Goal: Task Accomplishment & Management: Manage account settings

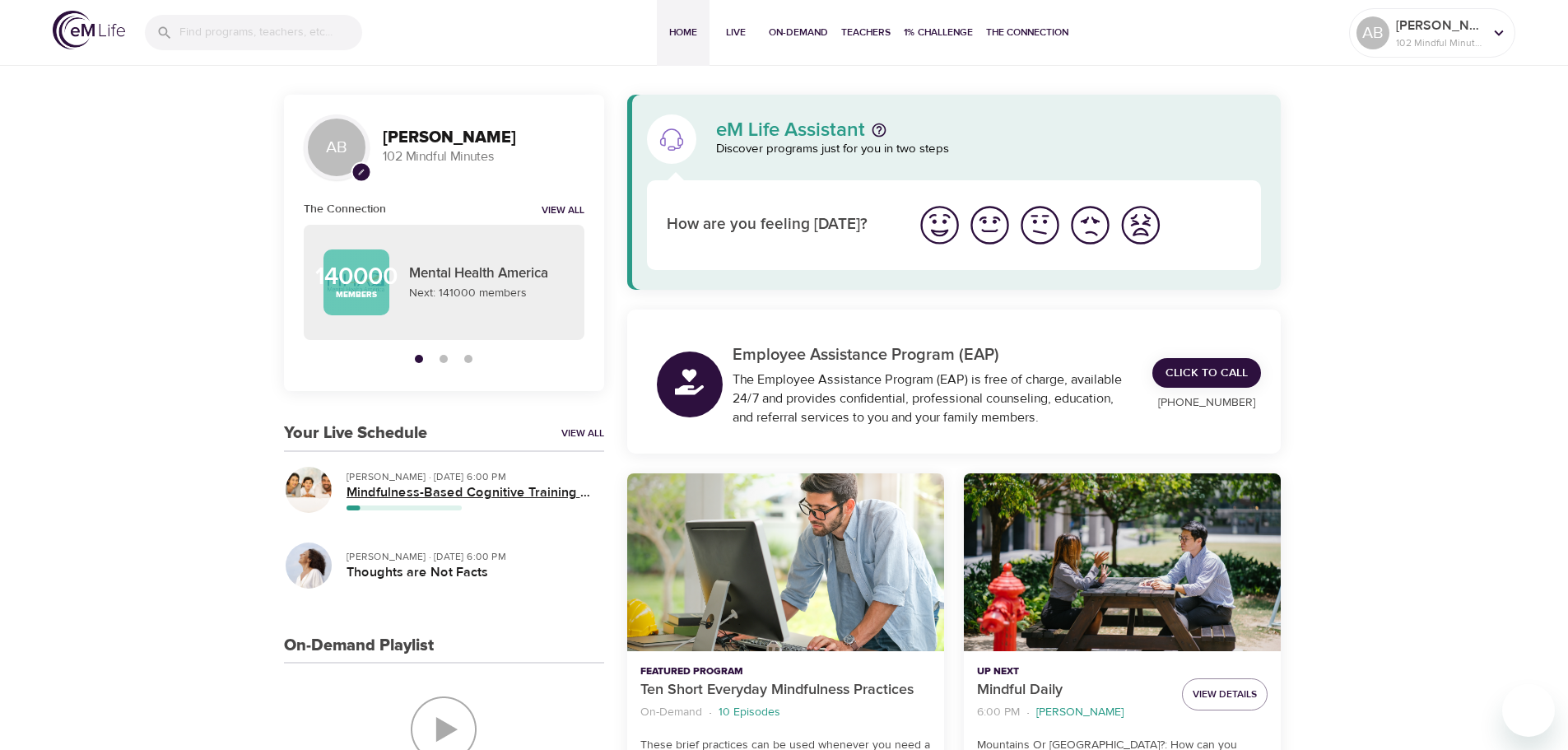
click at [368, 484] on h5 "Mindfulness-Based Cognitive Training (MBCT)" at bounding box center [468, 493] width 244 height 17
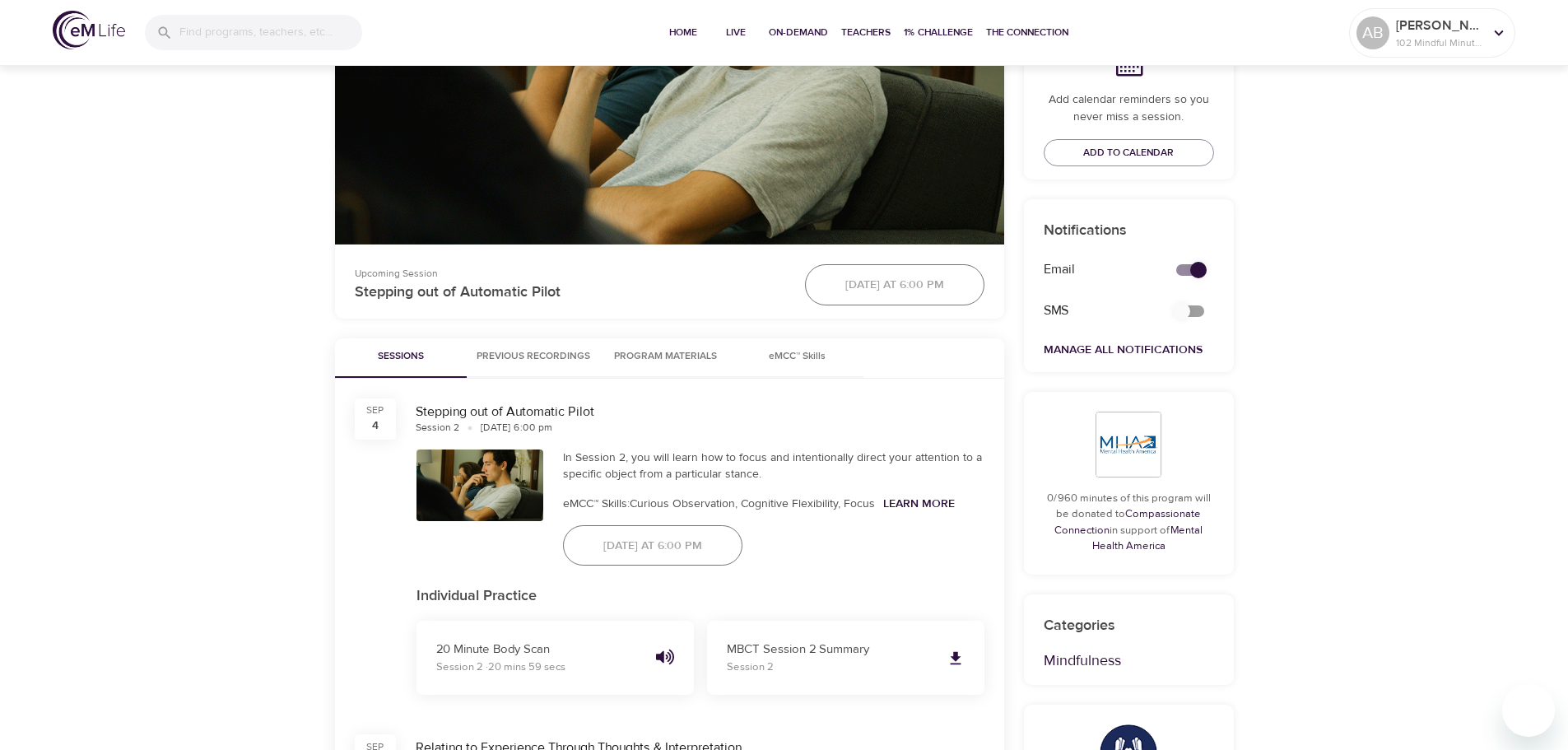
scroll to position [658, 0]
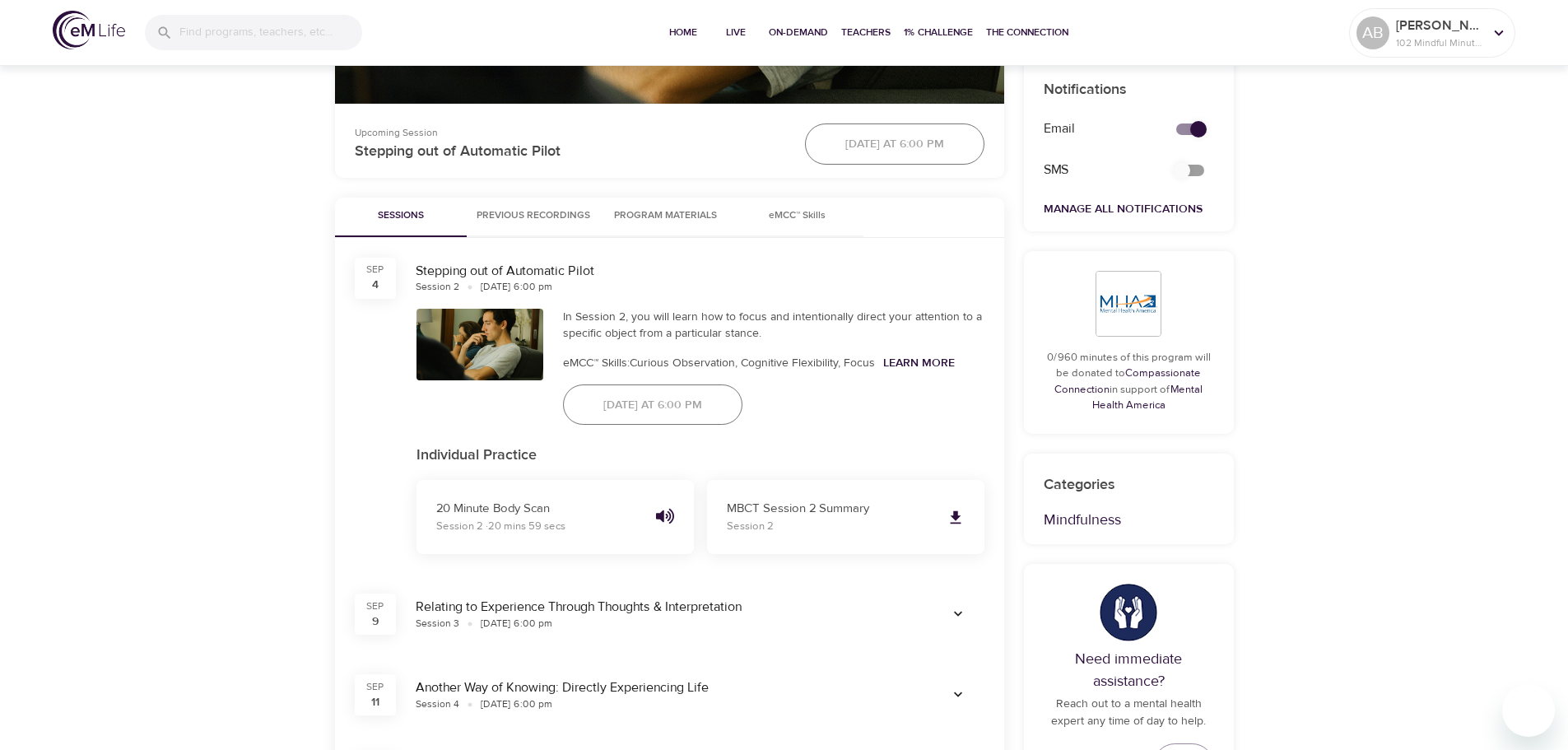
click at [569, 213] on span "Previous Recordings" at bounding box center [534, 216] width 114 height 17
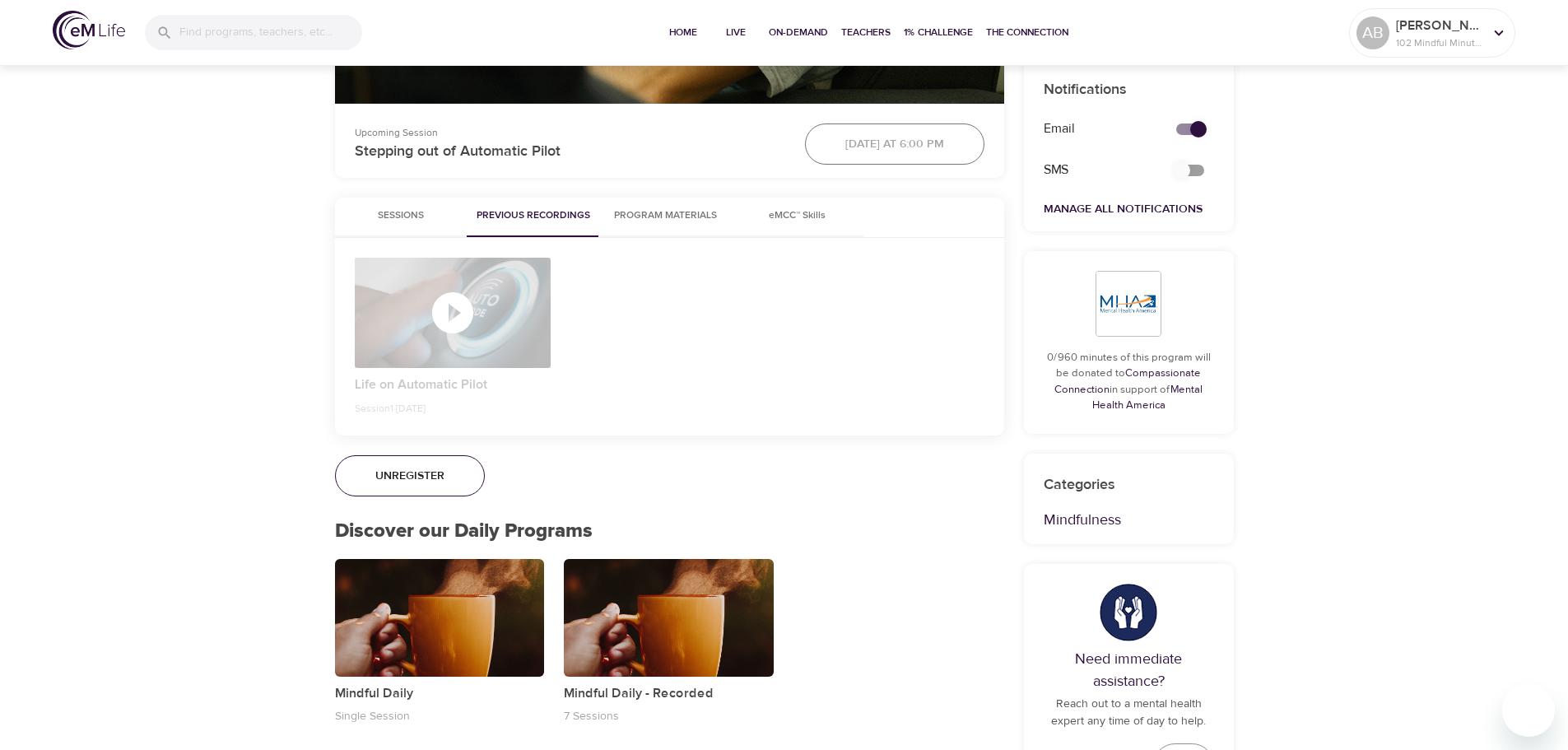
click at [458, 292] on icon "button" at bounding box center [453, 312] width 49 height 49
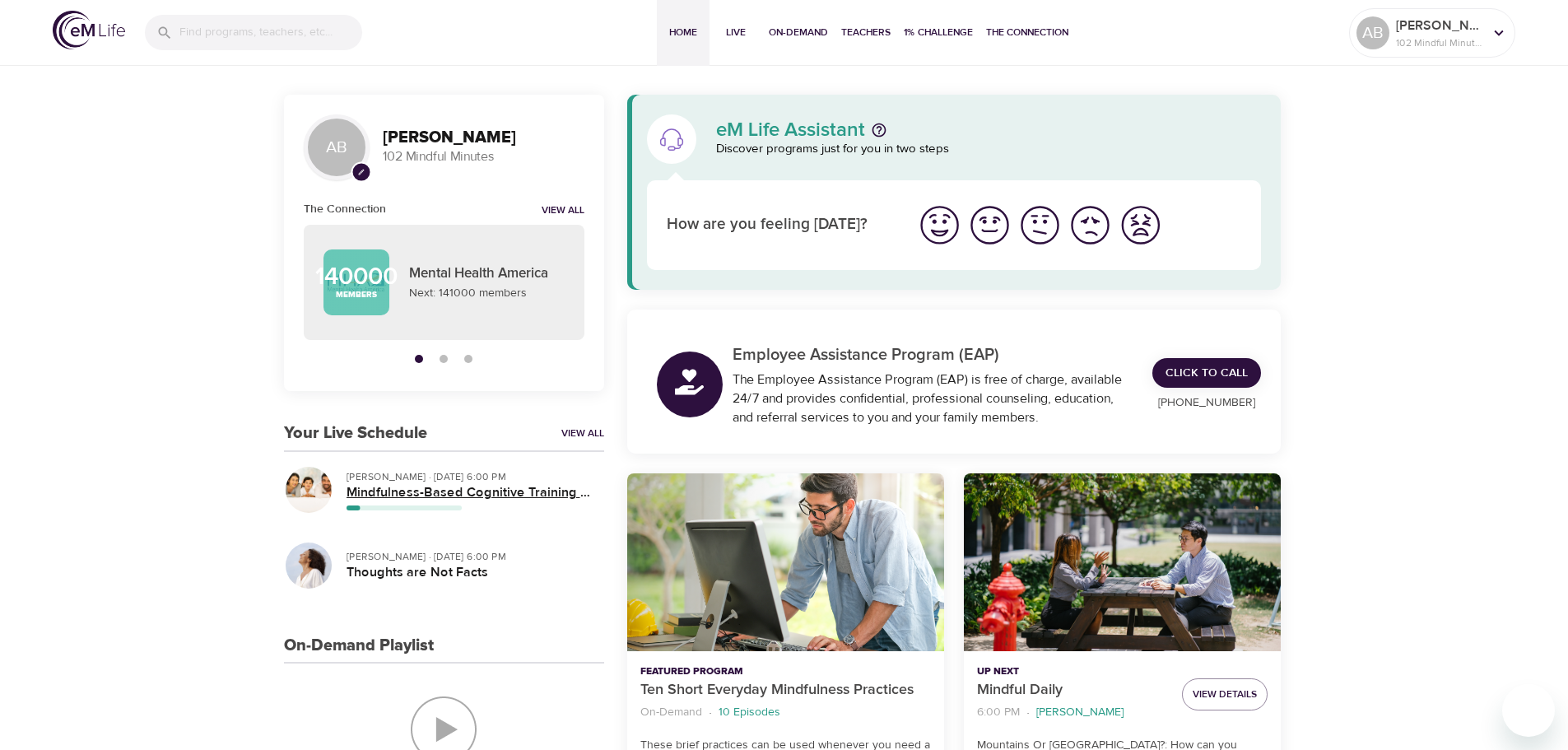
click at [483, 490] on h5 "Mindfulness-Based Cognitive Training (MBCT)" at bounding box center [468, 493] width 244 height 17
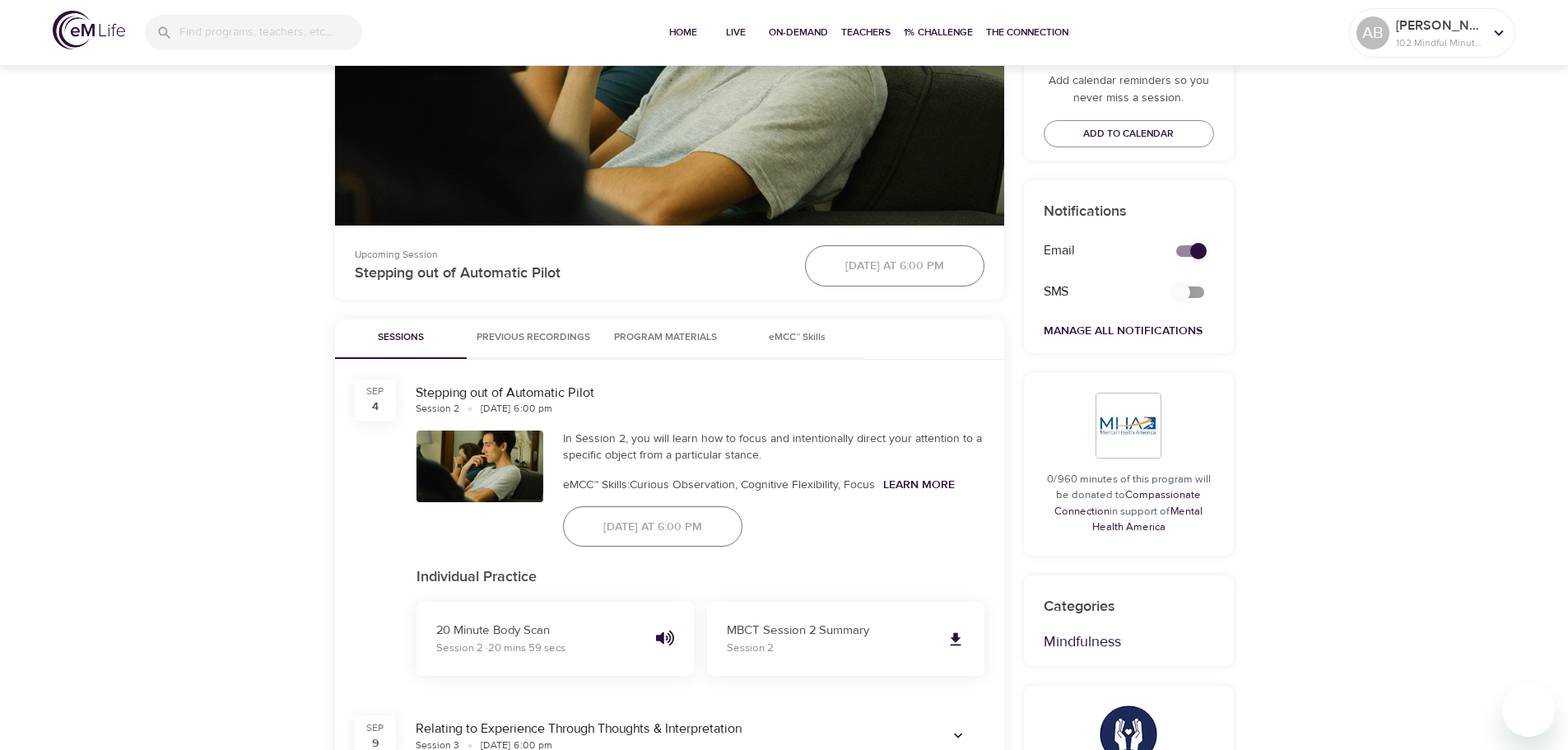
scroll to position [576, 0]
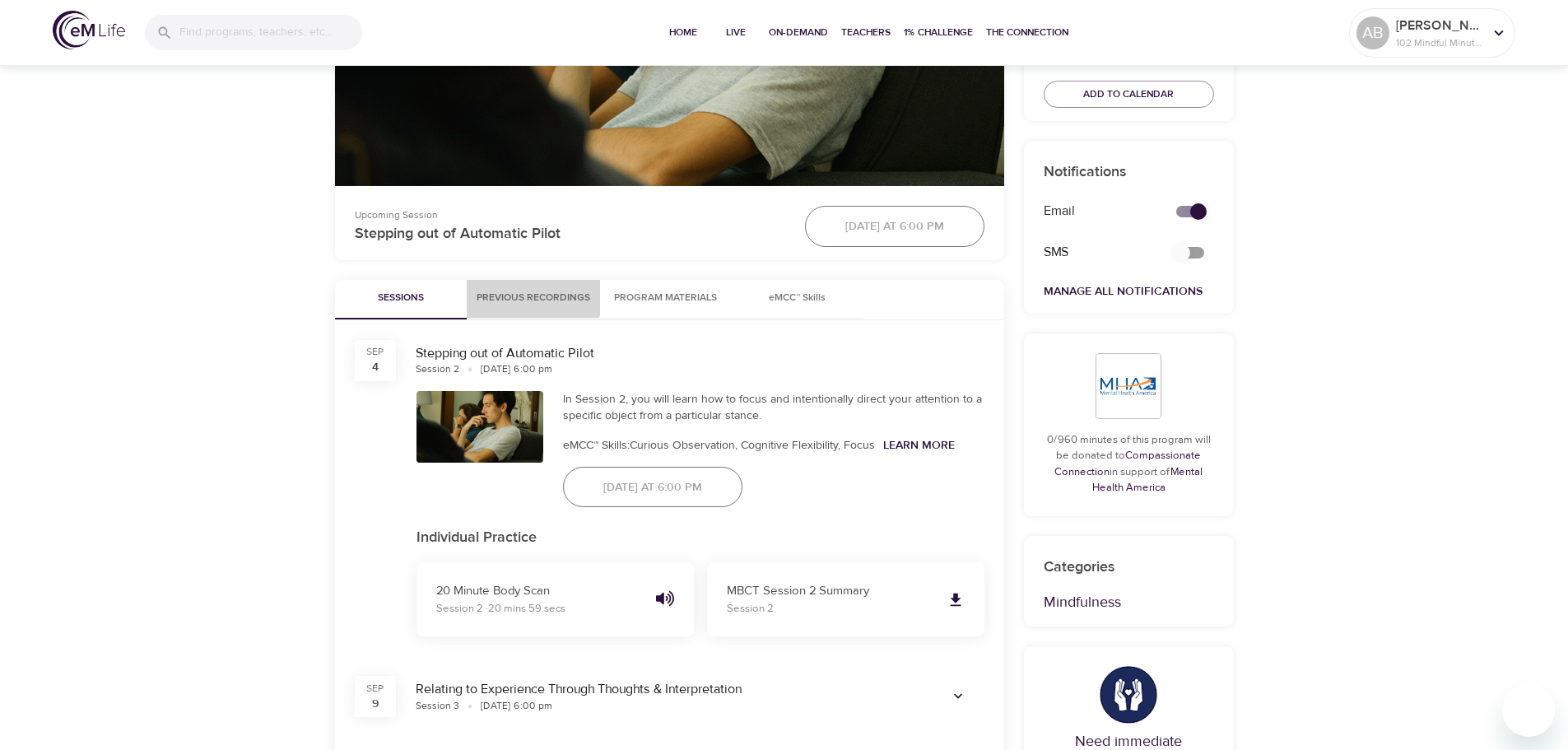
click at [511, 294] on span "Previous Recordings" at bounding box center [534, 298] width 114 height 17
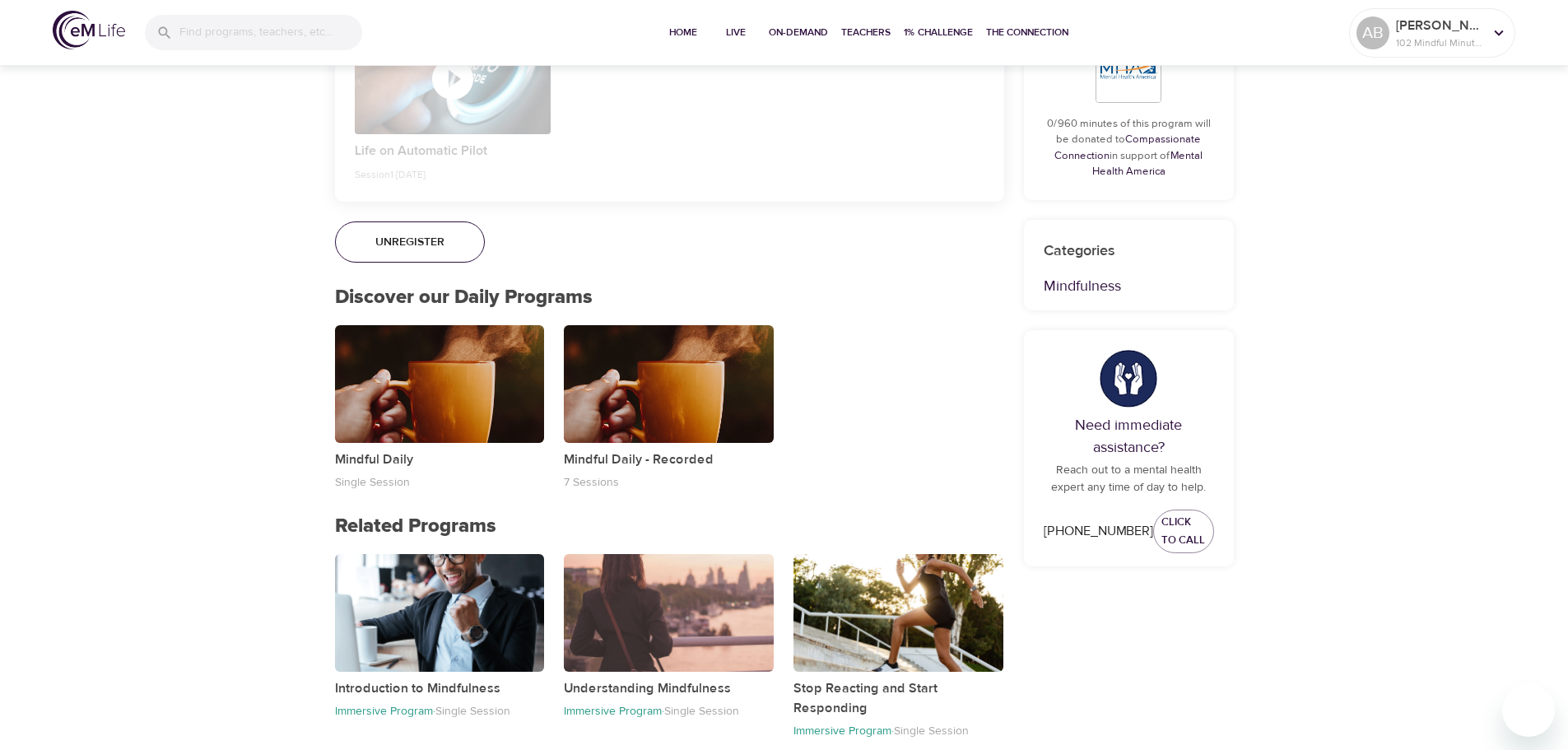
scroll to position [658, 0]
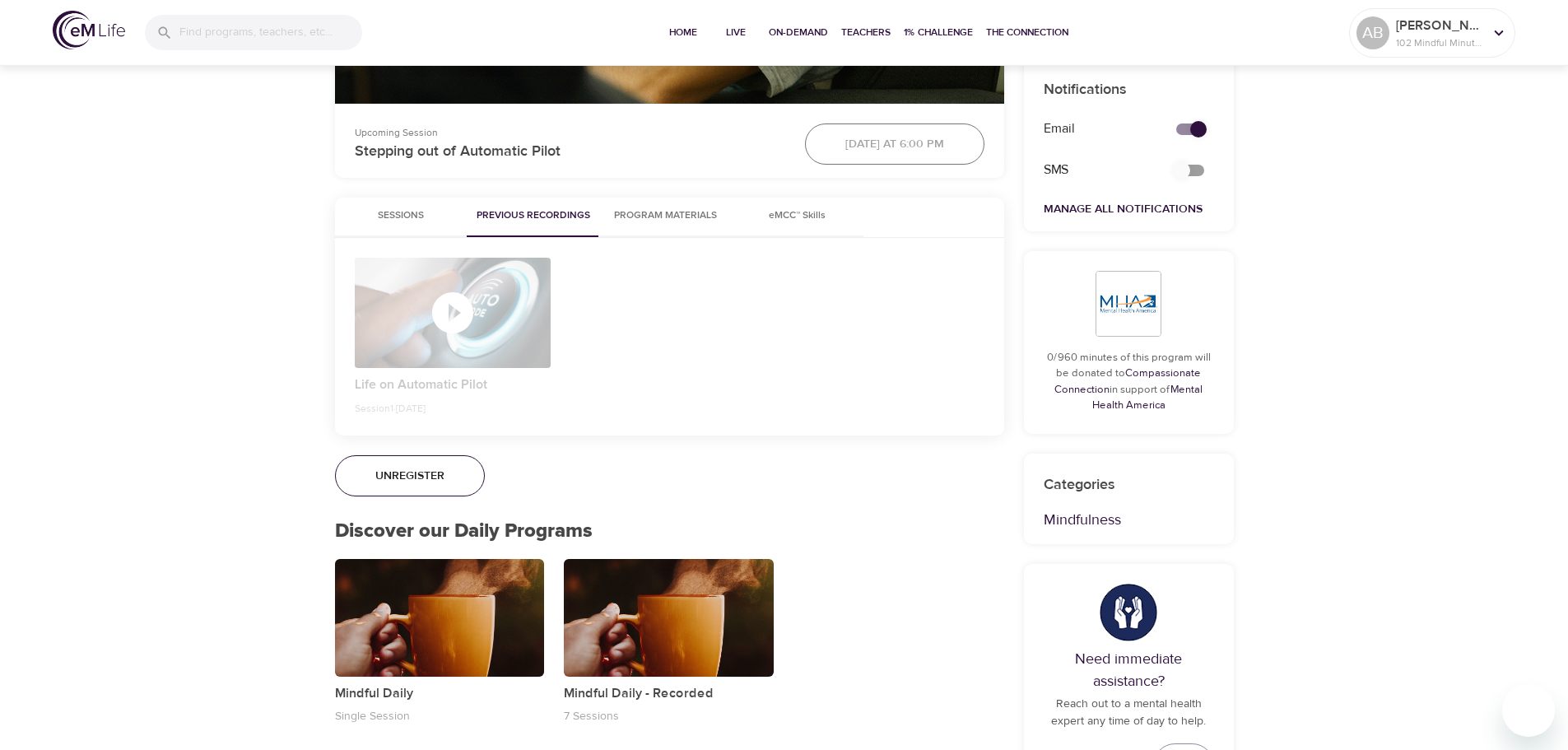
click at [430, 338] on div "button" at bounding box center [453, 312] width 197 height 110
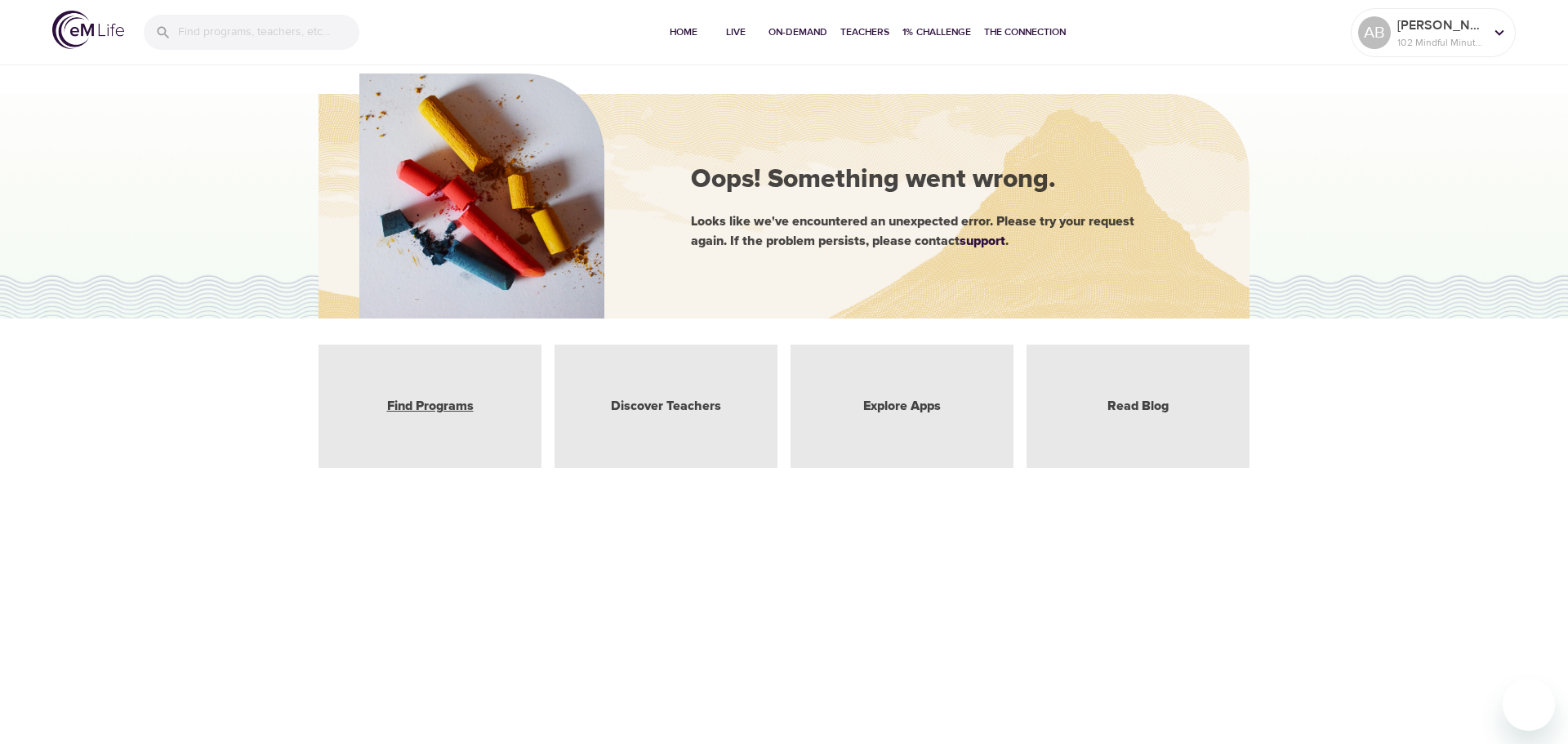
click at [432, 404] on link "Find Programs" at bounding box center [431, 406] width 87 height 19
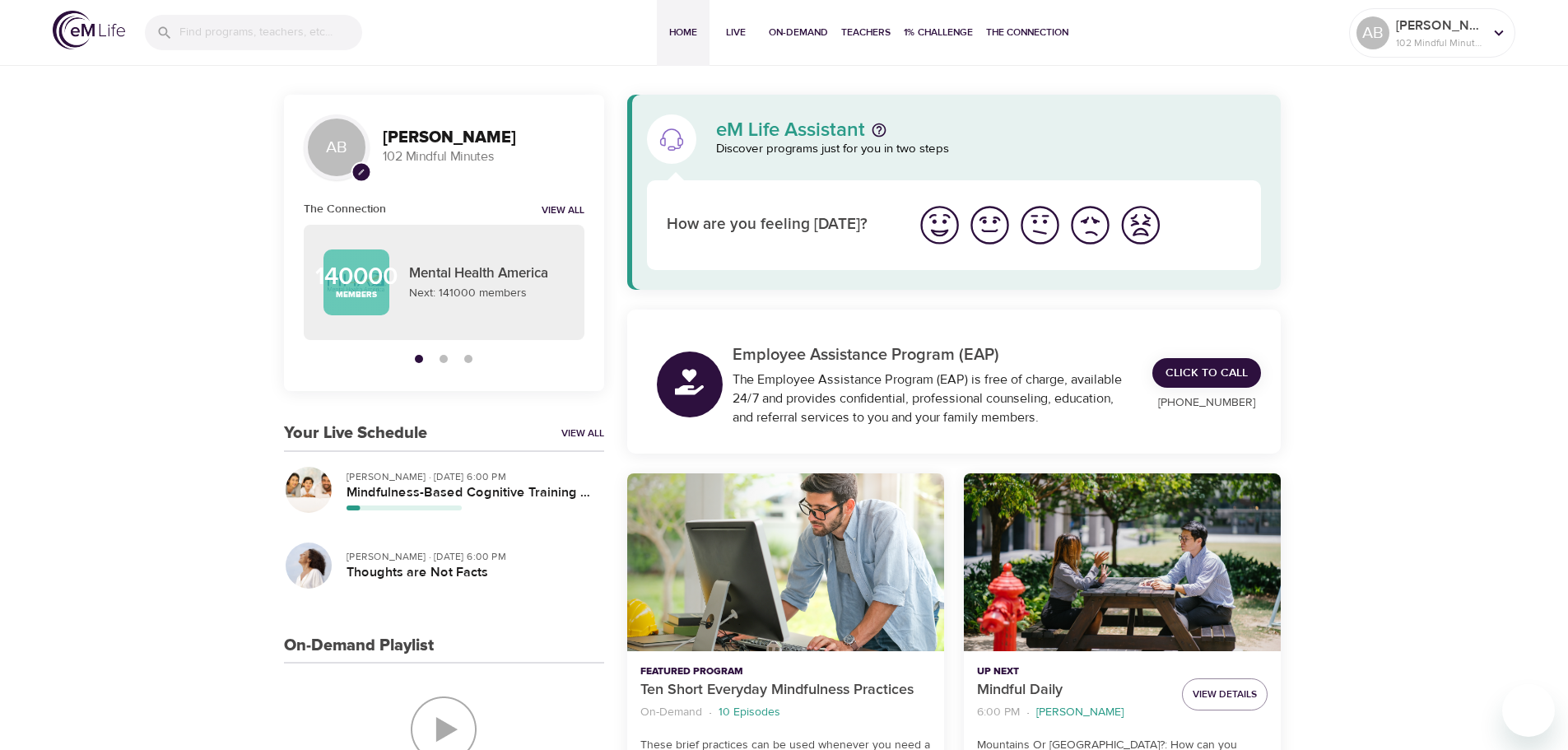
click at [423, 467] on div "Elaine Smookler · Sep 4th, 6:00 PM Mindfulness-Based Cognitive Training (MBCT)" at bounding box center [468, 489] width 257 height 54
click at [424, 481] on p "Elaine Smookler · Sep 4th, 6:00 PM" at bounding box center [468, 477] width 244 height 15
click at [432, 488] on h5 "Mindfulness-Based Cognitive Training (MBCT)" at bounding box center [468, 493] width 244 height 17
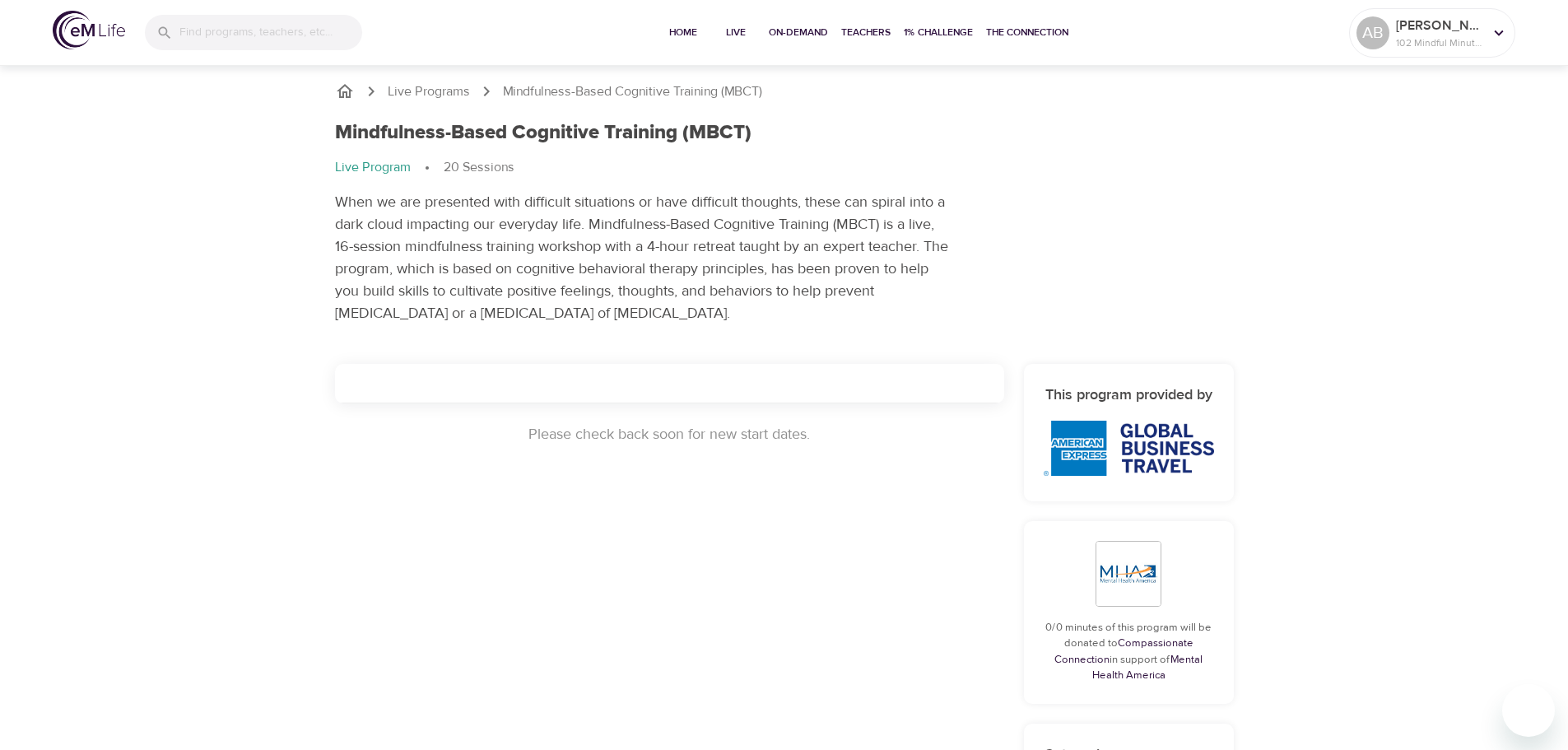
click at [536, 89] on p "Mindfulness-Based Cognitive Training (MBCT)" at bounding box center [633, 92] width 259 height 19
click at [414, 89] on p "Live Programs" at bounding box center [428, 92] width 83 height 19
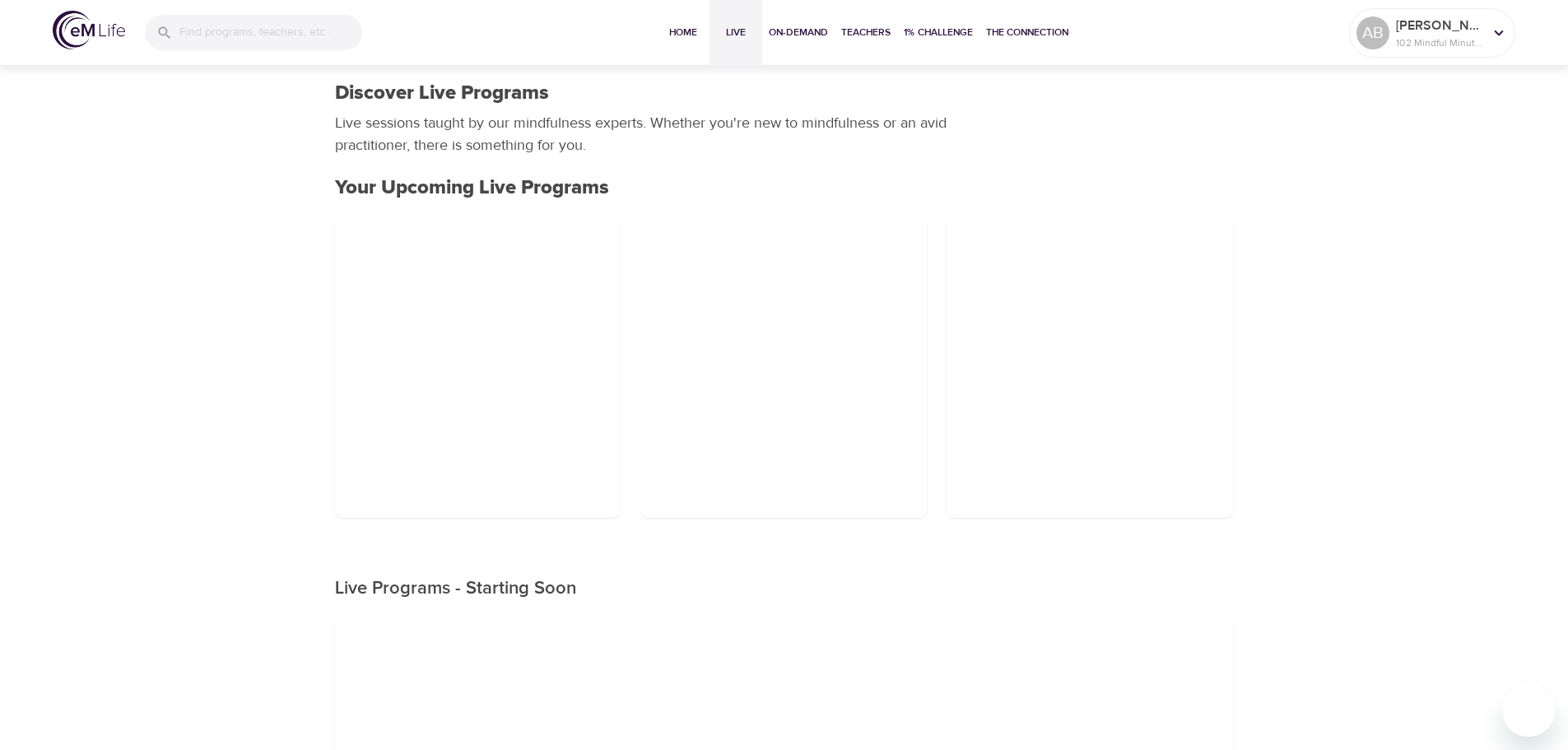
click at [36, 49] on div "Home Live On-Demand Teachers 1% Challenge The Connection [PERSON_NAME] 102 Mind…" at bounding box center [784, 32] width 1568 height 66
click at [61, 20] on img at bounding box center [88, 29] width 72 height 39
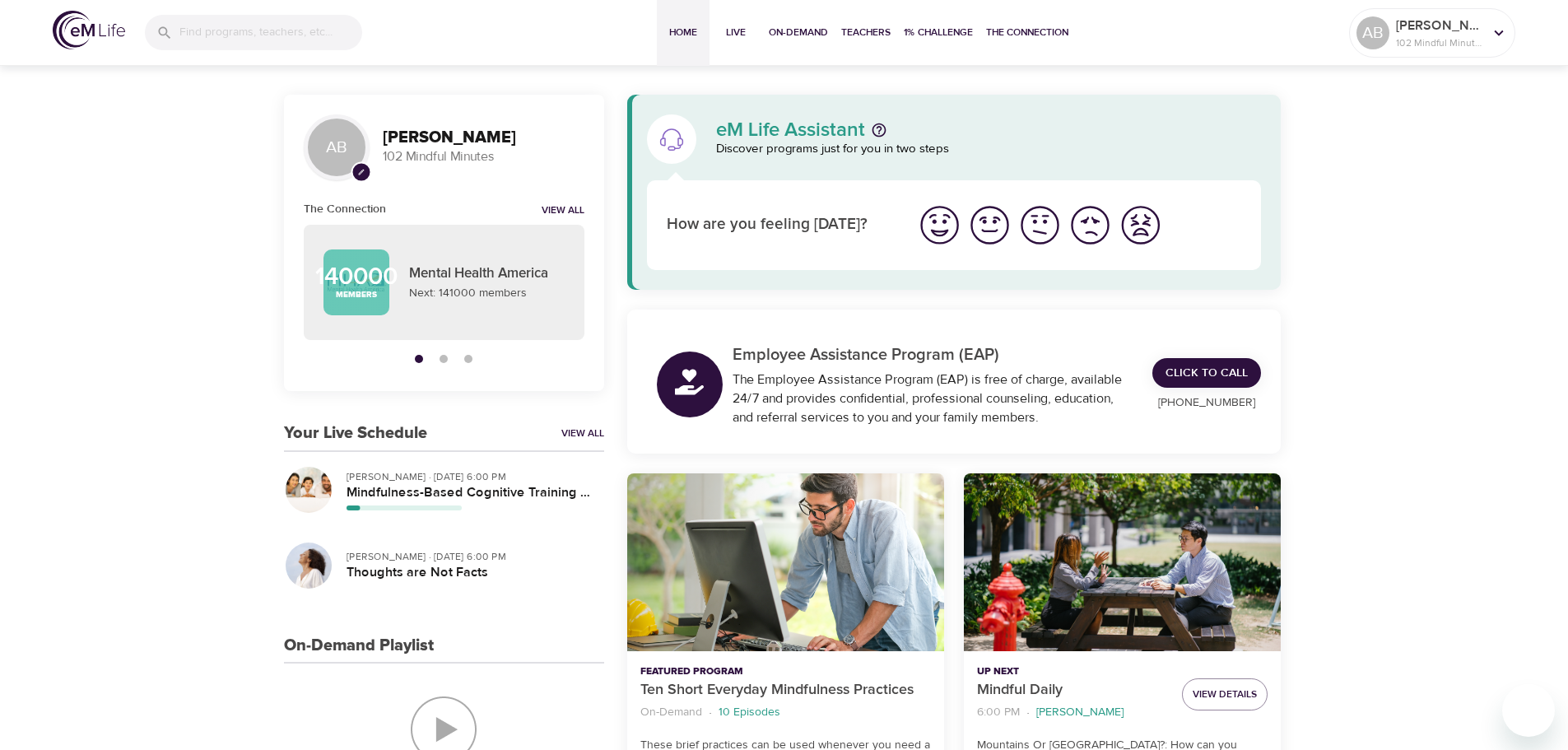
click at [398, 559] on p "Jim Austin · Sep 10th, 6:00 PM" at bounding box center [468, 556] width 244 height 15
click at [399, 571] on h5 "Thoughts are Not Facts" at bounding box center [468, 572] width 244 height 17
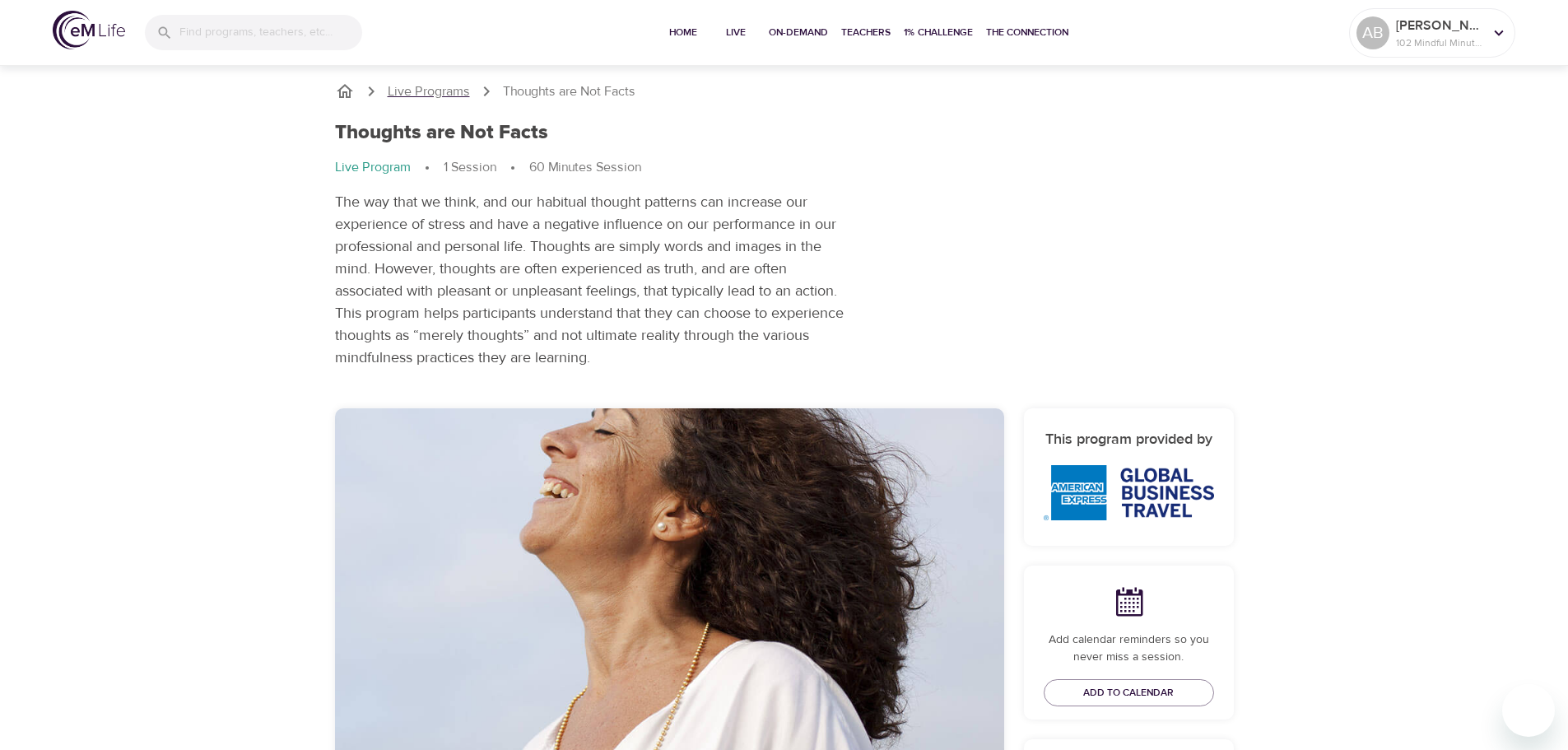
click at [438, 95] on p "Live Programs" at bounding box center [428, 92] width 83 height 19
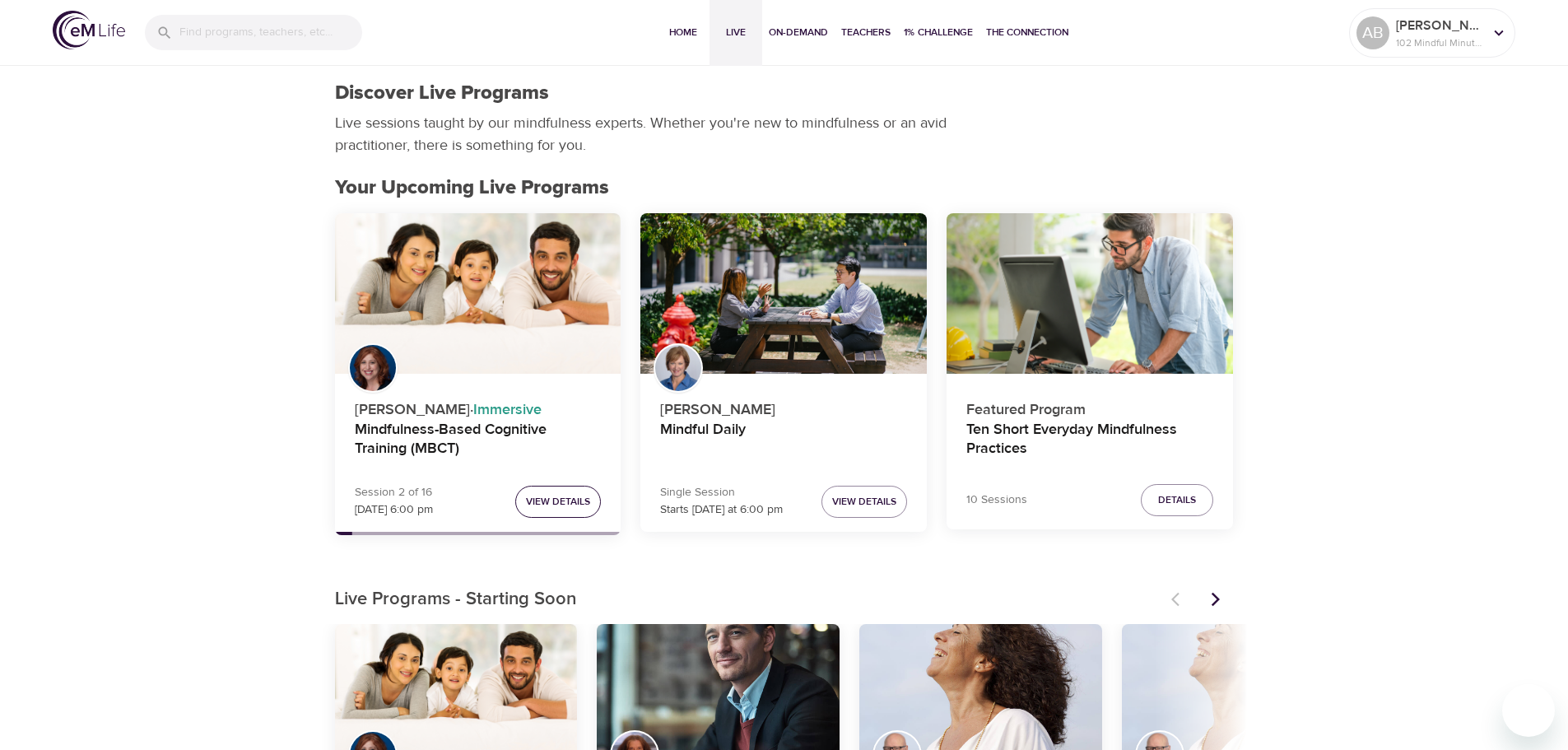
click at [540, 510] on button "View Details" at bounding box center [558, 501] width 85 height 32
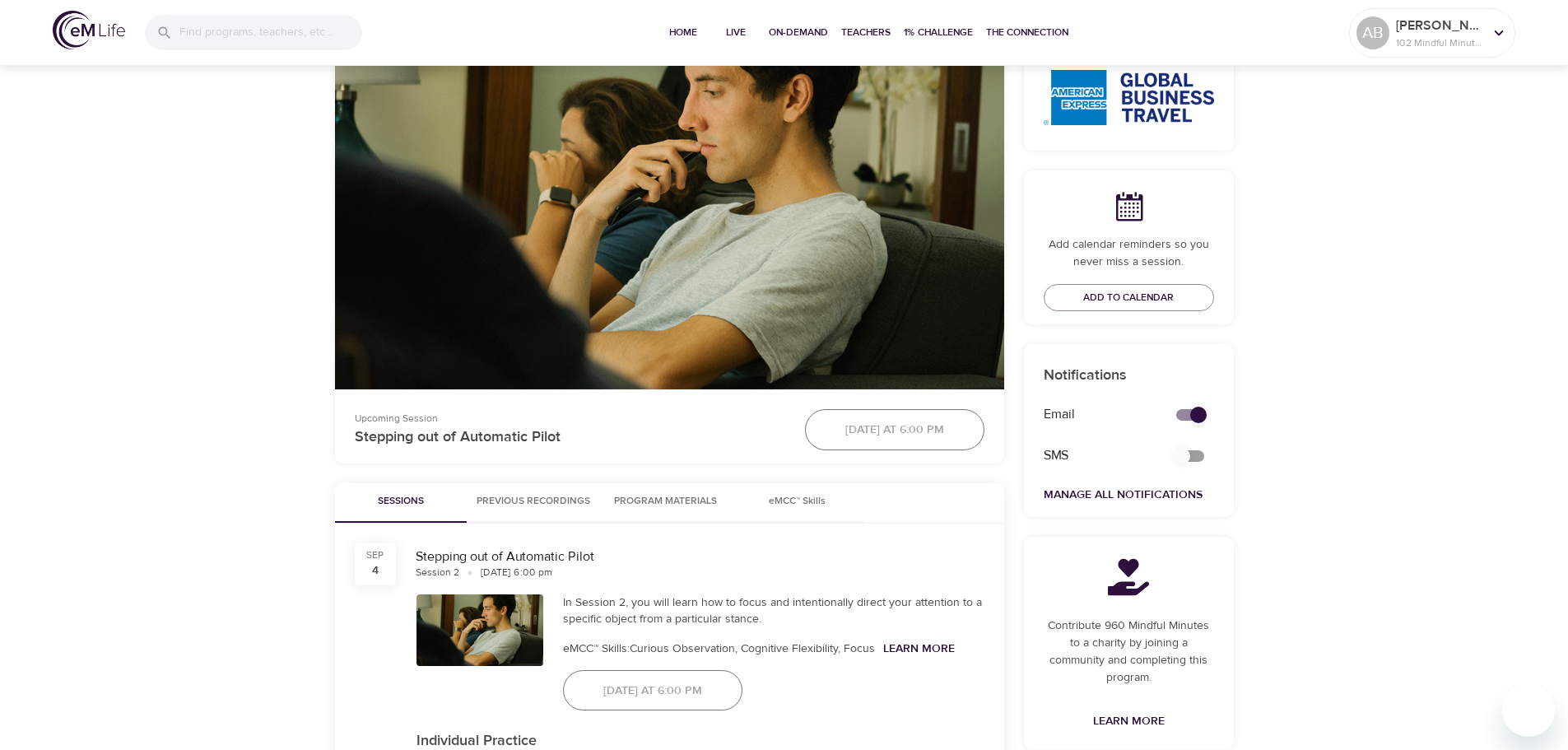
scroll to position [411, 0]
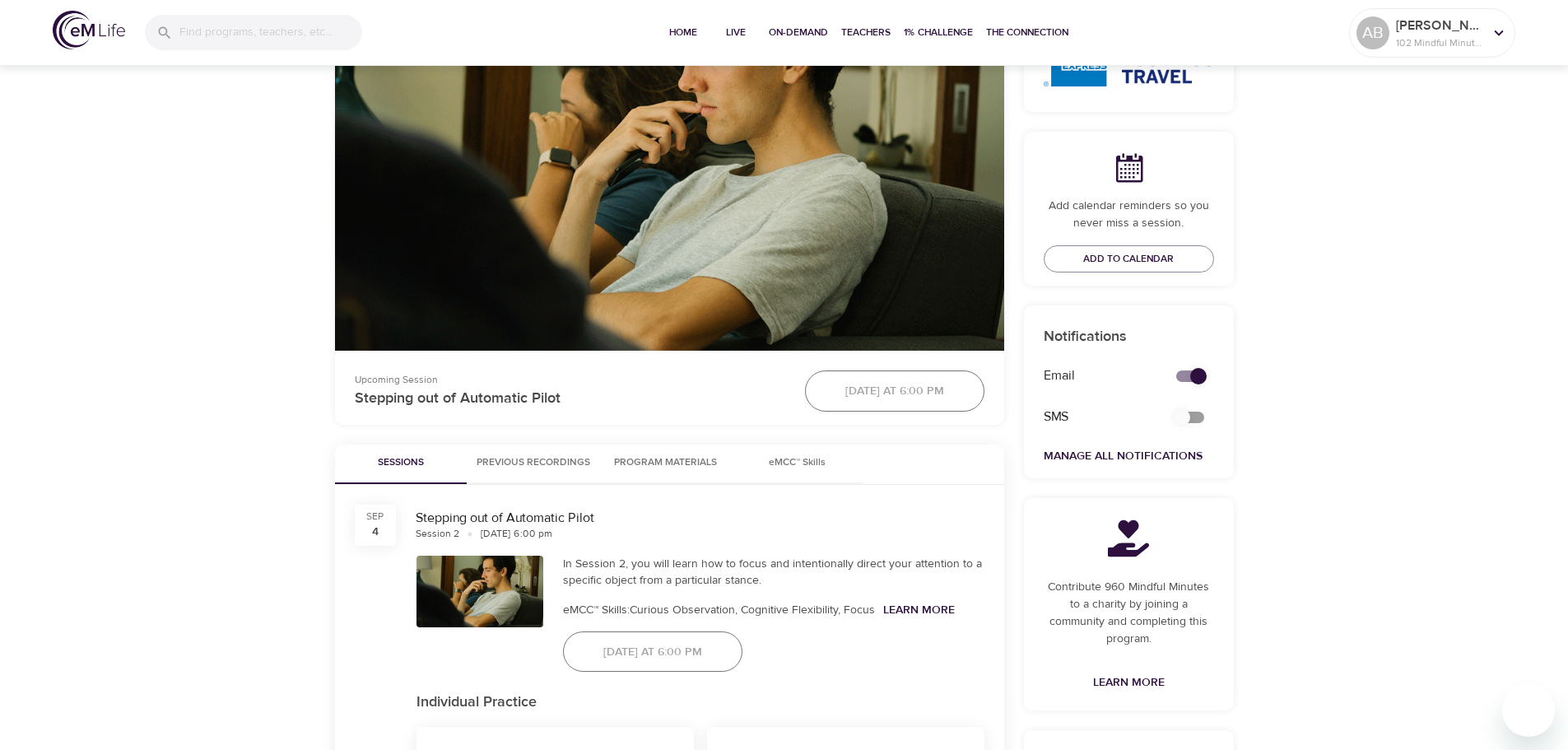
click at [485, 456] on span "Previous Recordings" at bounding box center [534, 462] width 114 height 17
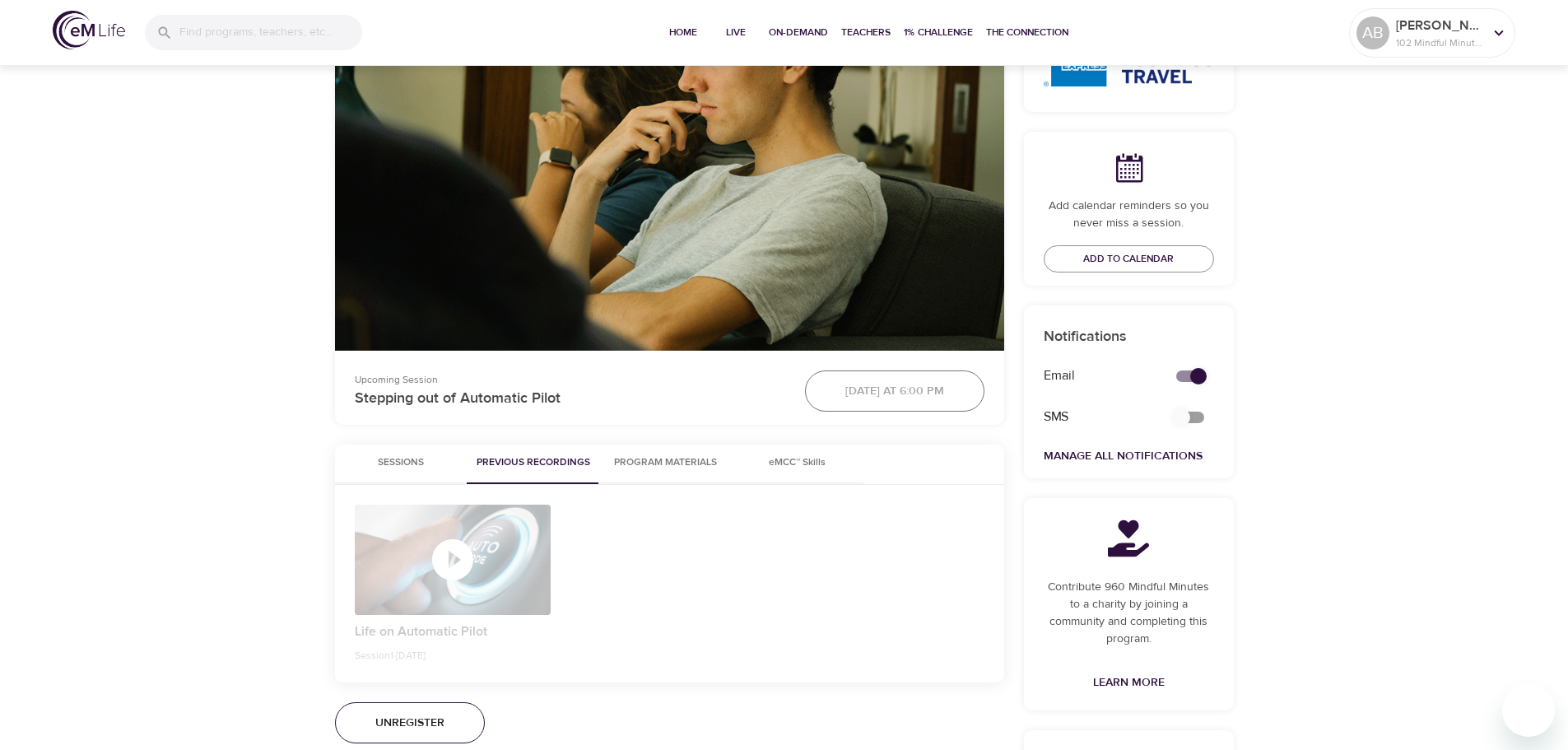
scroll to position [494, 0]
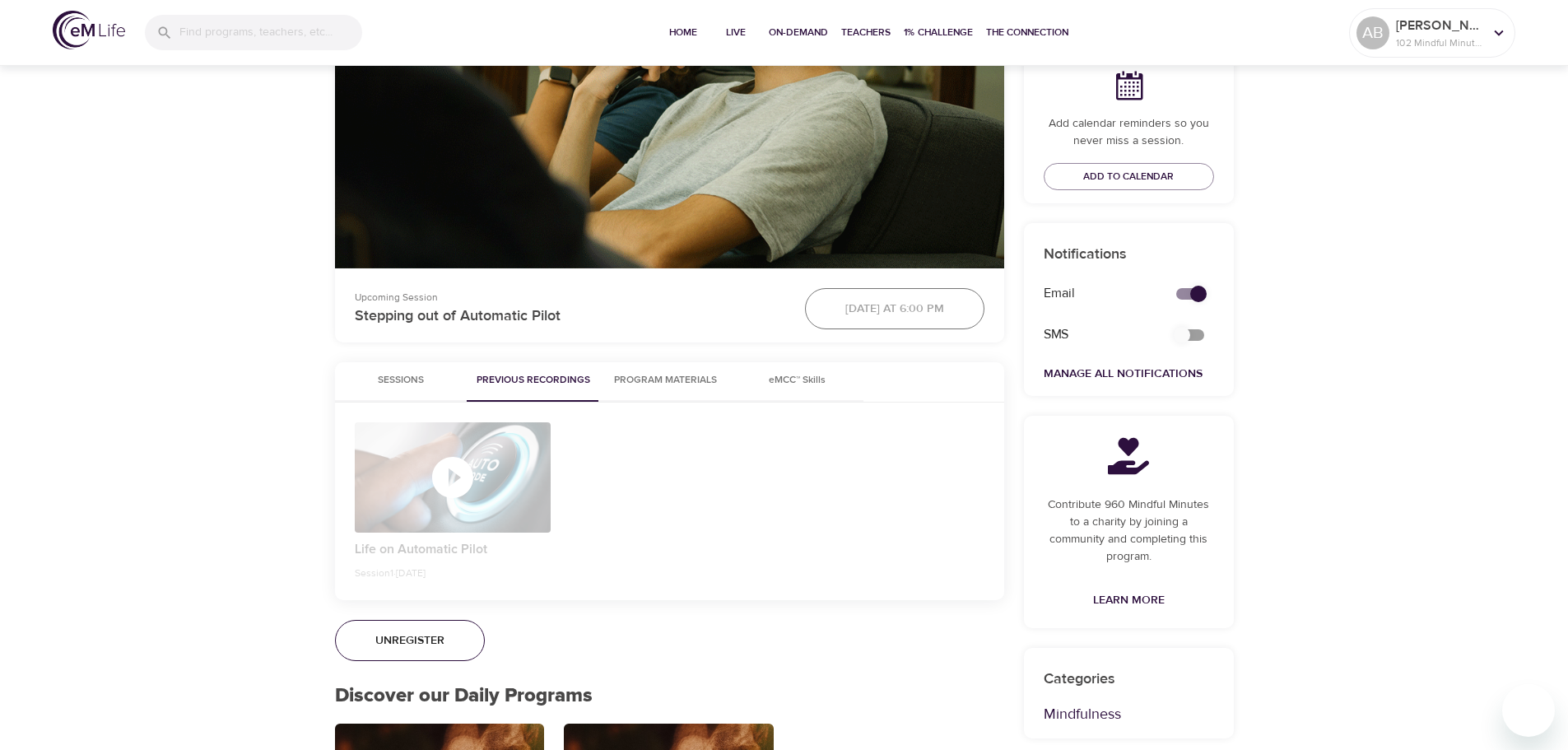
click at [699, 372] on button "Program Materials" at bounding box center [666, 382] width 132 height 40
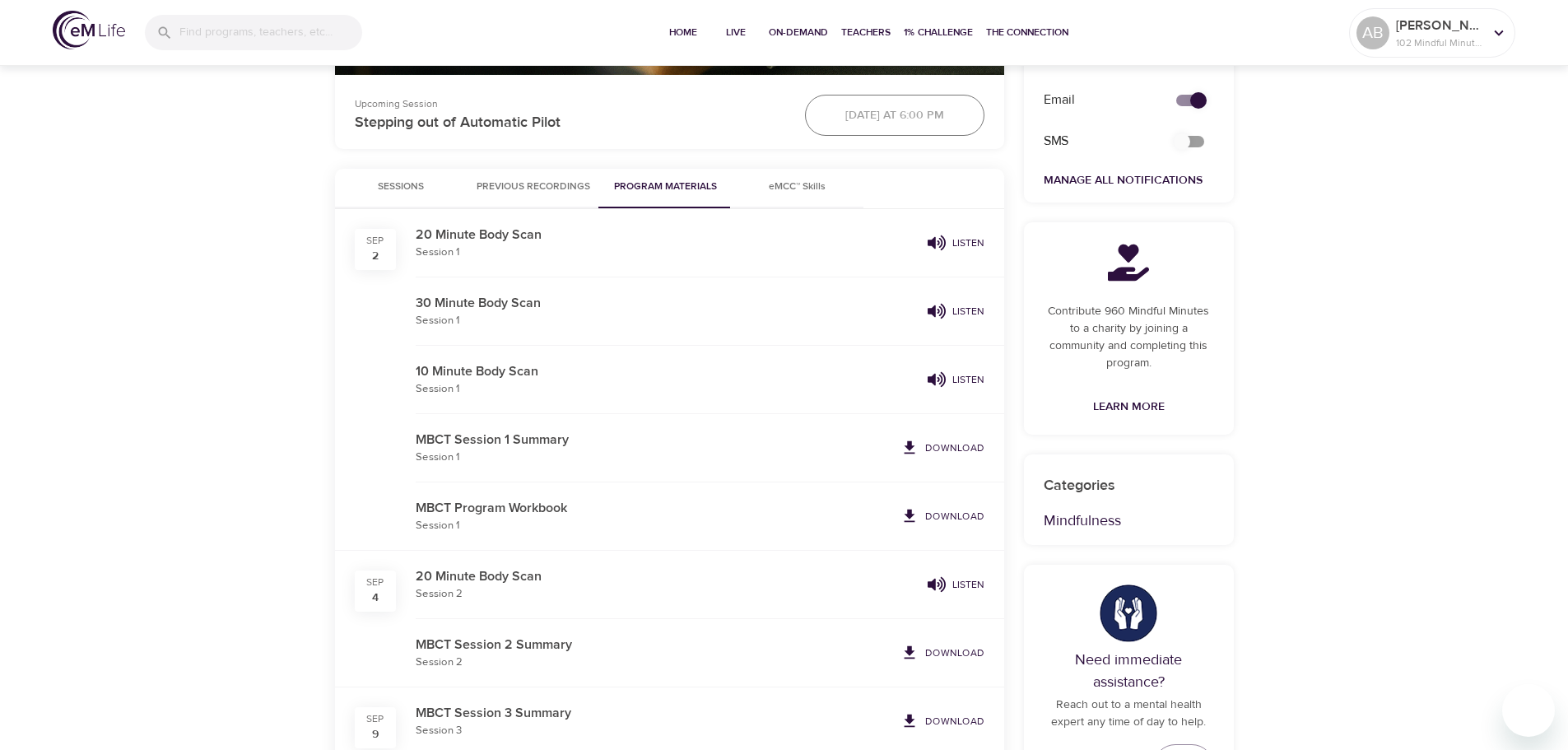
scroll to position [658, 0]
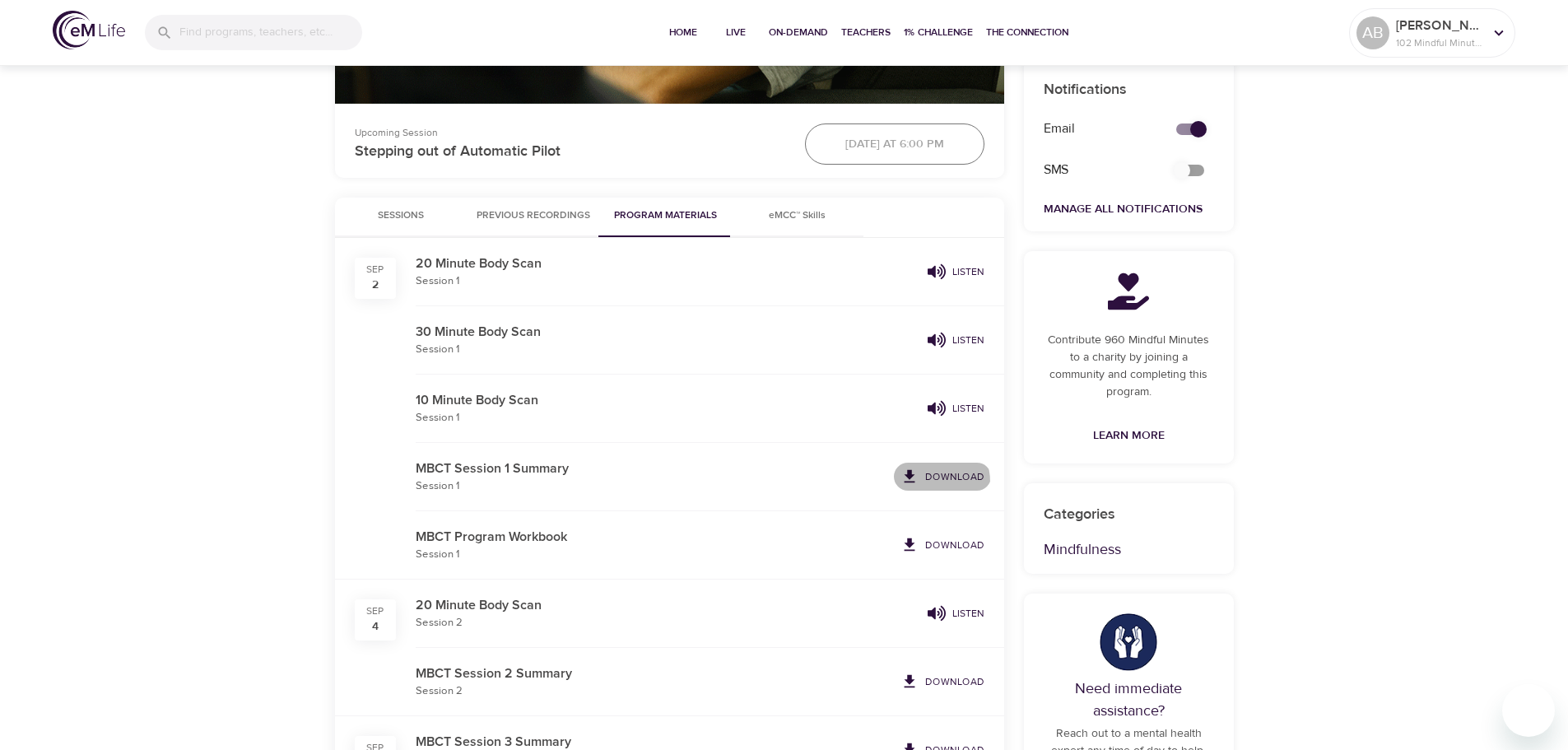
click at [926, 482] on span "Download" at bounding box center [942, 476] width 84 height 18
click at [914, 540] on icon at bounding box center [909, 544] width 10 height 13
click at [931, 272] on icon "button" at bounding box center [936, 271] width 18 height 15
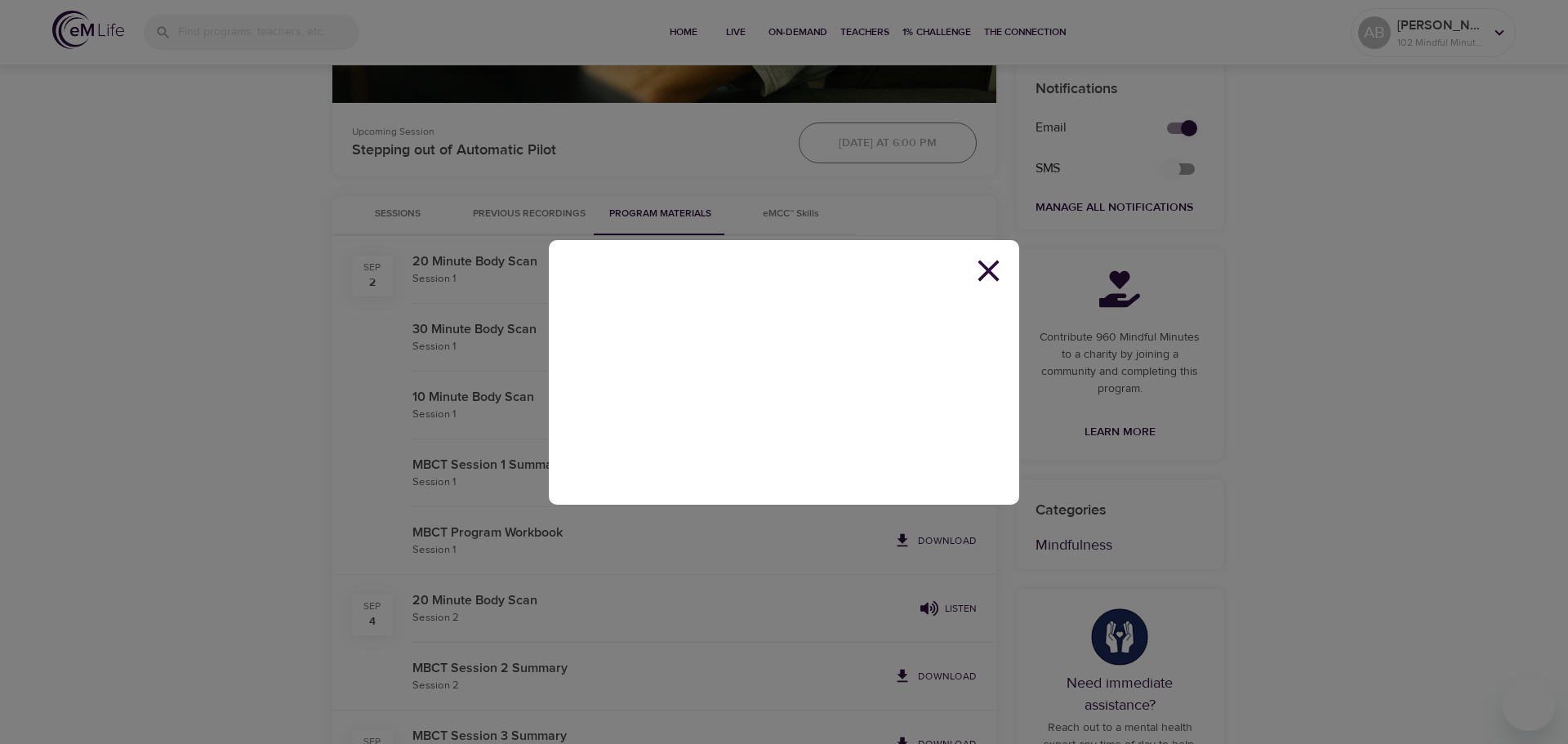
click at [977, 276] on icon at bounding box center [988, 270] width 37 height 37
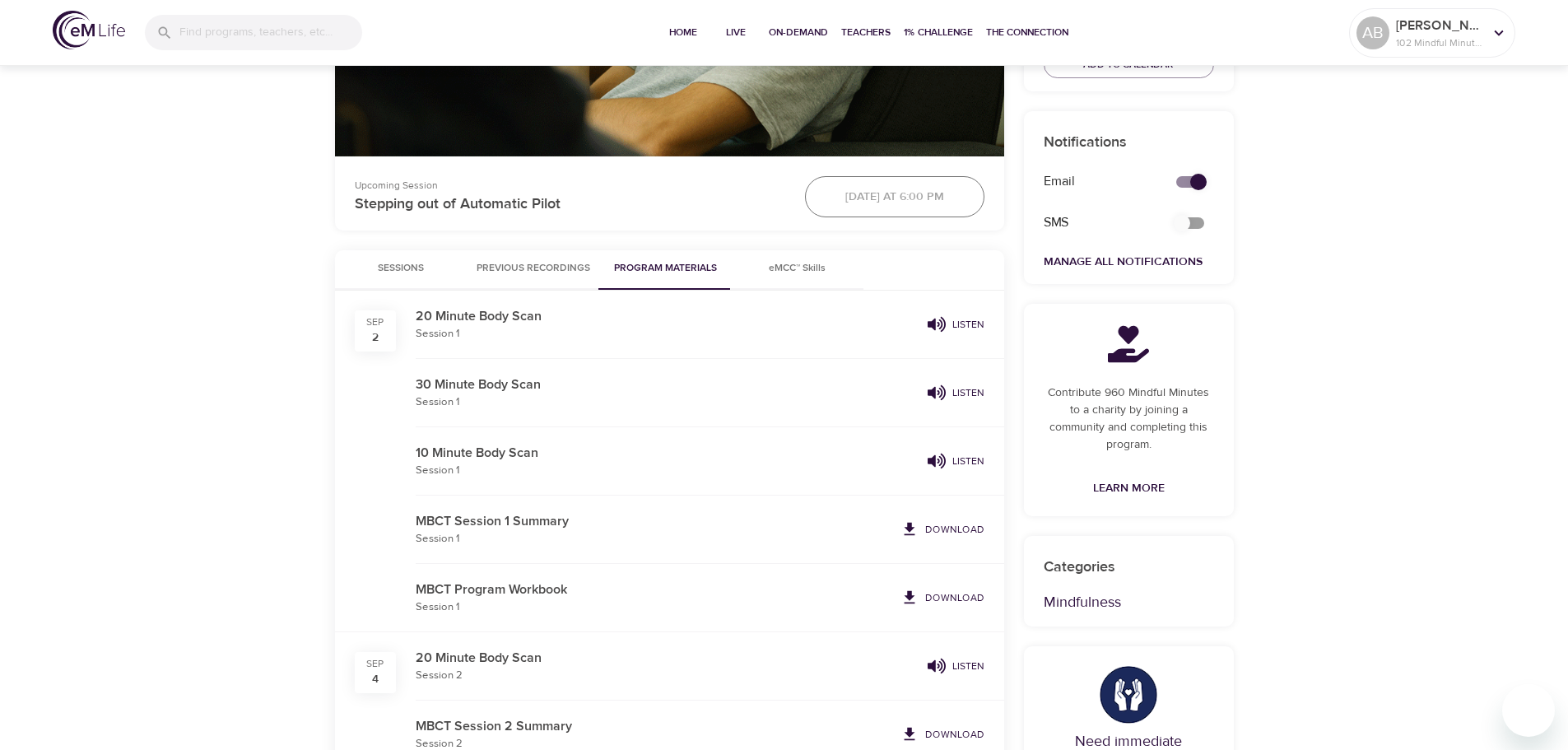
scroll to position [576, 0]
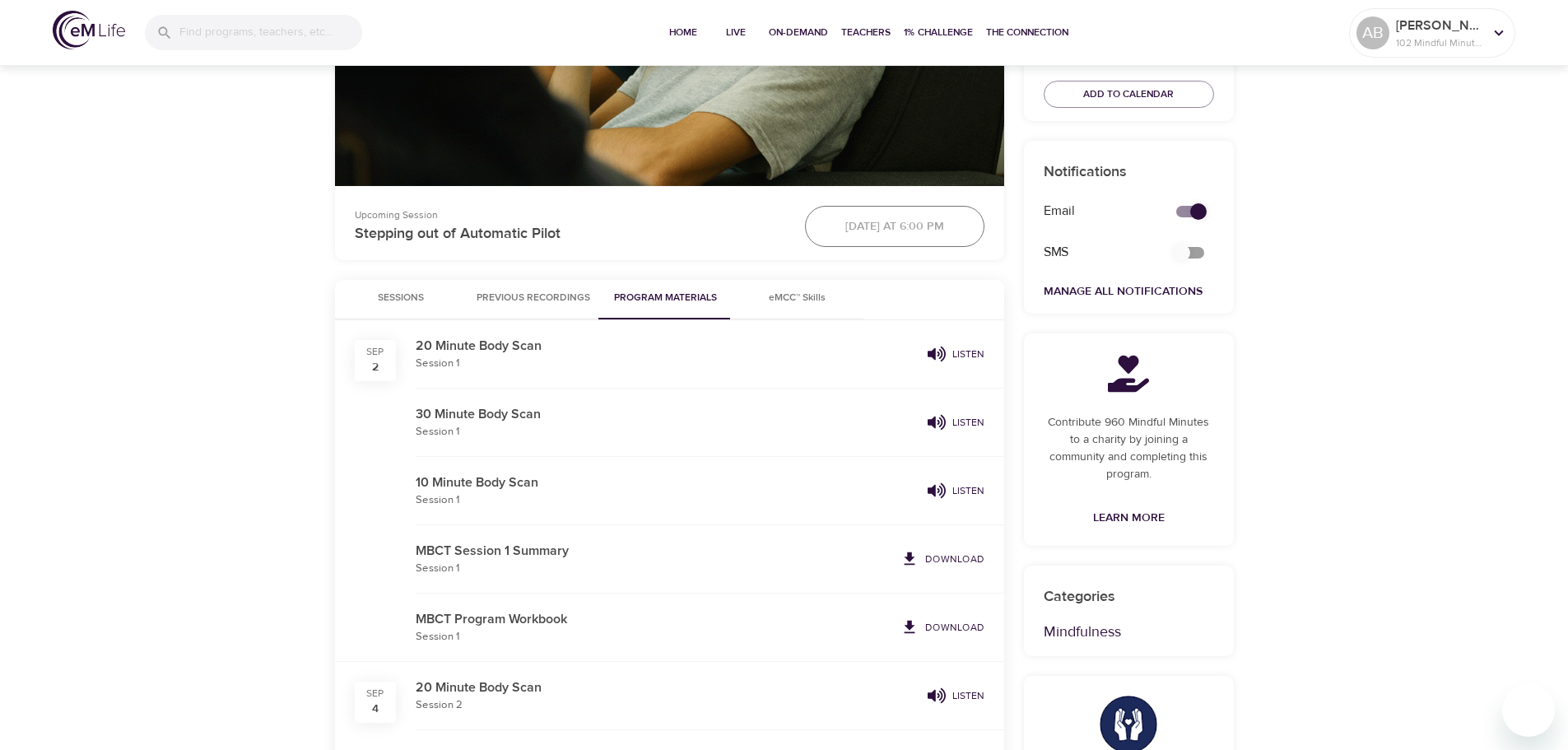
click at [575, 301] on span "Previous Recordings" at bounding box center [534, 298] width 114 height 17
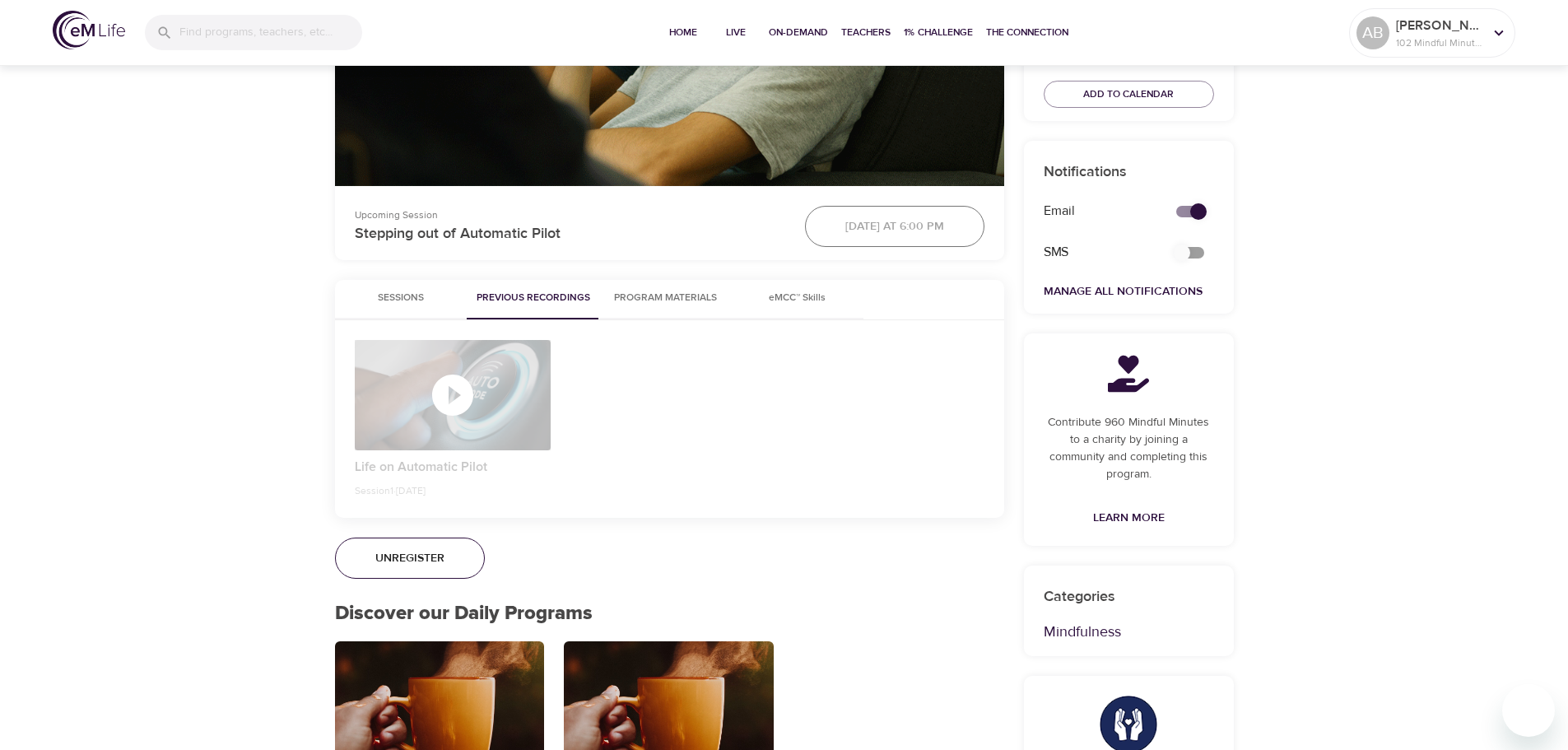
click at [478, 385] on div "button" at bounding box center [453, 395] width 197 height 49
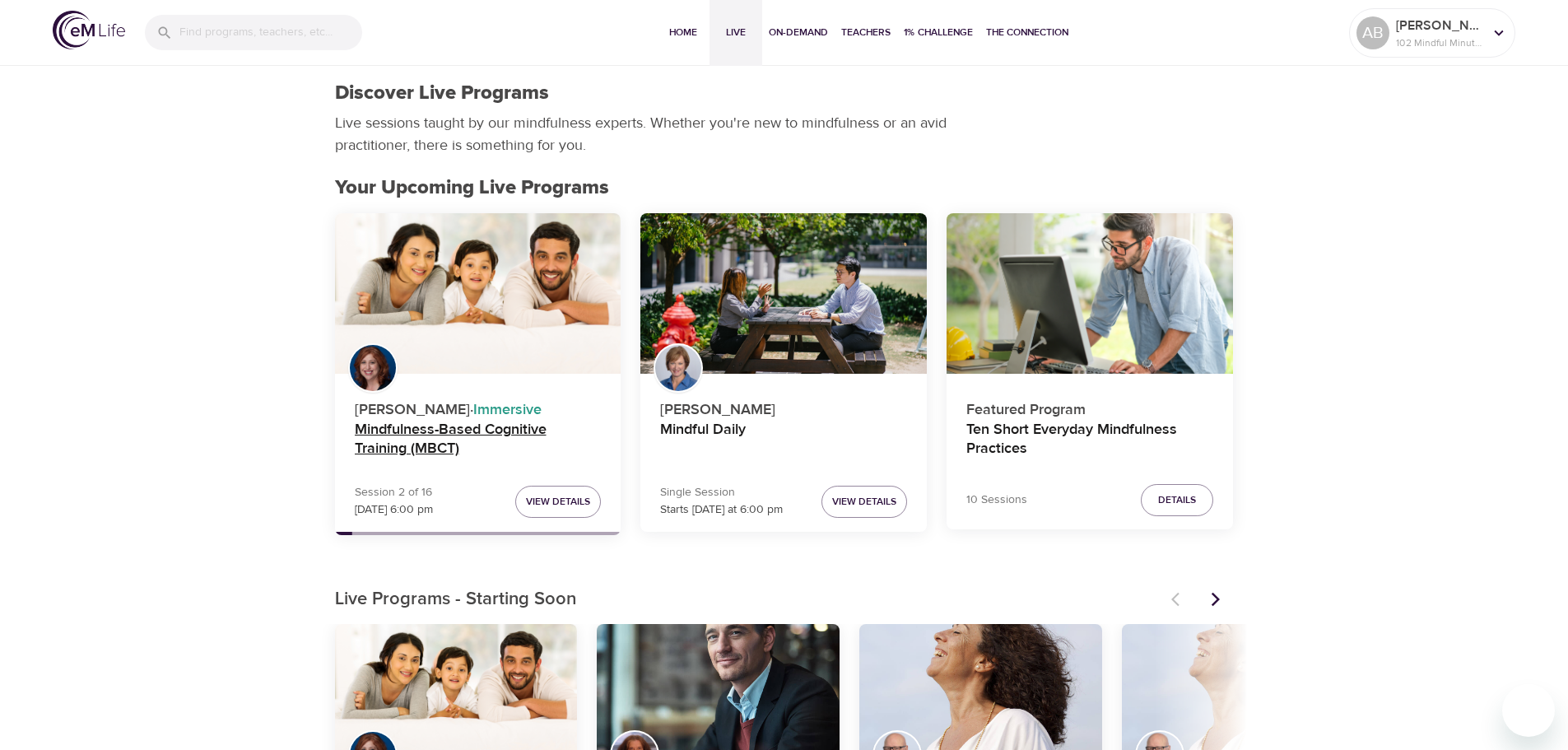
click at [428, 436] on h4 "Mindfulness-Based Cognitive Training (MBCT)" at bounding box center [479, 441] width 247 height 40
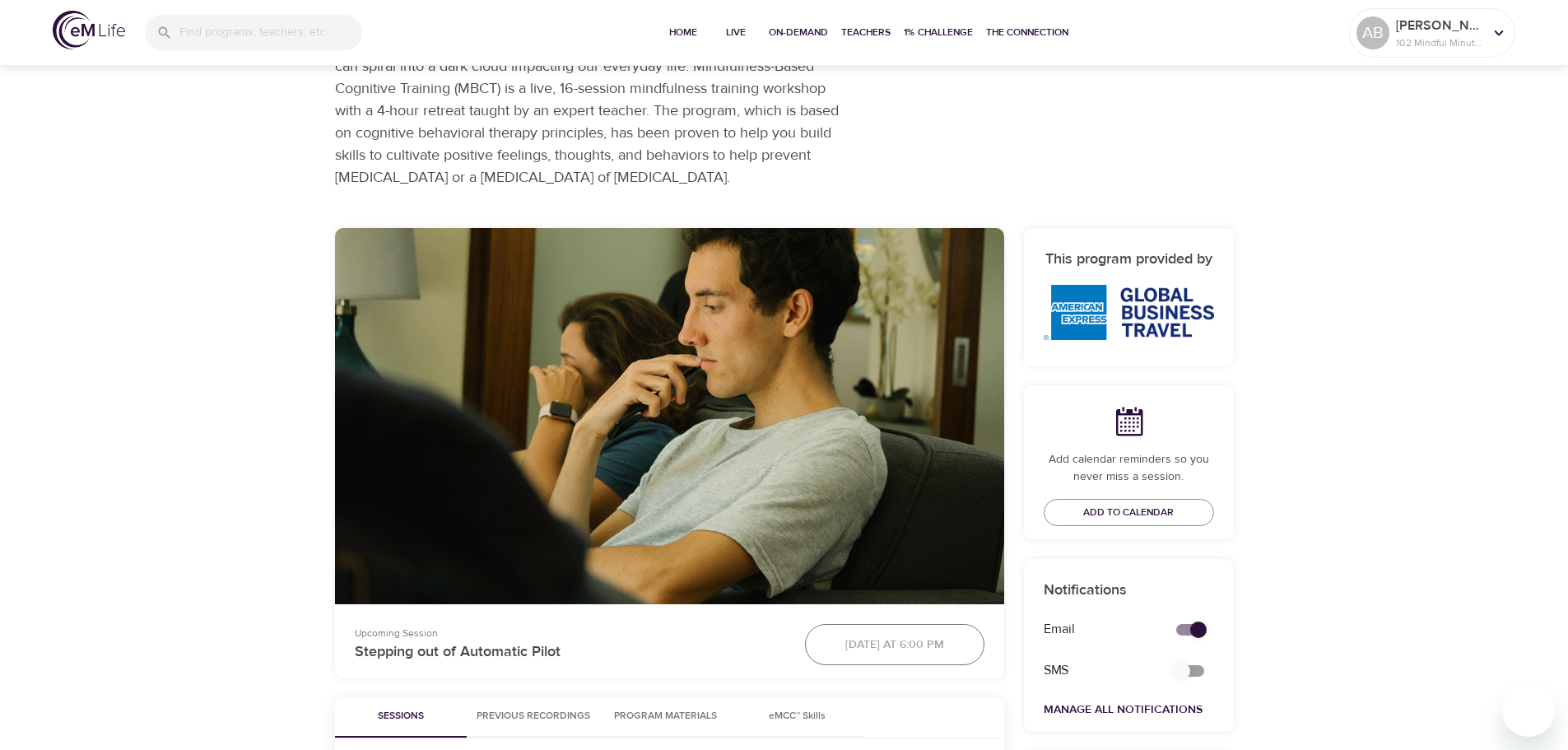
scroll to position [329, 0]
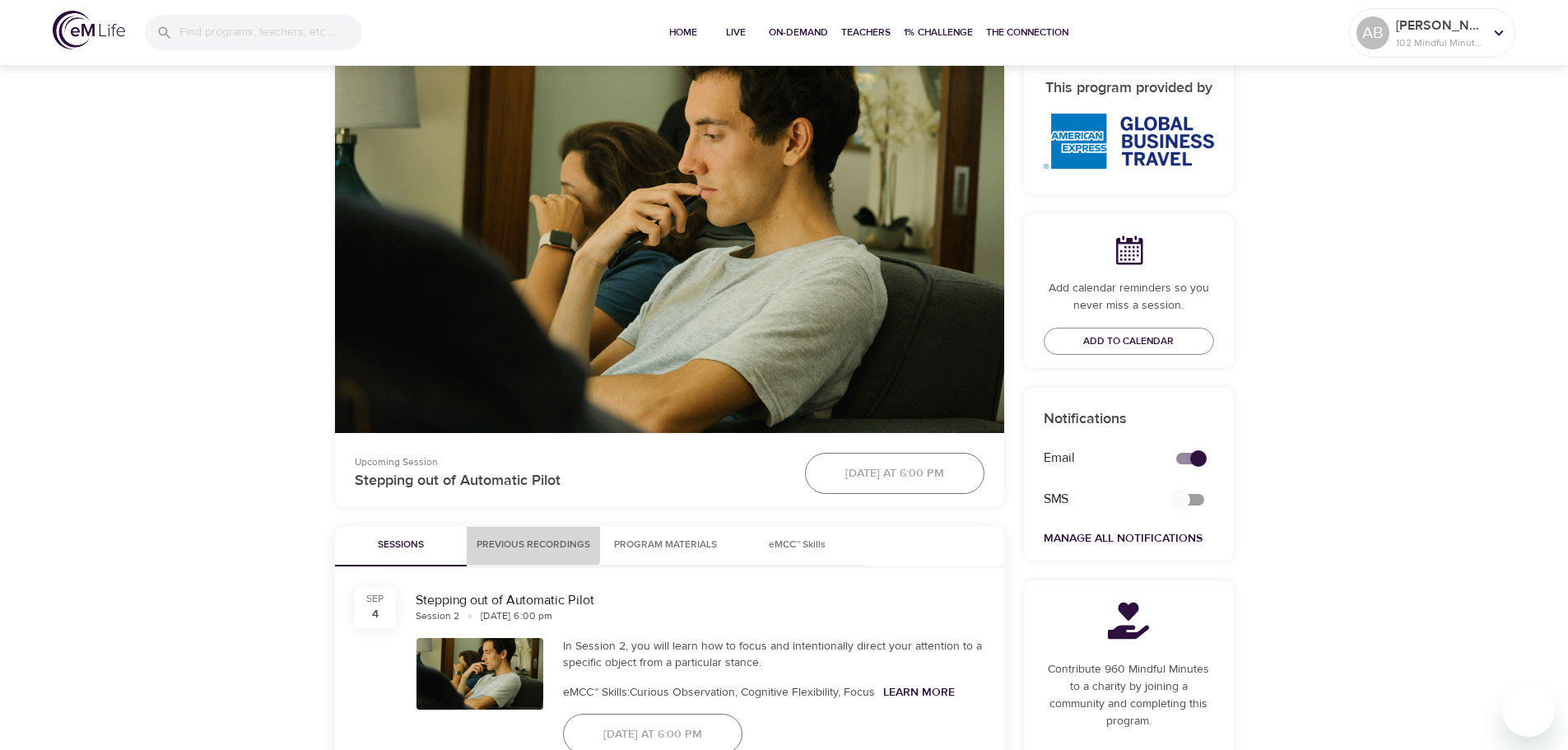
click at [523, 538] on span "Previous Recordings" at bounding box center [534, 545] width 114 height 17
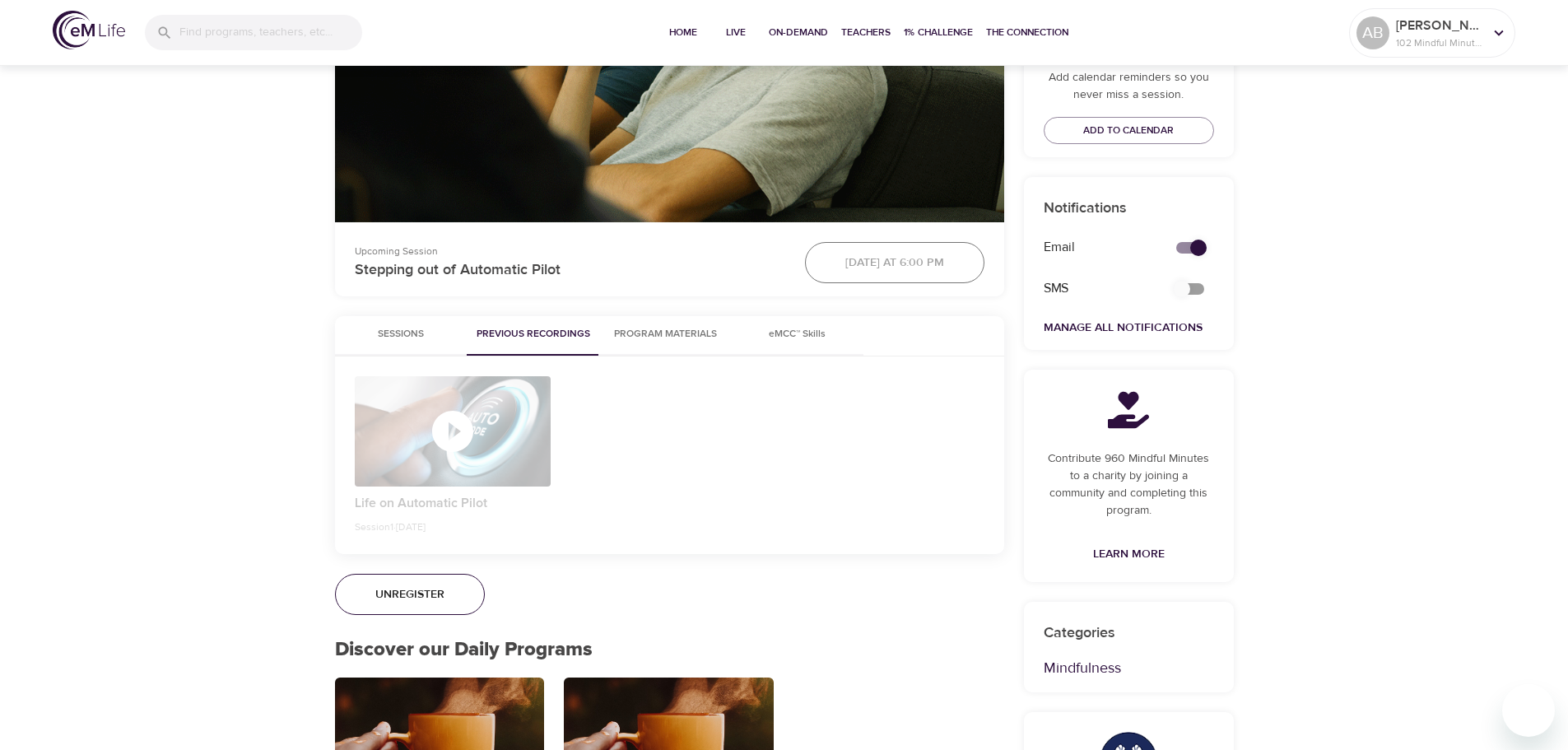
scroll to position [576, 0]
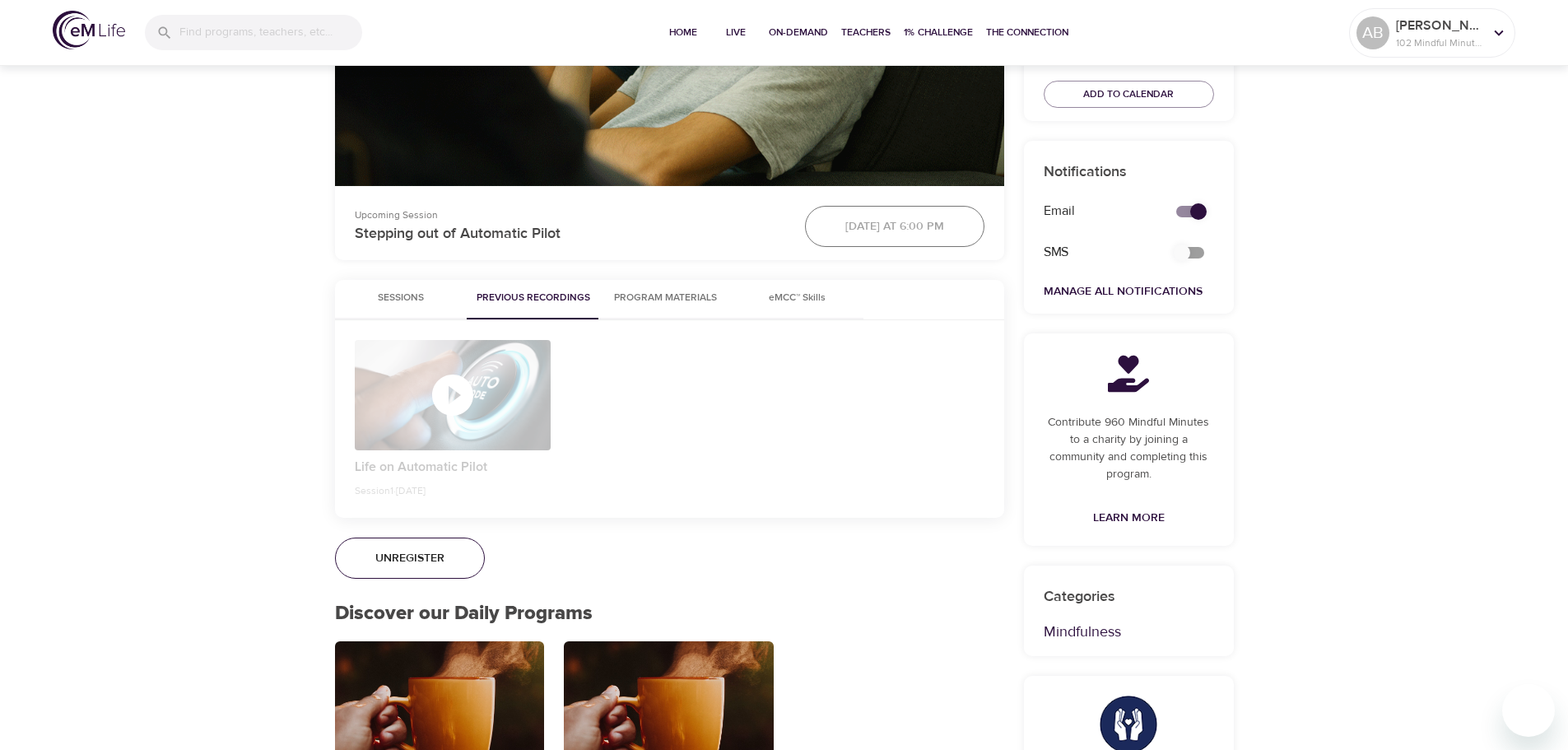
click at [646, 292] on span "Program Materials" at bounding box center [666, 298] width 112 height 17
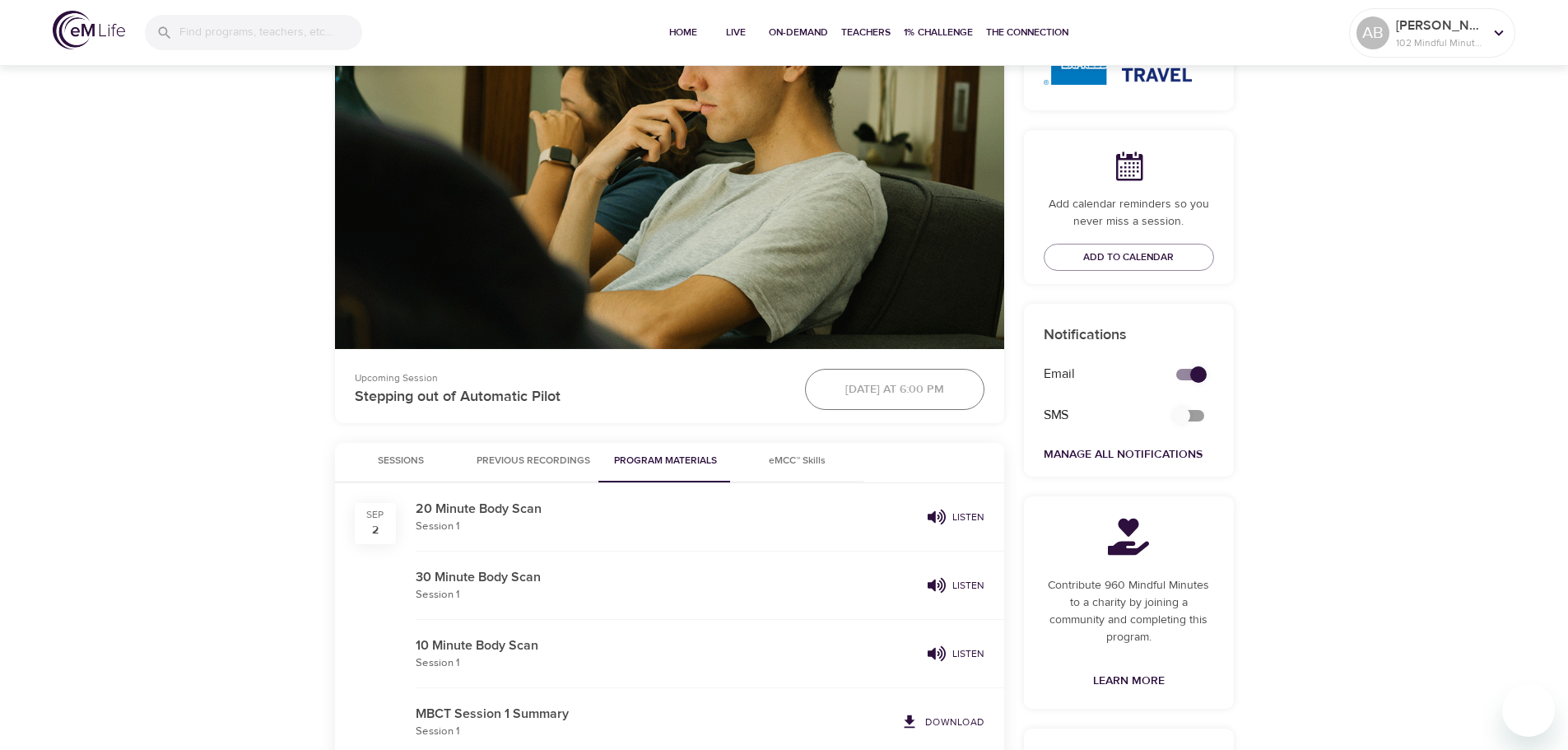
scroll to position [411, 0]
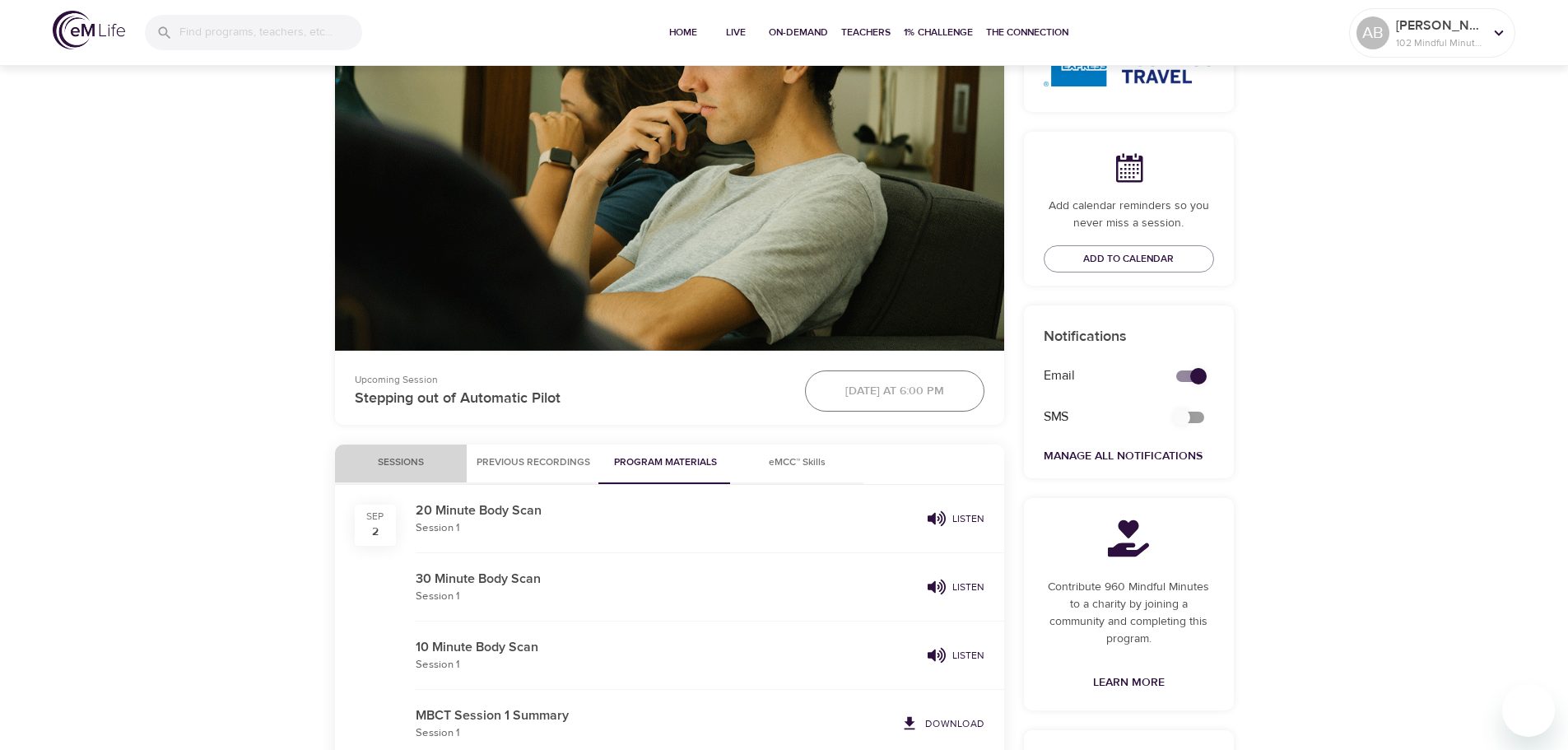
click at [398, 466] on span "Sessions" at bounding box center [401, 462] width 112 height 17
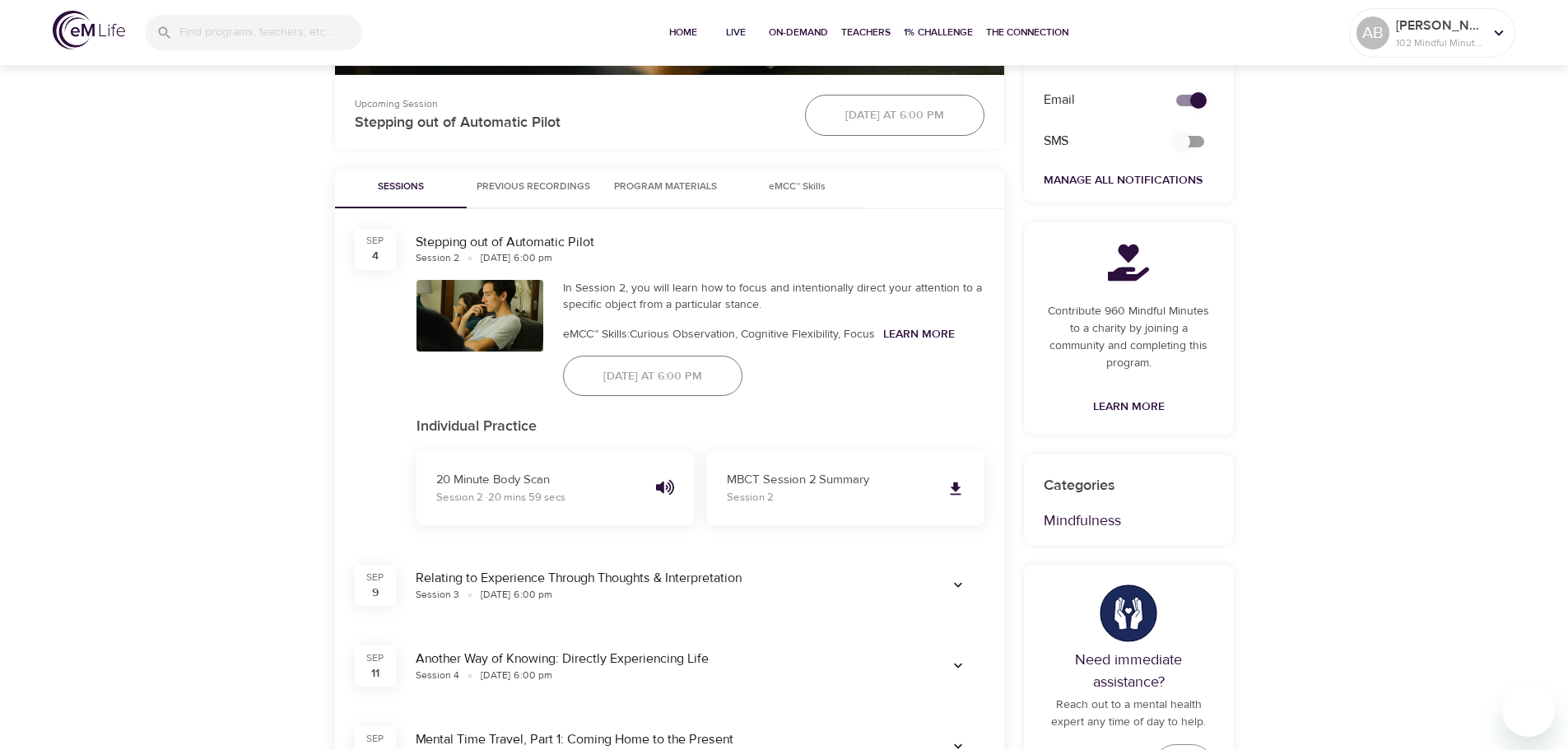
scroll to position [658, 0]
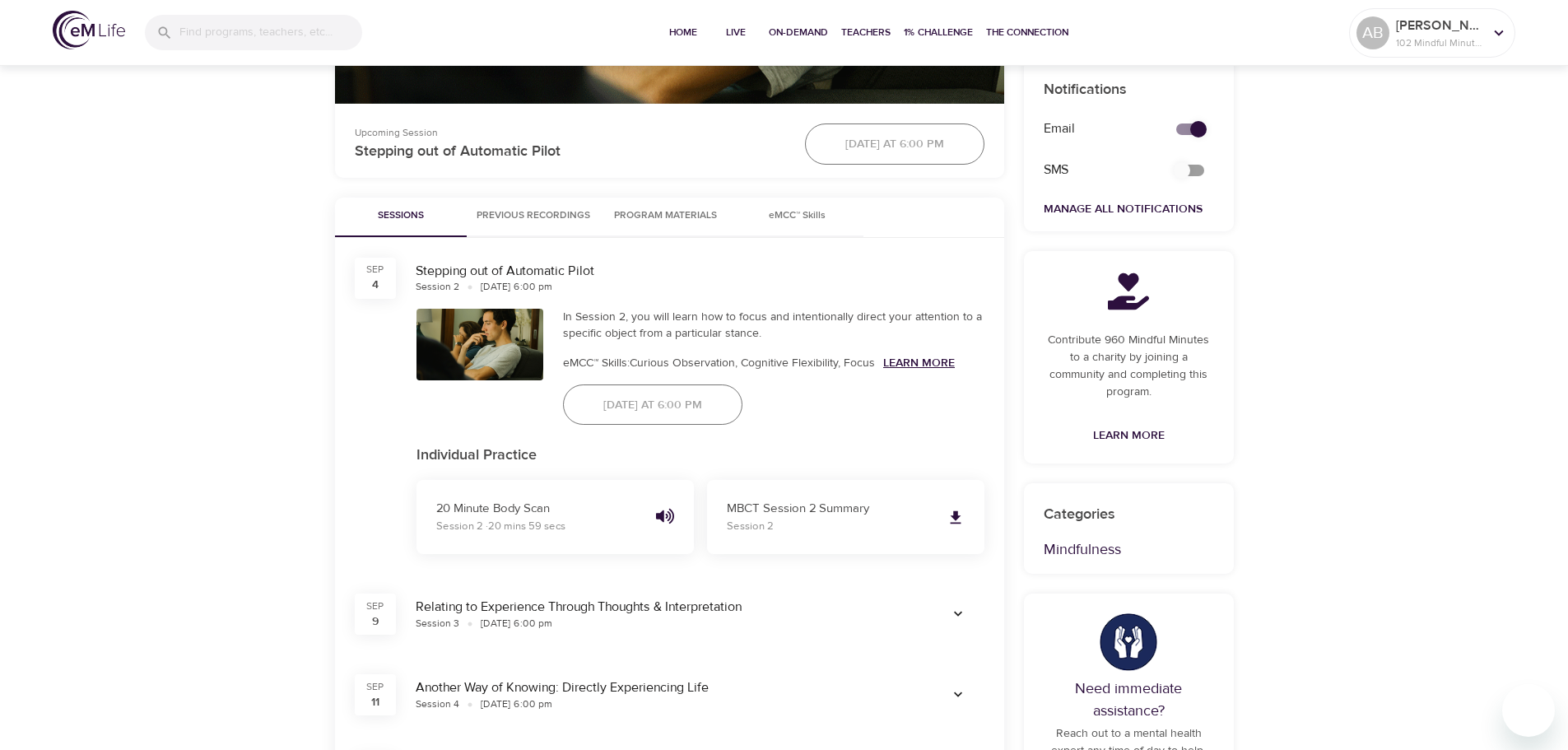
click at [892, 364] on link "Learn More" at bounding box center [918, 363] width 71 height 15
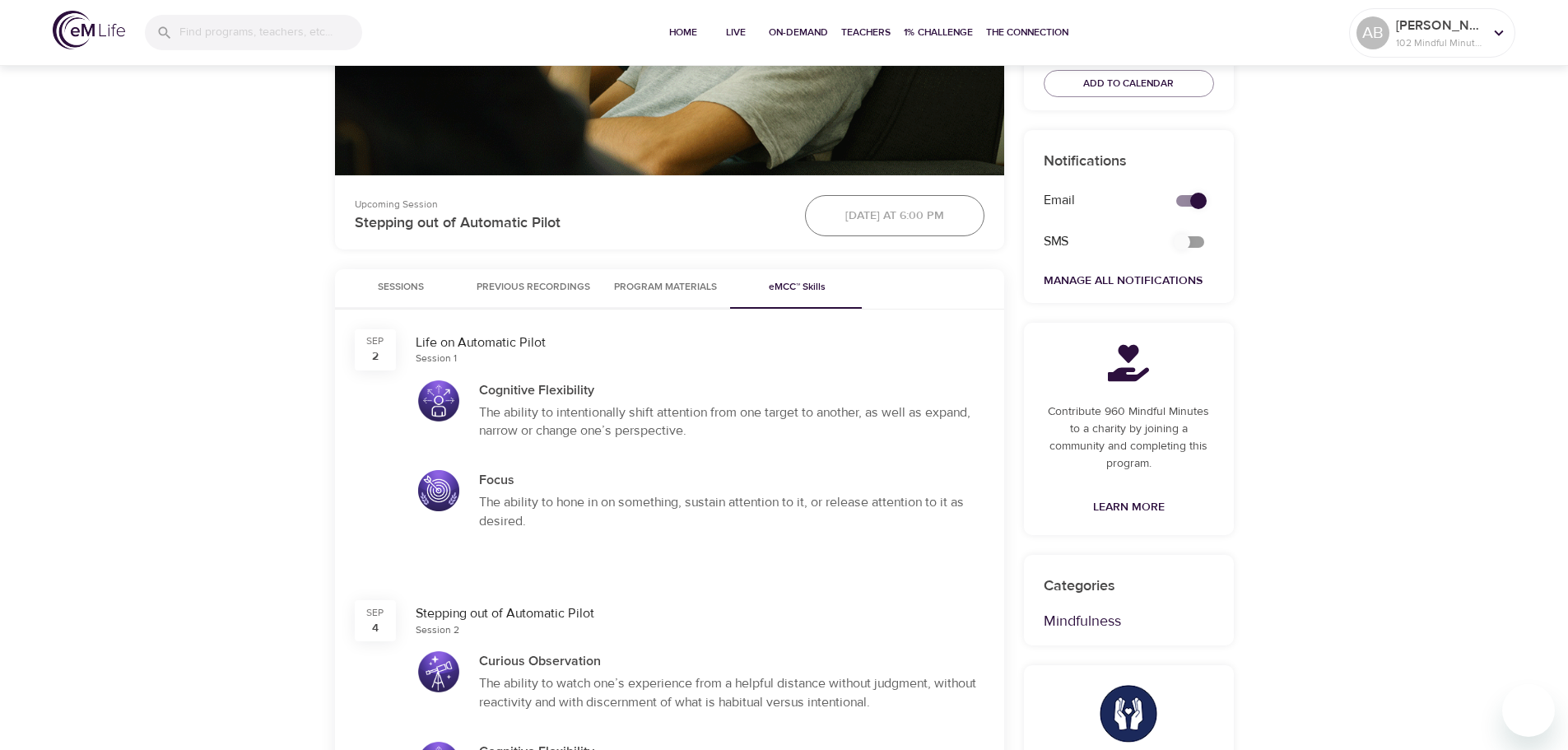
scroll to position [576, 0]
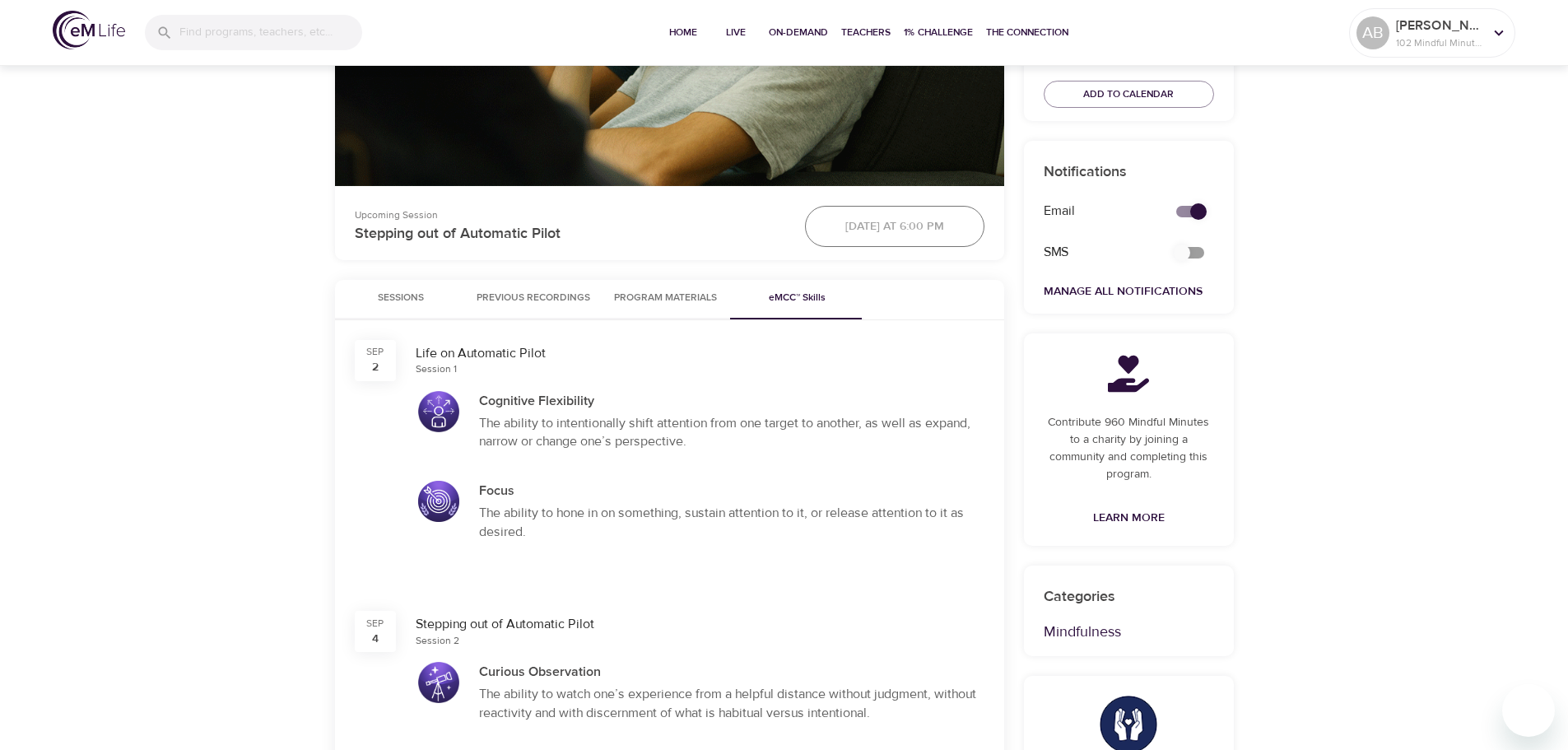
click at [477, 291] on span "Previous Recordings" at bounding box center [534, 298] width 114 height 17
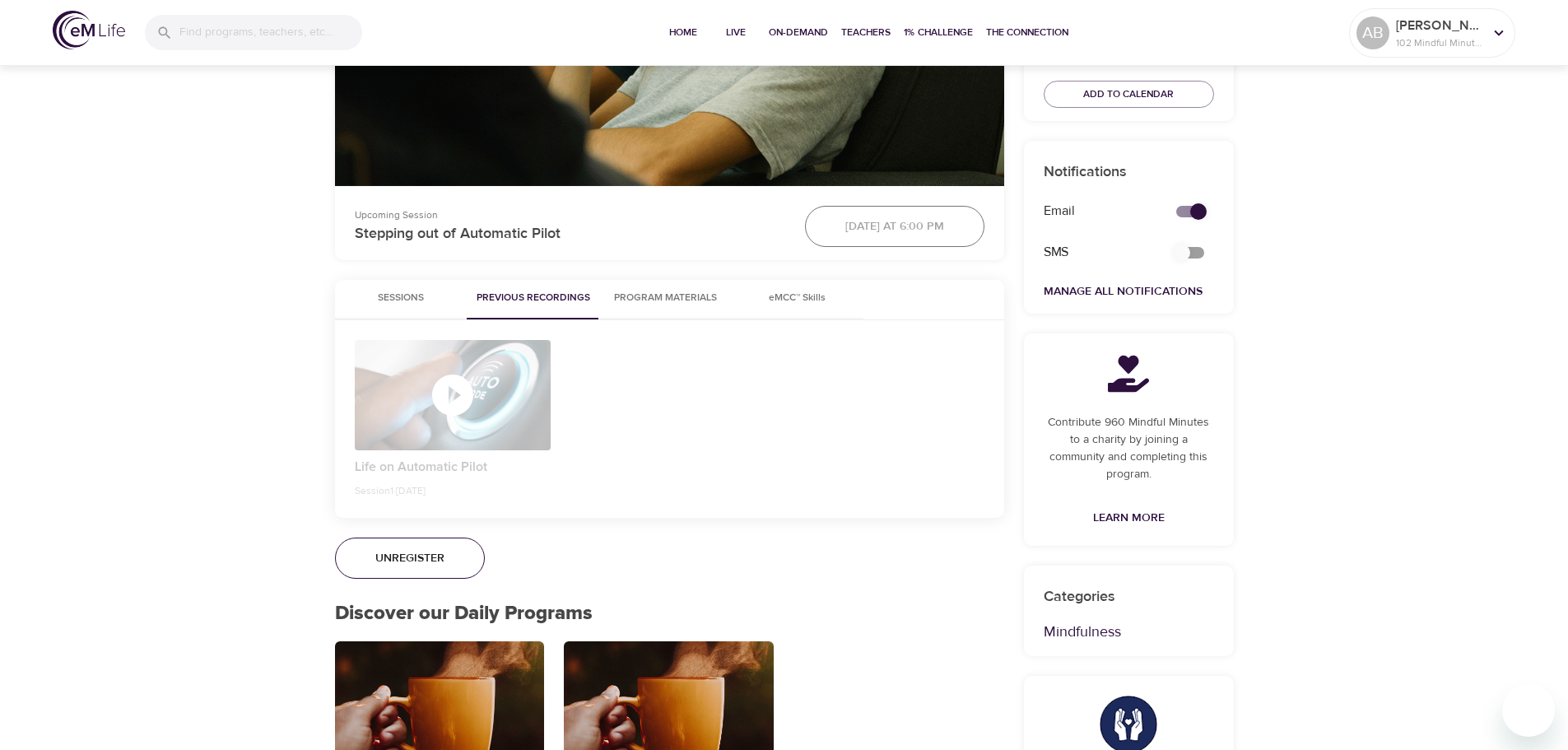
click at [646, 306] on span "Program Materials" at bounding box center [666, 298] width 112 height 17
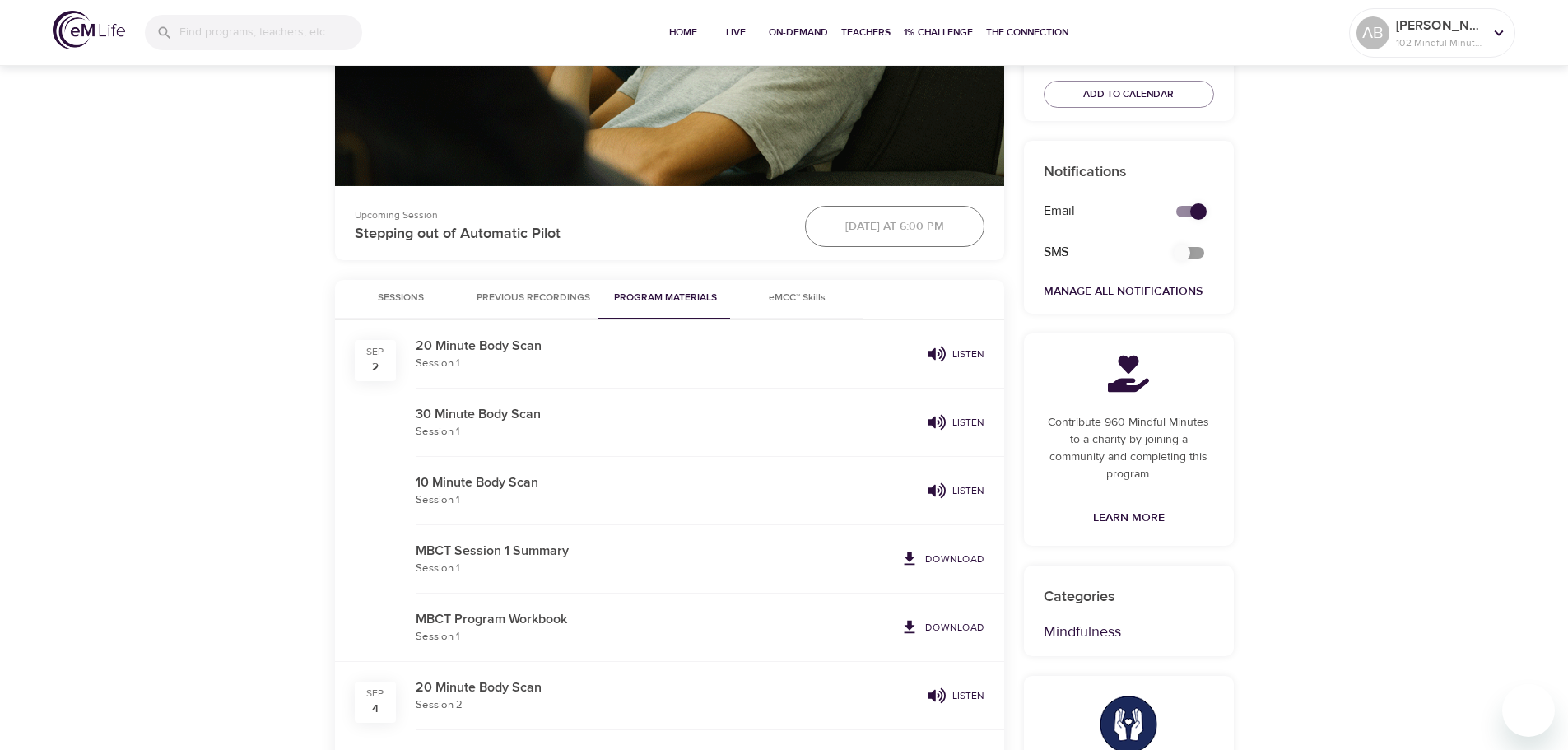
click at [583, 304] on span "Previous Recordings" at bounding box center [534, 298] width 114 height 17
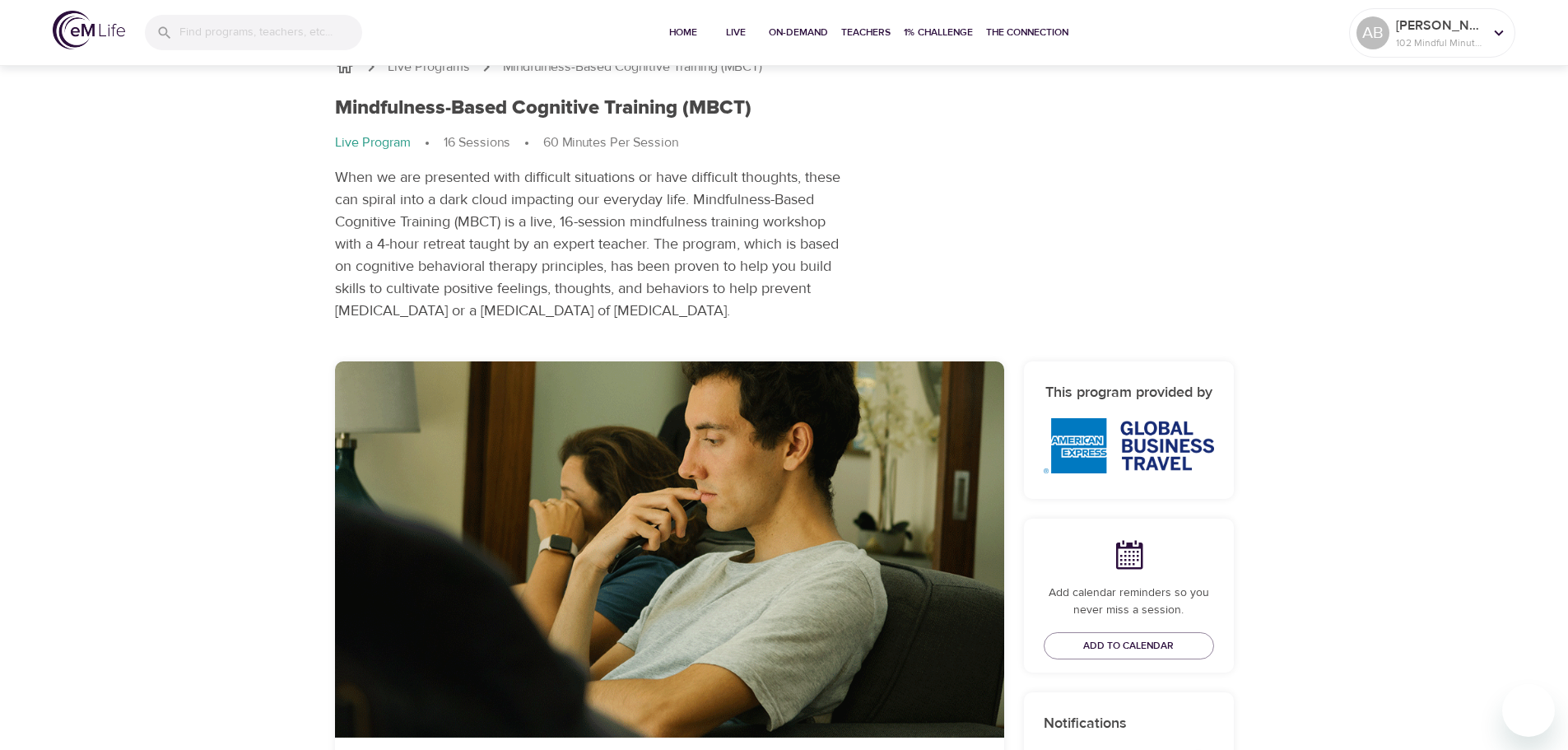
scroll to position [0, 0]
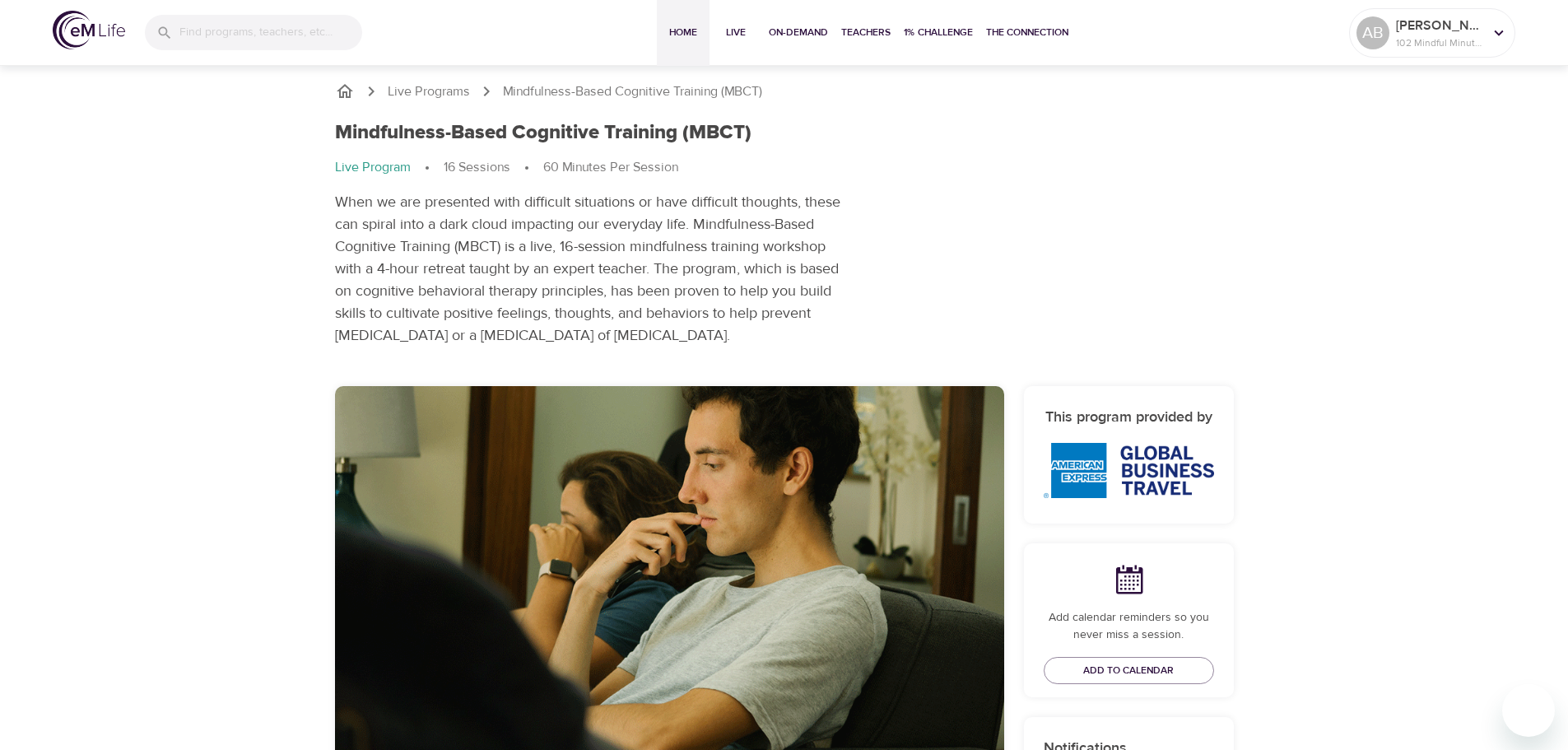
click at [674, 22] on button "Home" at bounding box center [683, 32] width 52 height 66
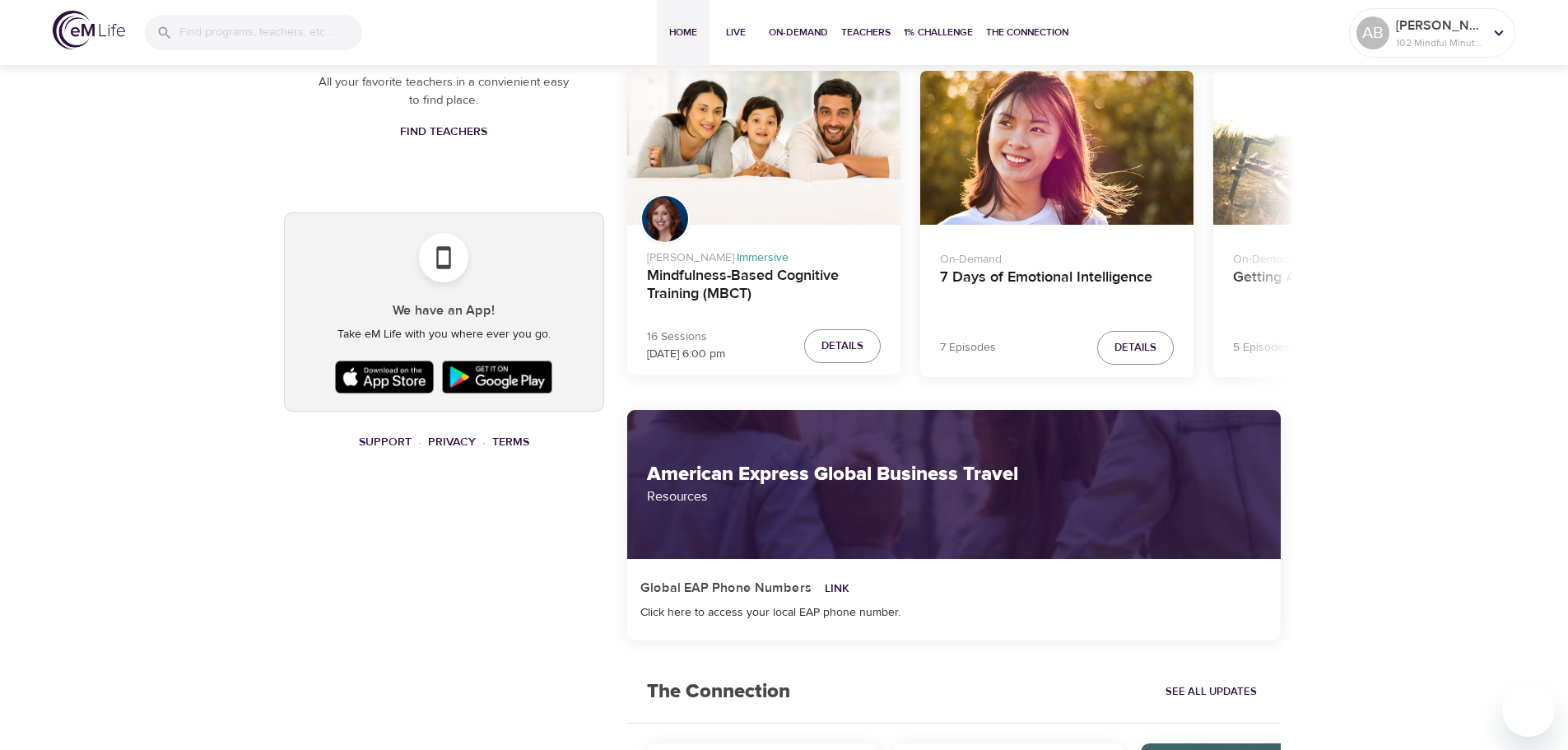
scroll to position [987, 0]
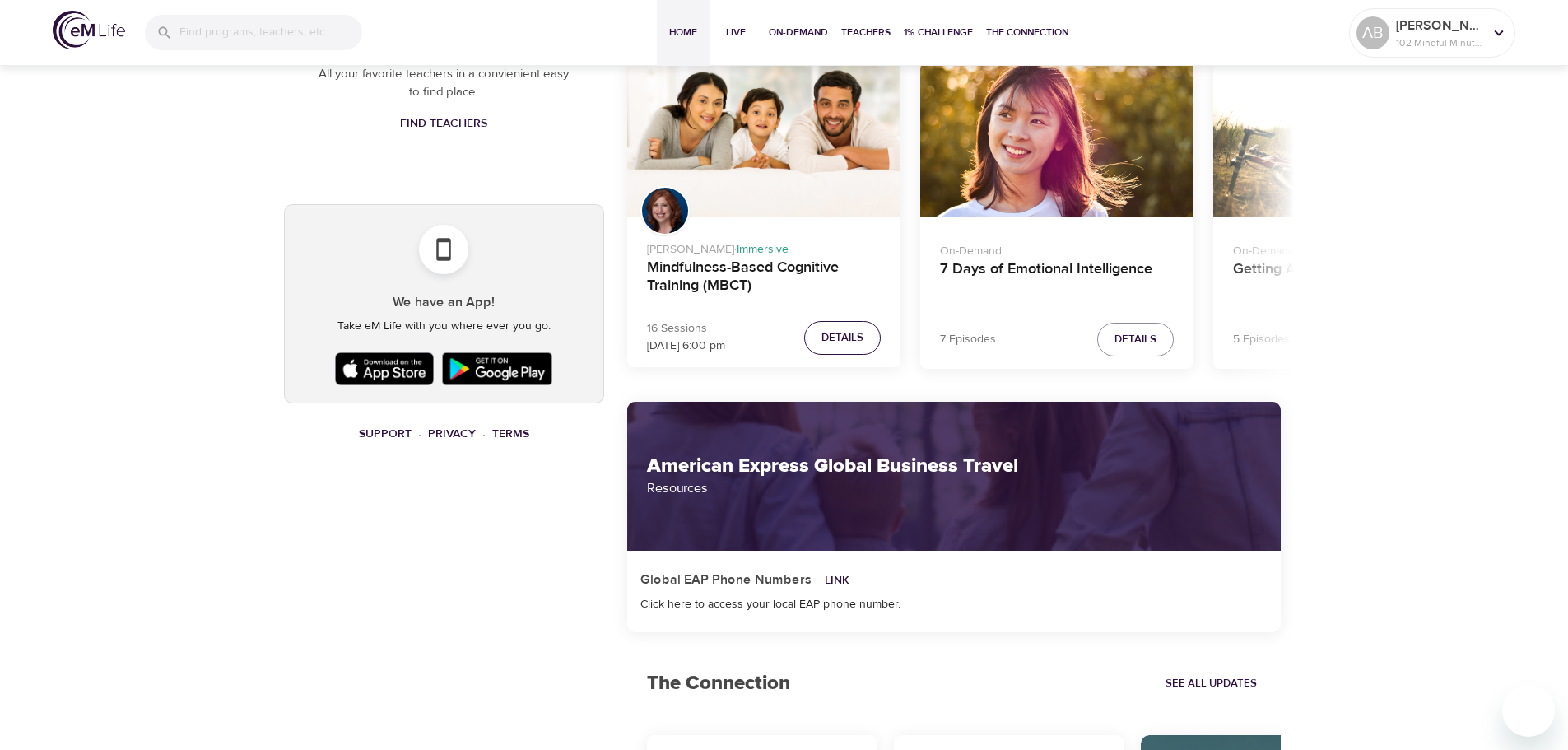
click at [826, 333] on span "Details" at bounding box center [842, 338] width 42 height 19
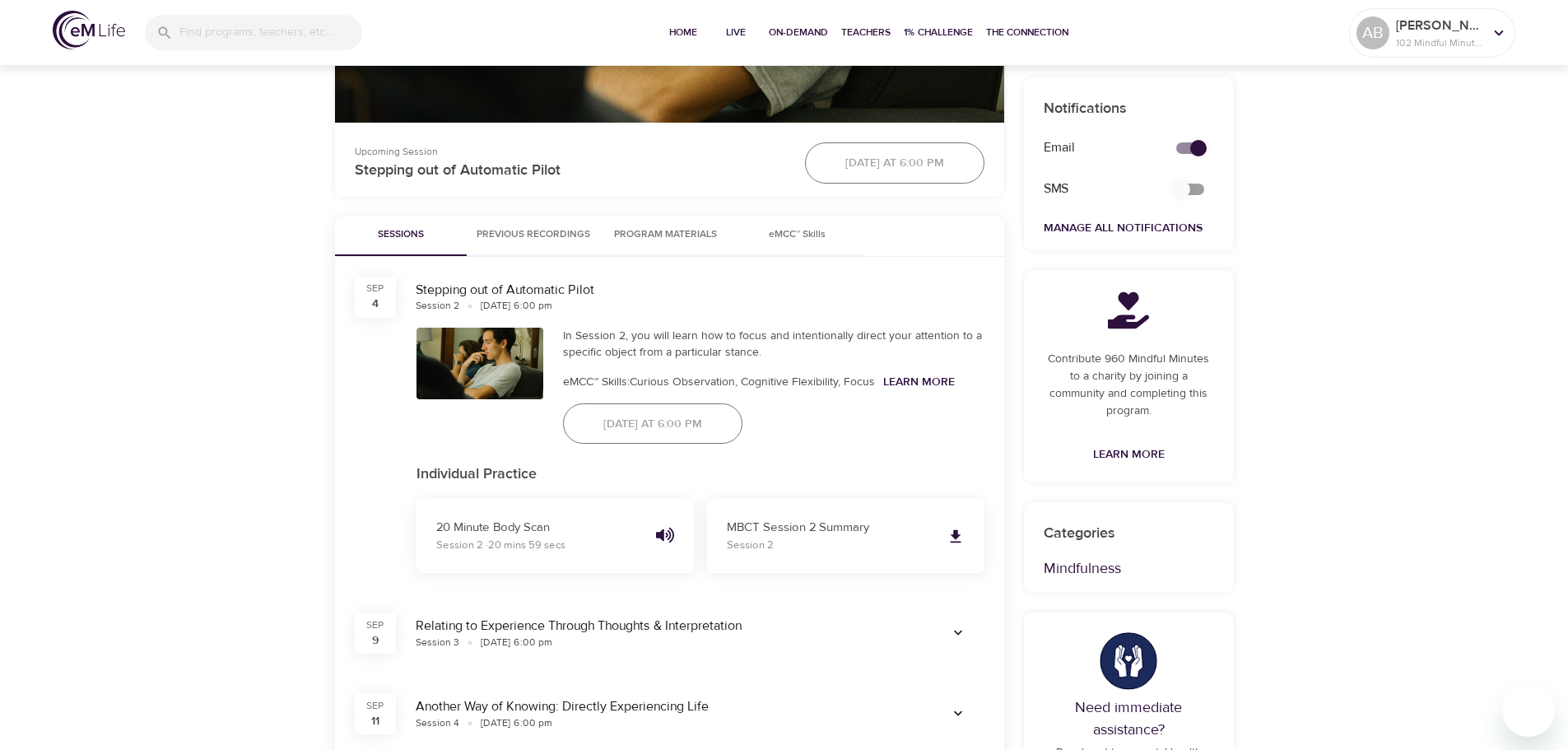
scroll to position [576, 0]
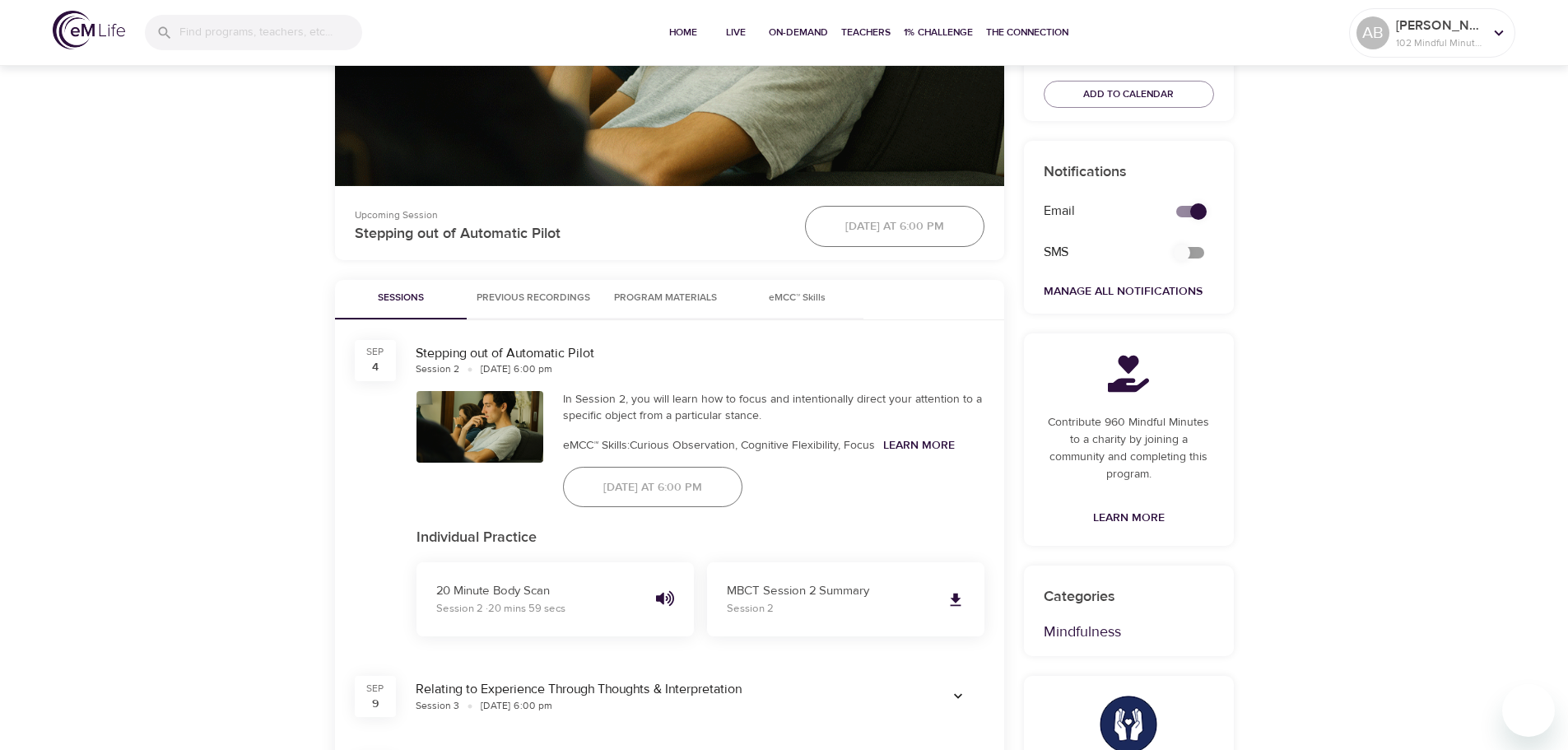
click at [584, 281] on button "Previous Recordings" at bounding box center [533, 300] width 133 height 40
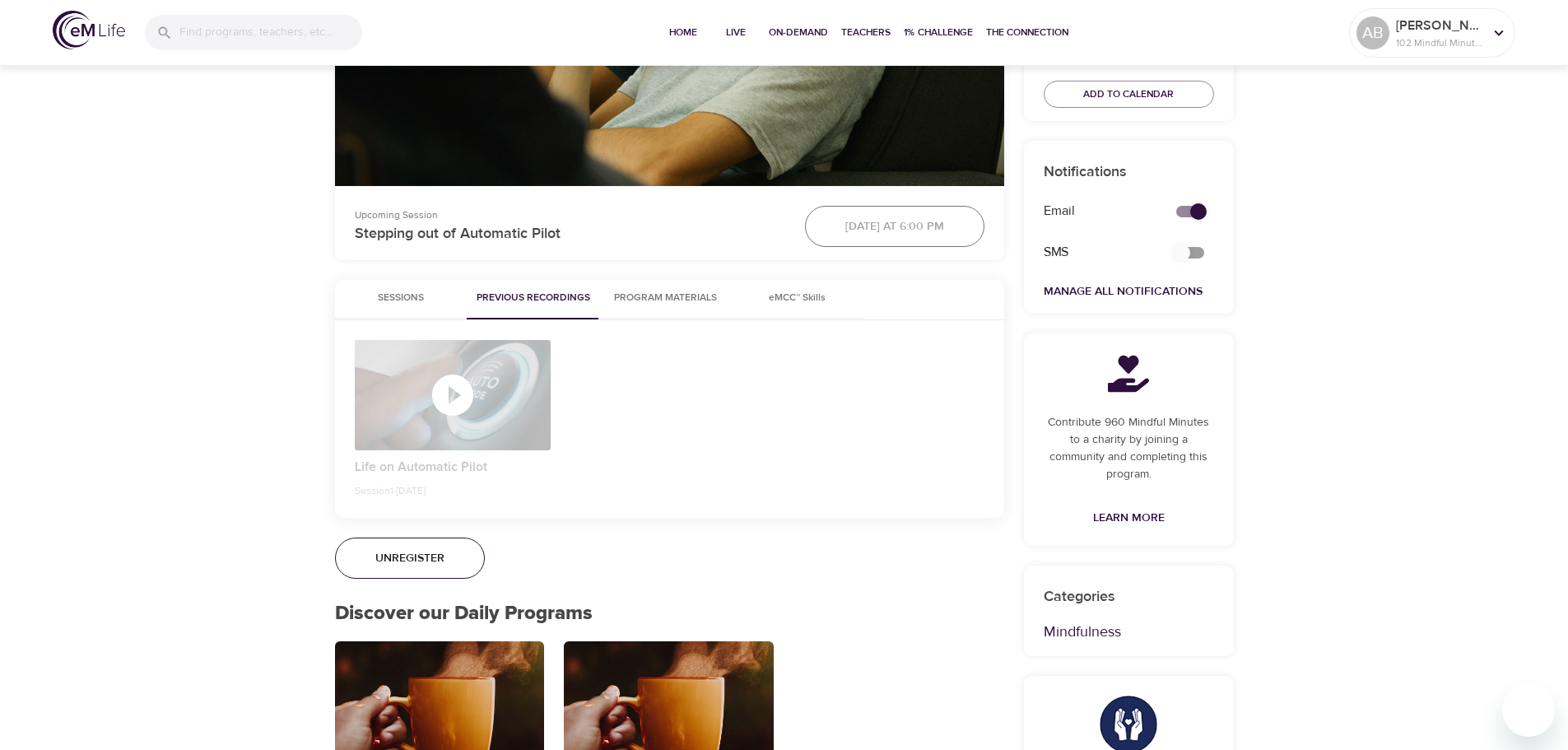
click at [482, 388] on div "button" at bounding box center [453, 395] width 197 height 49
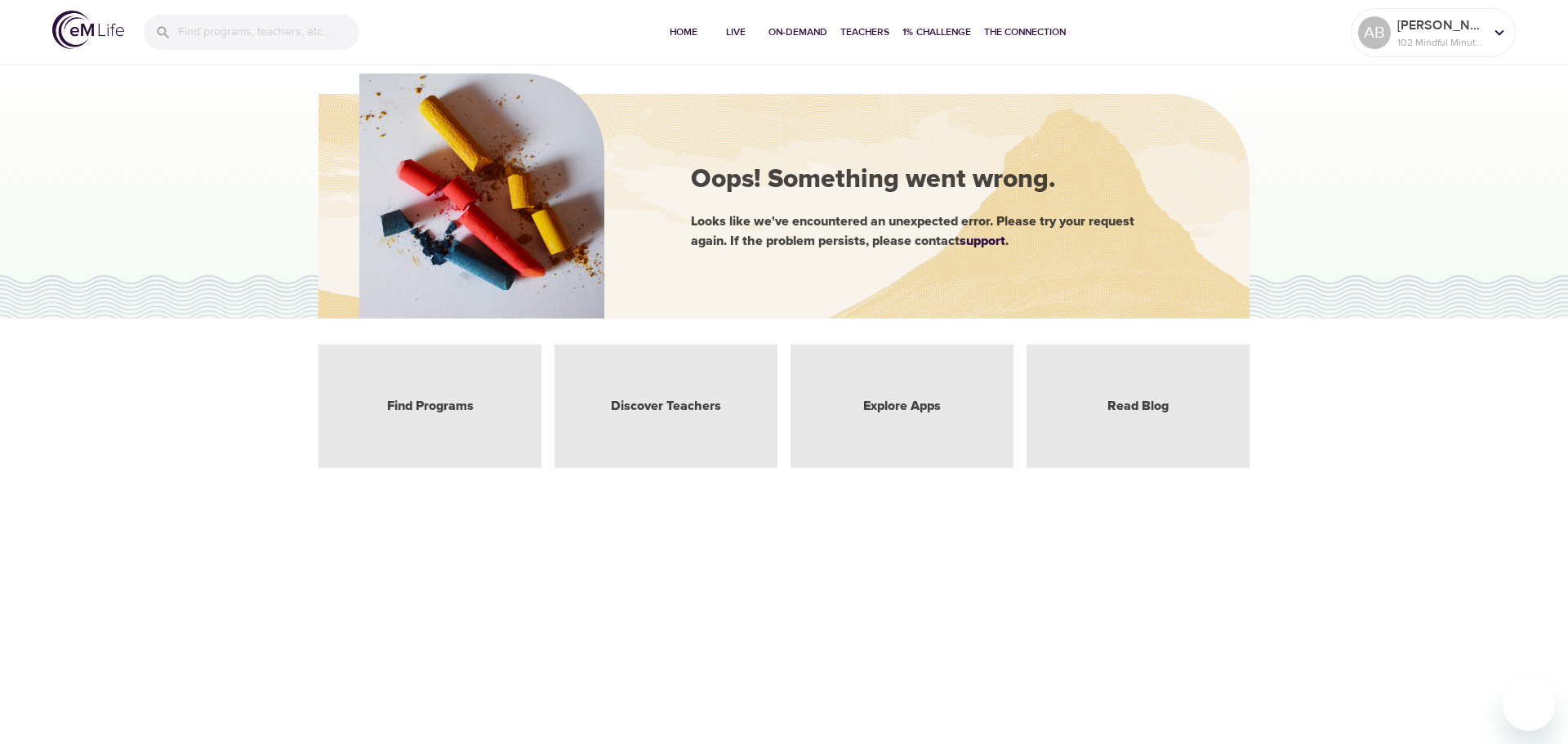
click at [475, 408] on div "Find Programs" at bounding box center [430, 406] width 223 height 123
click at [710, 401] on link "Discover Teachers" at bounding box center [665, 406] width 110 height 19
click at [968, 397] on div "Explore Apps" at bounding box center [902, 406] width 223 height 123
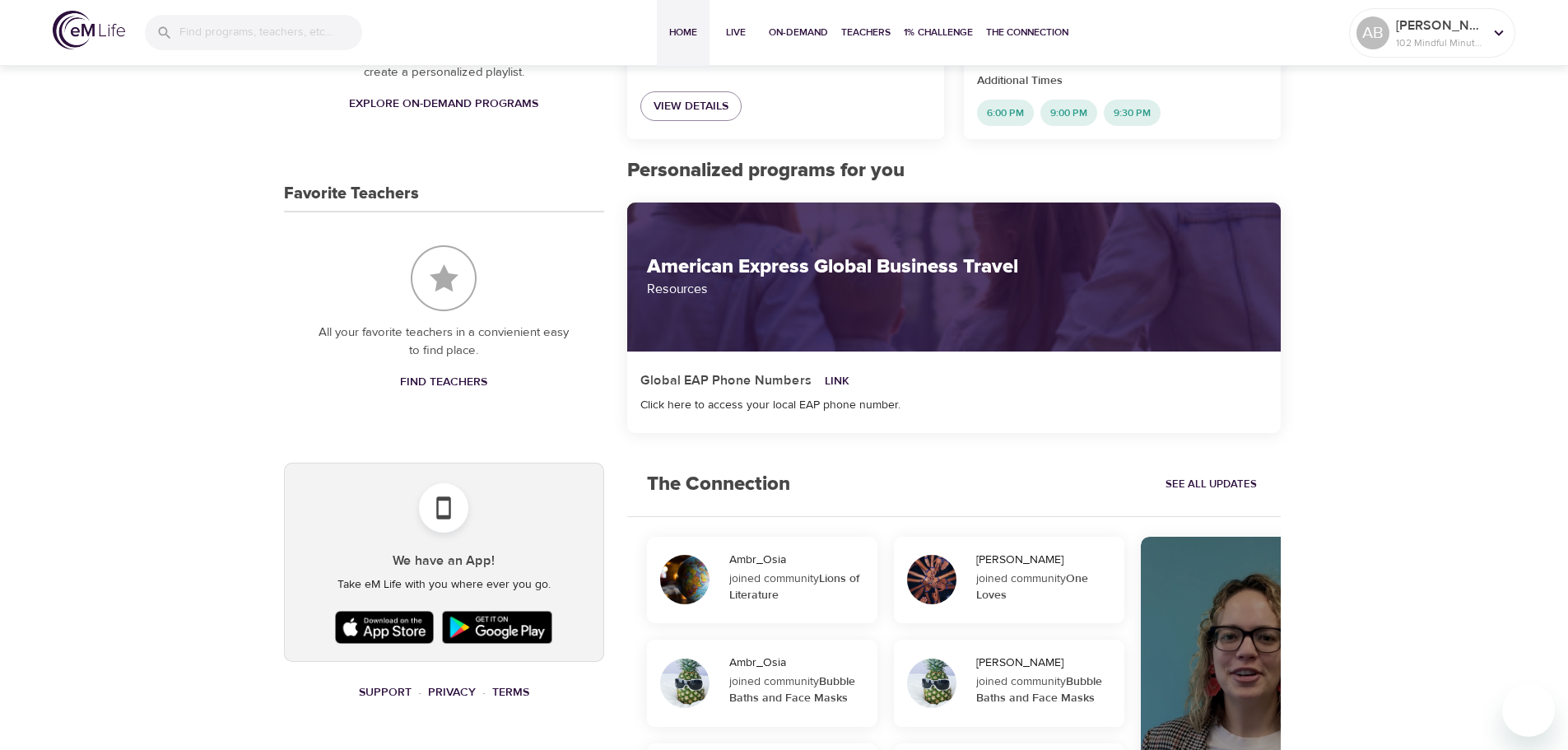
scroll to position [664, 0]
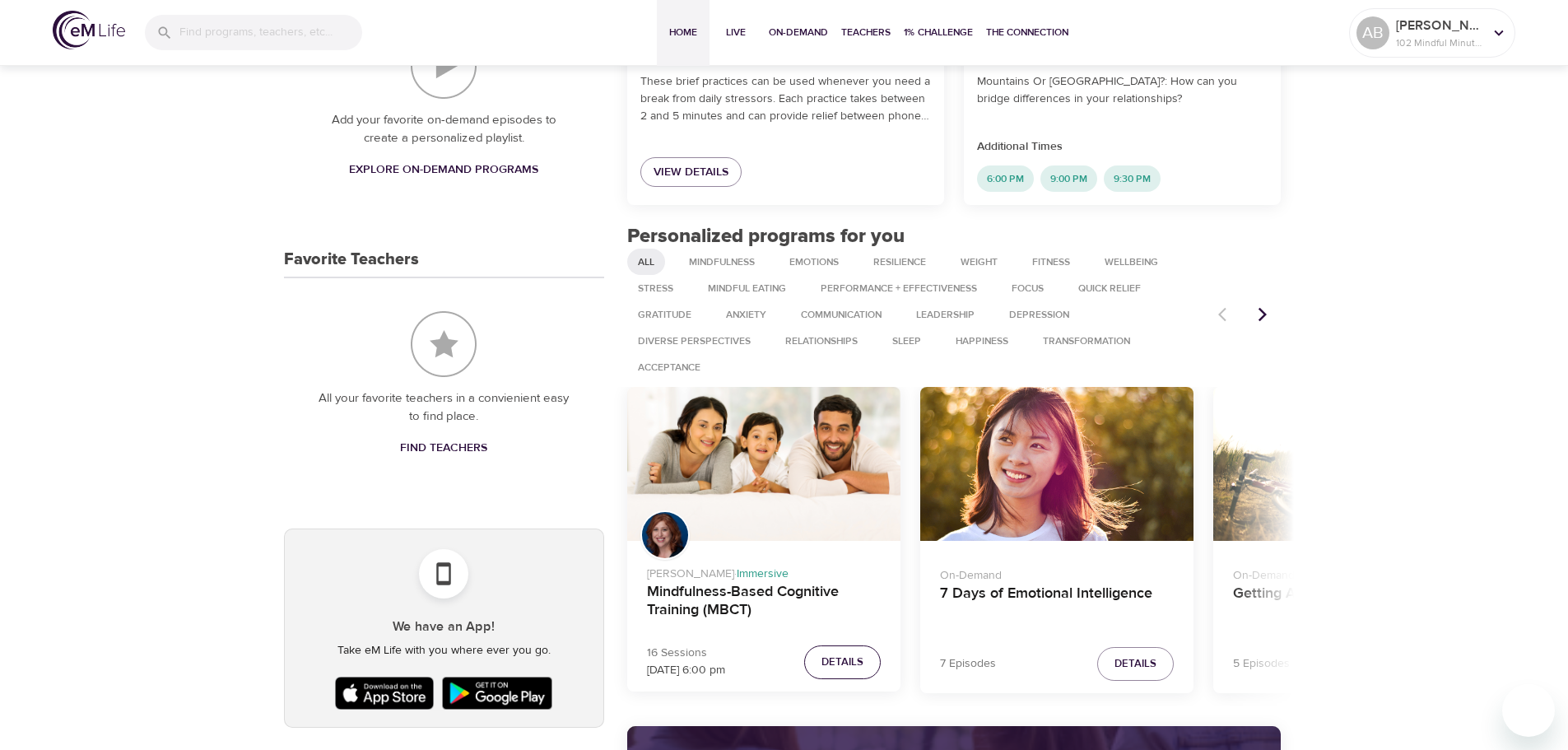
click at [850, 670] on span "Details" at bounding box center [842, 662] width 42 height 19
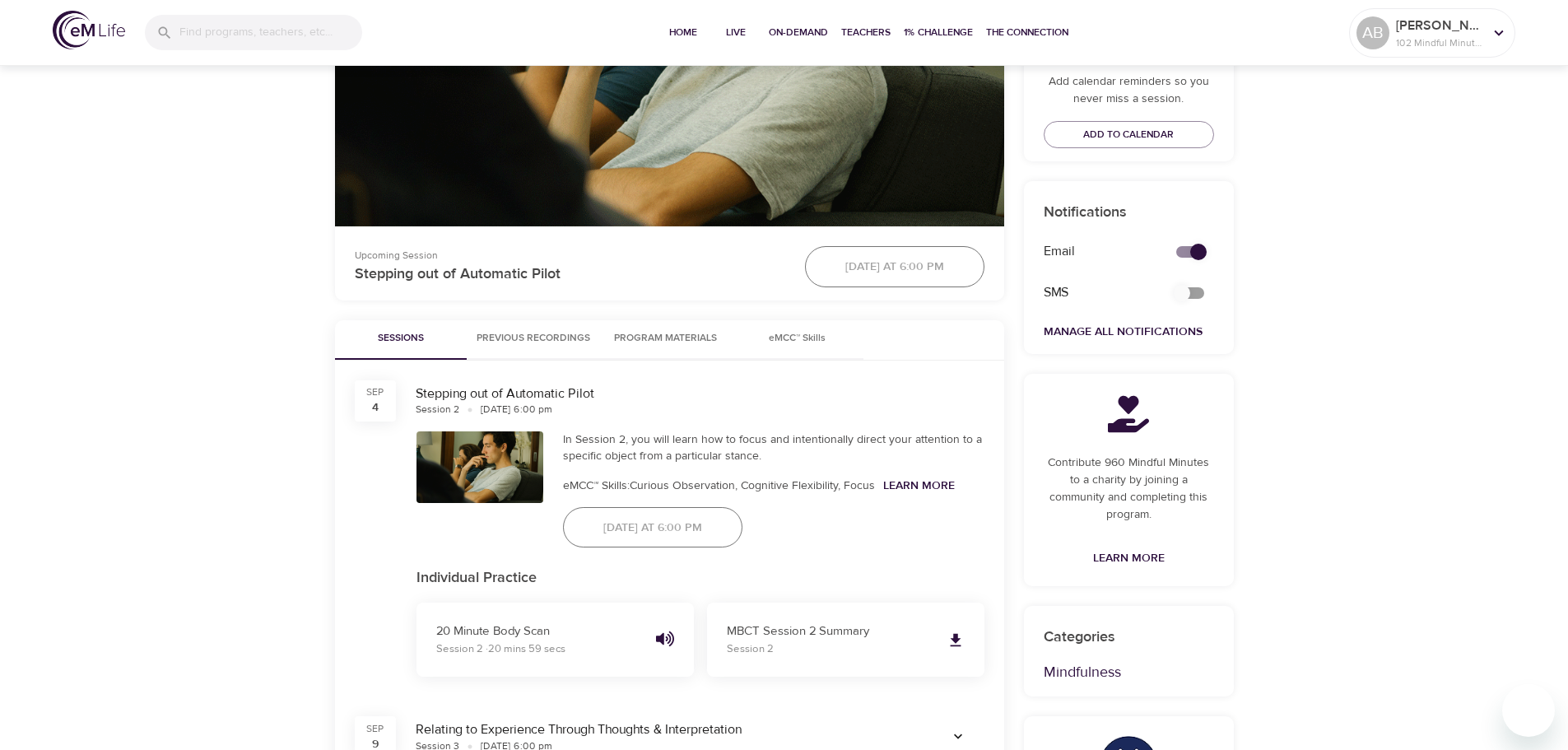
scroll to position [498, 0]
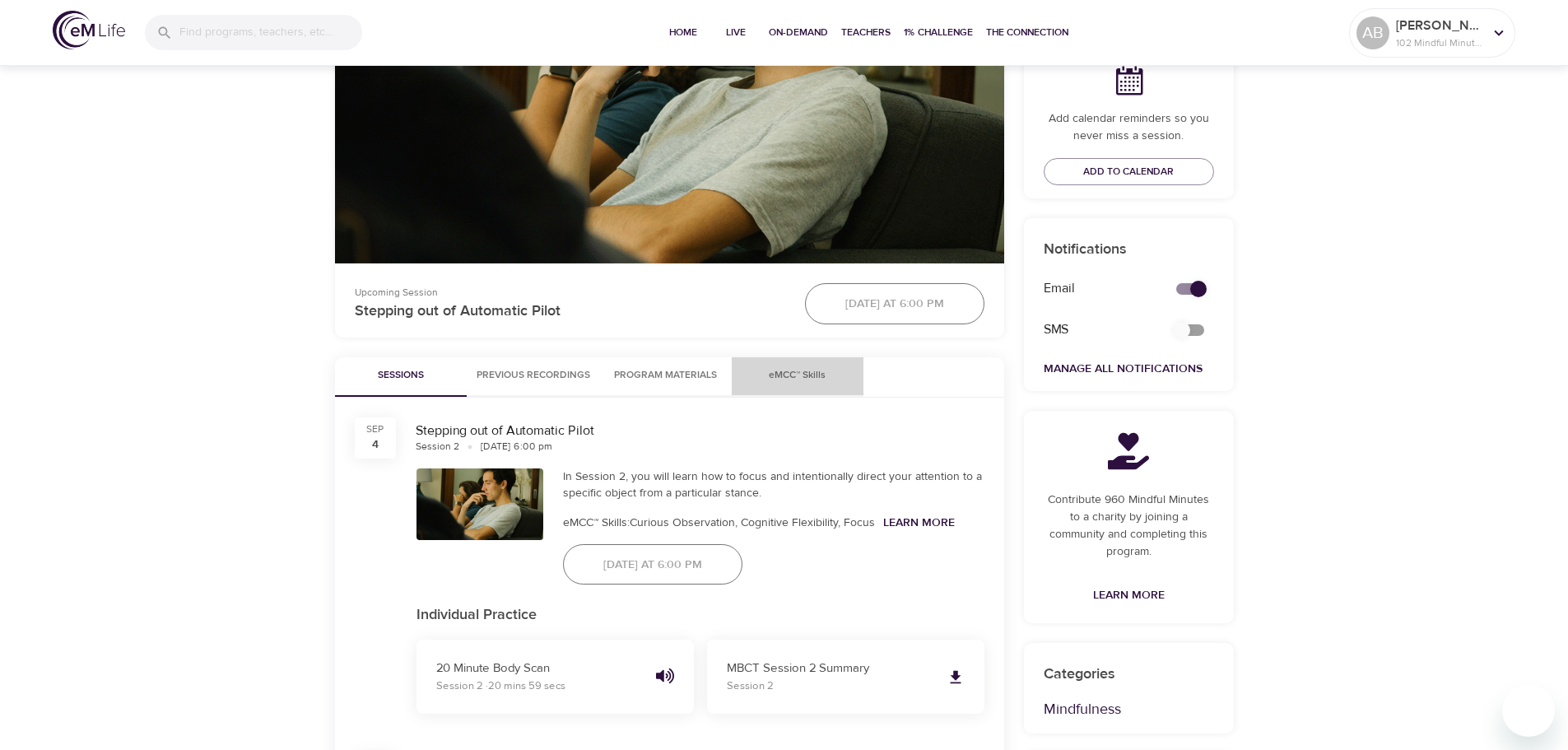
click at [794, 371] on span "eMCC™ Skills" at bounding box center [798, 376] width 112 height 17
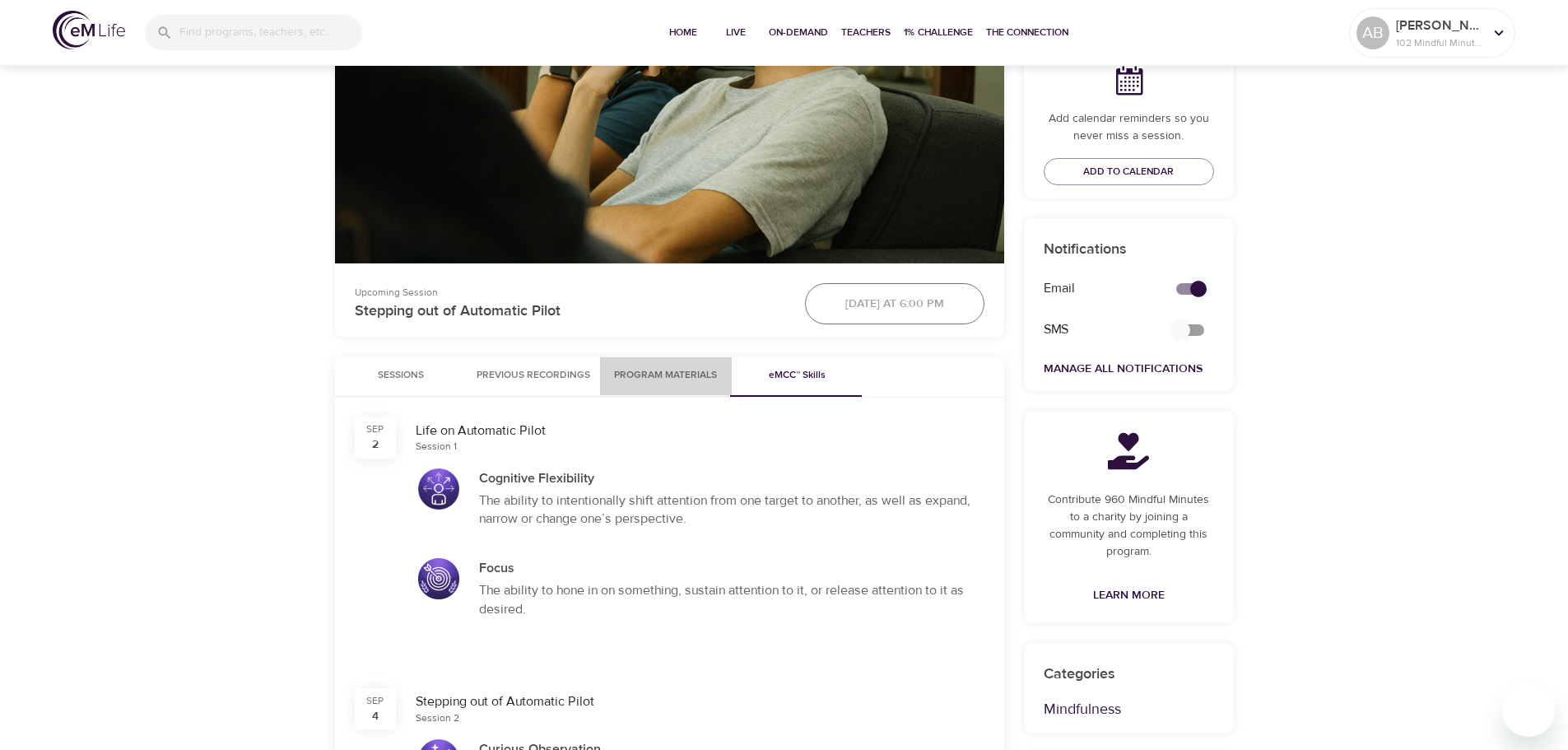
click at [645, 373] on span "Program Materials" at bounding box center [666, 376] width 112 height 17
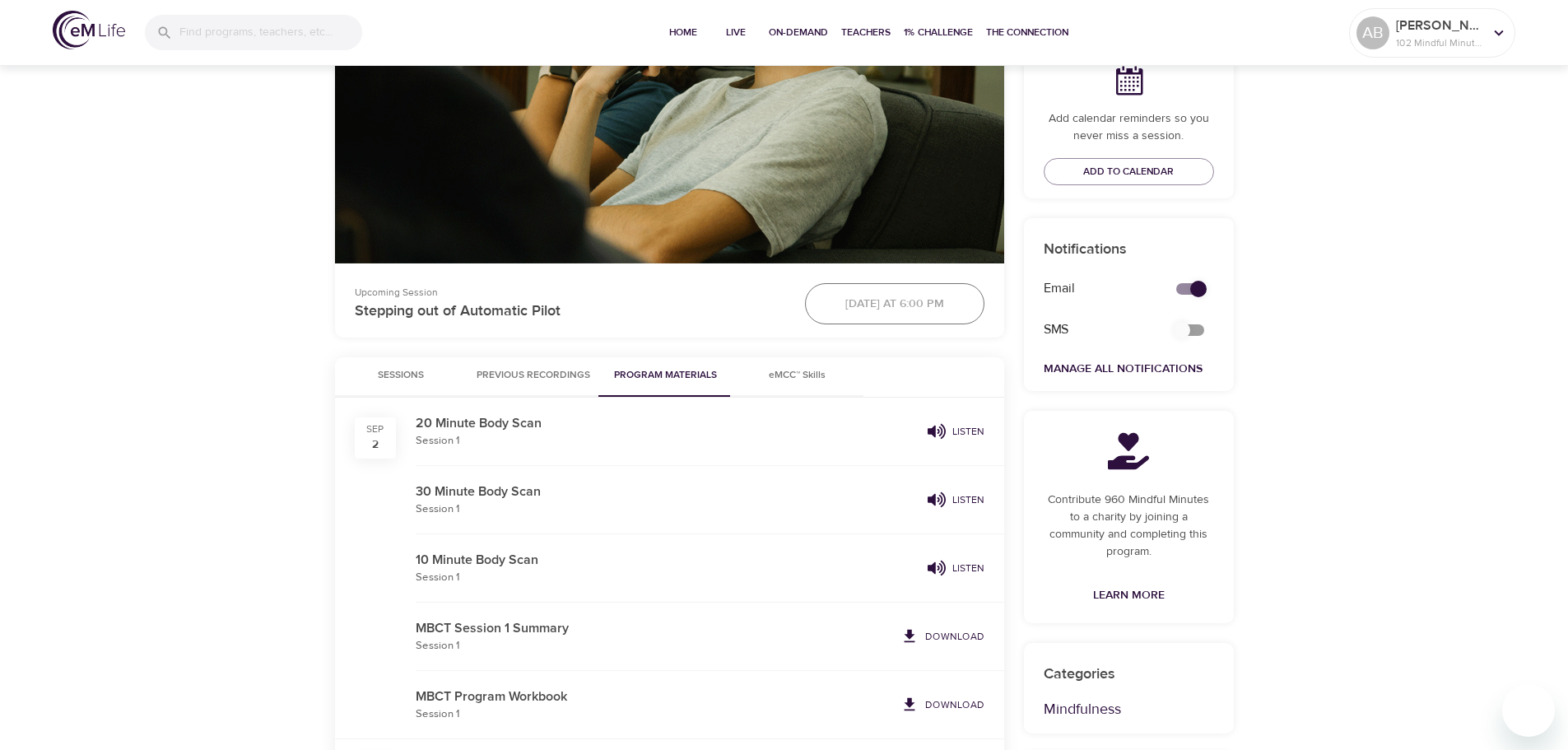
click at [548, 380] on span "Previous Recordings" at bounding box center [534, 376] width 114 height 17
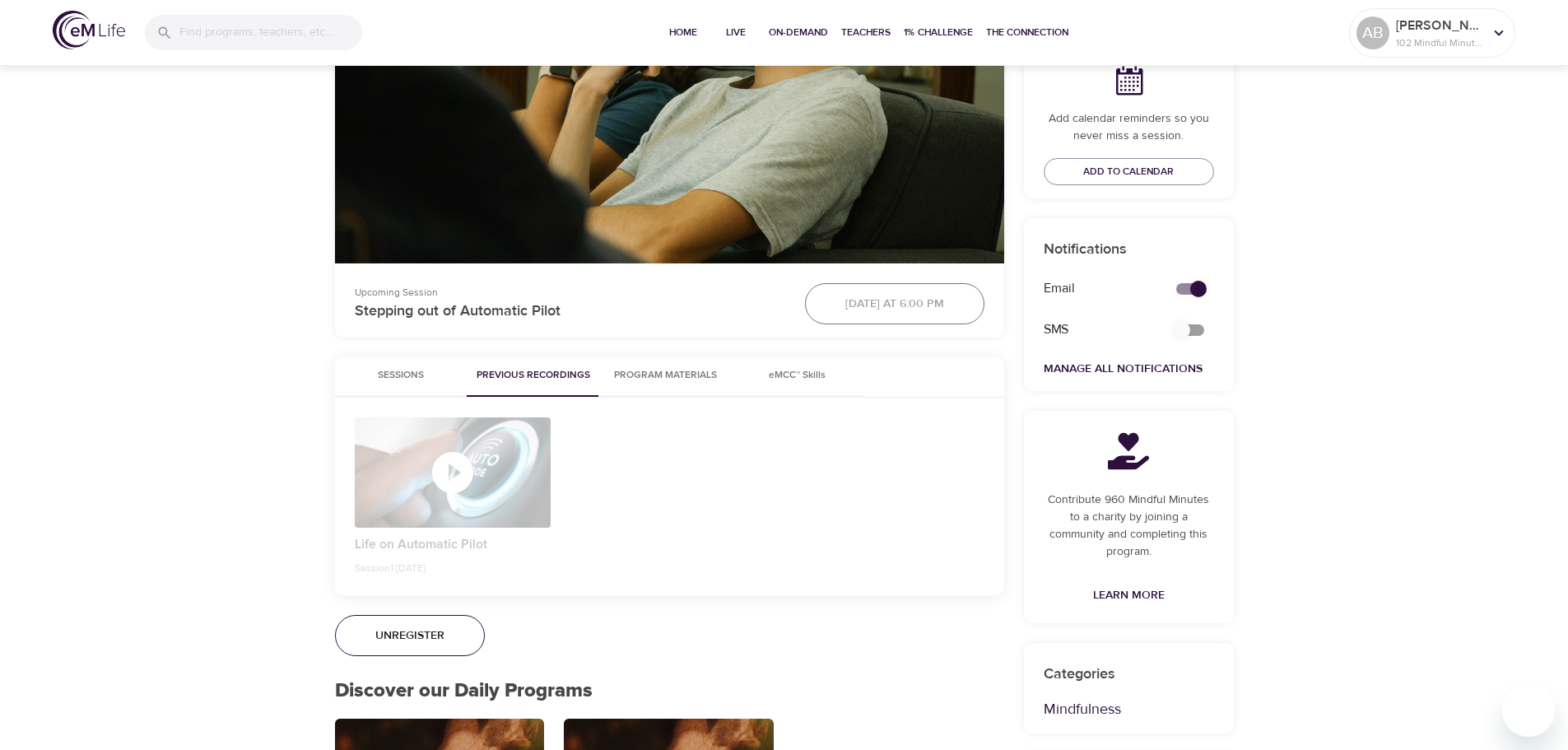
click at [387, 377] on span "Sessions" at bounding box center [401, 376] width 112 height 17
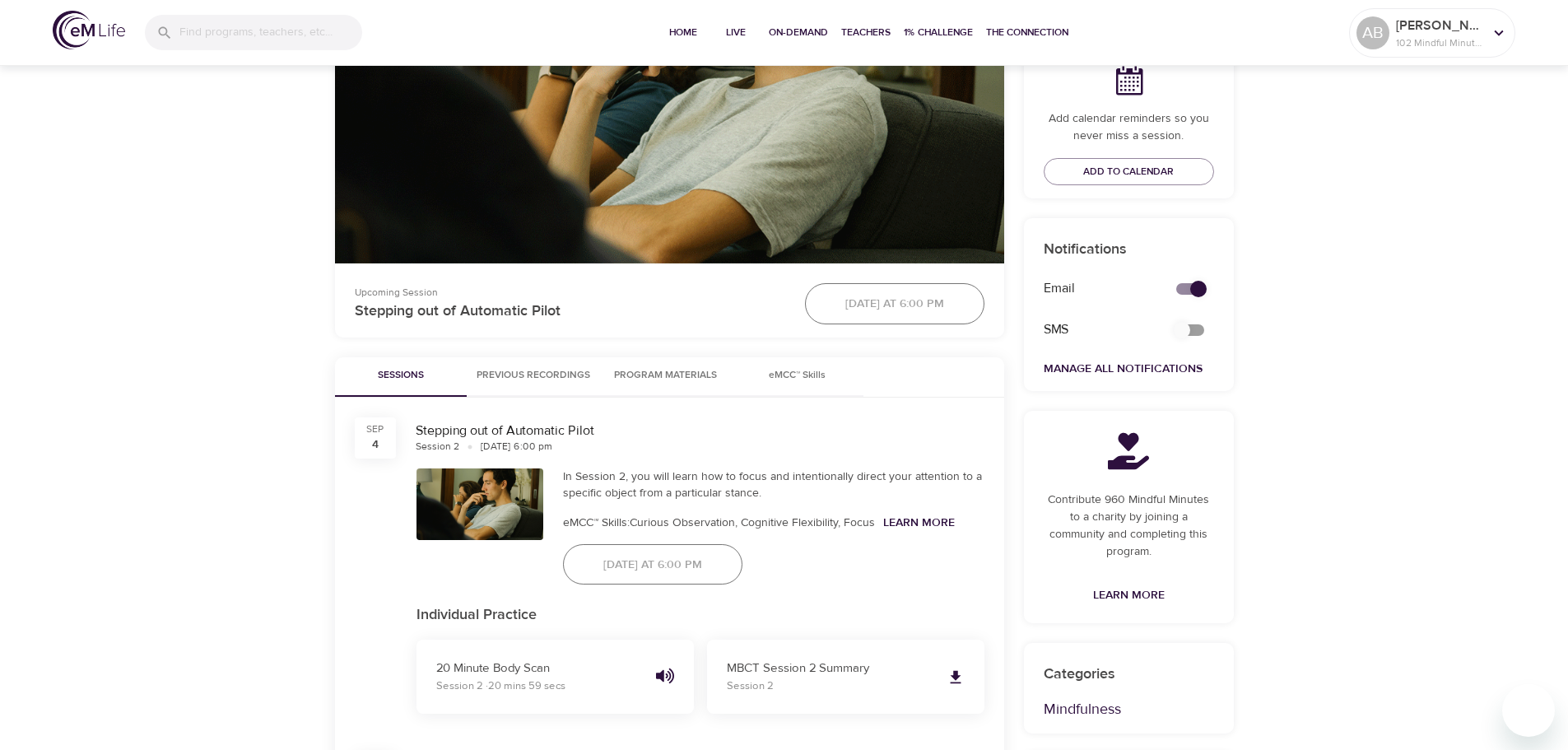
click at [600, 373] on button "Program Materials" at bounding box center [666, 377] width 132 height 40
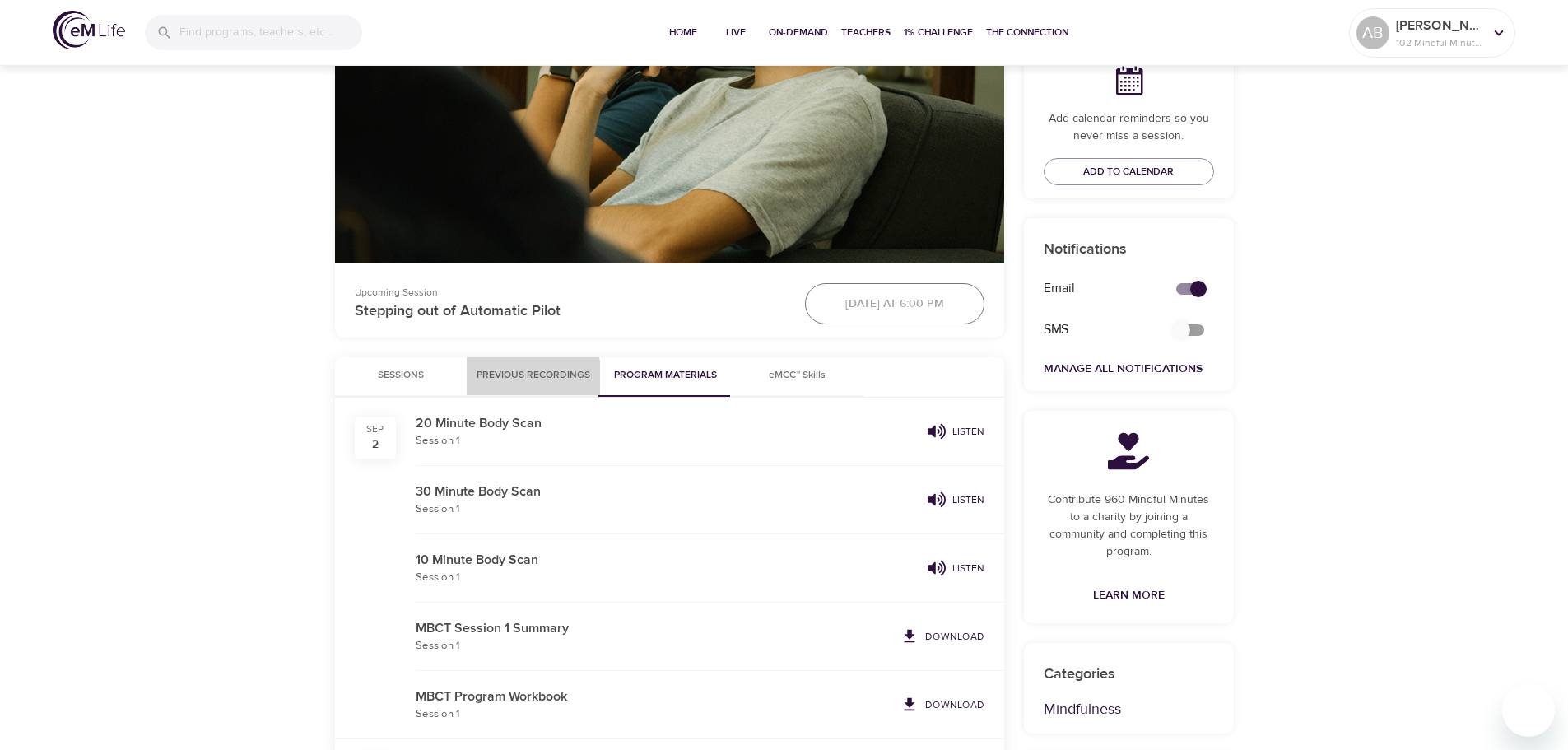
click at [530, 383] on span "Previous Recordings" at bounding box center [534, 376] width 114 height 17
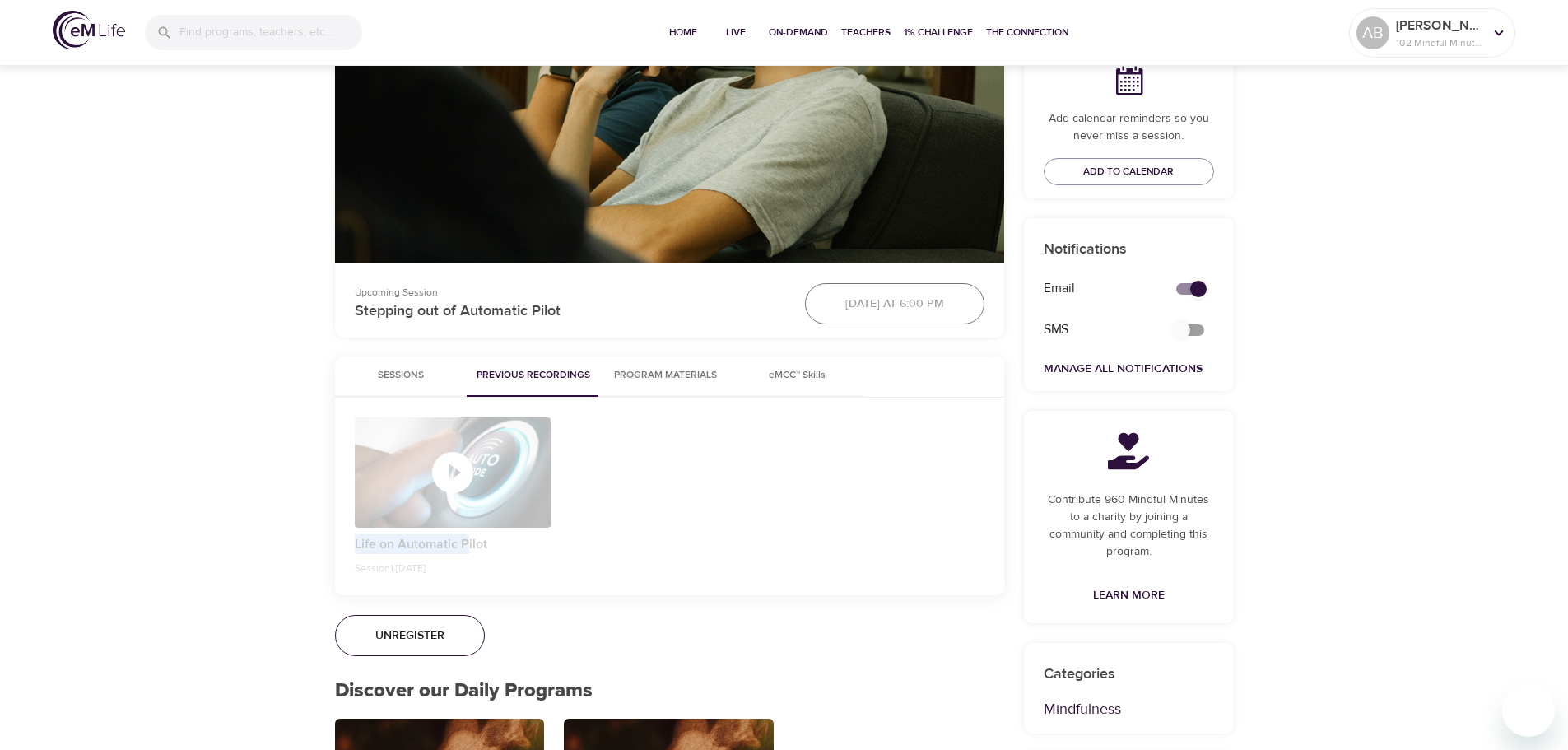
drag, startPoint x: 469, startPoint y: 540, endPoint x: 353, endPoint y: 543, distance: 116.0
click at [353, 543] on div "Life on Automatic Pilot Session 1 · 9/2/2025" at bounding box center [453, 496] width 217 height 178
click at [506, 548] on p "Life on Automatic Pilot" at bounding box center [453, 544] width 197 height 20
drag, startPoint x: 494, startPoint y: 541, endPoint x: 341, endPoint y: 533, distance: 153.2
click at [341, 533] on div "Life on Automatic Pilot Session 1 · 9/2/2025" at bounding box center [670, 497] width 670 height 197
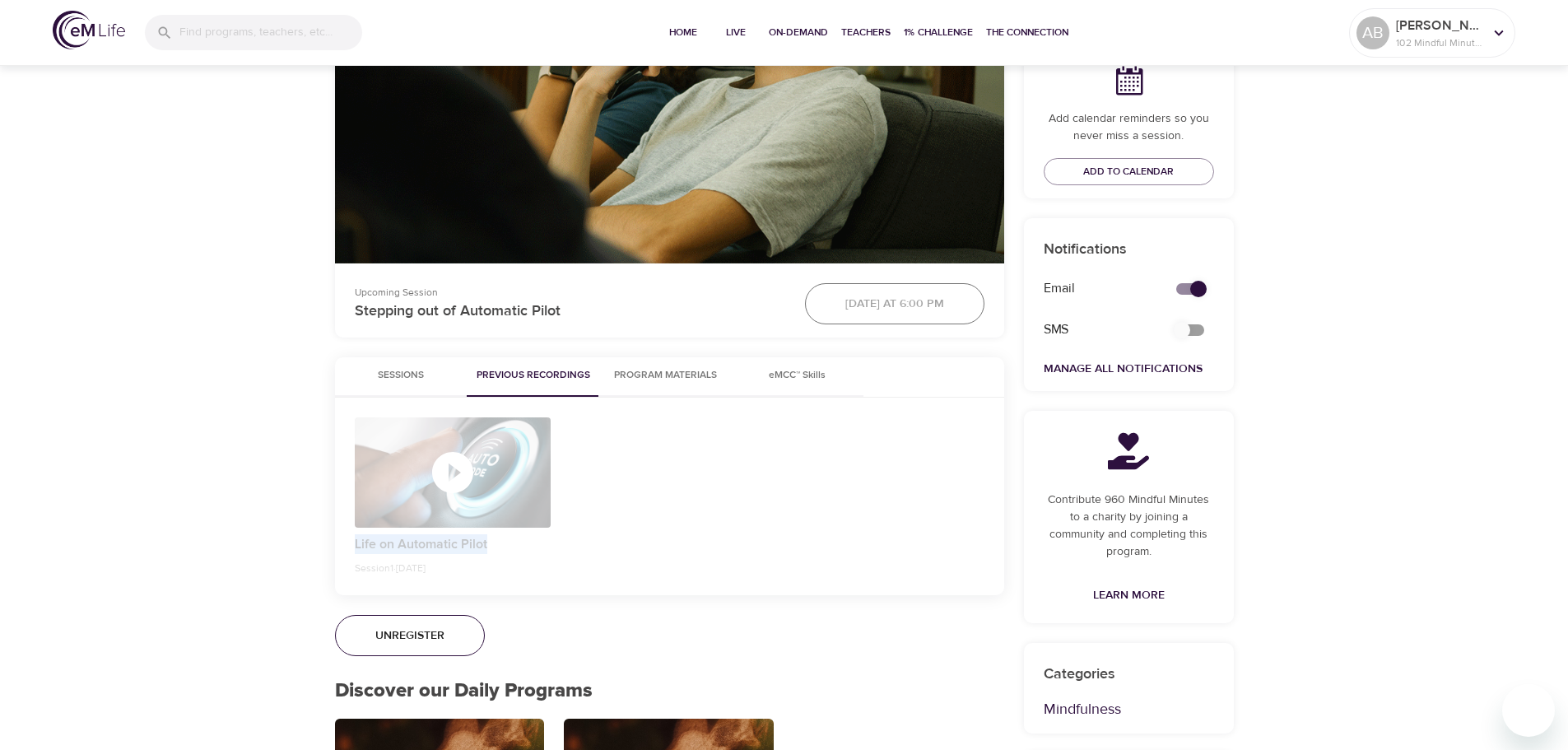
copy p "Life on Automatic Pilot"
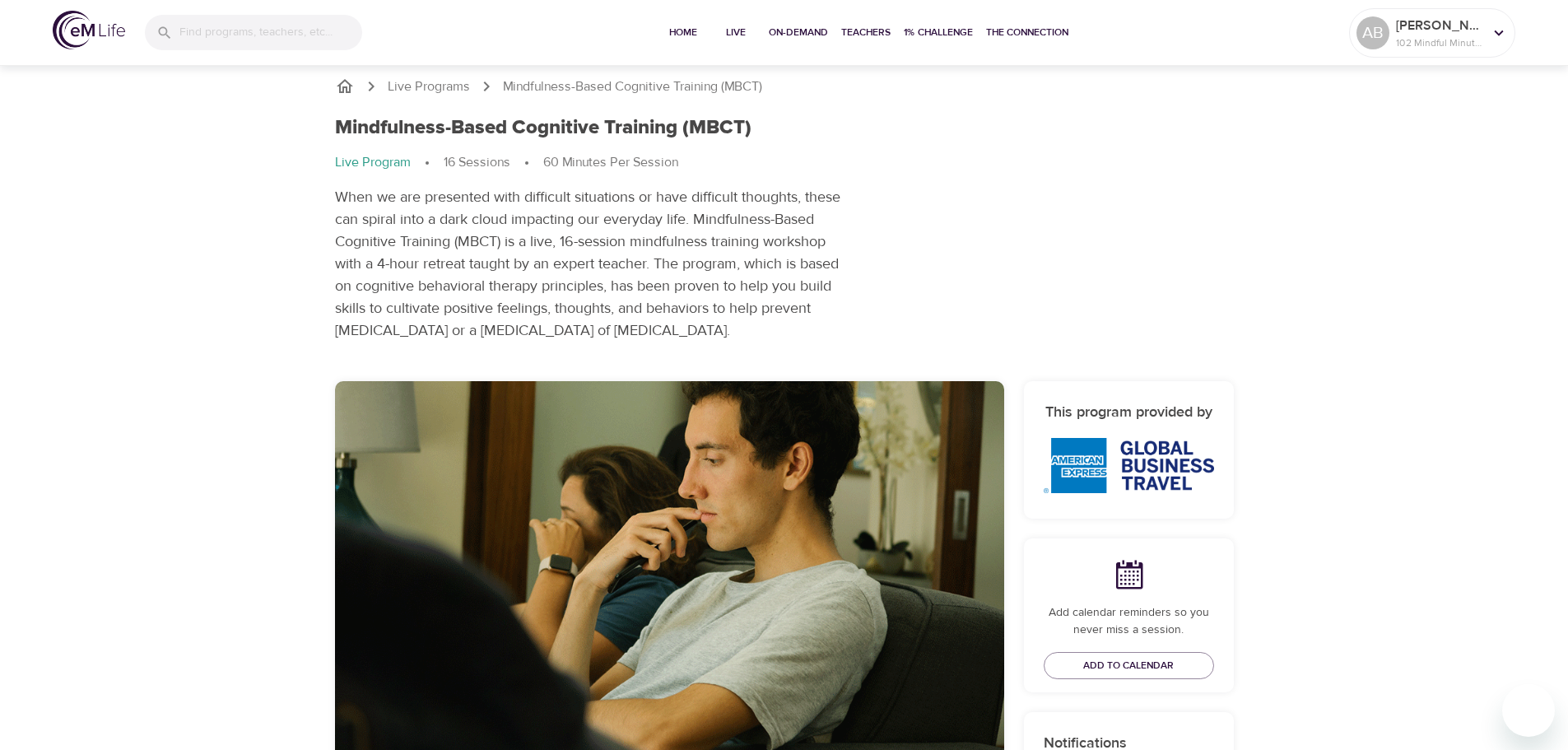
scroll to position [0, 0]
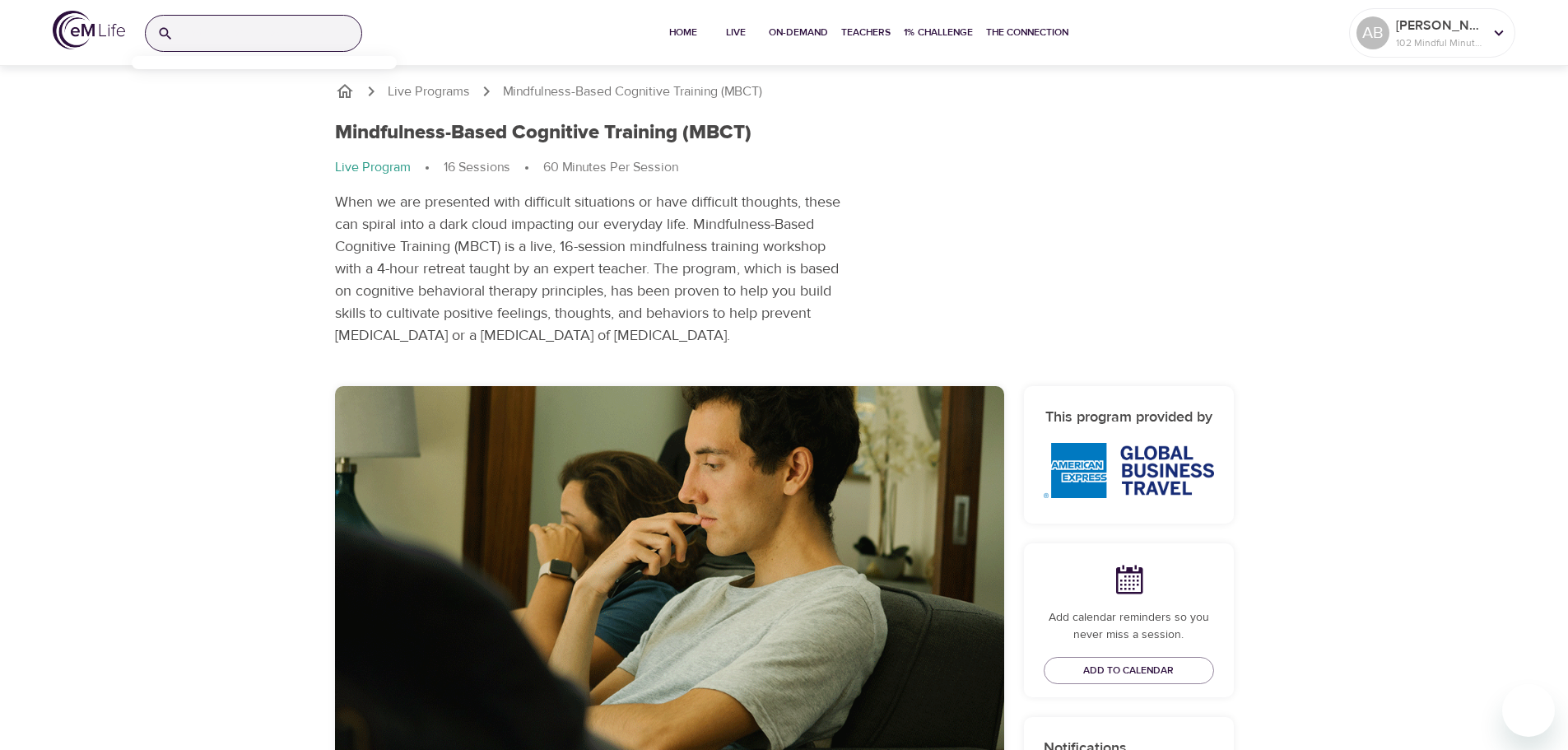
click at [221, 28] on input "search" at bounding box center [271, 32] width 181 height 35
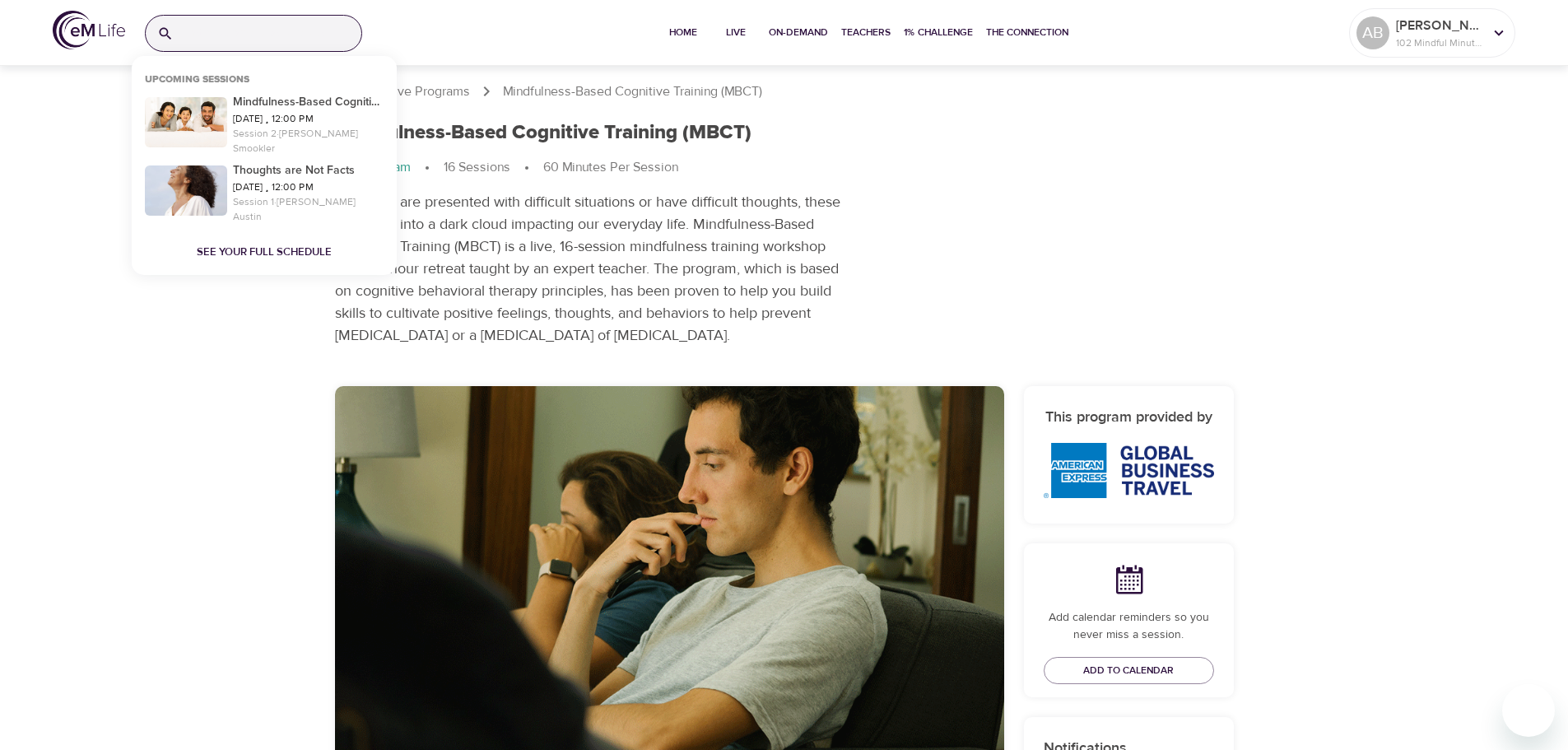
paste input "Life on Automatic Pilot"
type input "Life on Automatic Pilot"
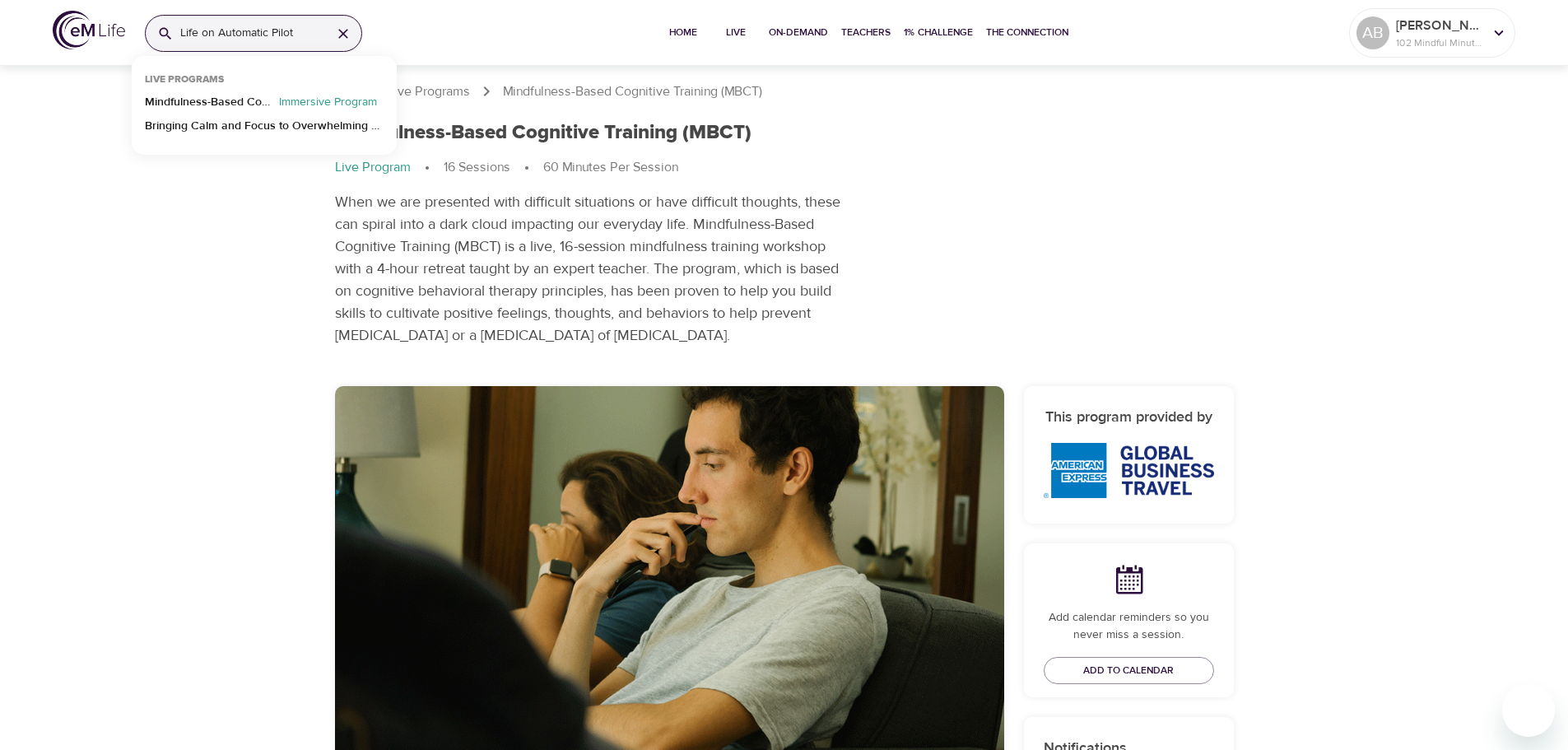
click at [295, 28] on input "Life on Automatic Pilot" at bounding box center [250, 32] width 139 height 35
click at [267, 127] on p "Bringing Calm and Focus to Overwhelming Situations" at bounding box center [264, 129] width 238 height 24
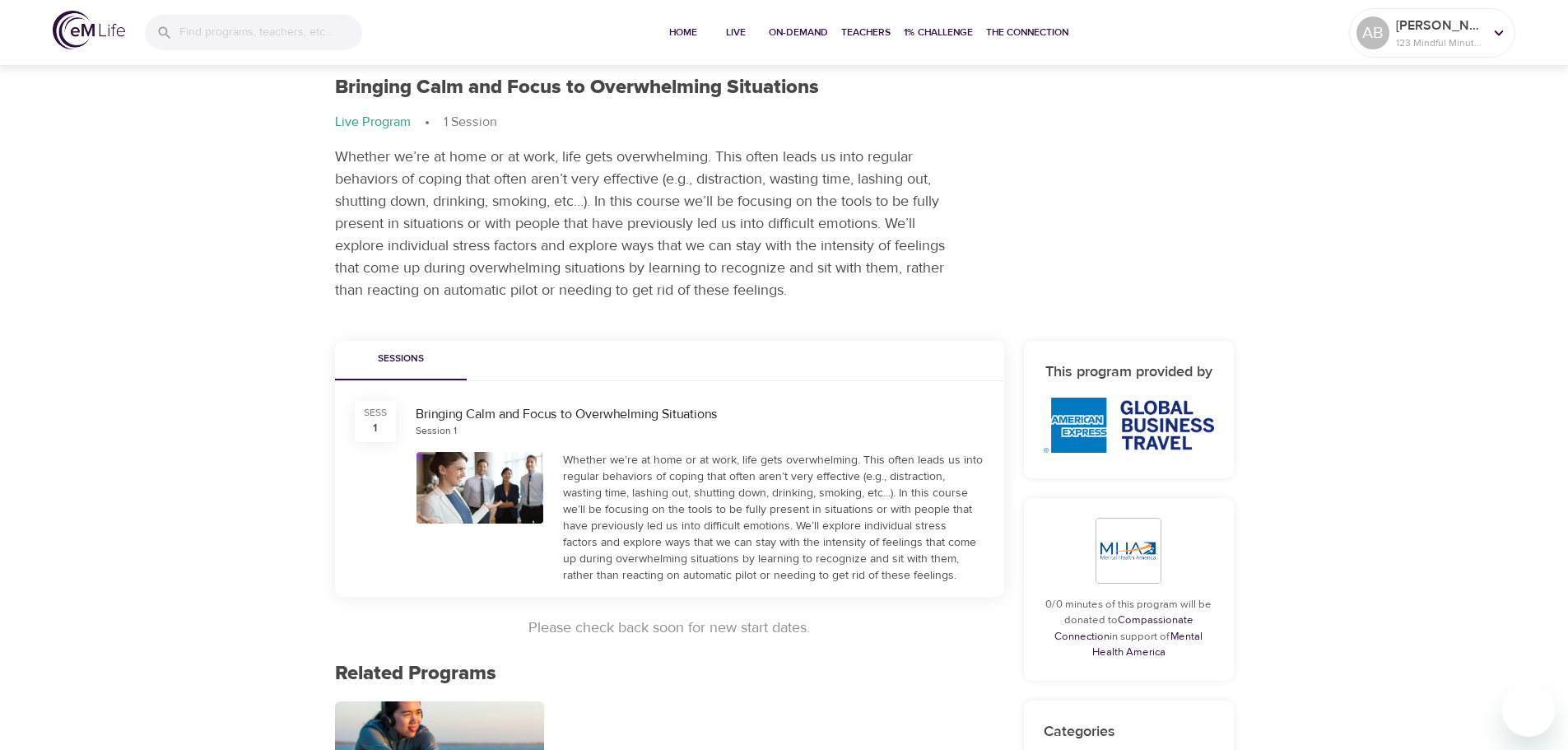
scroll to position [28, 0]
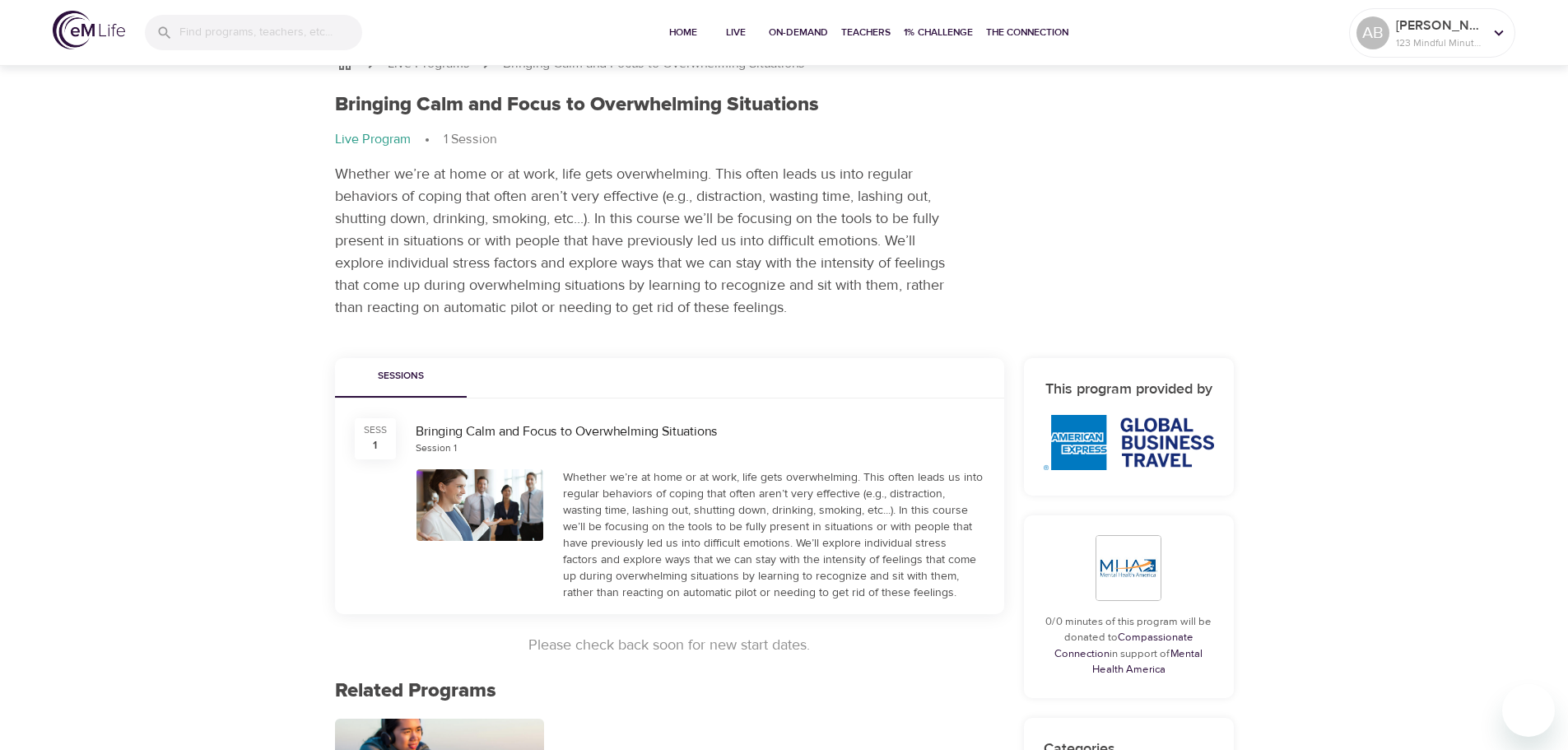
click at [463, 501] on div at bounding box center [481, 504] width 127 height 71
click at [538, 409] on div "SESS 1 Bringing Calm and Focus to Overwhelming Situations Session 1" at bounding box center [670, 439] width 650 height 61
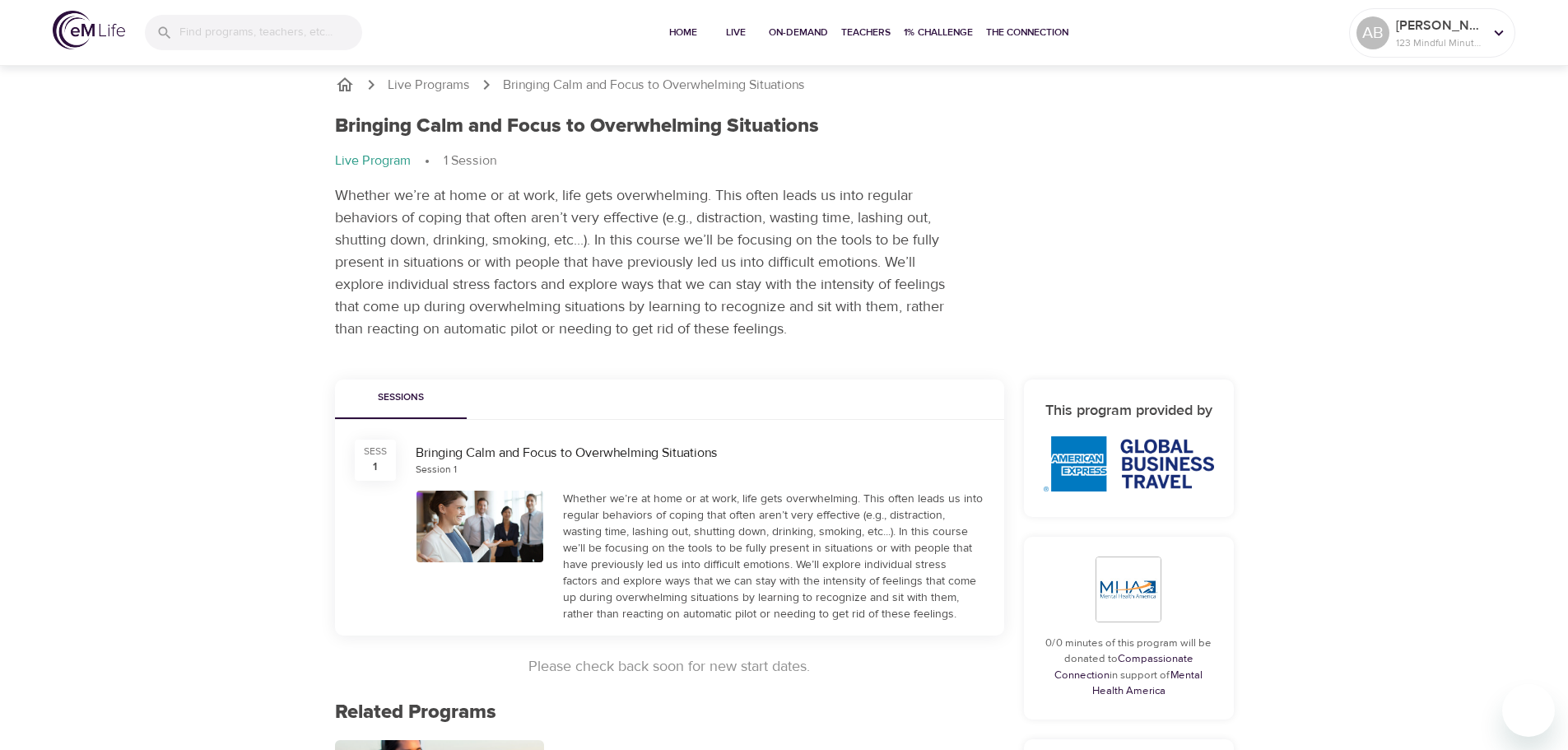
scroll to position [0, 0]
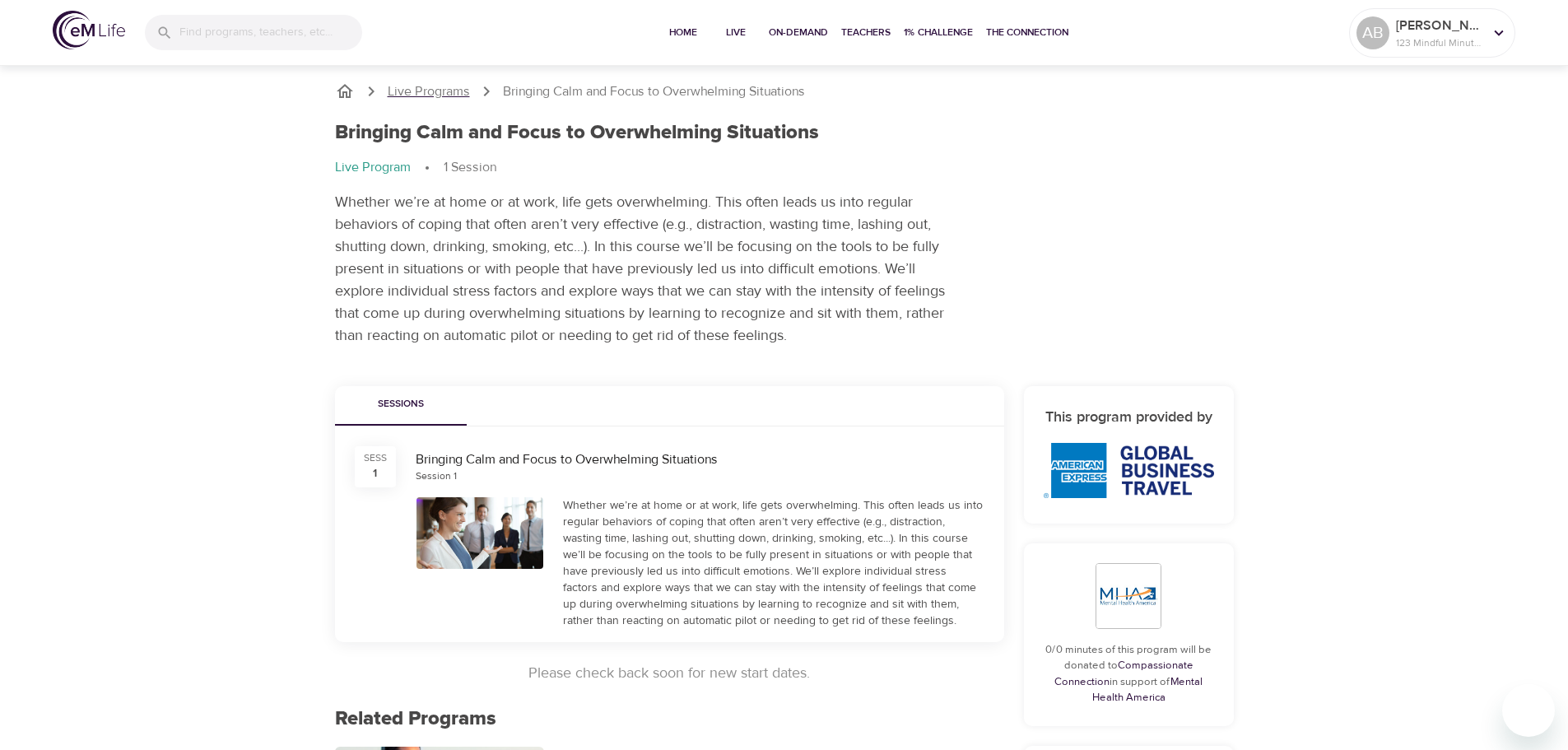
click at [429, 99] on p "Live Programs" at bounding box center [428, 92] width 83 height 19
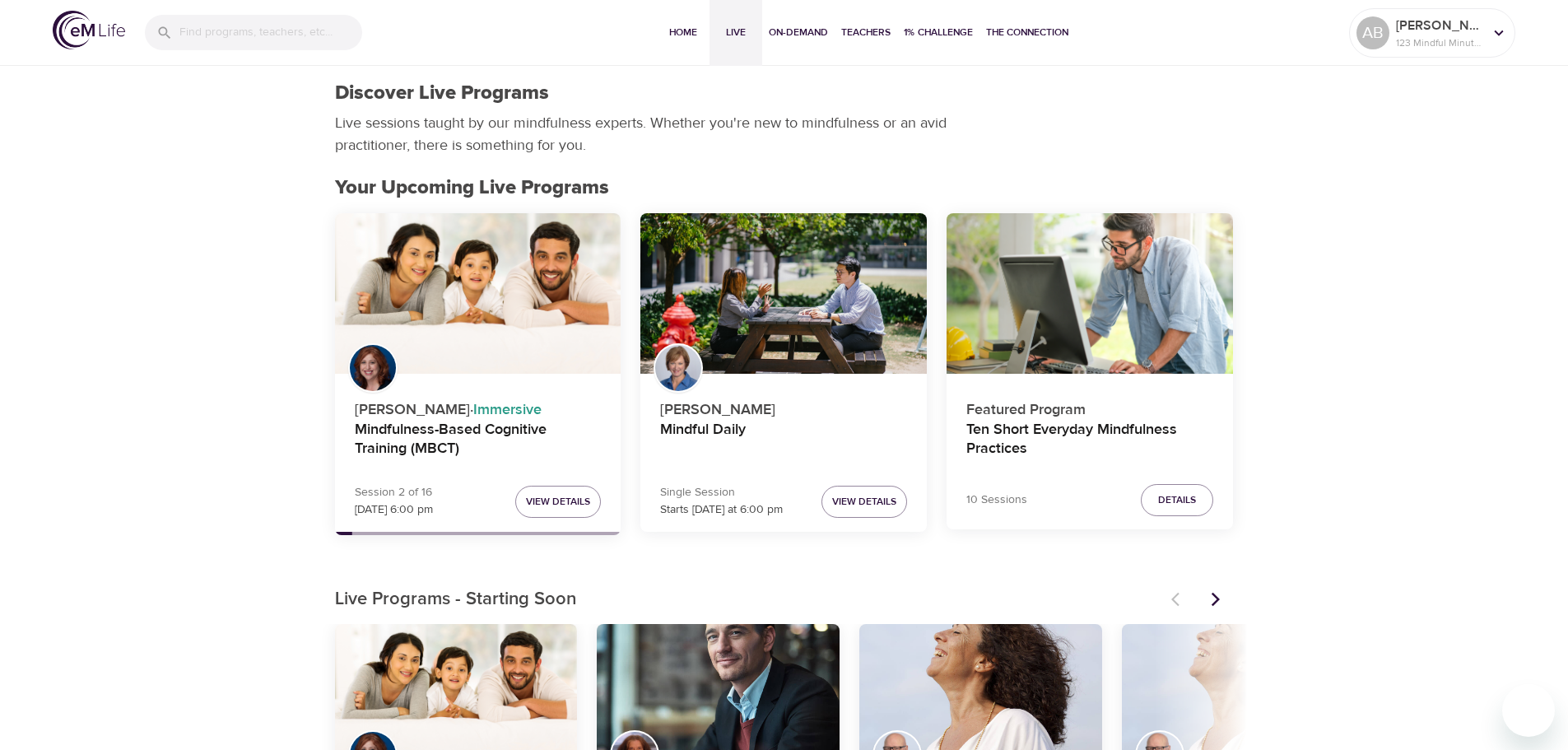
click at [1216, 596] on icon "Next items" at bounding box center [1215, 599] width 9 height 14
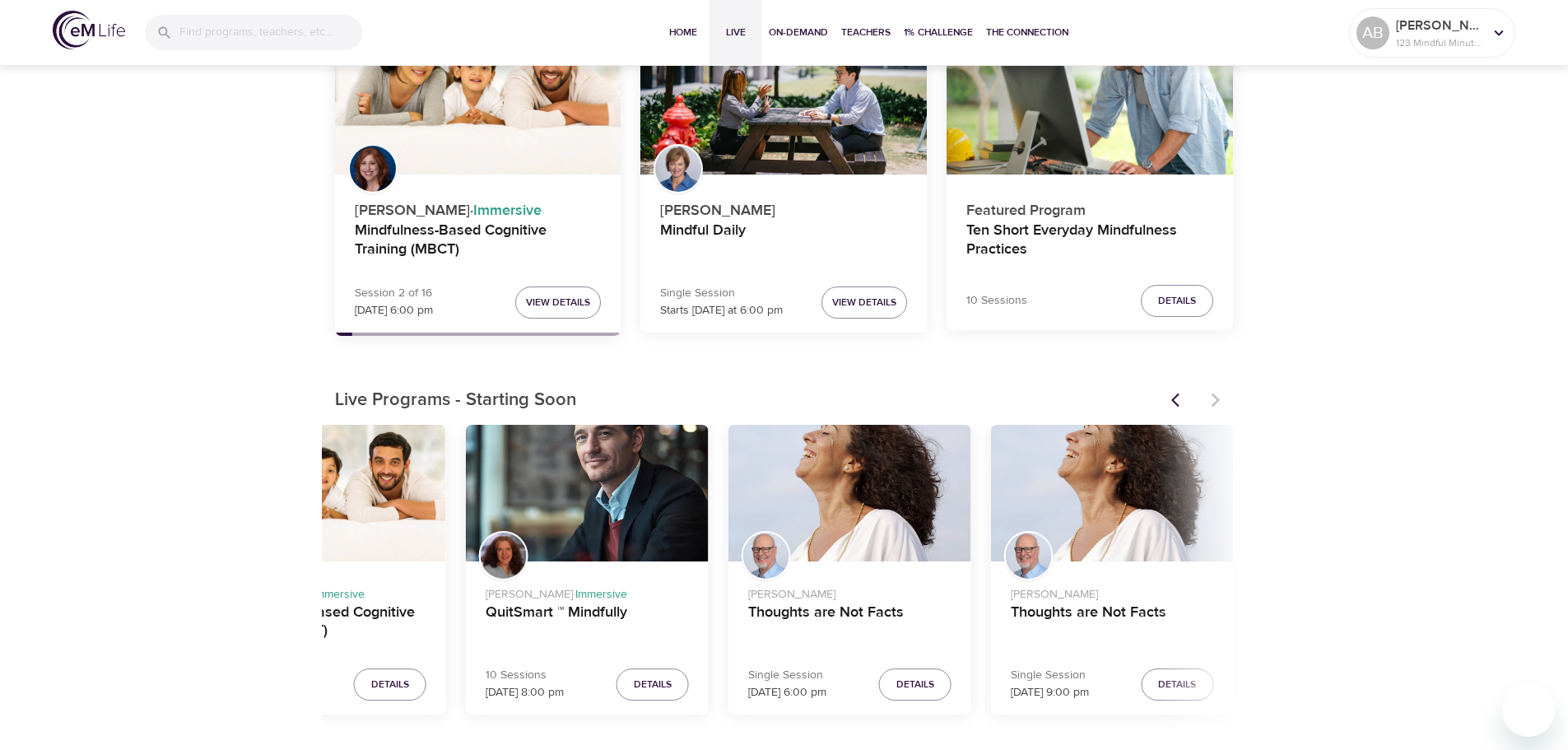
scroll to position [247, 0]
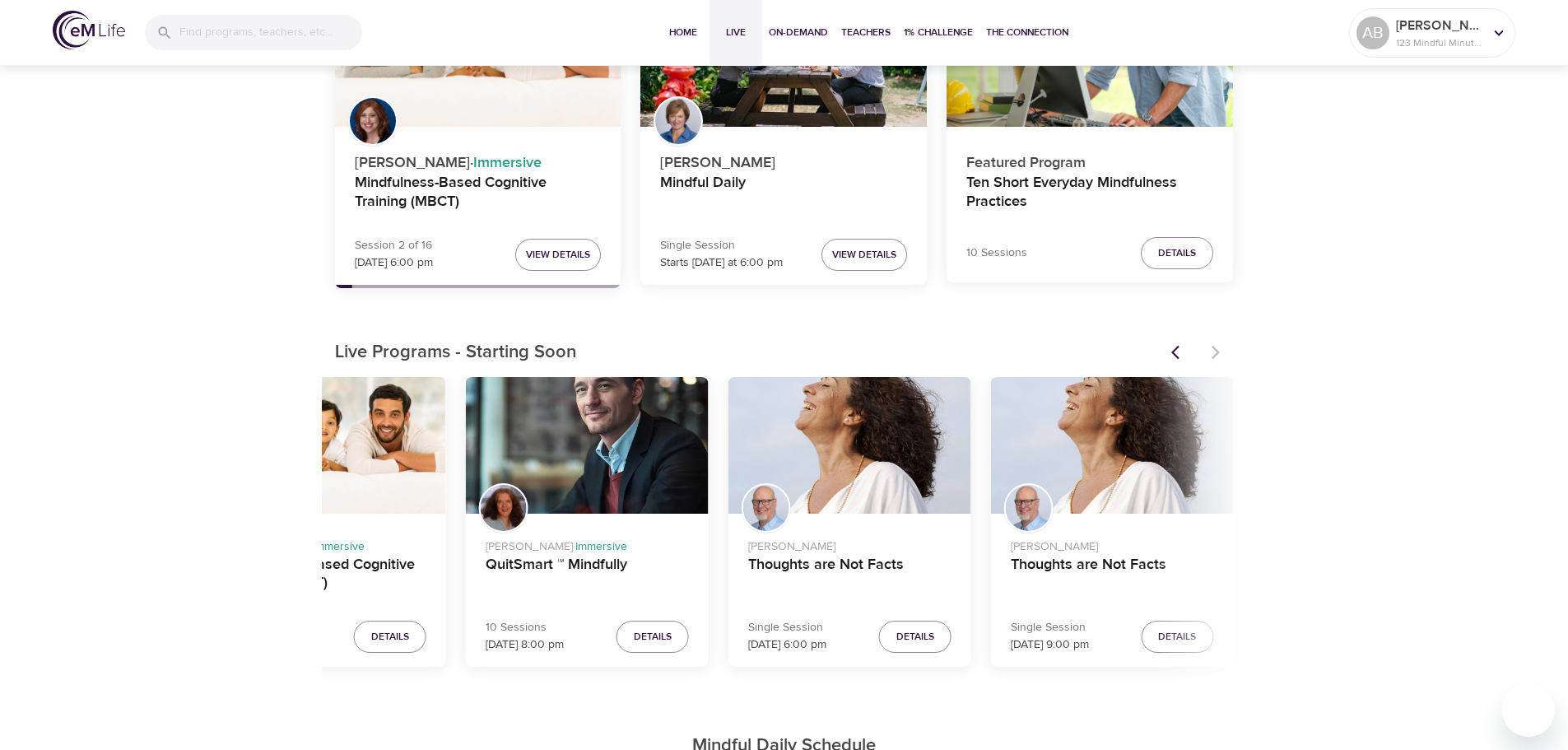
click at [1177, 341] on button "Previous items" at bounding box center [1180, 352] width 36 height 36
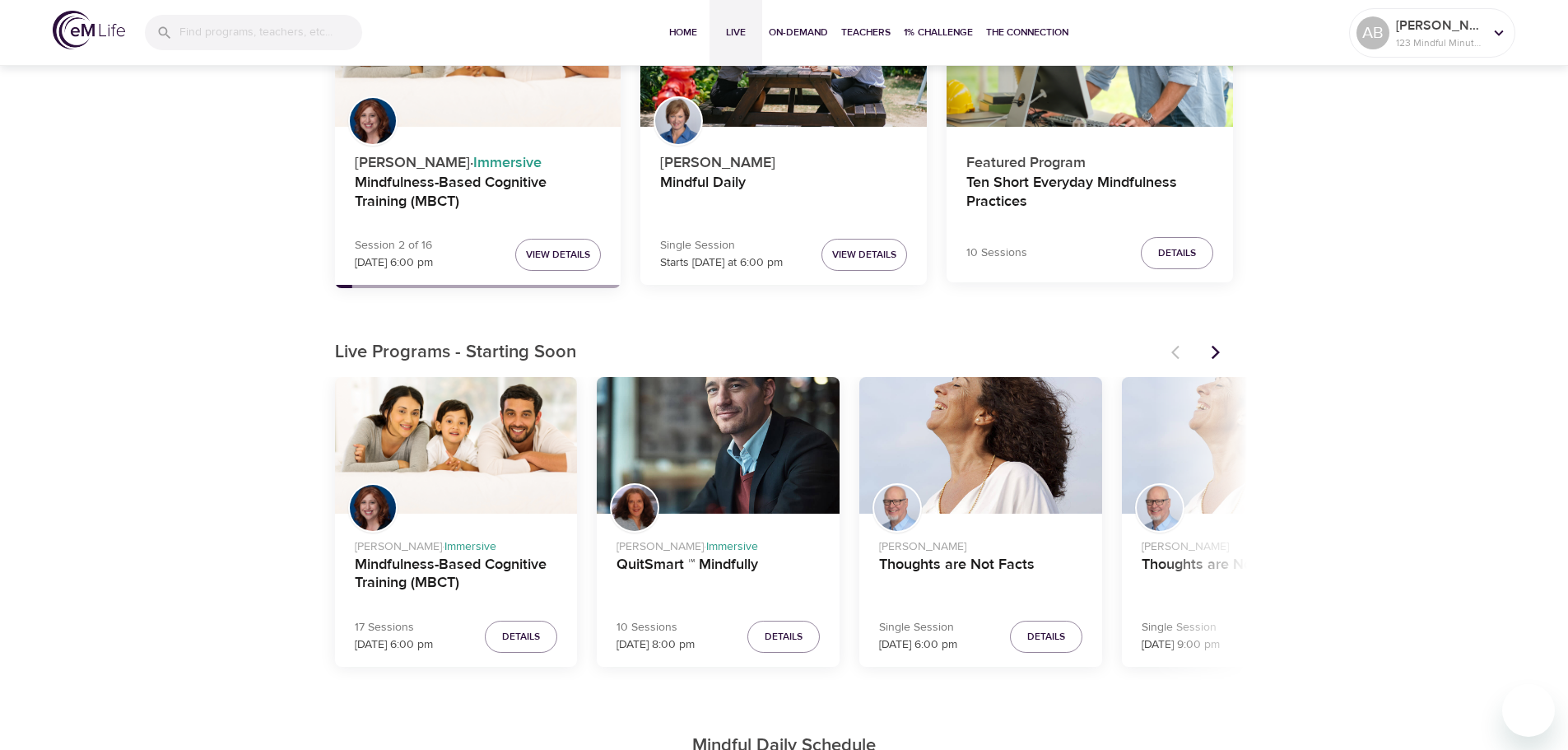
click at [1206, 350] on button "Next items" at bounding box center [1216, 352] width 36 height 36
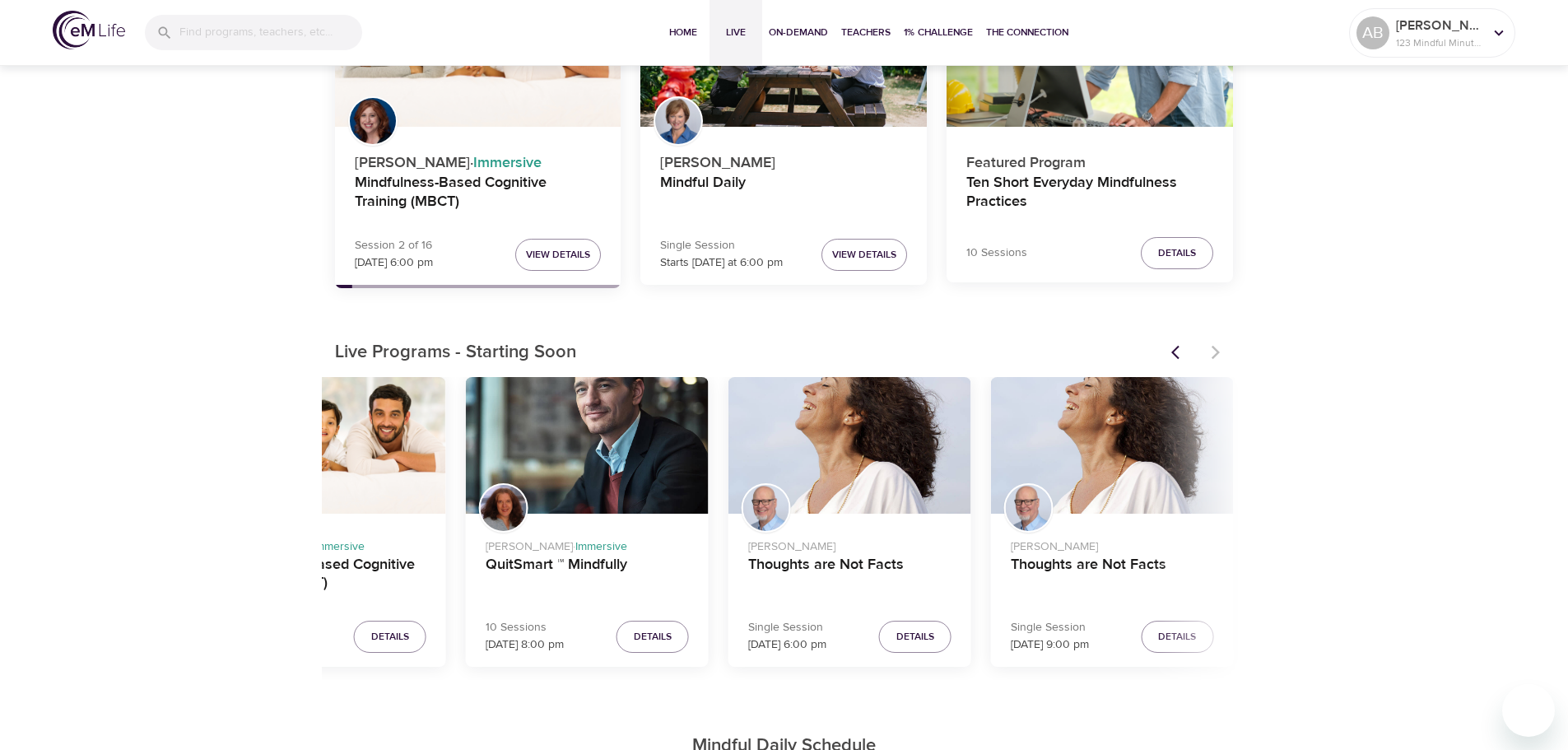
click at [1177, 348] on icon "Previous items" at bounding box center [1175, 352] width 9 height 14
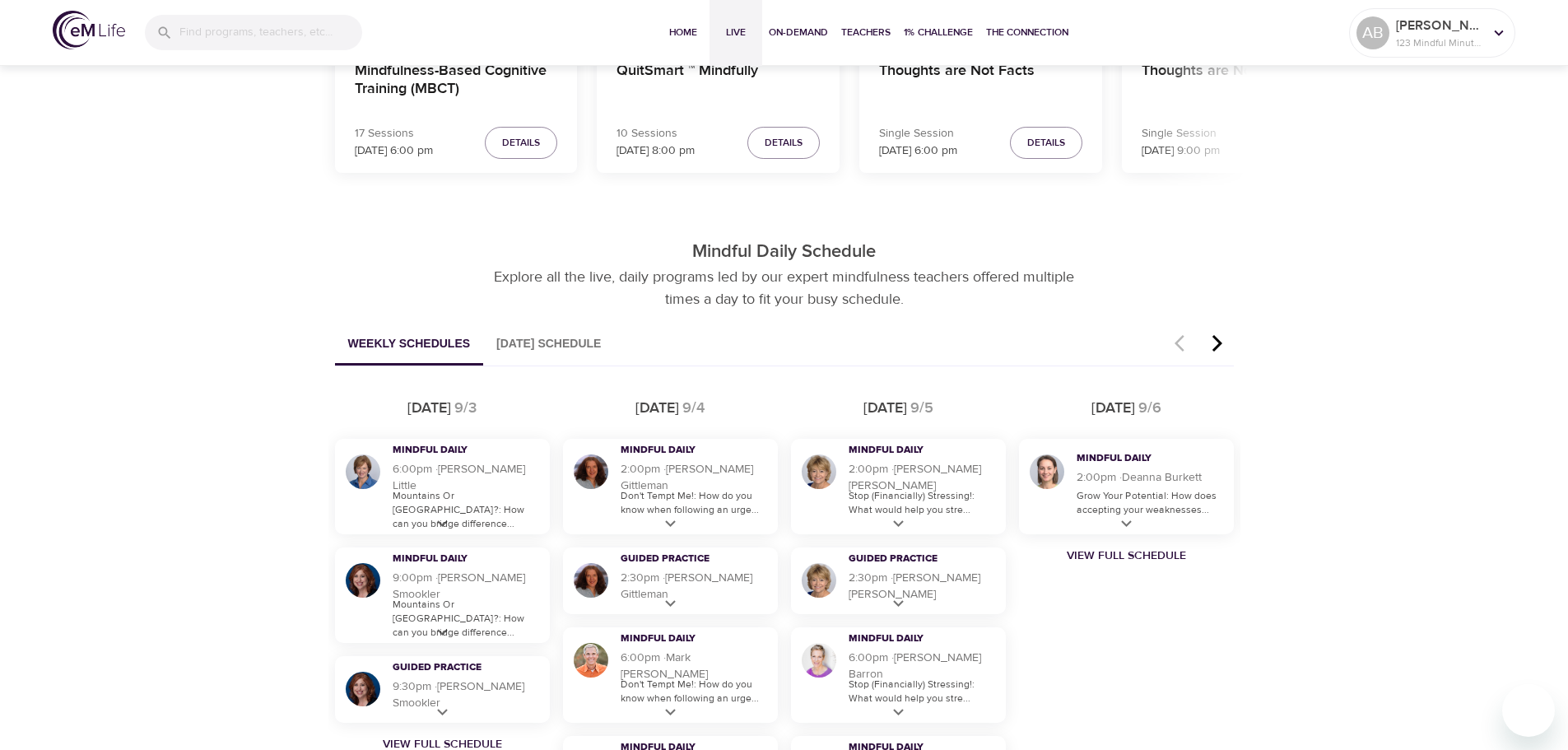
scroll to position [823, 0]
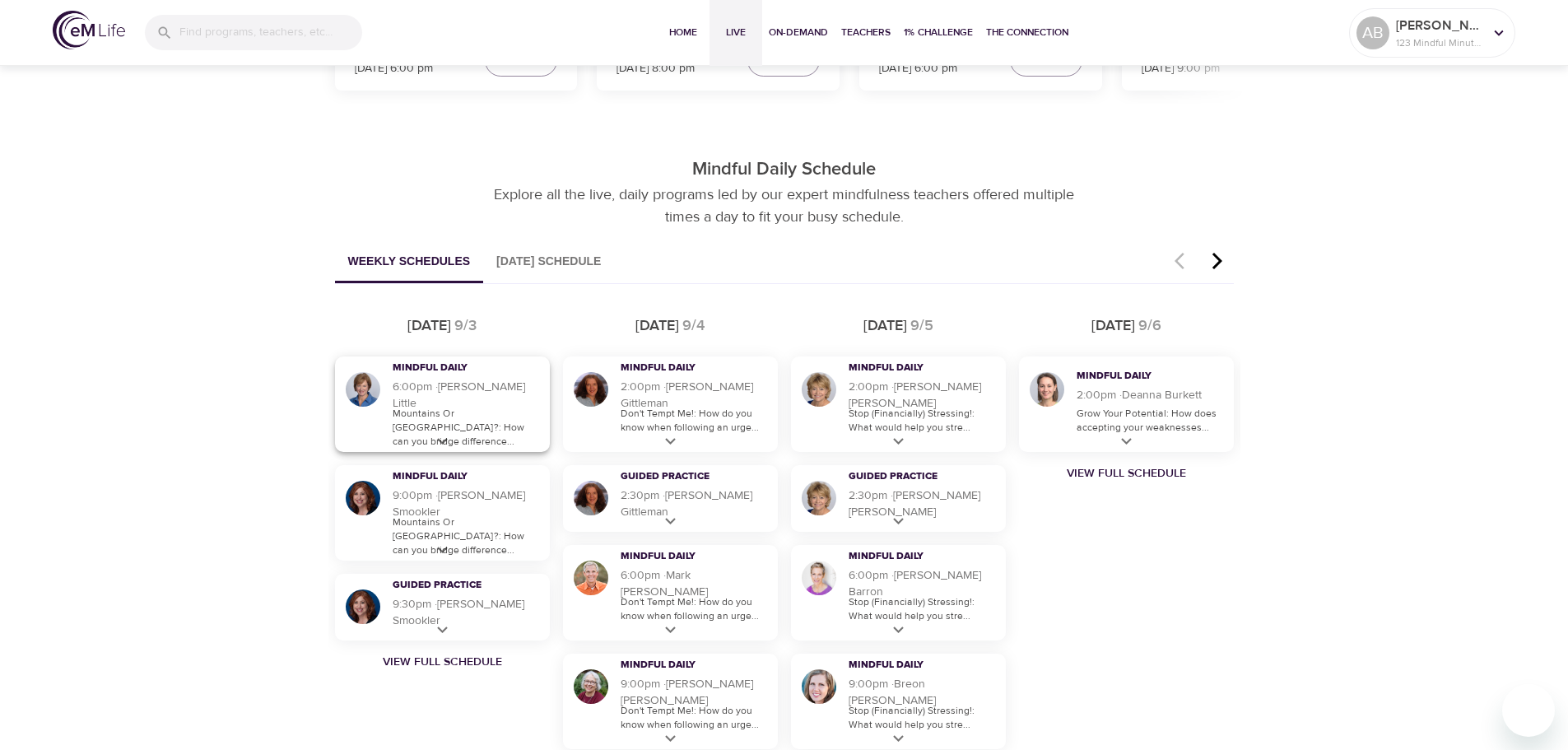
click at [433, 442] on icon at bounding box center [443, 441] width 21 height 21
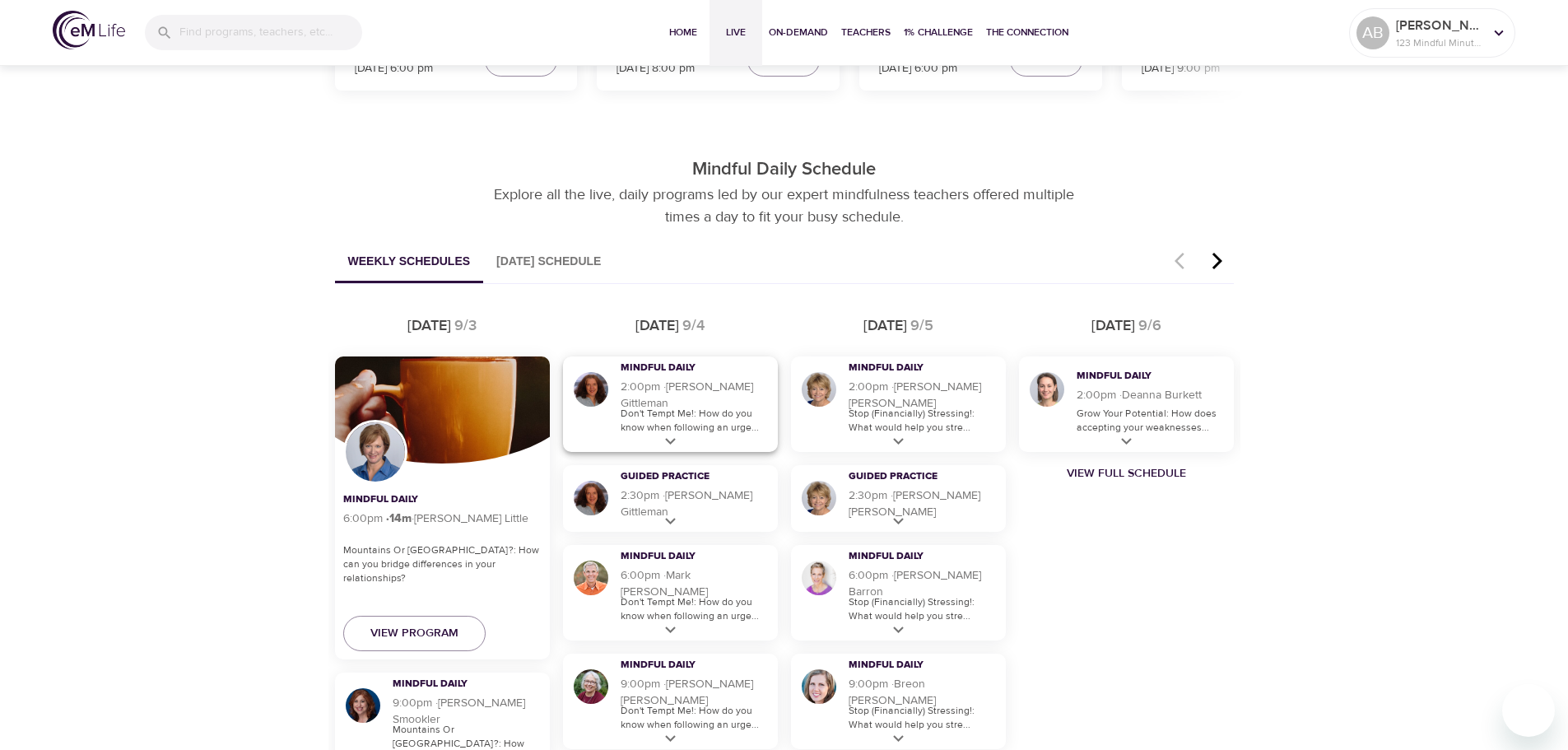
click at [679, 446] on icon at bounding box center [671, 441] width 21 height 21
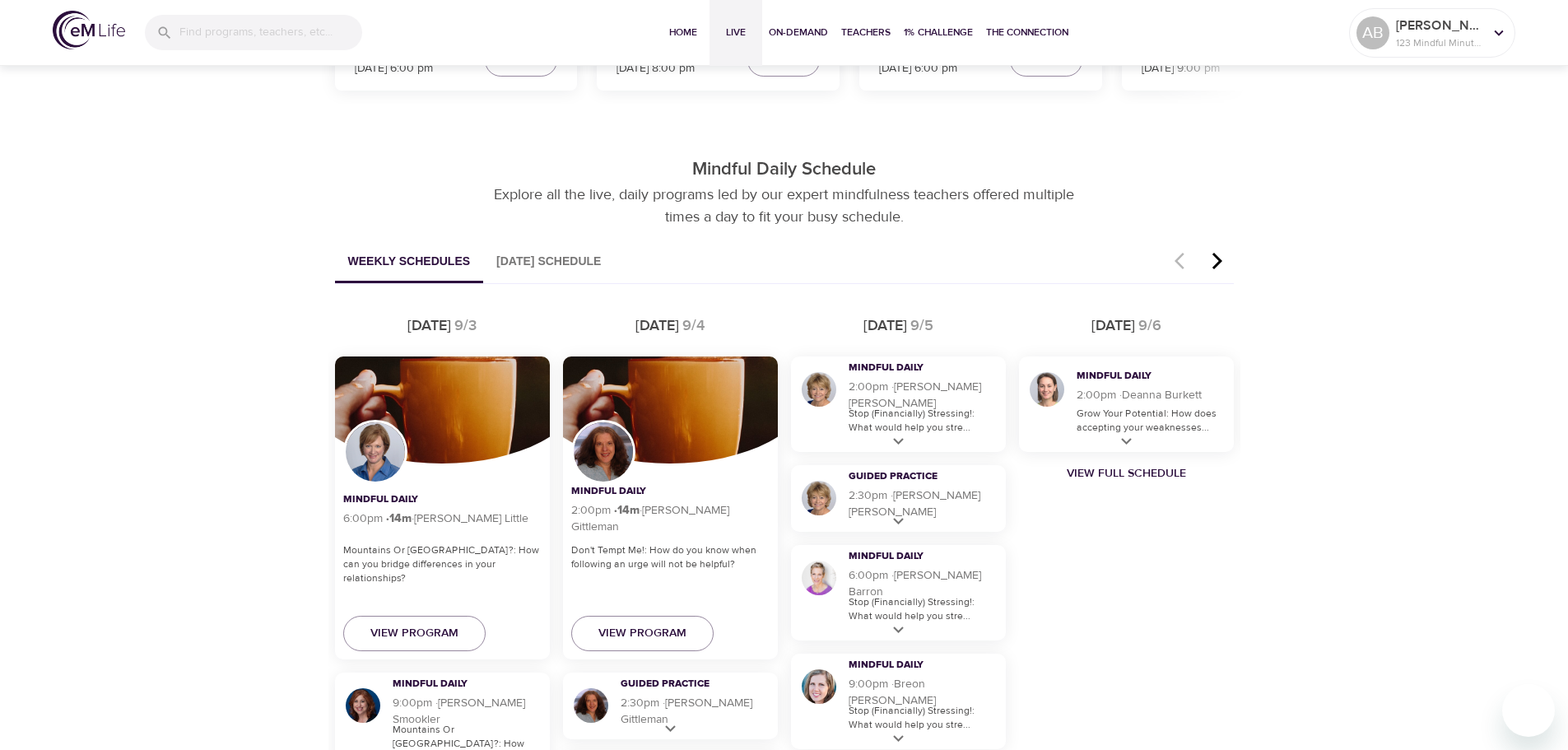
scroll to position [987, 0]
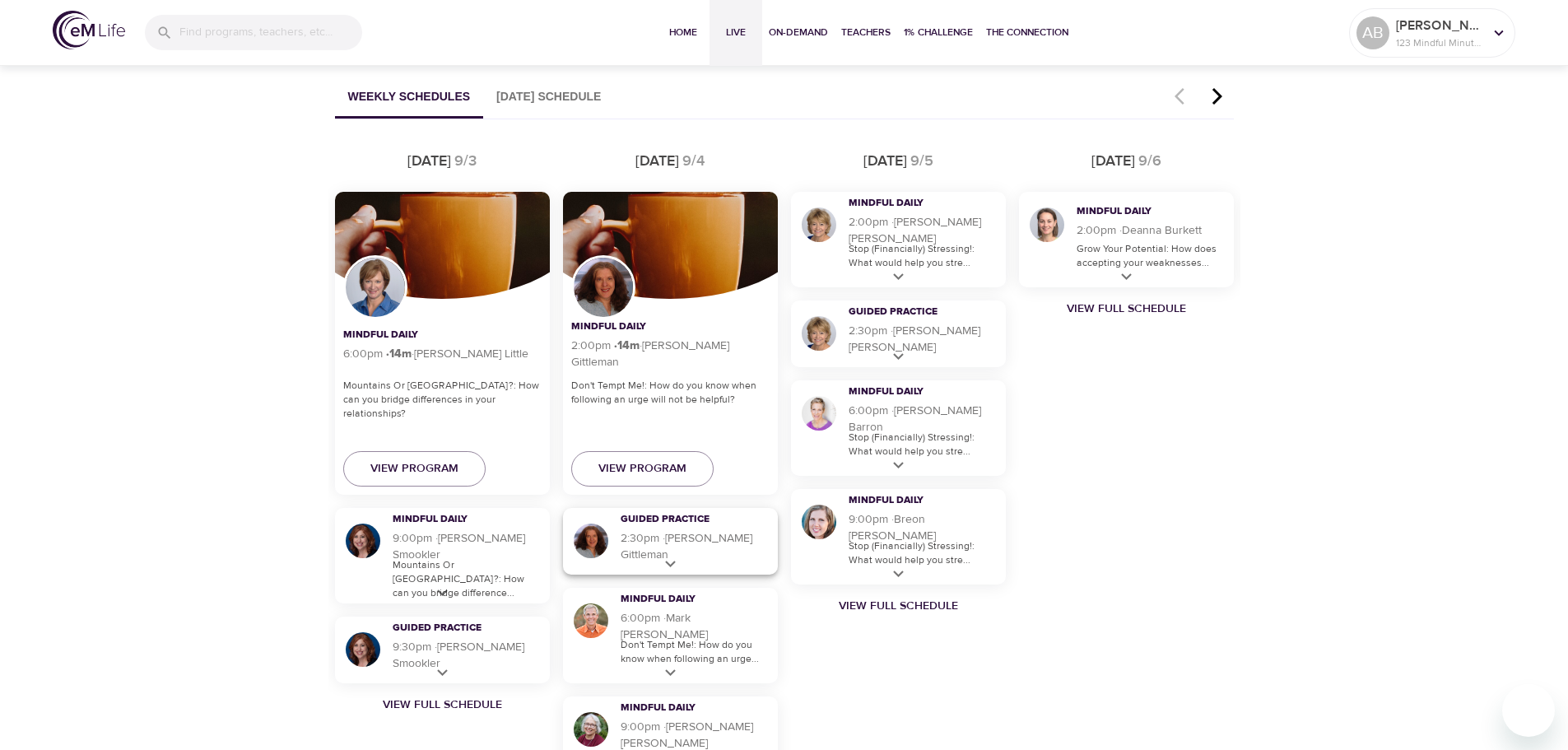
click at [671, 570] on icon at bounding box center [671, 564] width 21 height 21
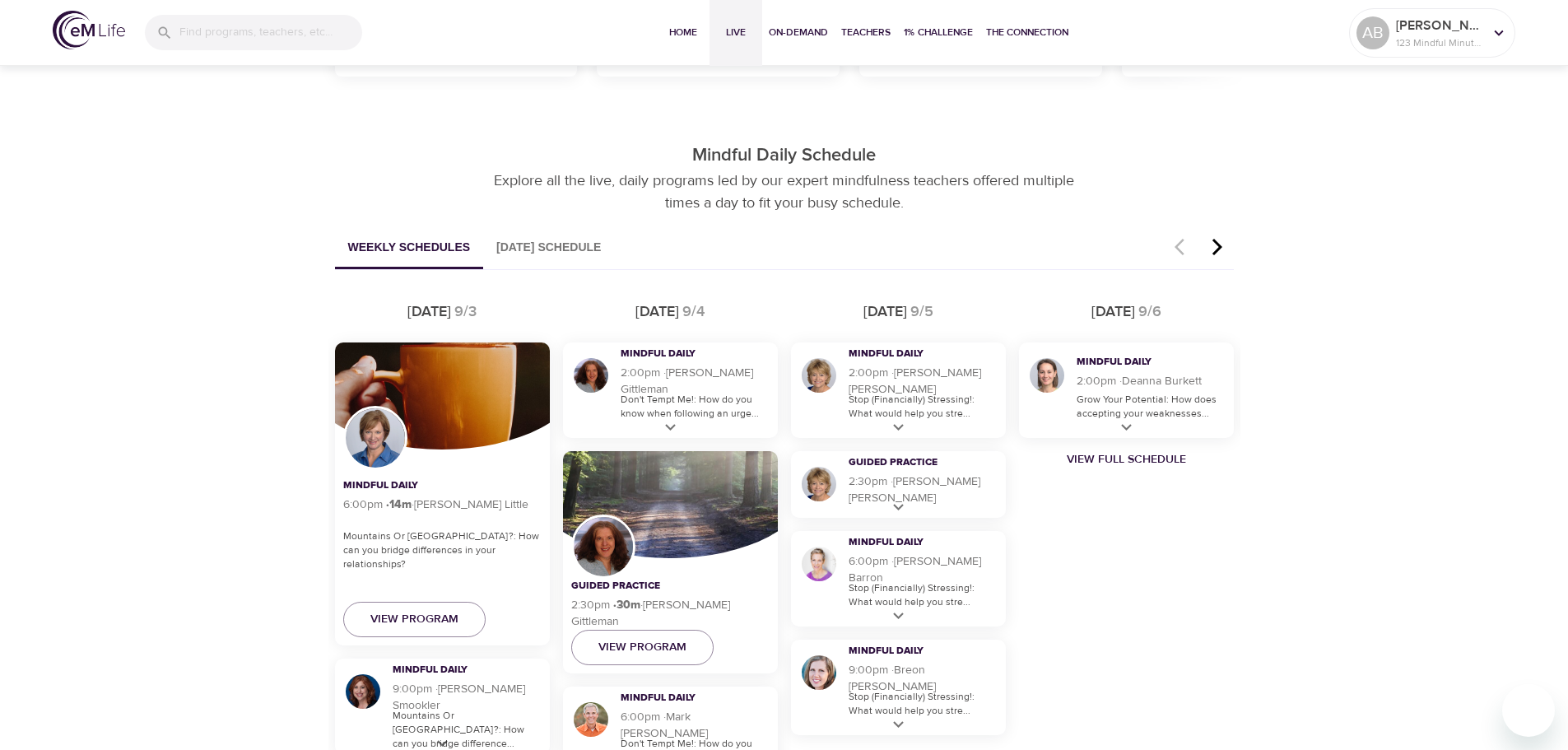
scroll to position [823, 0]
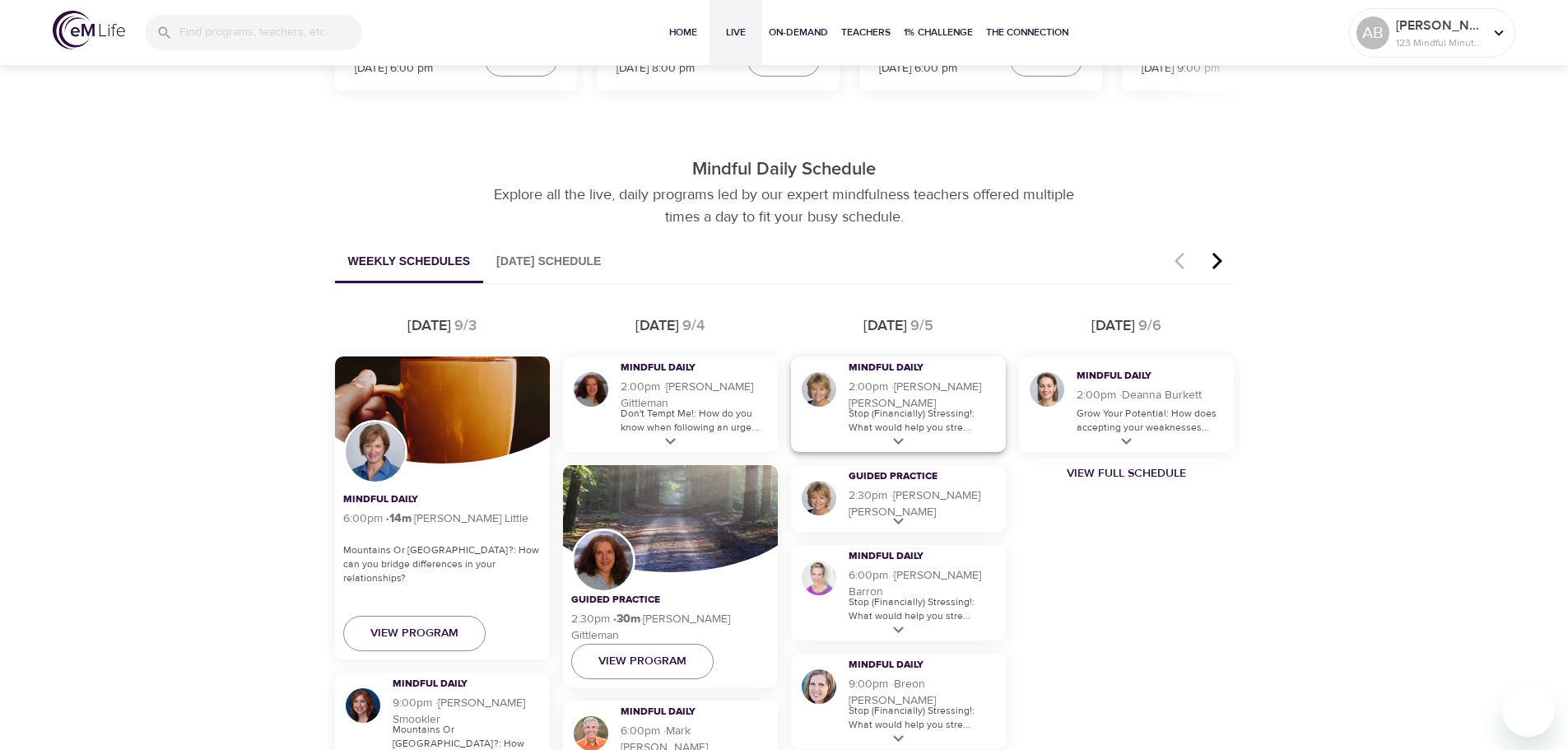
click at [904, 441] on icon at bounding box center [898, 441] width 21 height 21
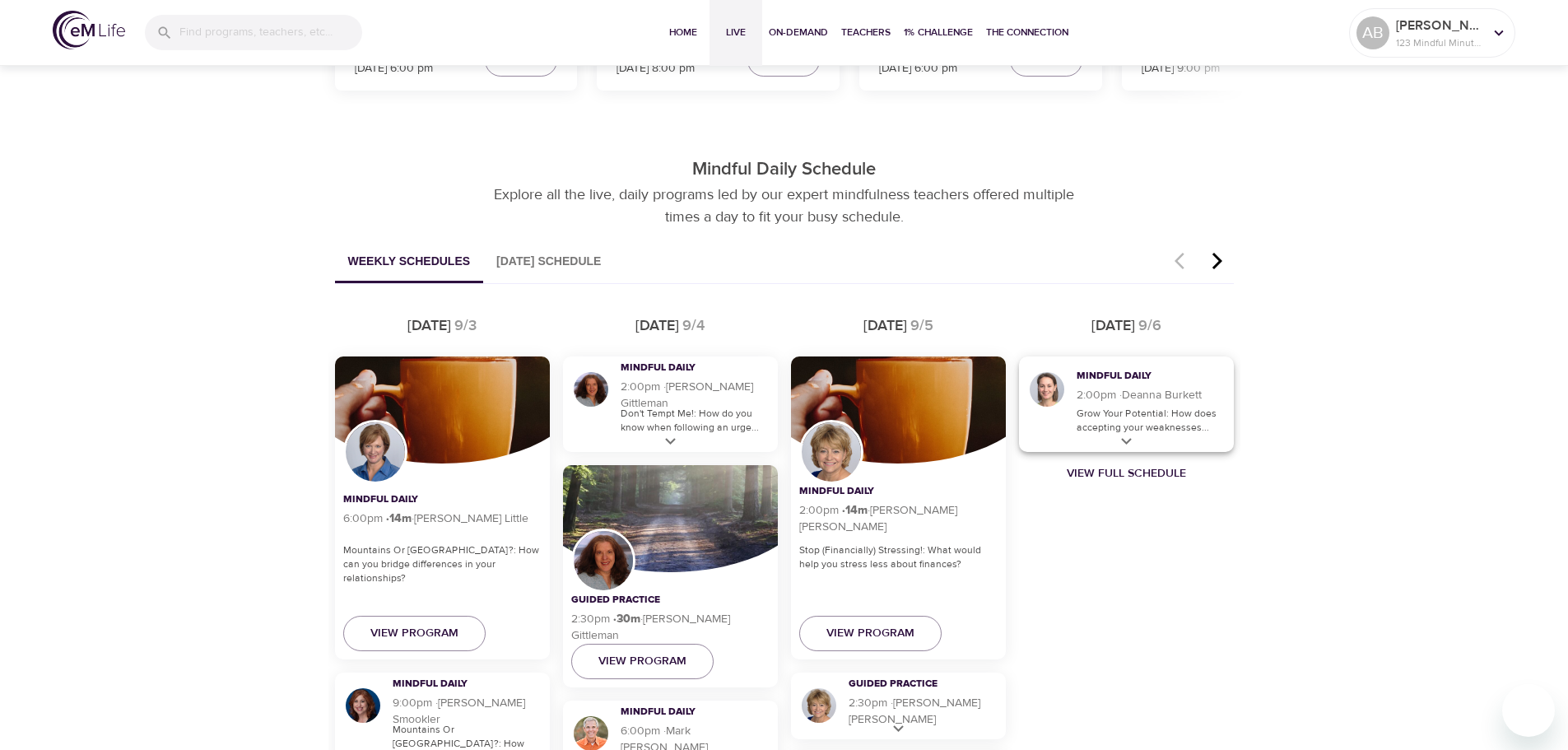
click at [1110, 448] on div "Mindful Daily 2:00pm · 14 m · Deanna Burkett Grow Your Potential: How does acce…" at bounding box center [1126, 403] width 215 height 96
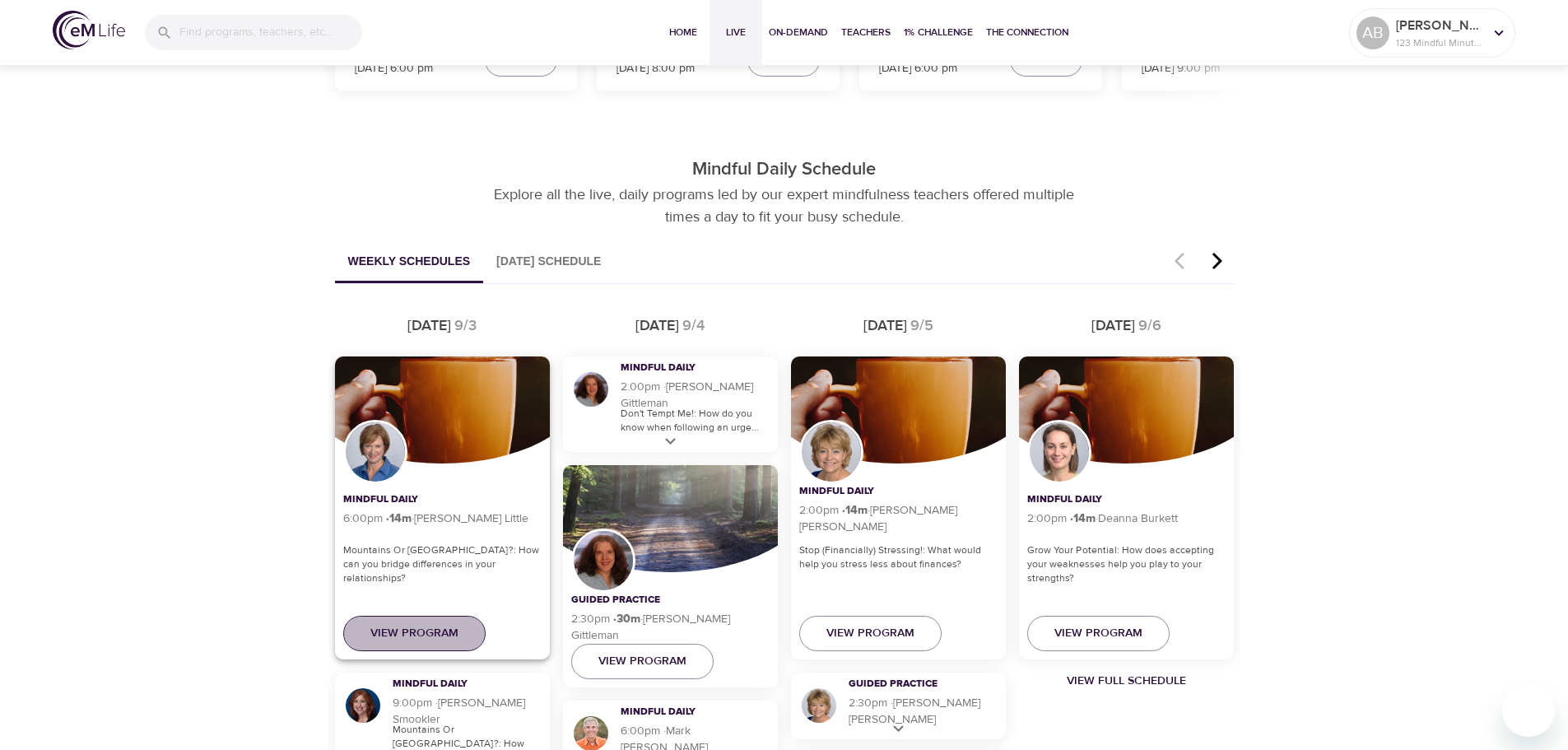
click at [441, 635] on span "View Program" at bounding box center [414, 633] width 88 height 21
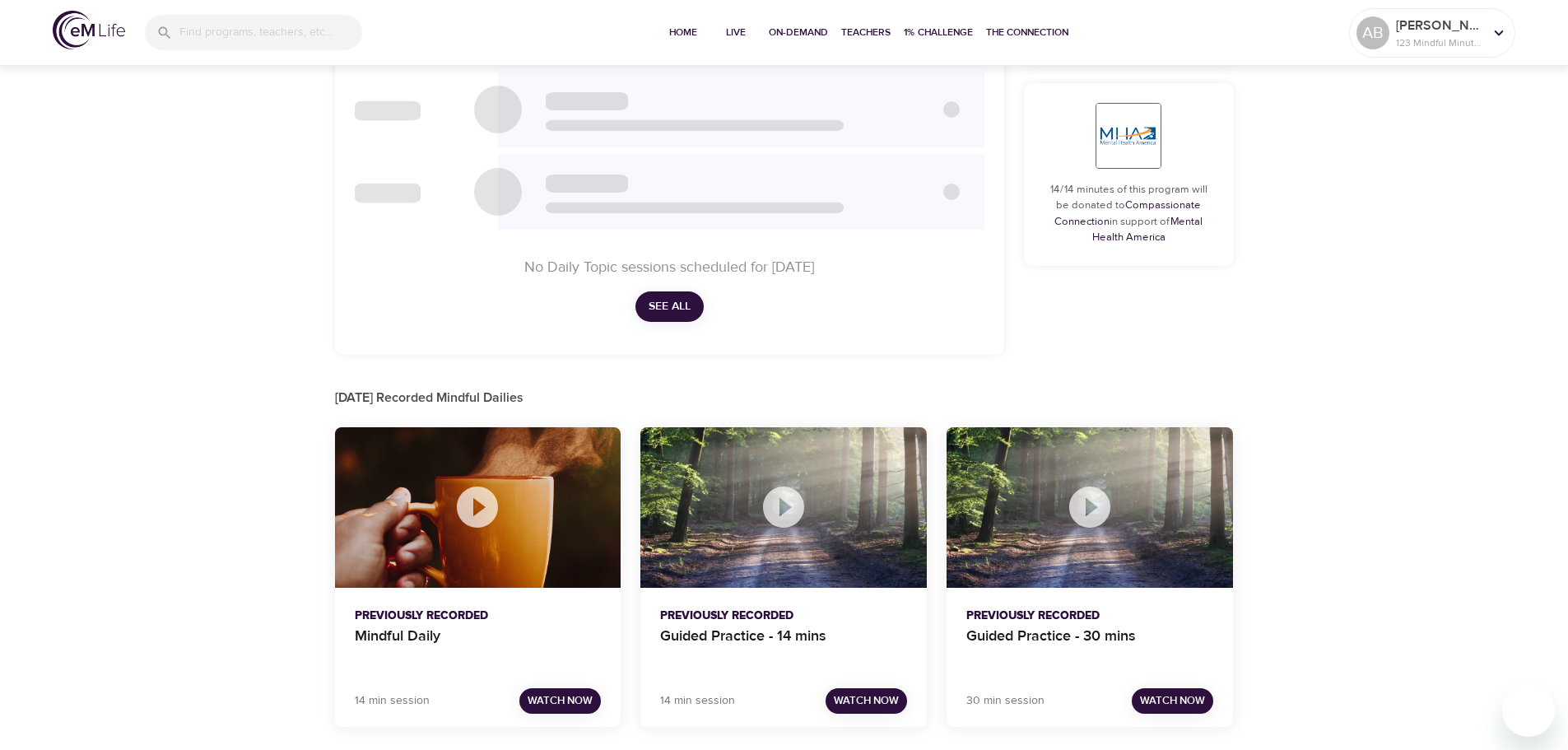
scroll to position [718, 0]
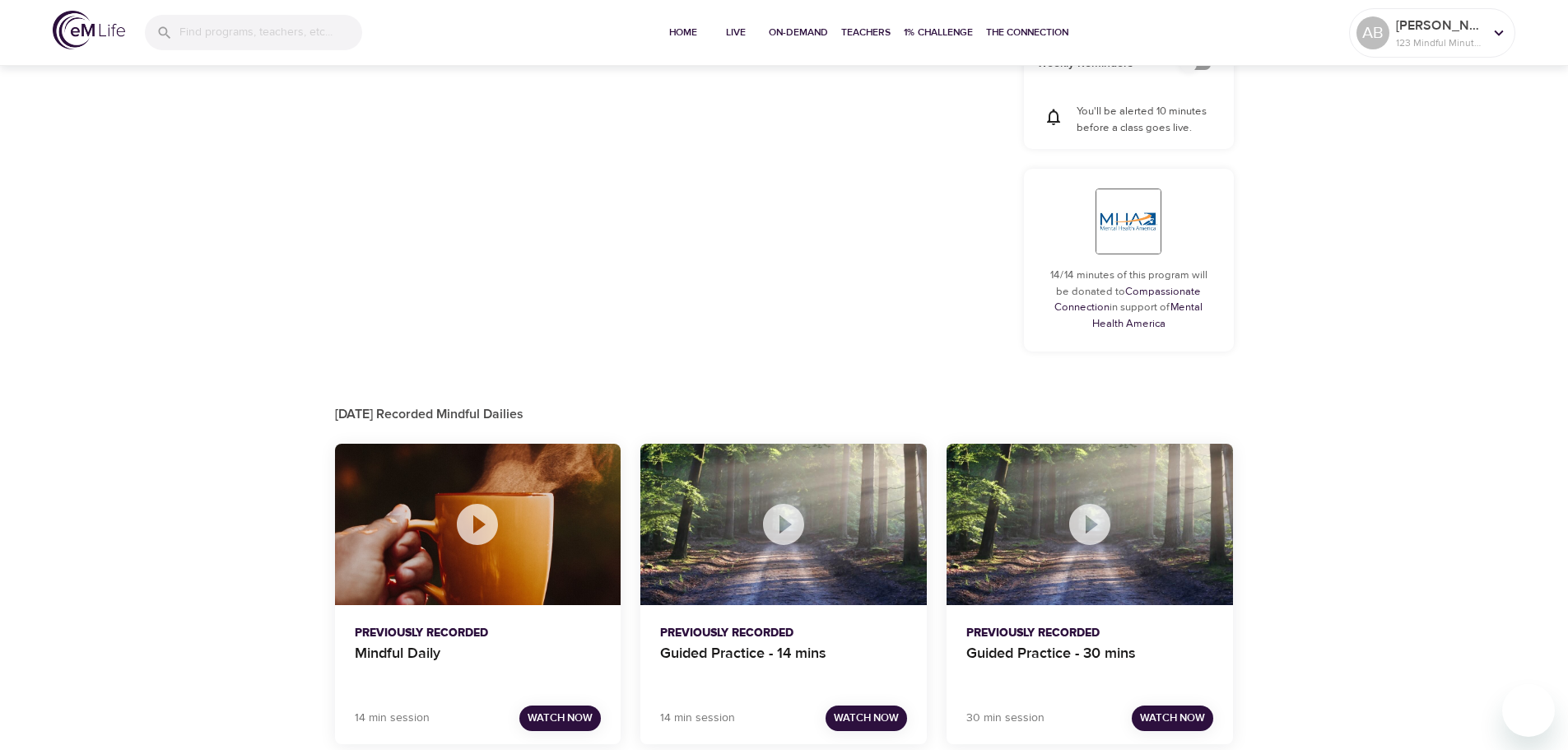
click at [573, 708] on span "Watch Now" at bounding box center [560, 718] width 65 height 19
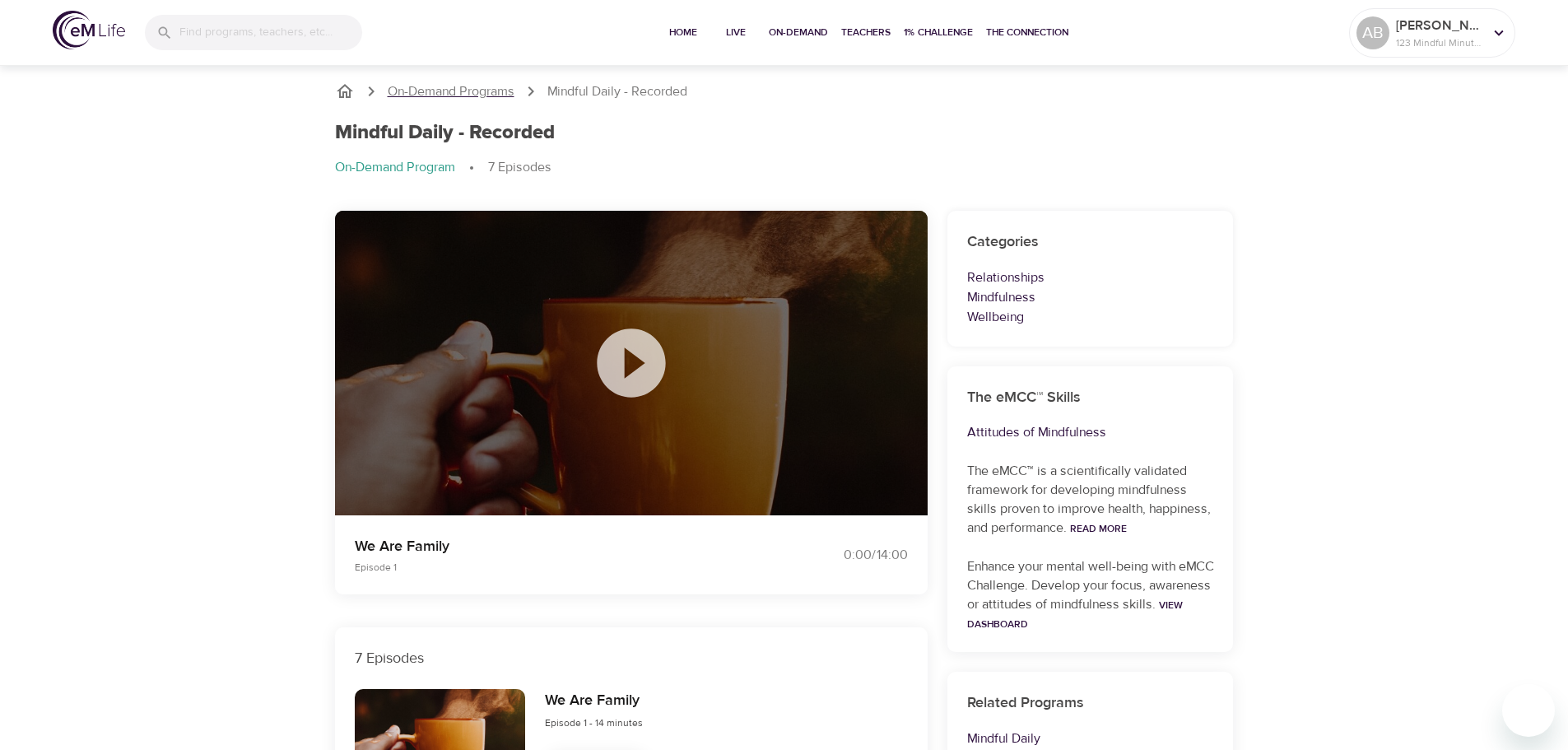
click at [515, 92] on p "On-Demand Programs" at bounding box center [450, 92] width 126 height 19
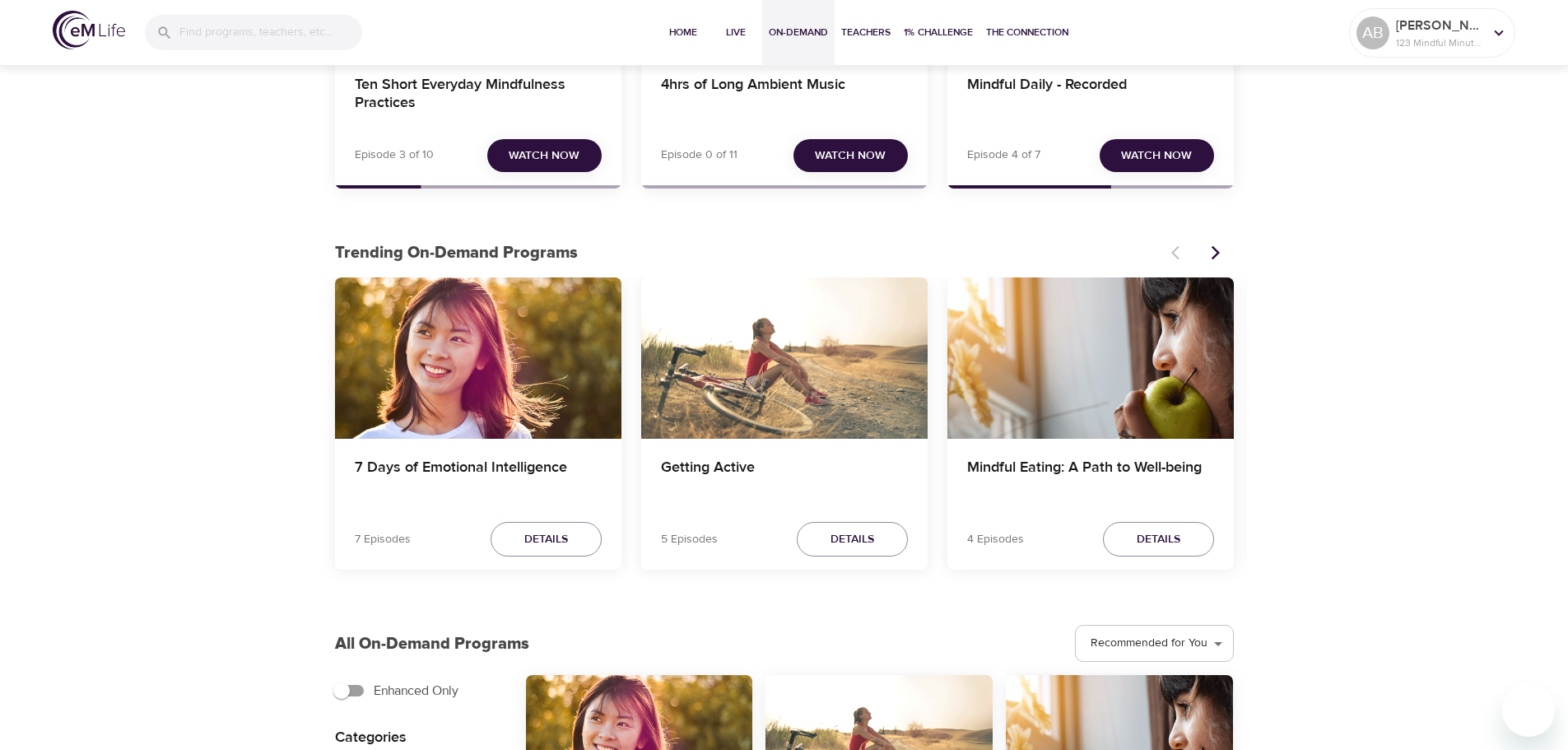
scroll to position [329, 0]
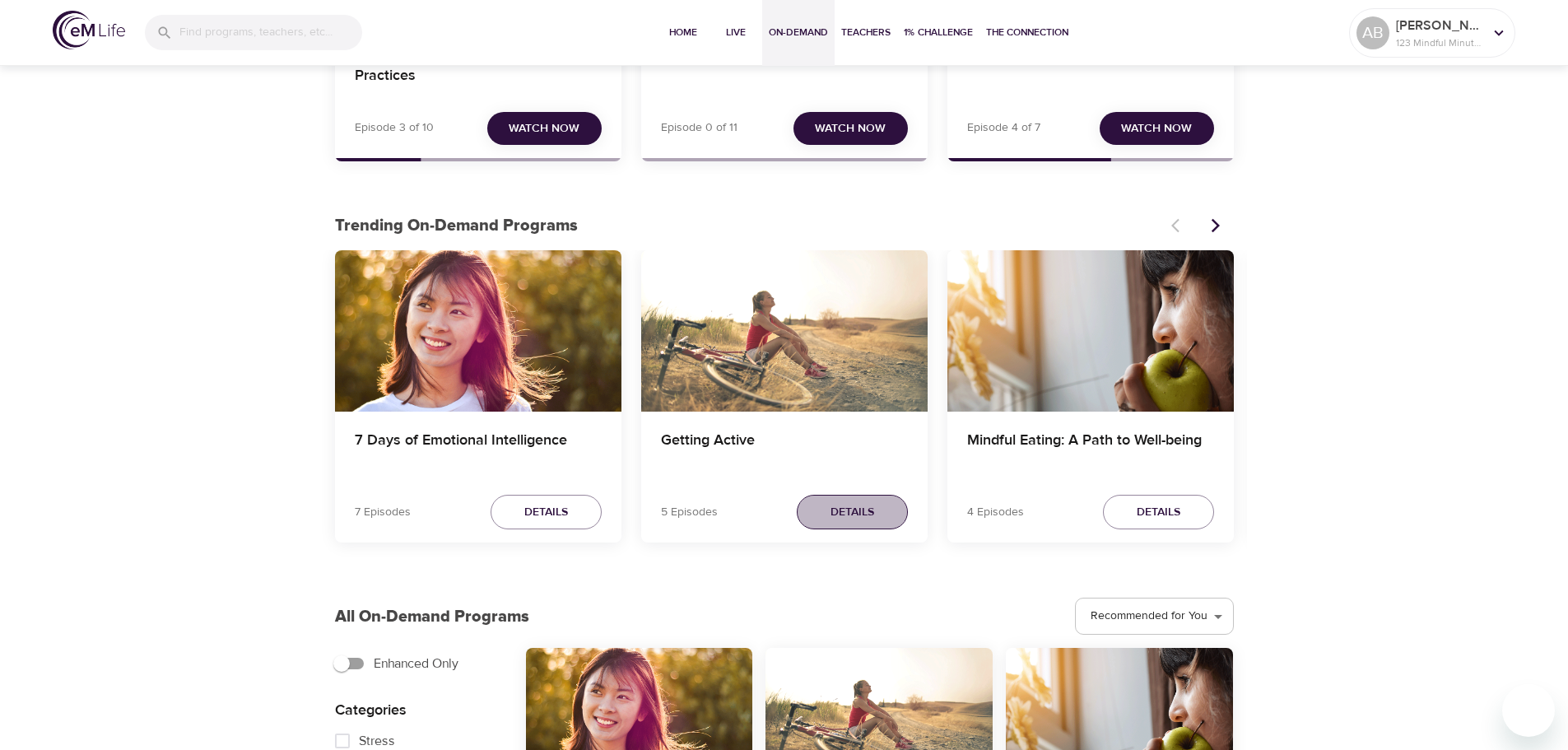
click at [812, 512] on button "Details" at bounding box center [852, 512] width 111 height 35
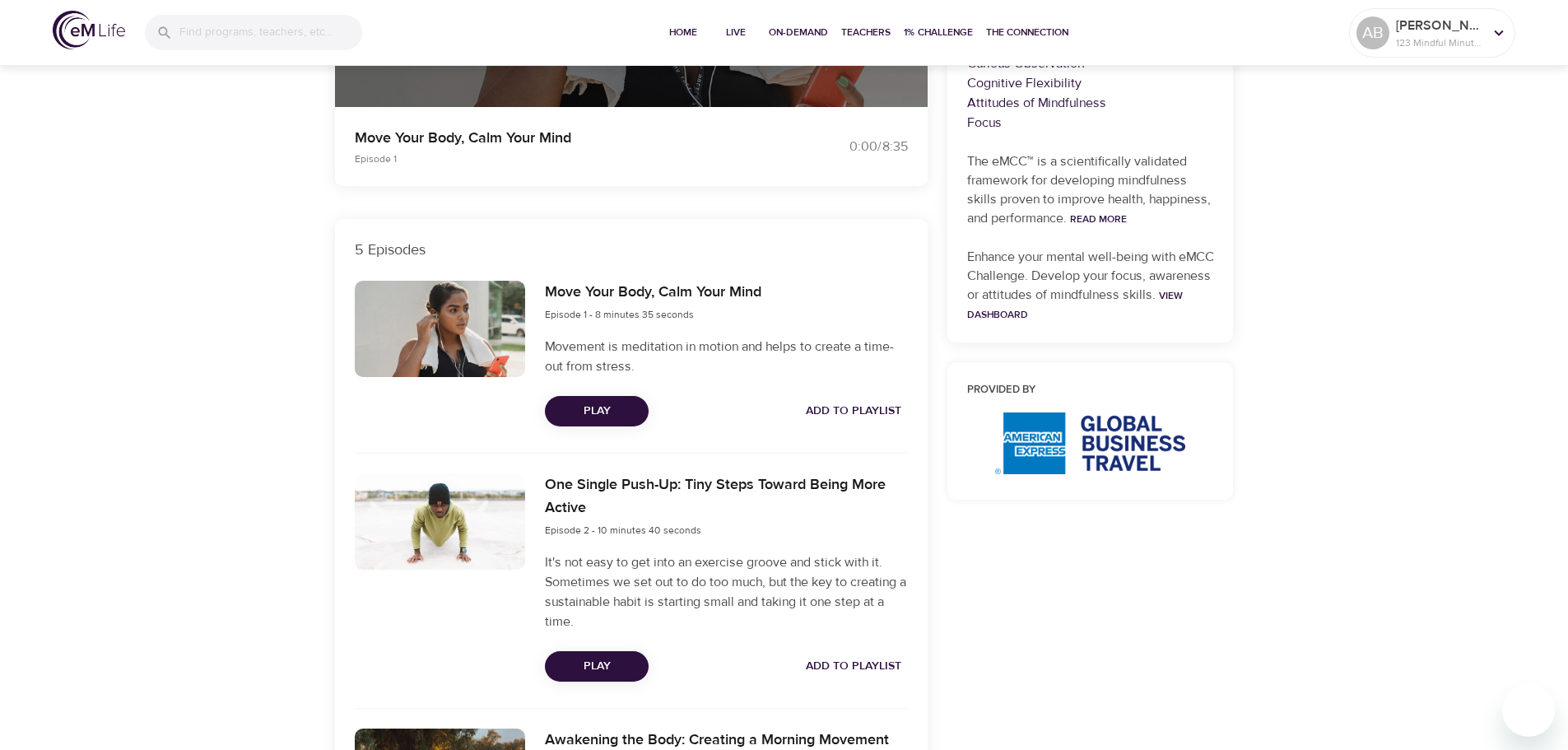
scroll to position [411, 0]
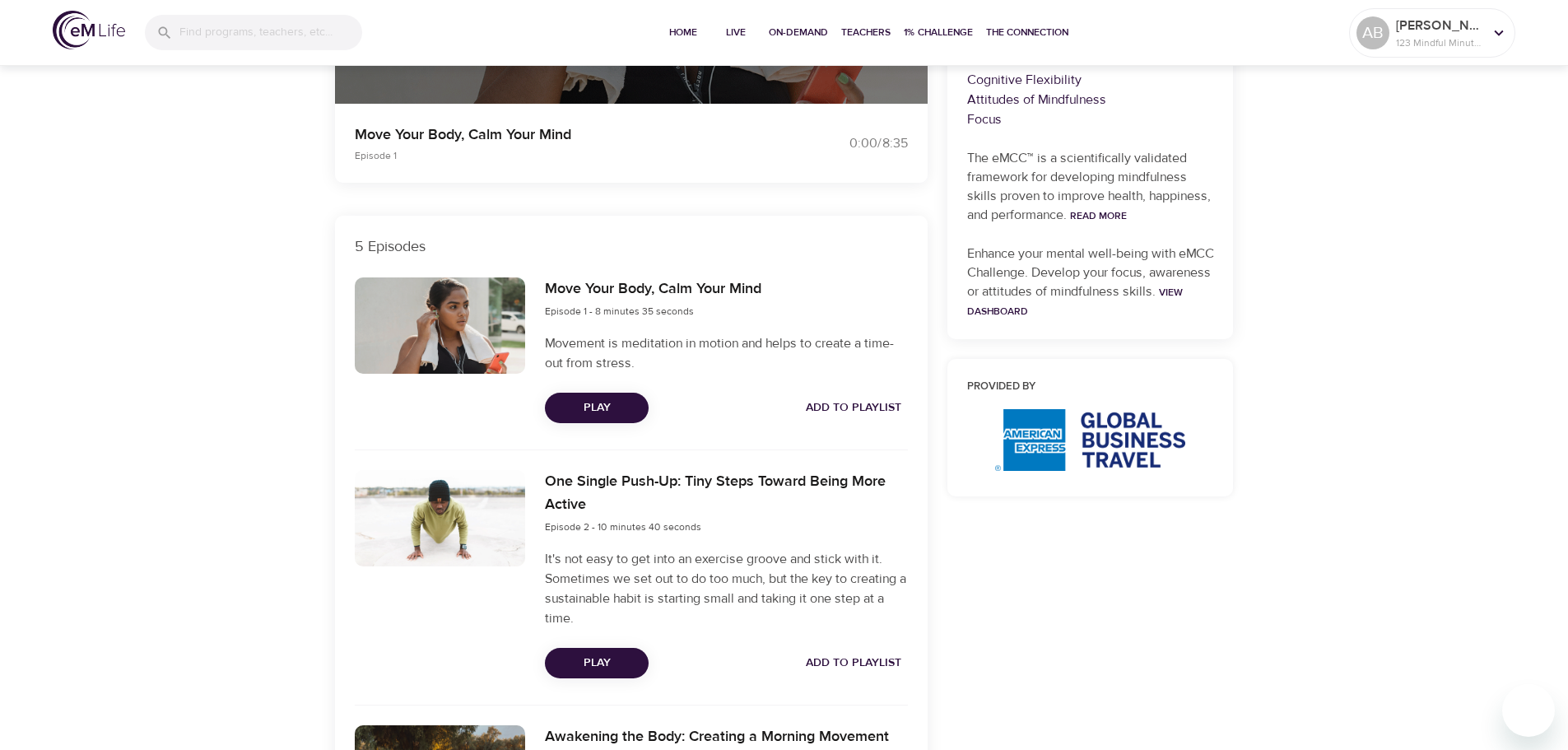
click at [875, 403] on span "Add to Playlist" at bounding box center [854, 408] width 96 height 21
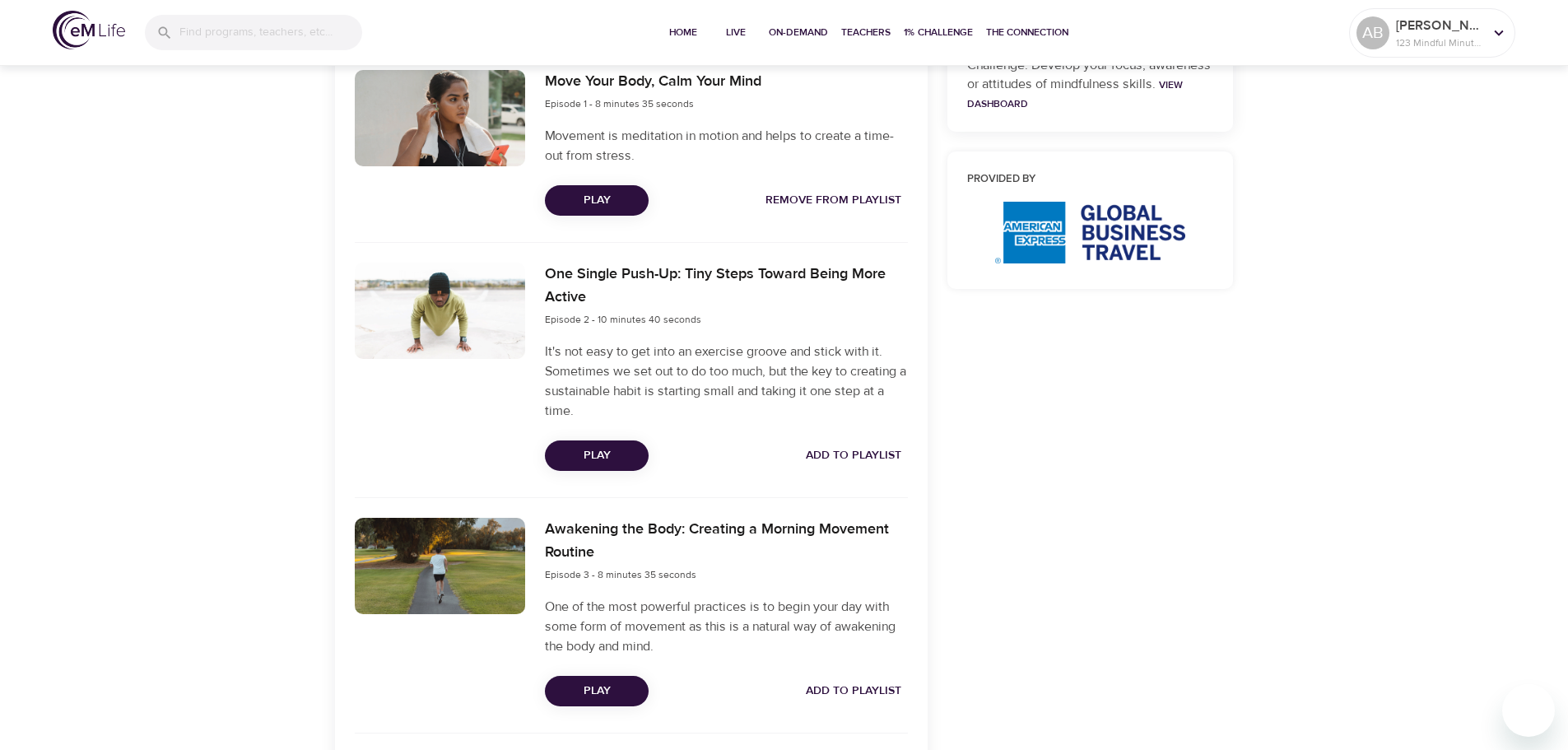
scroll to position [658, 0]
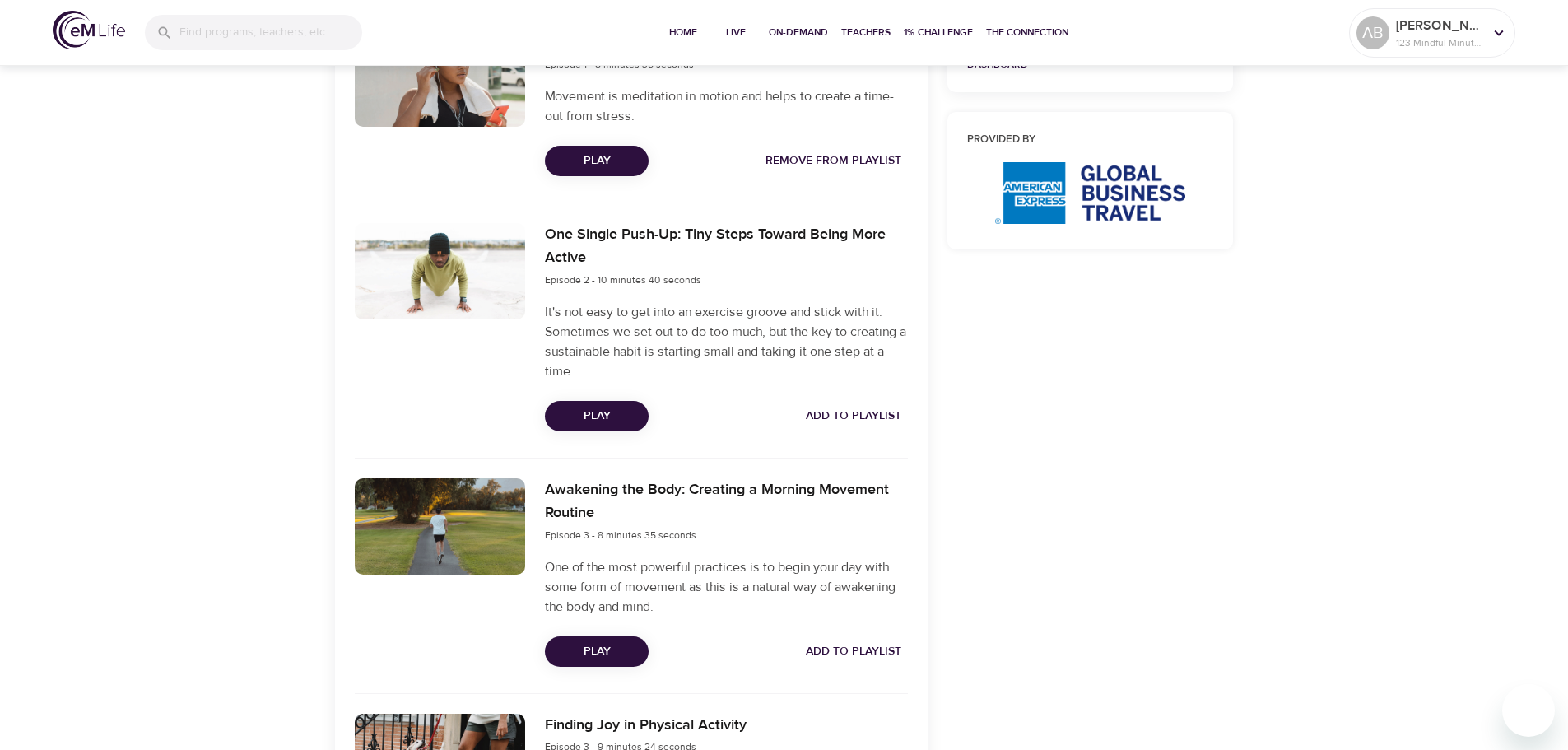
click at [874, 411] on span "Add to Playlist" at bounding box center [854, 416] width 96 height 21
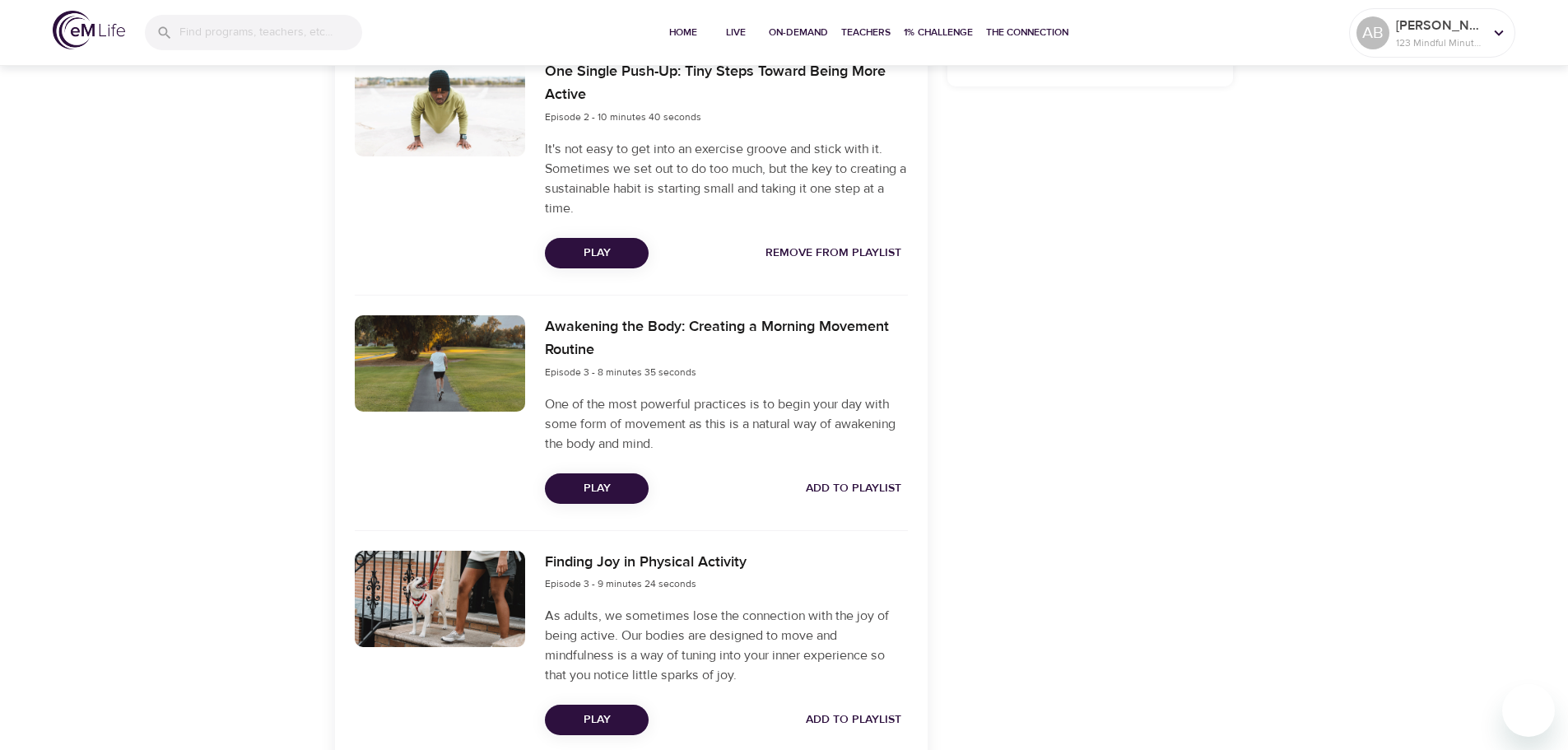
scroll to position [905, 0]
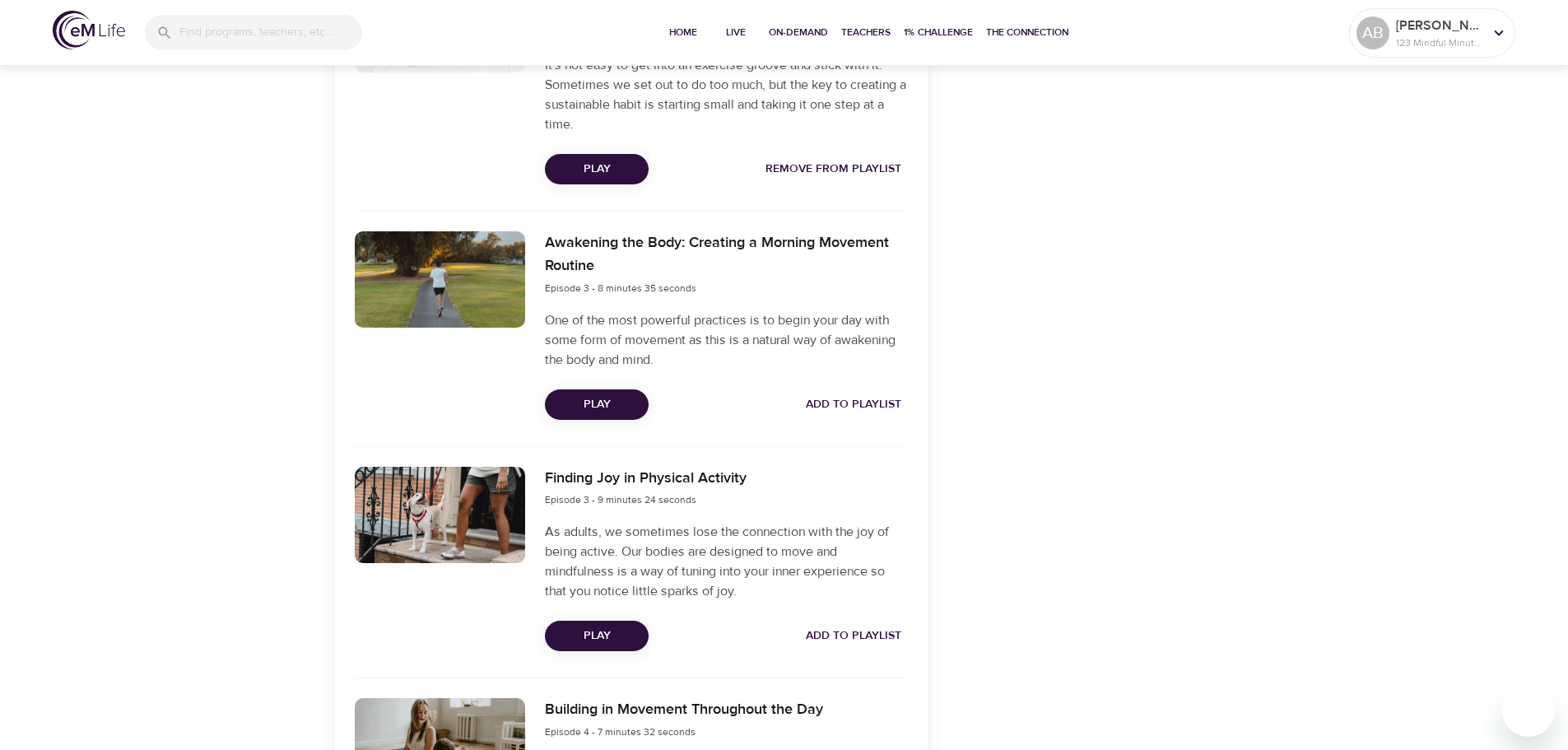
click at [873, 404] on span "Add to Playlist" at bounding box center [854, 404] width 96 height 21
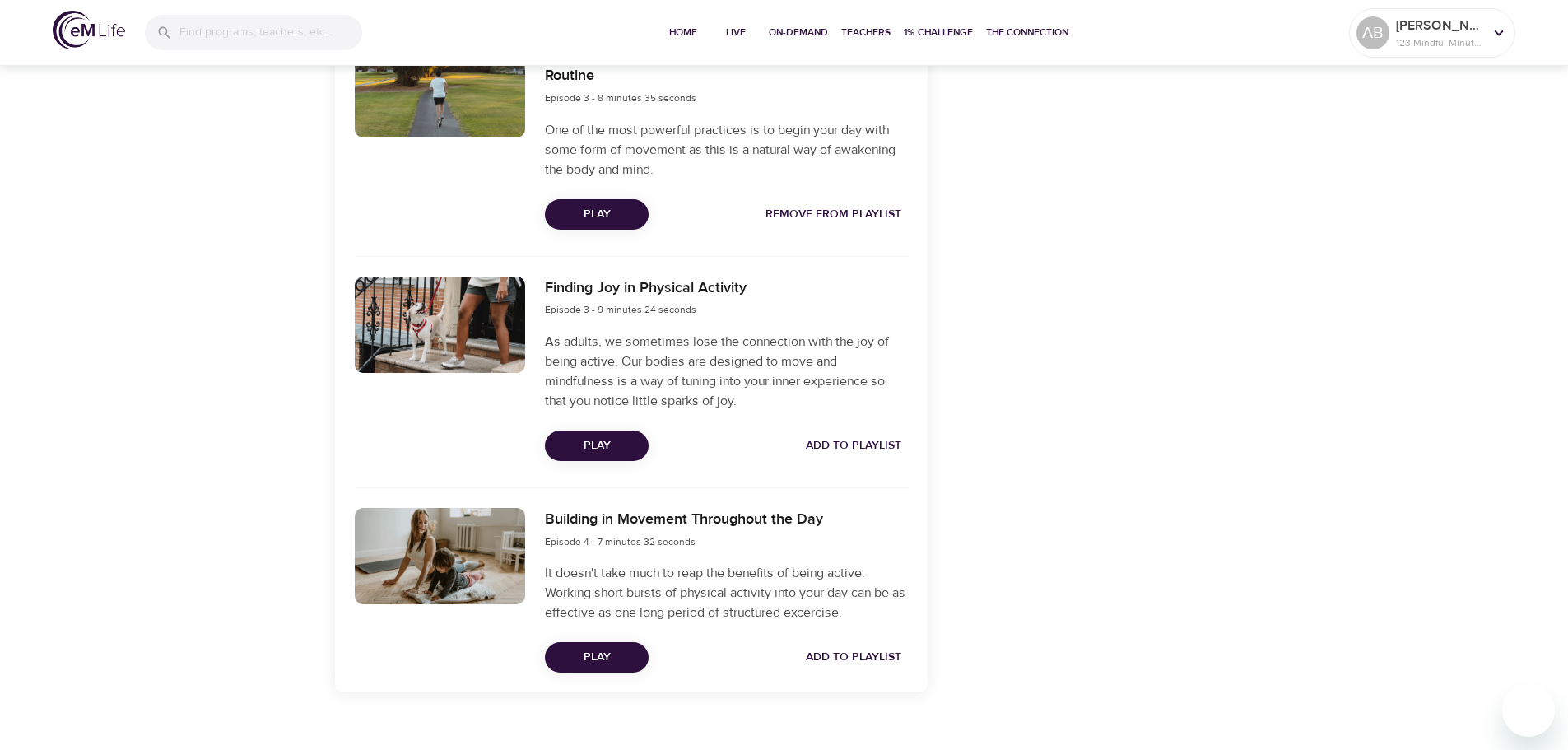
scroll to position [1120, 0]
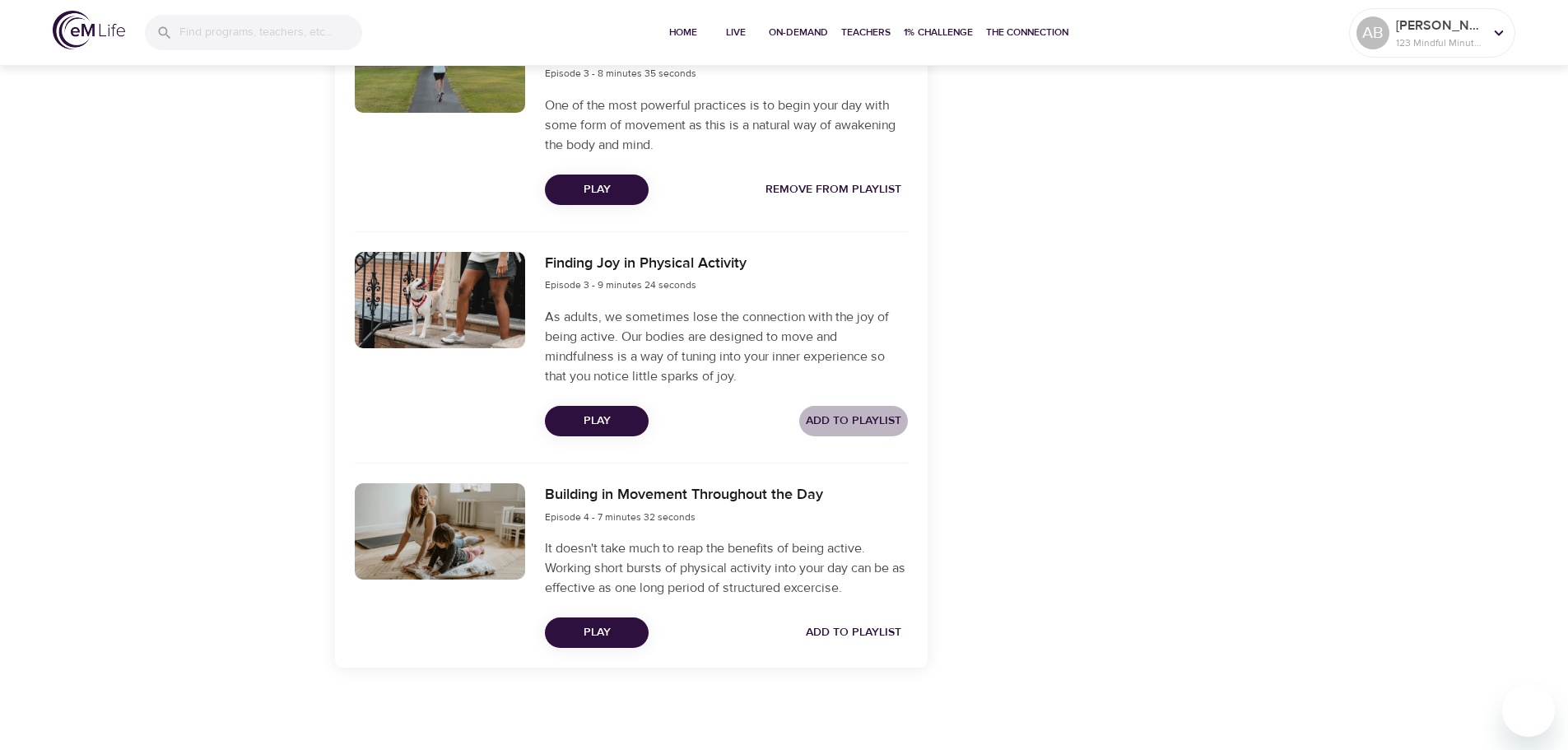
click at [876, 411] on span "Add to Playlist" at bounding box center [854, 422] width 96 height 21
click at [857, 622] on span "Add to Playlist" at bounding box center [854, 632] width 96 height 21
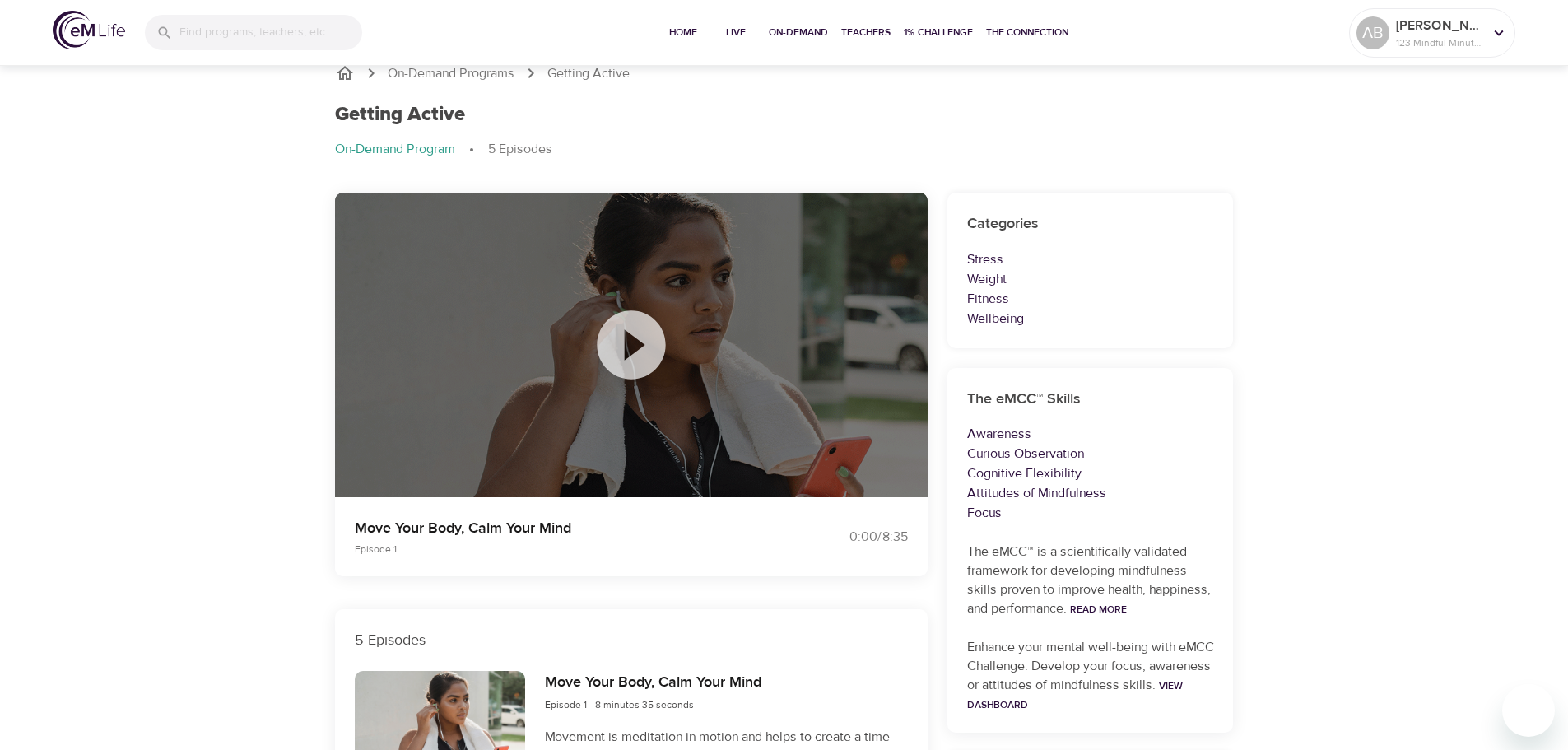
scroll to position [0, 0]
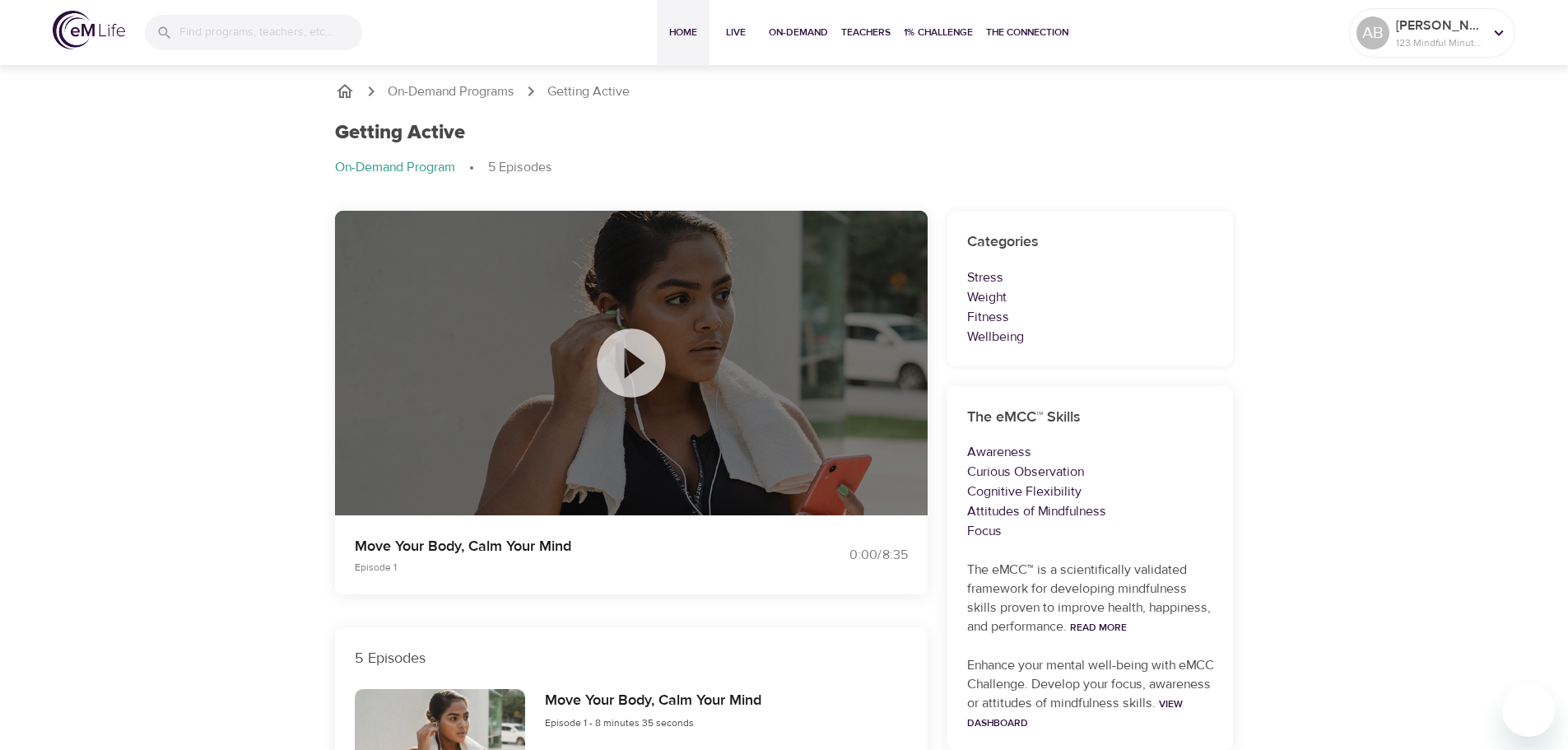
click at [683, 31] on span "Home" at bounding box center [684, 32] width 40 height 17
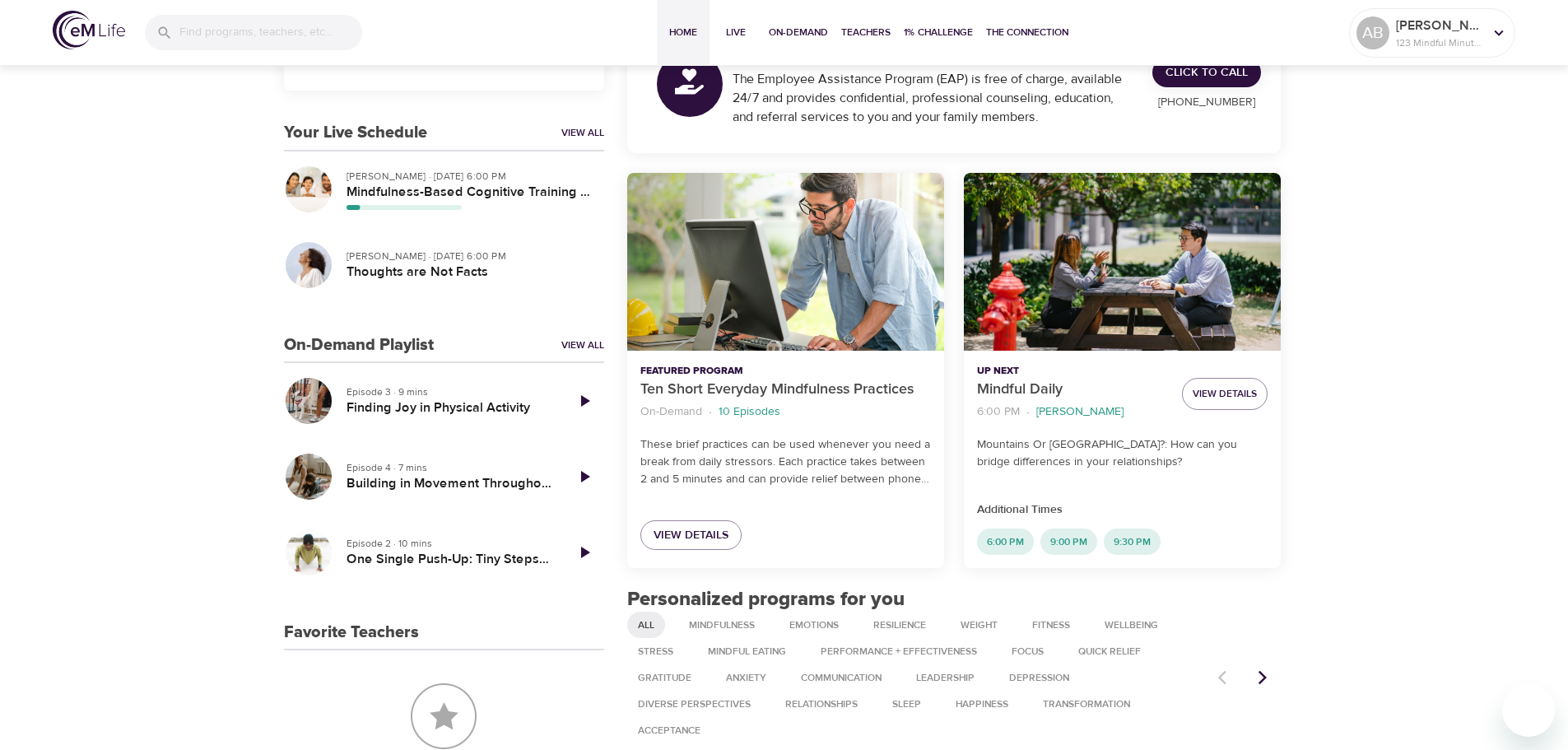
scroll to position [329, 0]
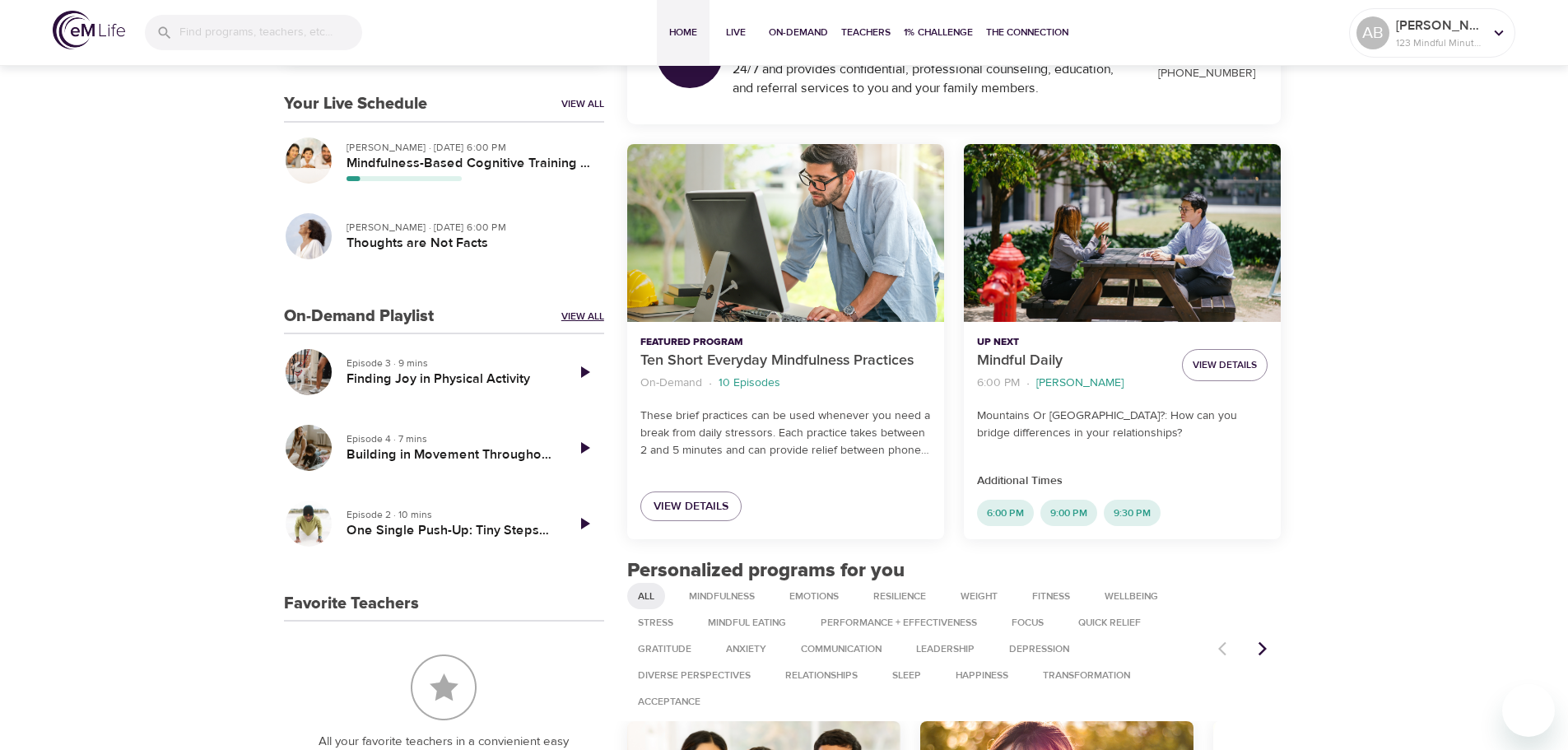
click at [573, 310] on link "View All" at bounding box center [582, 316] width 43 height 14
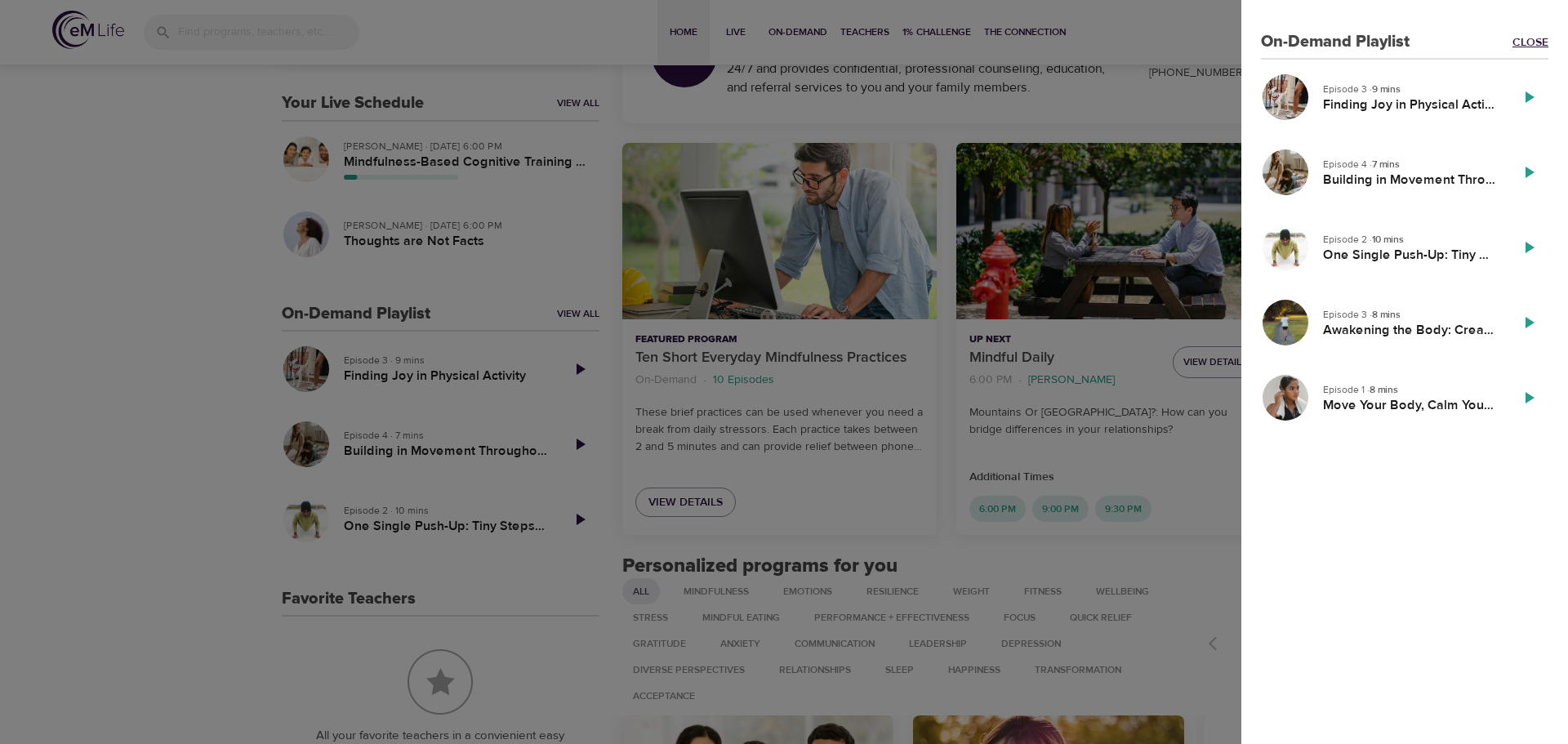
click at [1534, 44] on link "Close" at bounding box center [1530, 41] width 36 height 16
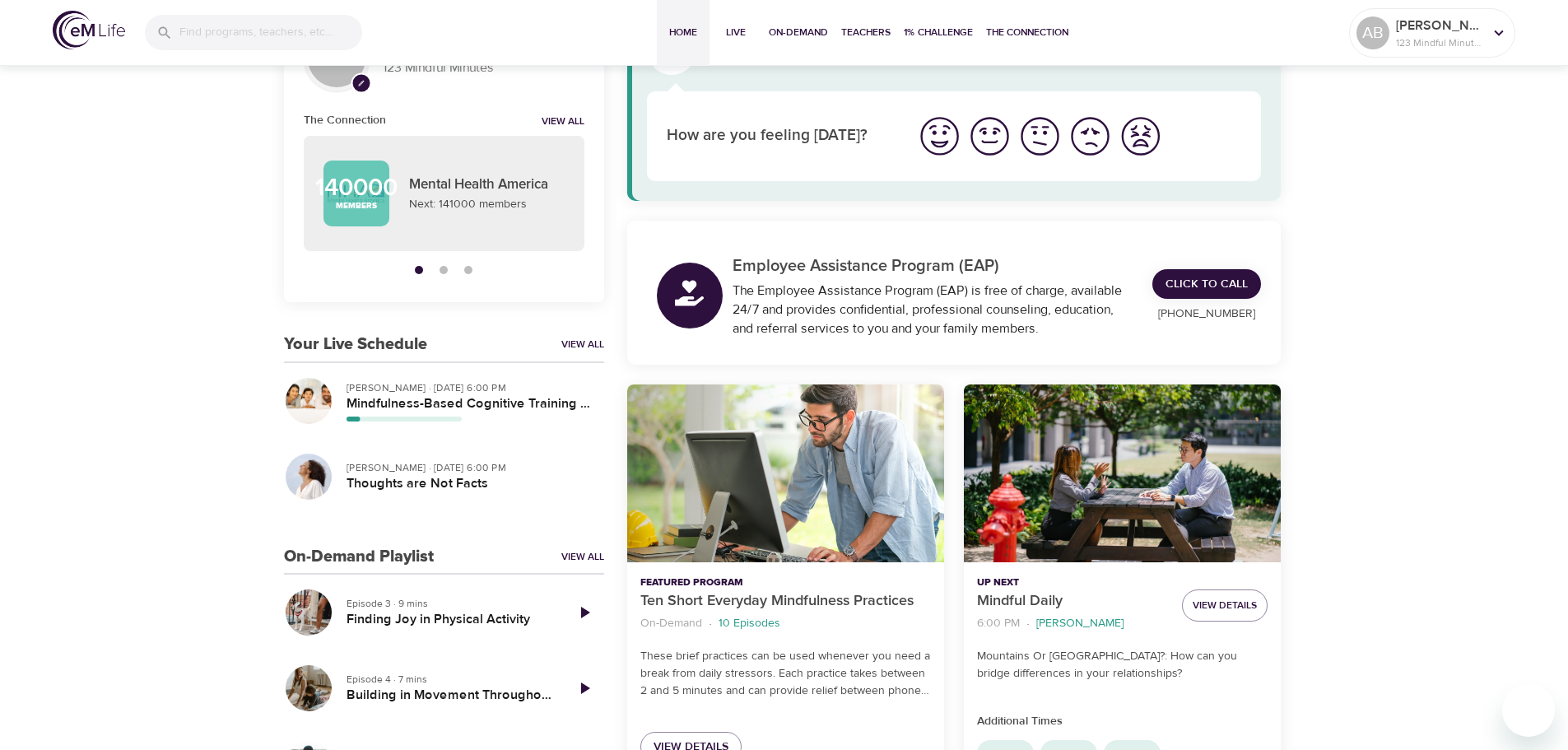
scroll to position [83, 0]
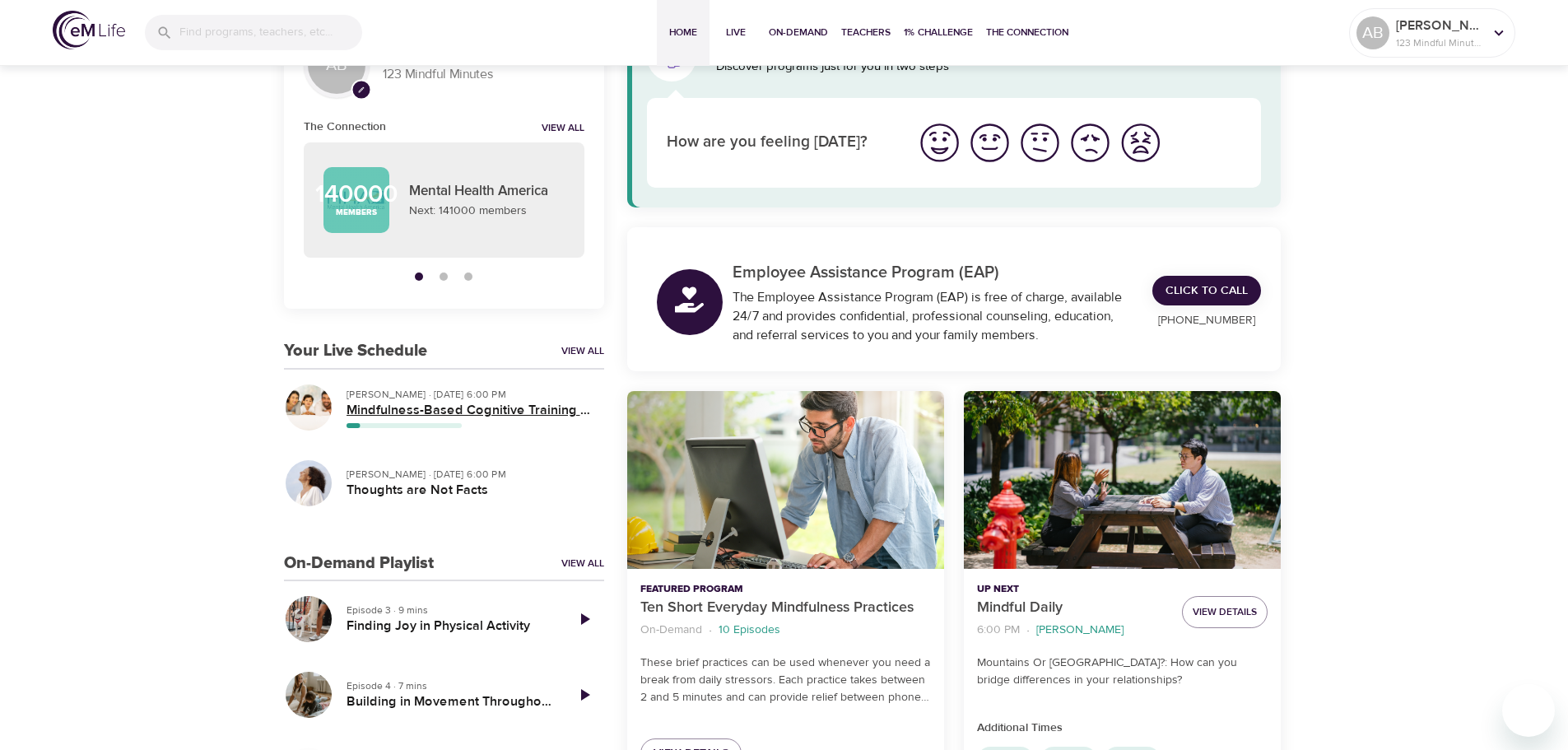
click at [423, 405] on h5 "Mindfulness-Based Cognitive Training (MBCT)" at bounding box center [468, 410] width 244 height 17
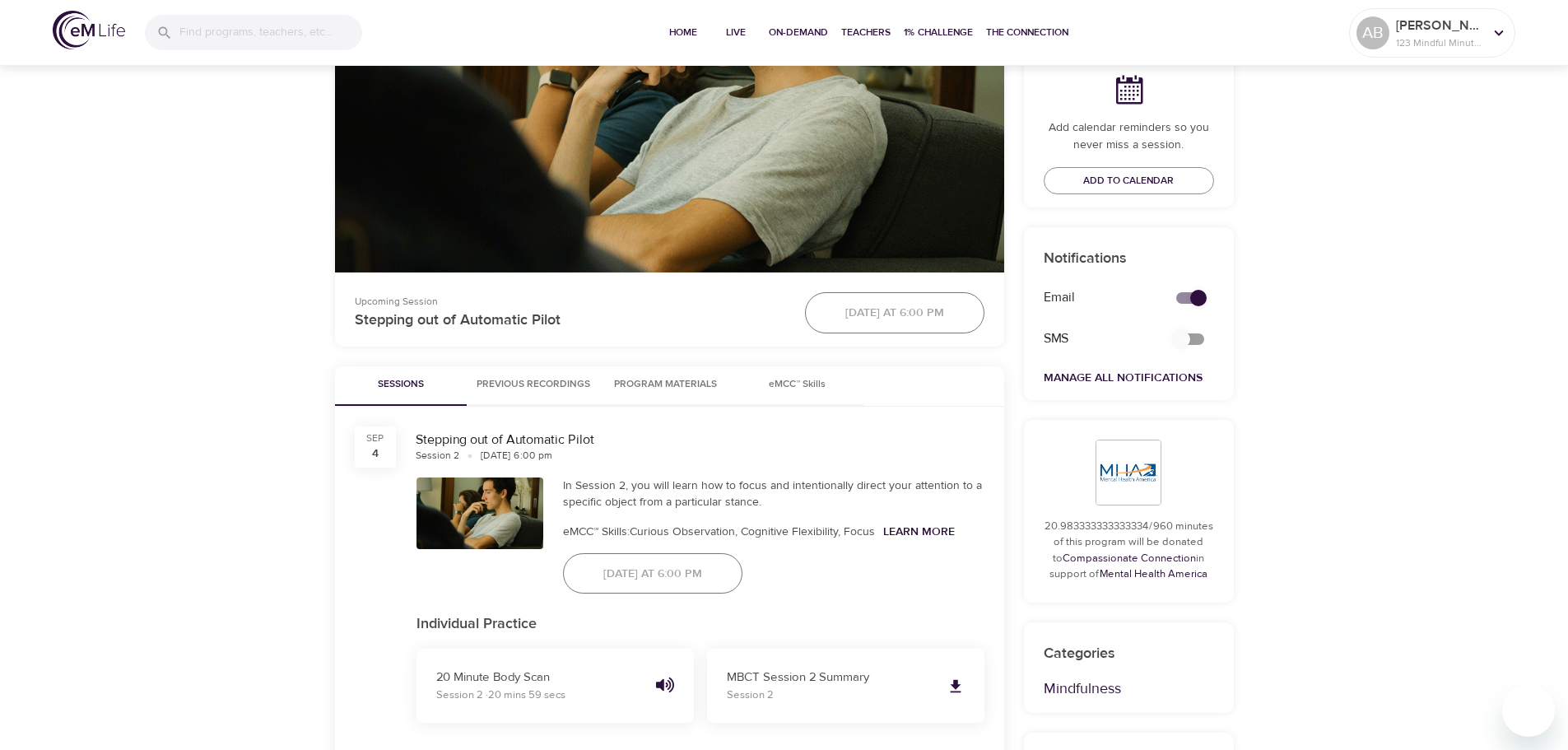
scroll to position [576, 0]
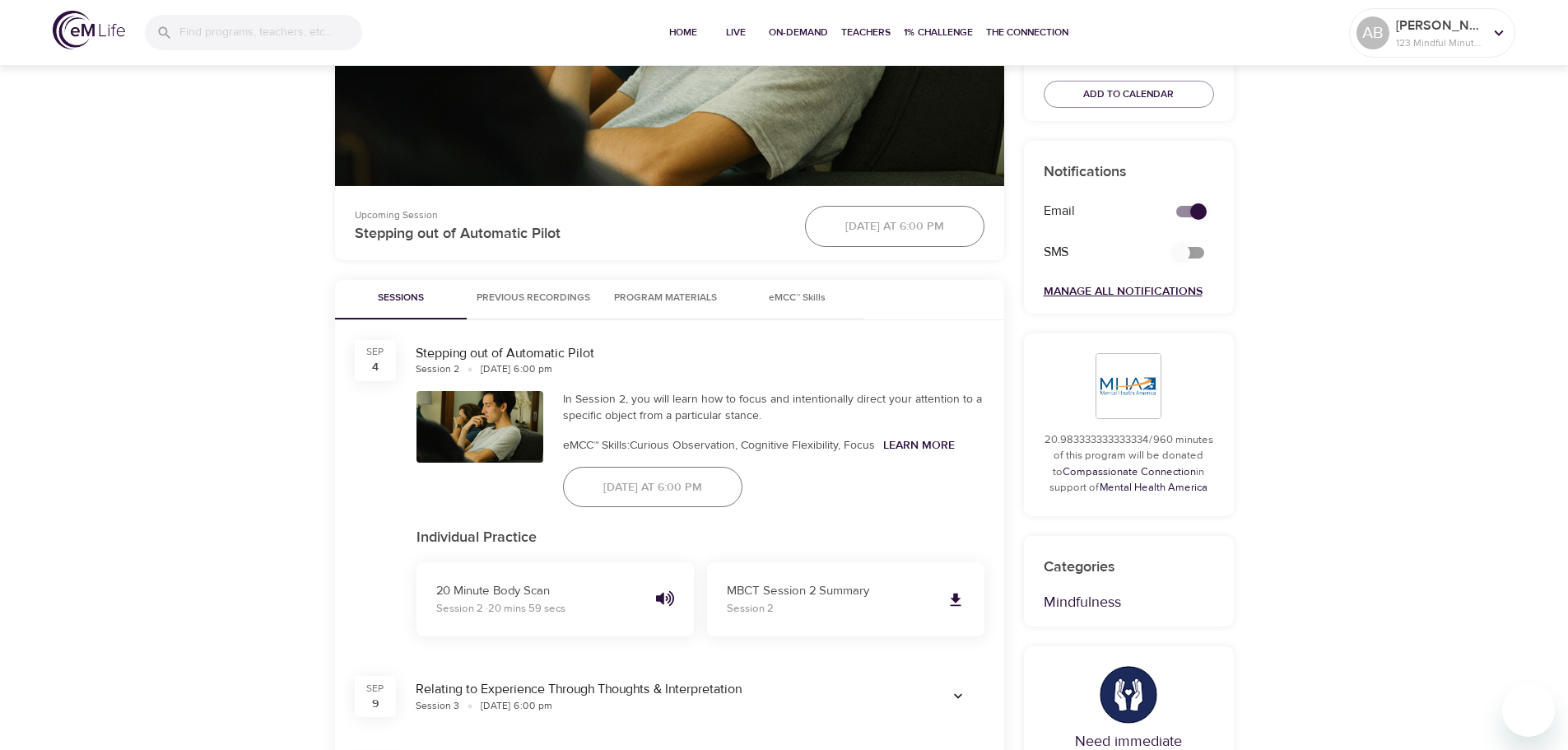
click at [1154, 284] on link "Manage All Notifications" at bounding box center [1123, 291] width 159 height 15
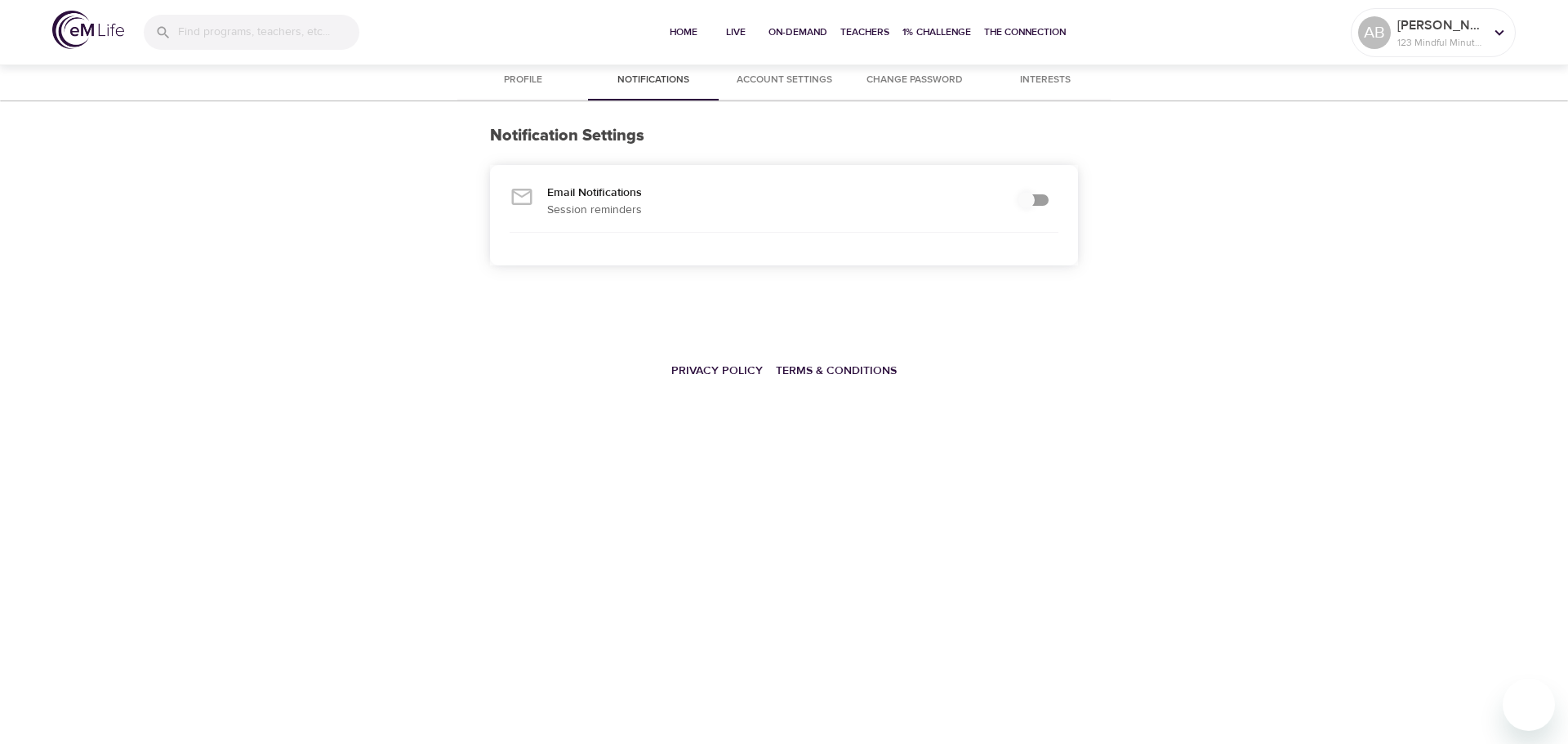
checkbox input "true"
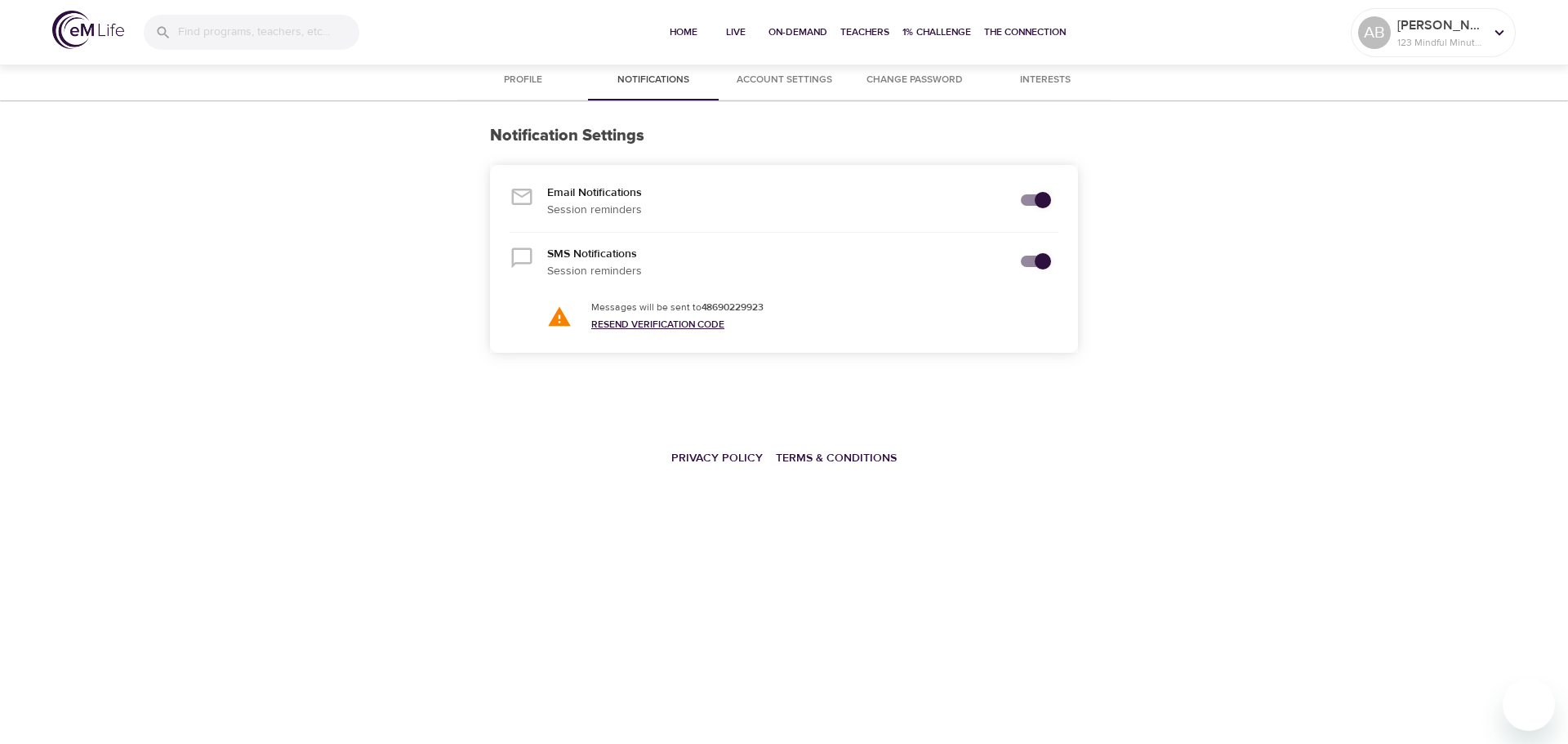
click at [714, 329] on link "Resend Verification Code" at bounding box center [658, 324] width 133 height 13
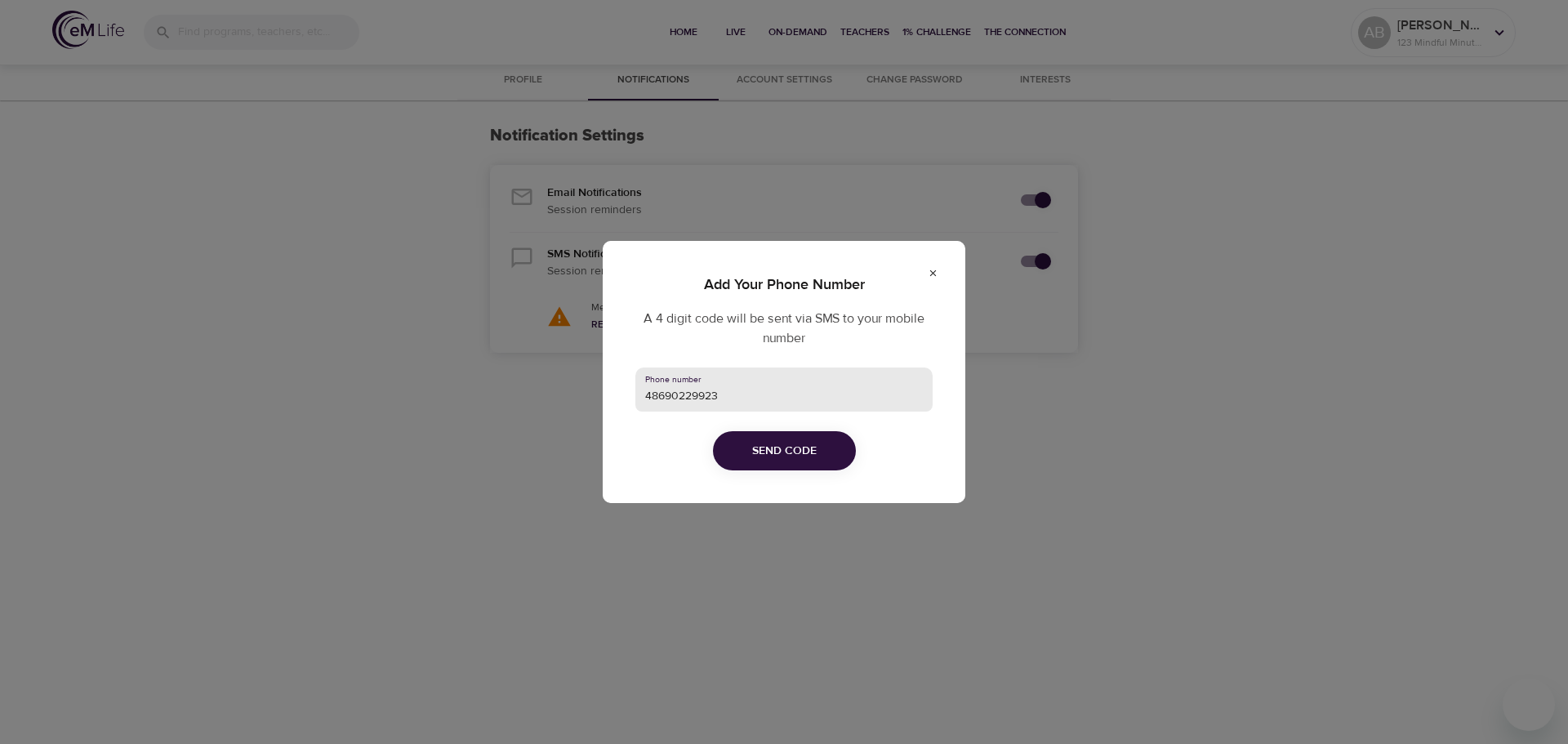
drag, startPoint x: 657, startPoint y: 397, endPoint x: 636, endPoint y: 395, distance: 21.1
click at [636, 395] on input "48690229923" at bounding box center [783, 389] width 297 height 44
click at [936, 276] on icon at bounding box center [933, 272] width 10 height 10
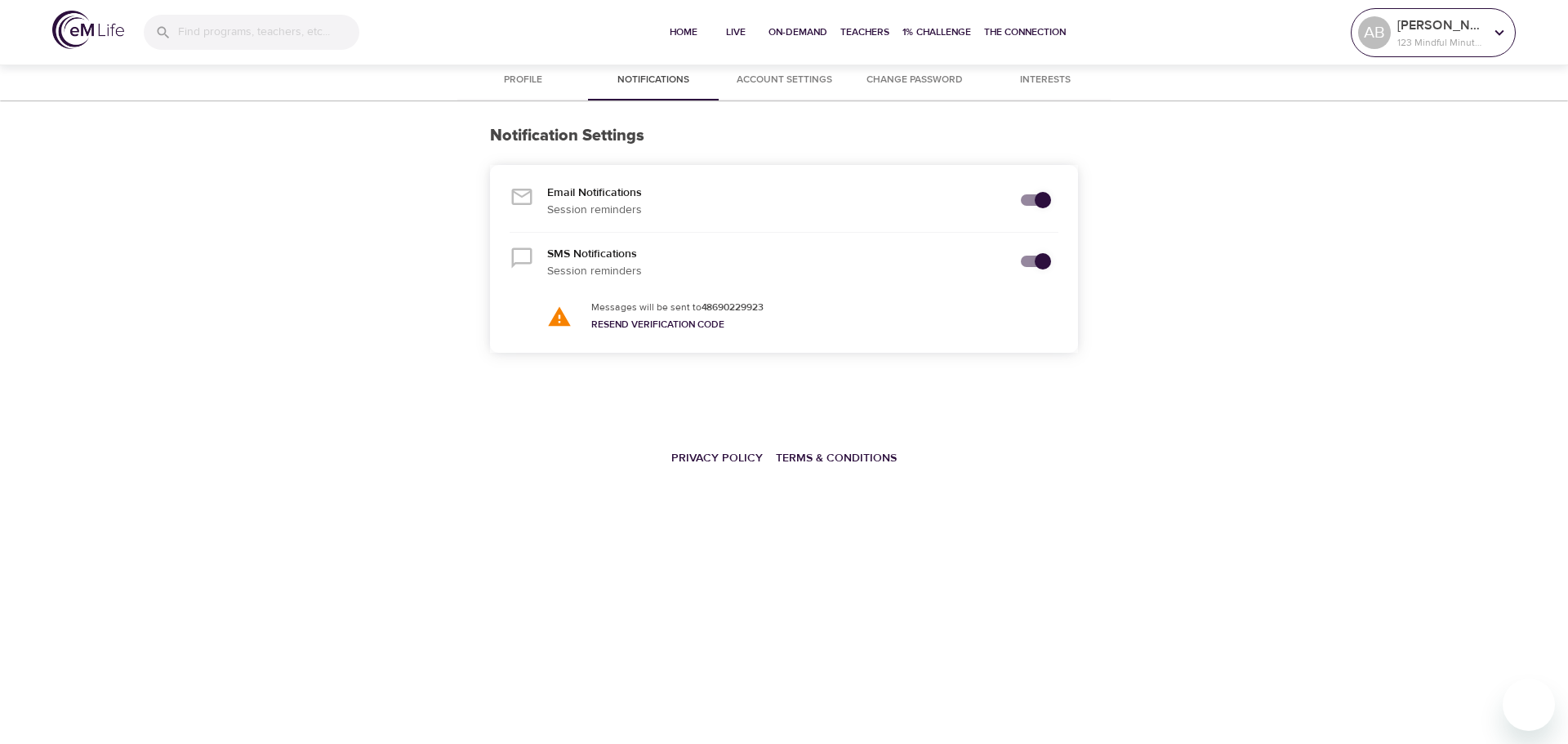
click at [1452, 40] on p "123 Mindful Minutes" at bounding box center [1441, 42] width 87 height 15
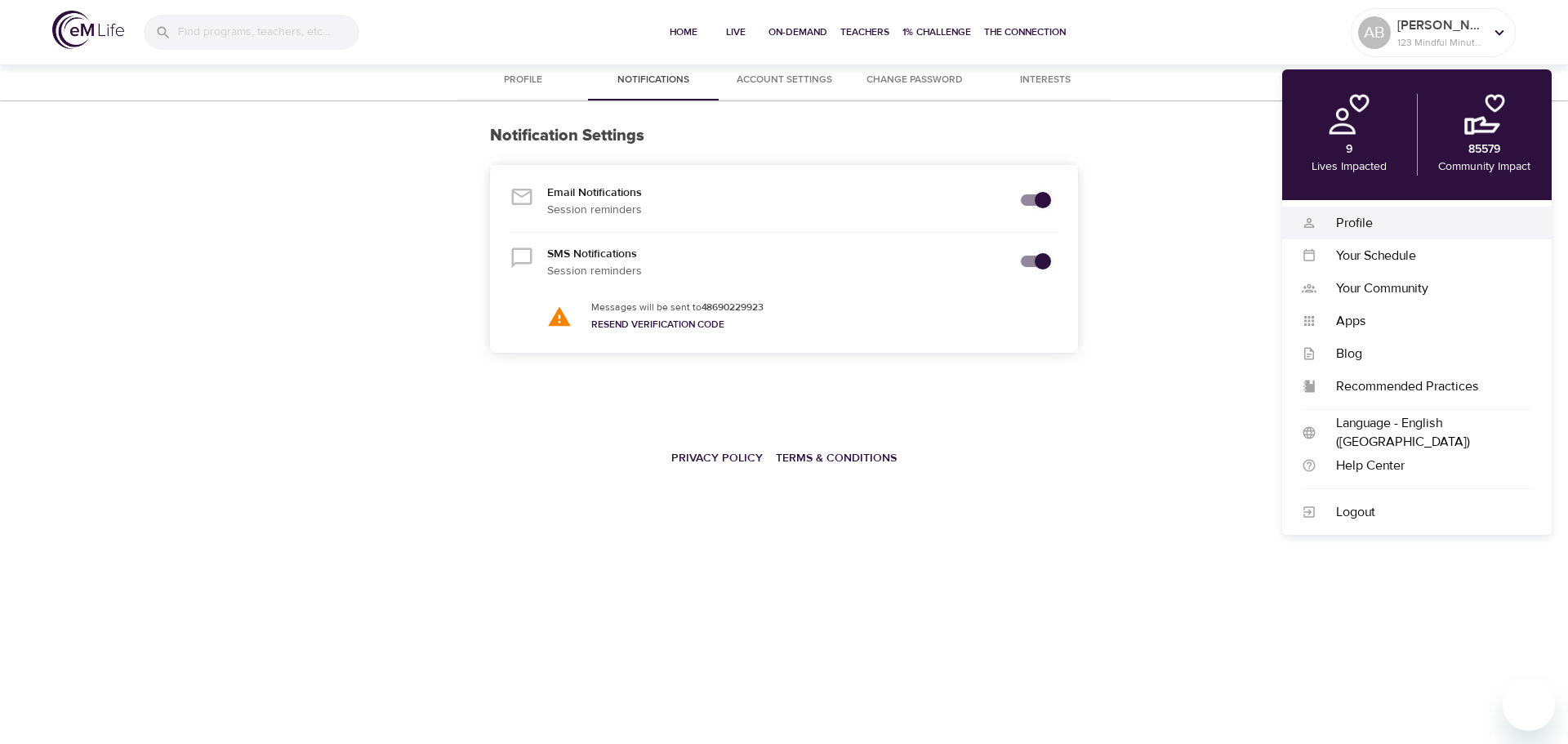
click at [1344, 219] on div "Profile" at bounding box center [1424, 223] width 216 height 19
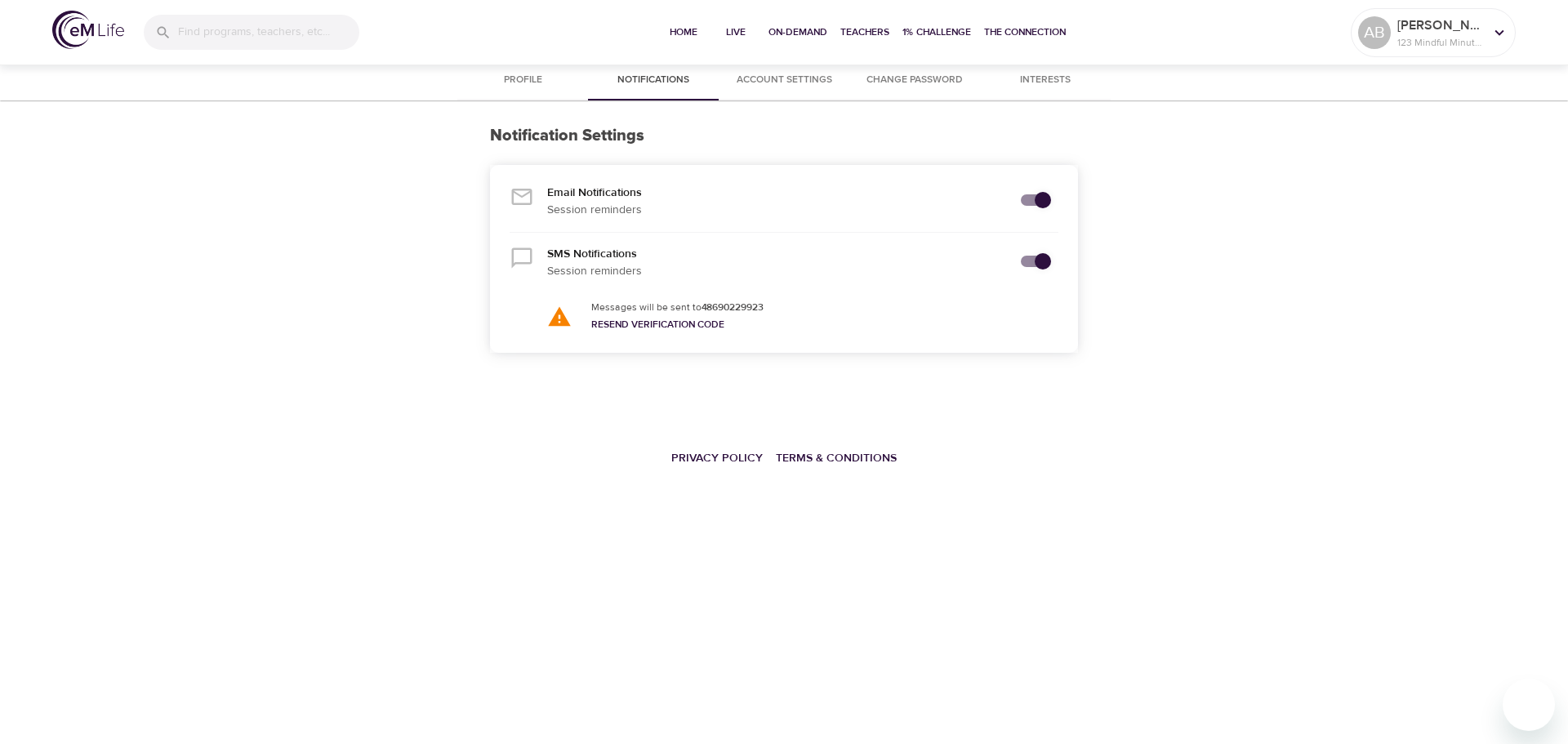
click at [550, 261] on p "SMS Notifications" at bounding box center [773, 254] width 450 height 17
click at [668, 321] on link "Resend Verification Code" at bounding box center [658, 324] width 133 height 13
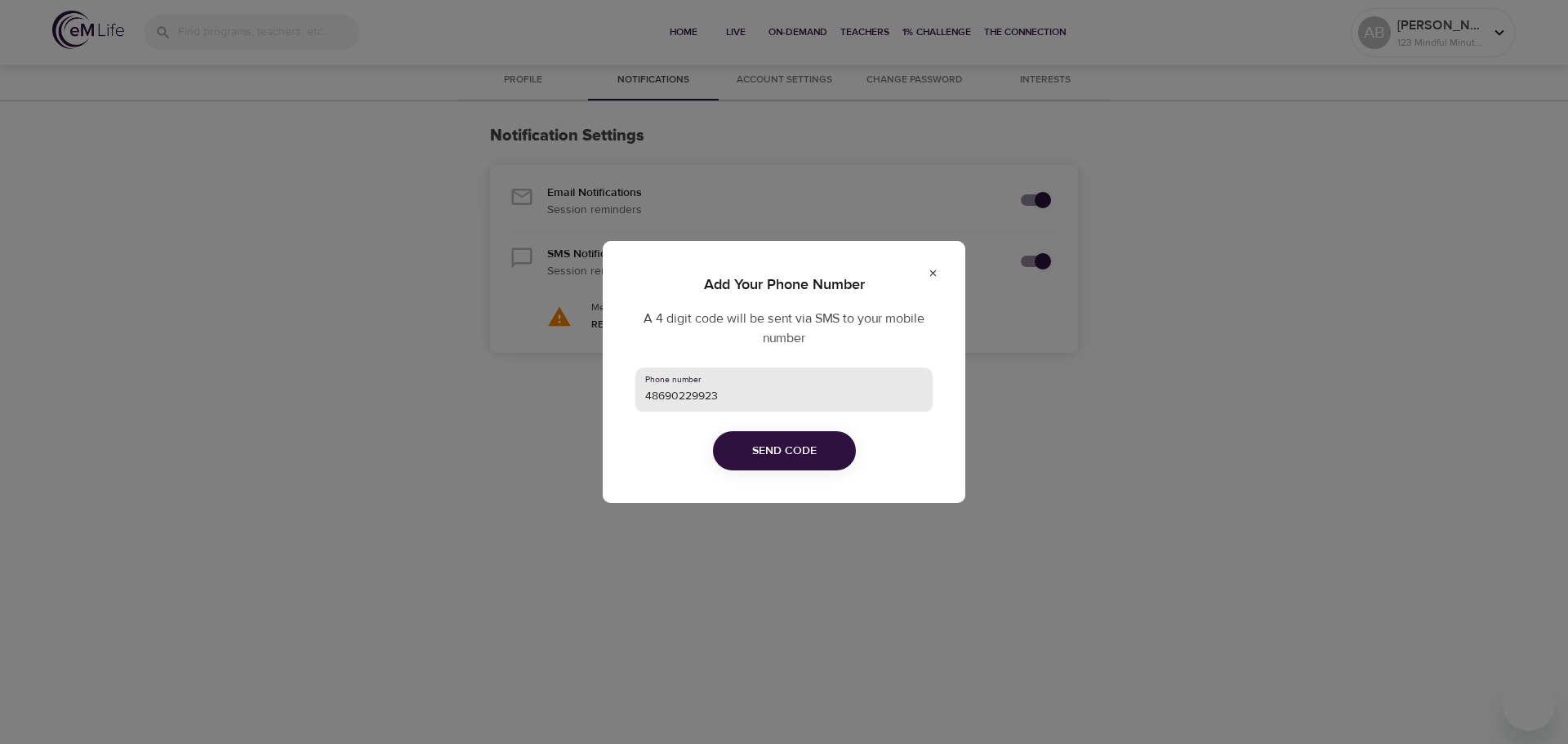
drag, startPoint x: 657, startPoint y: 396, endPoint x: 618, endPoint y: 393, distance: 39.1
click at [618, 393] on div "Add Your Phone Number A 4 digit code will be sent via SMS to your mobile number…" at bounding box center [784, 372] width 363 height 262
click at [746, 439] on button "Send Code" at bounding box center [785, 451] width 143 height 40
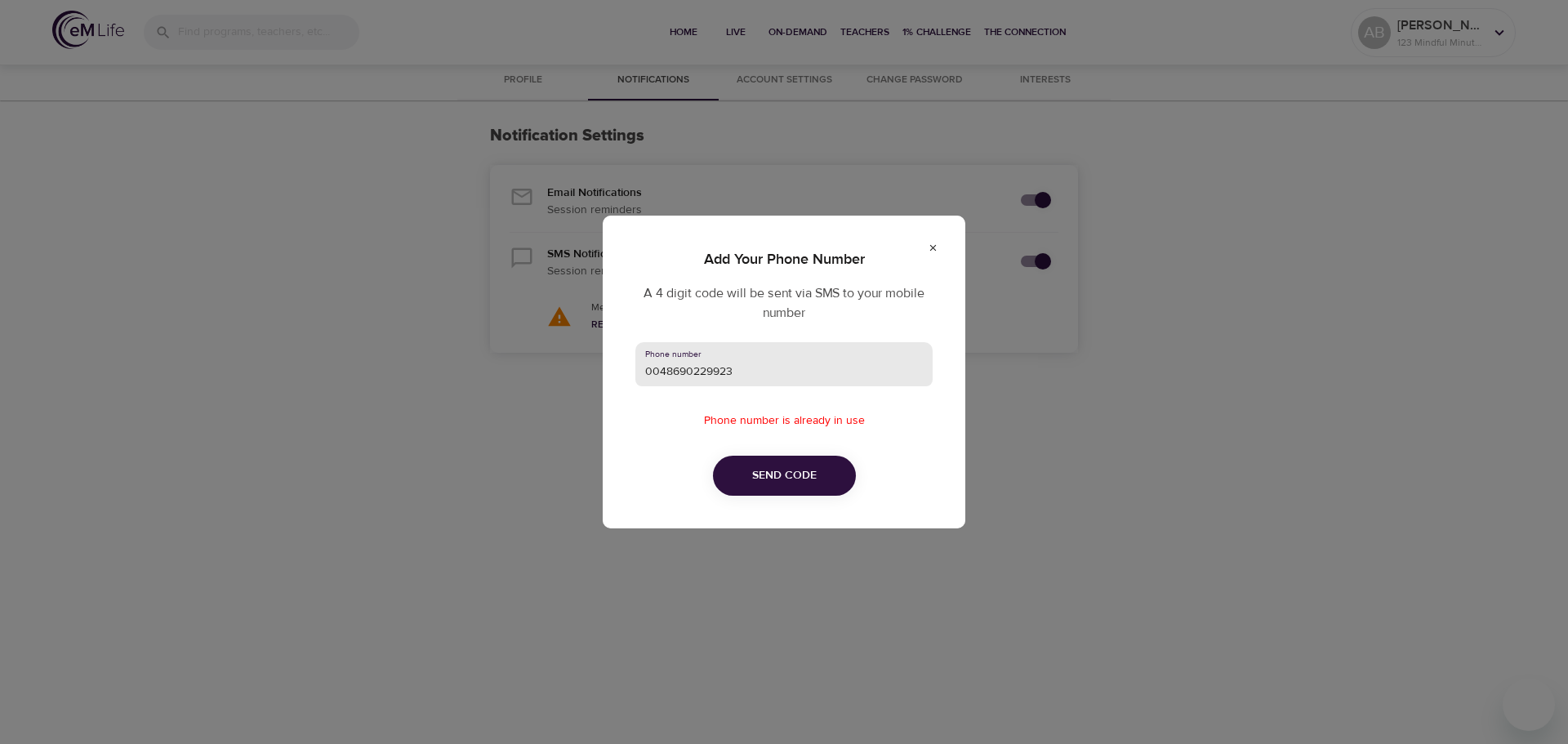
drag, startPoint x: 659, startPoint y: 369, endPoint x: 632, endPoint y: 367, distance: 27.1
click at [632, 367] on div "Add Your Phone Number A 4 digit code will be sent via SMS to your mobile number…" at bounding box center [784, 371] width 363 height 312
type input "48690229923"
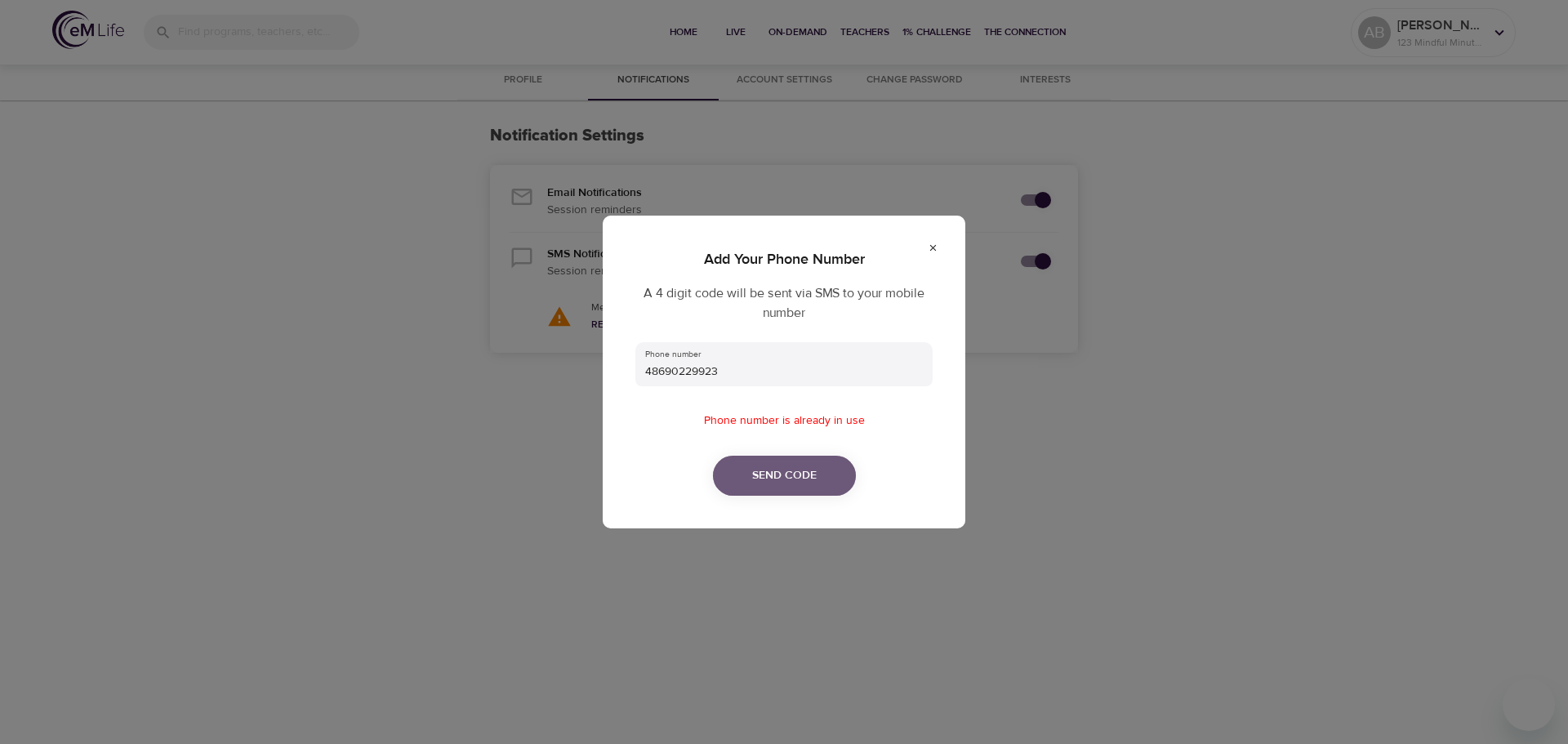
click at [736, 466] on button "Send Code" at bounding box center [785, 476] width 143 height 40
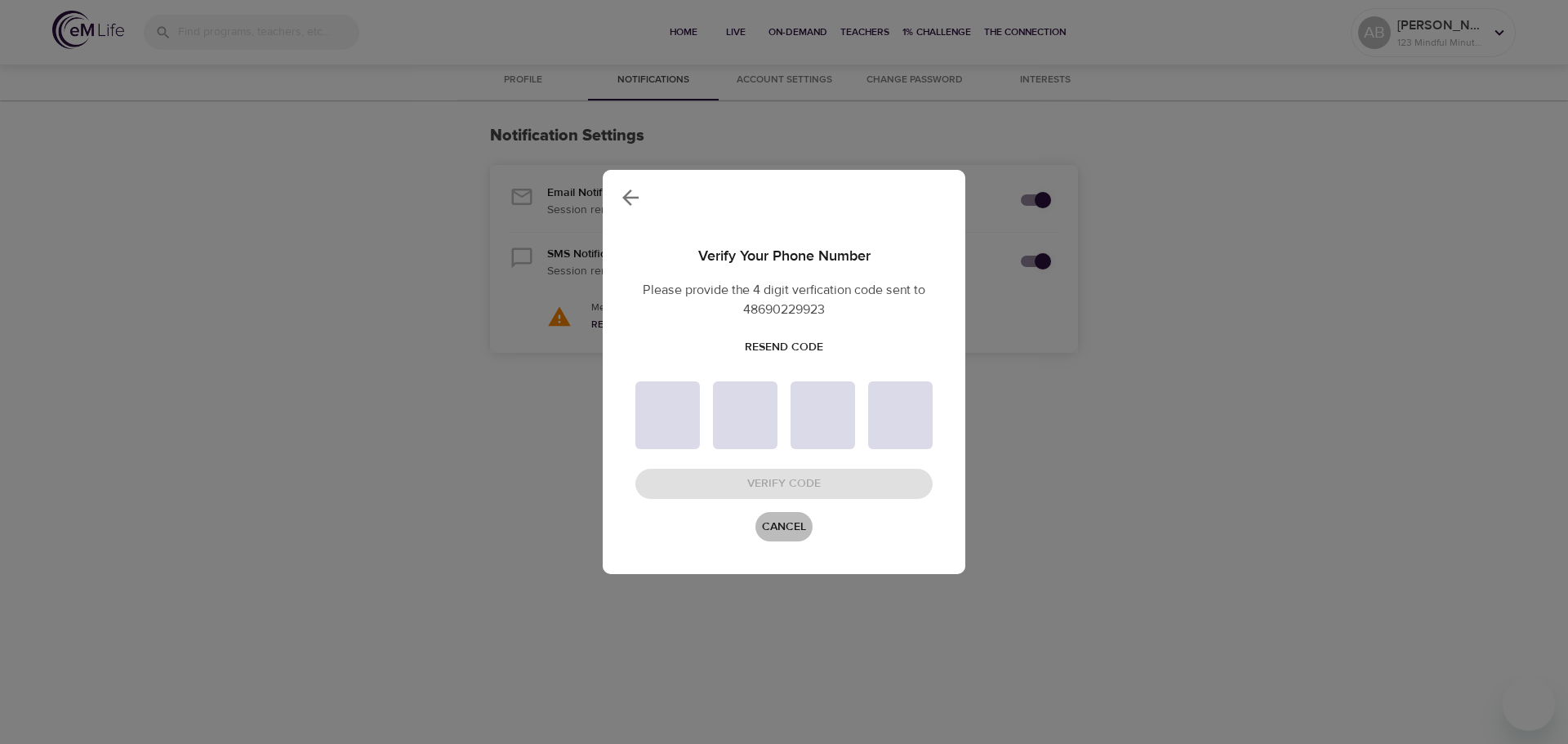
click at [771, 525] on span "Cancel" at bounding box center [784, 527] width 44 height 21
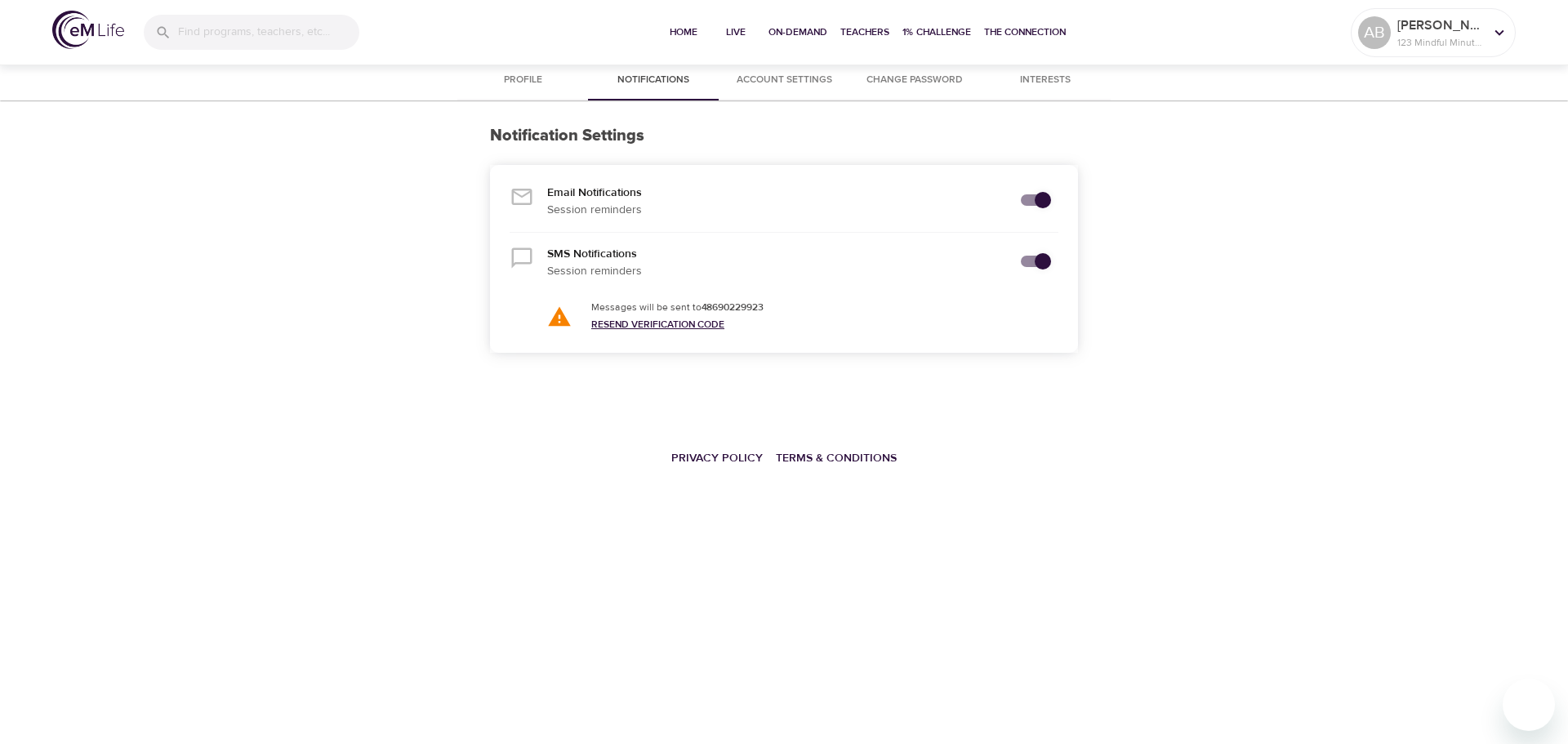
click at [703, 325] on link "Resend Verification Code" at bounding box center [658, 324] width 133 height 13
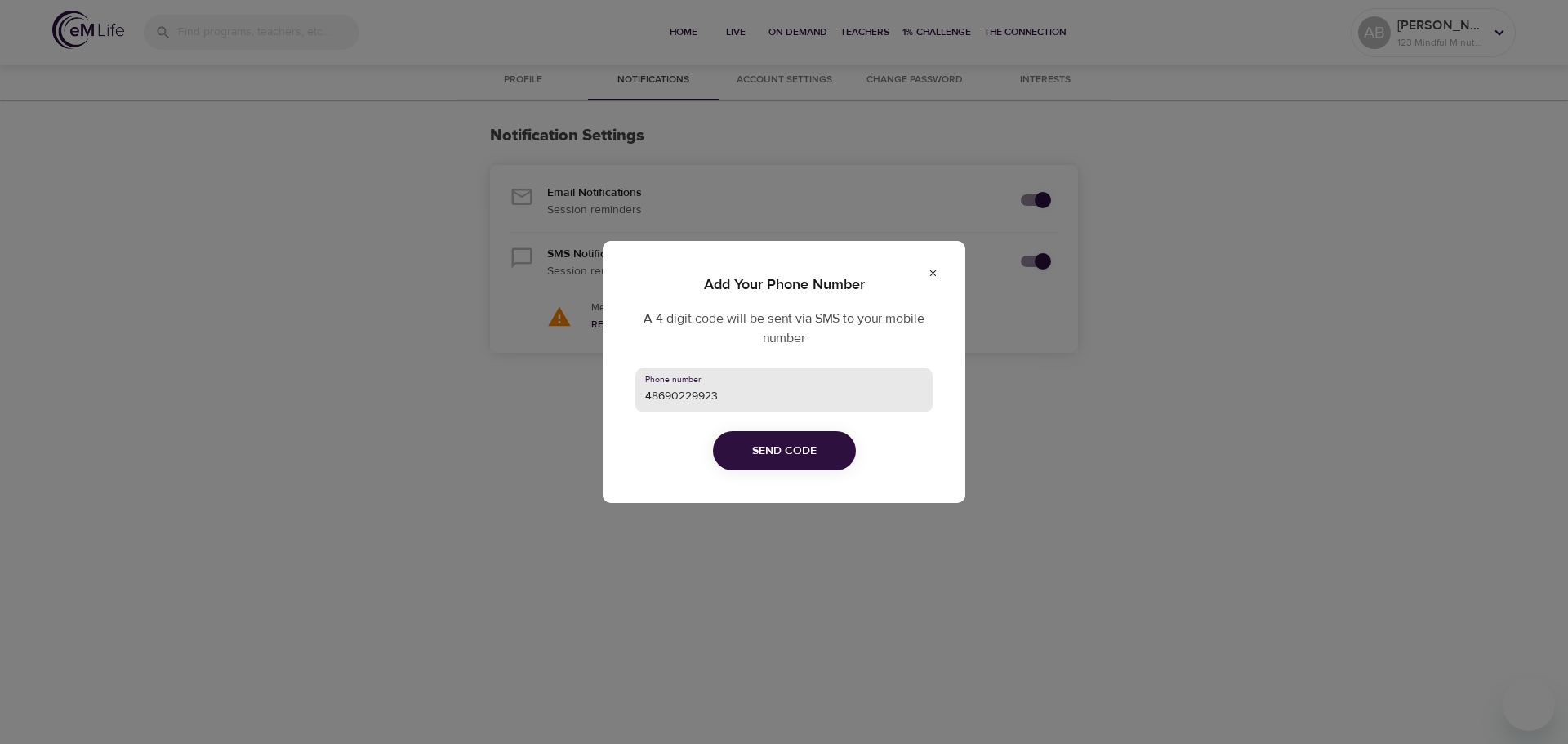
click at [648, 391] on input "48690229923" at bounding box center [783, 389] width 297 height 44
click at [645, 392] on input "48690229923" at bounding box center [783, 389] width 297 height 44
type input "+48690229923"
click at [727, 441] on button "Send Code" at bounding box center [785, 451] width 143 height 40
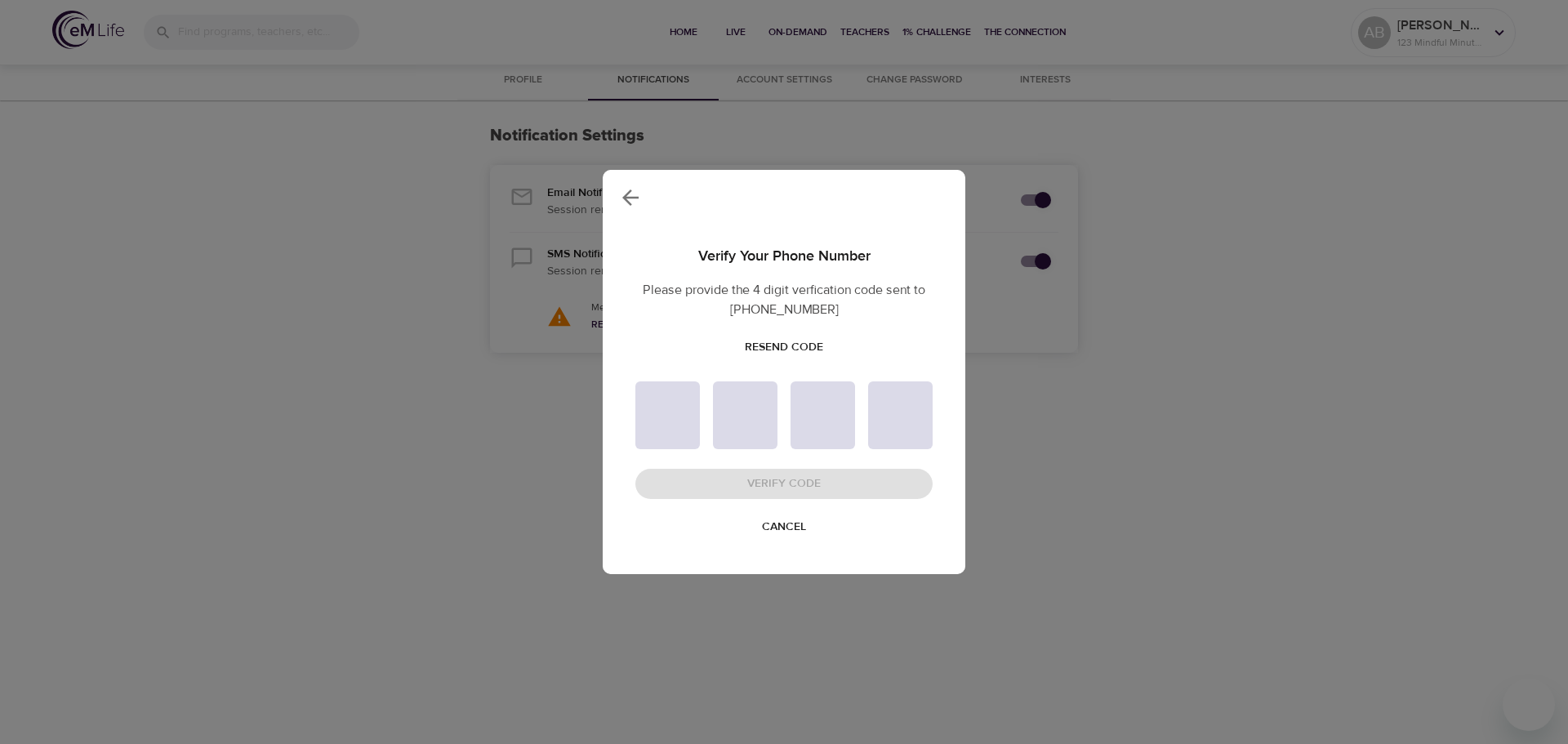
click at [796, 529] on span "Cancel" at bounding box center [784, 527] width 44 height 21
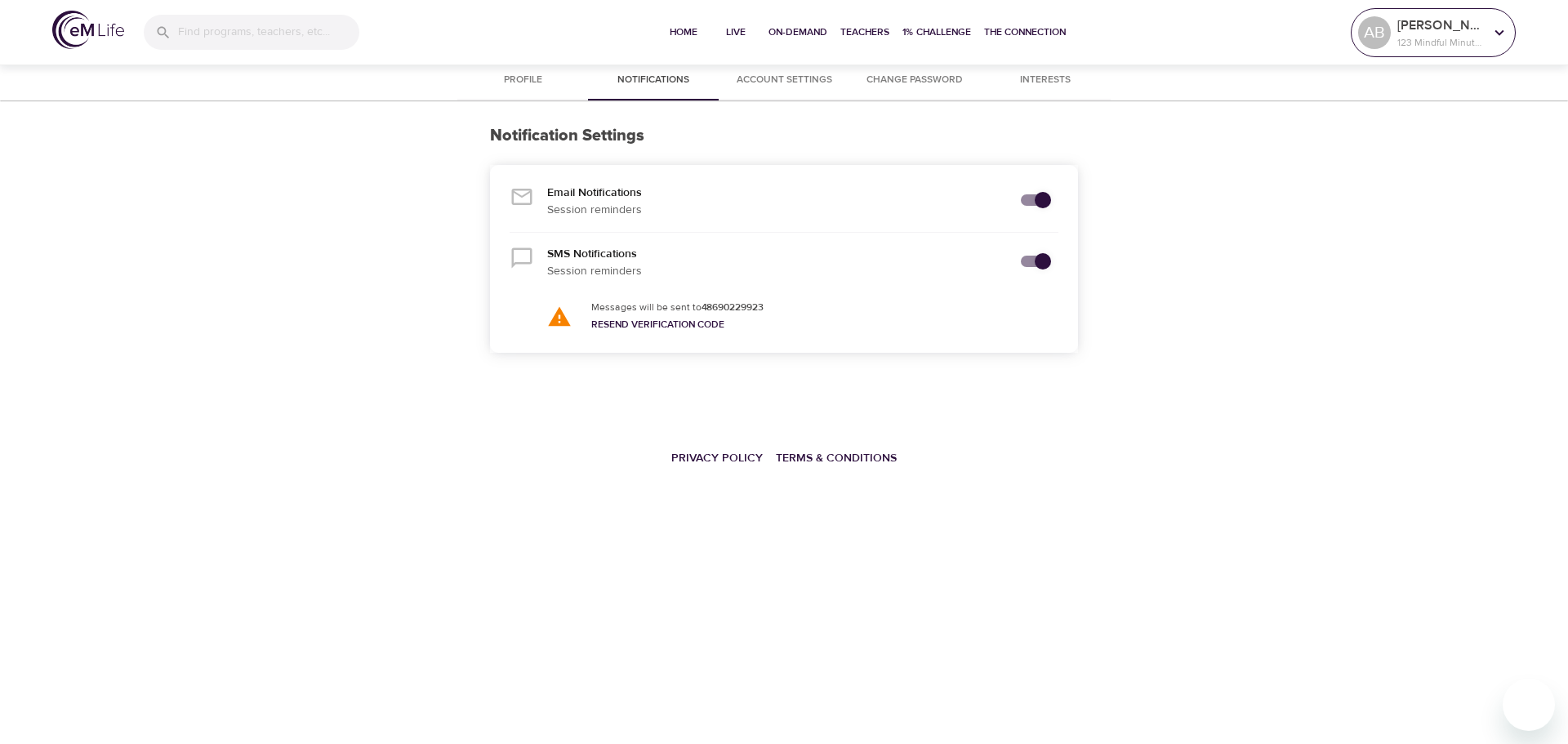
click at [1462, 40] on p "123 Mindful Minutes" at bounding box center [1441, 42] width 87 height 15
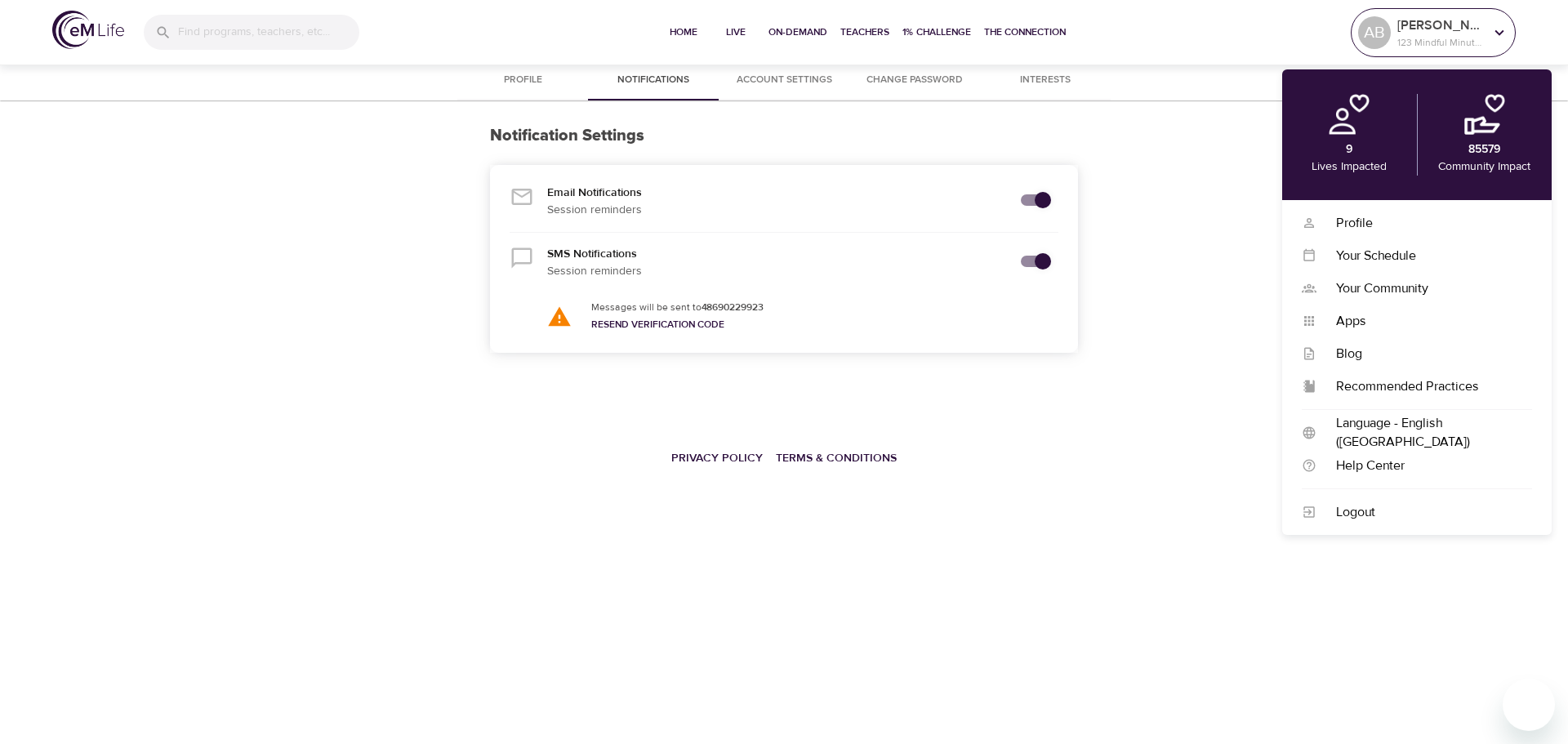
click at [1462, 39] on p "123 Mindful Minutes" at bounding box center [1441, 42] width 87 height 15
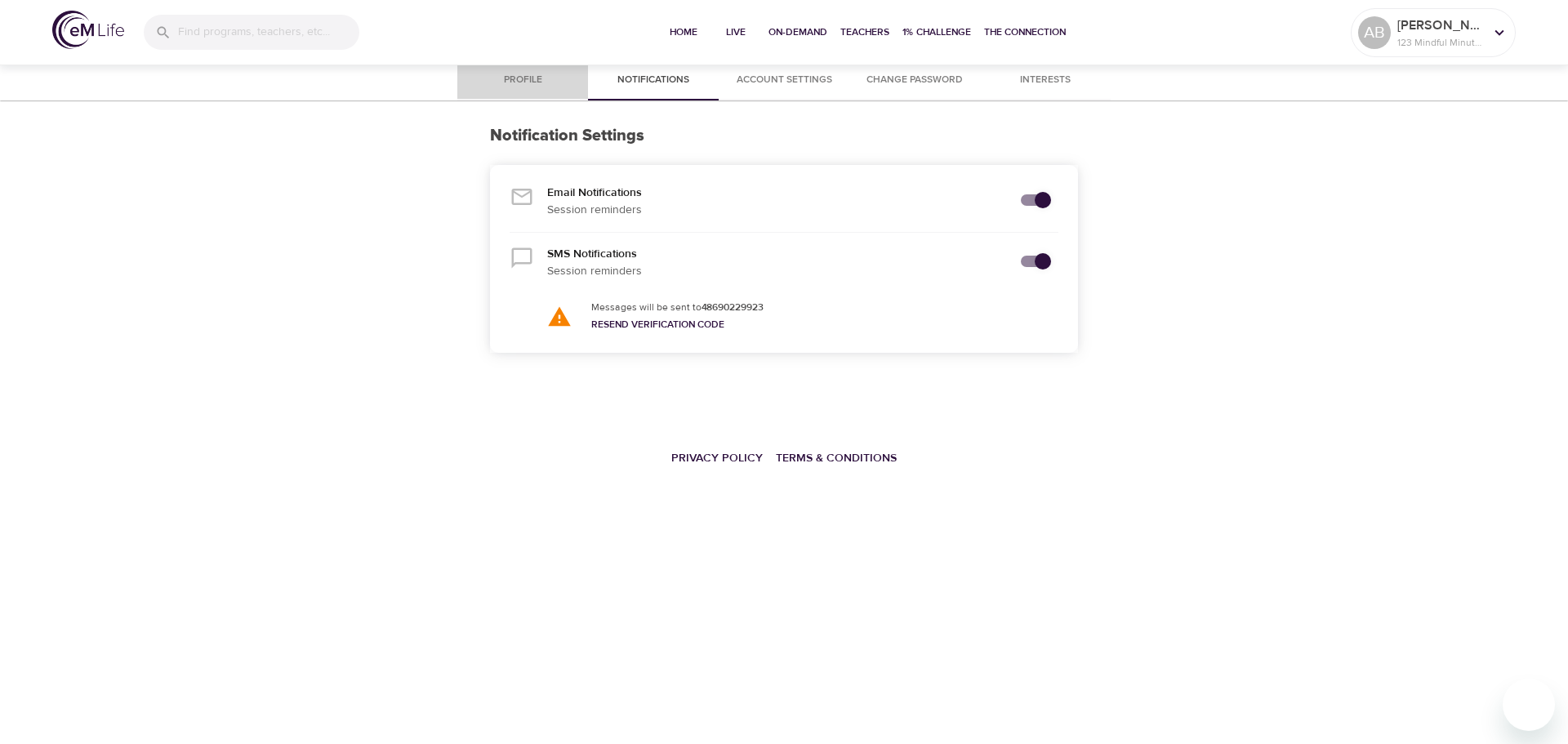
click at [537, 76] on span "Profile" at bounding box center [523, 80] width 111 height 17
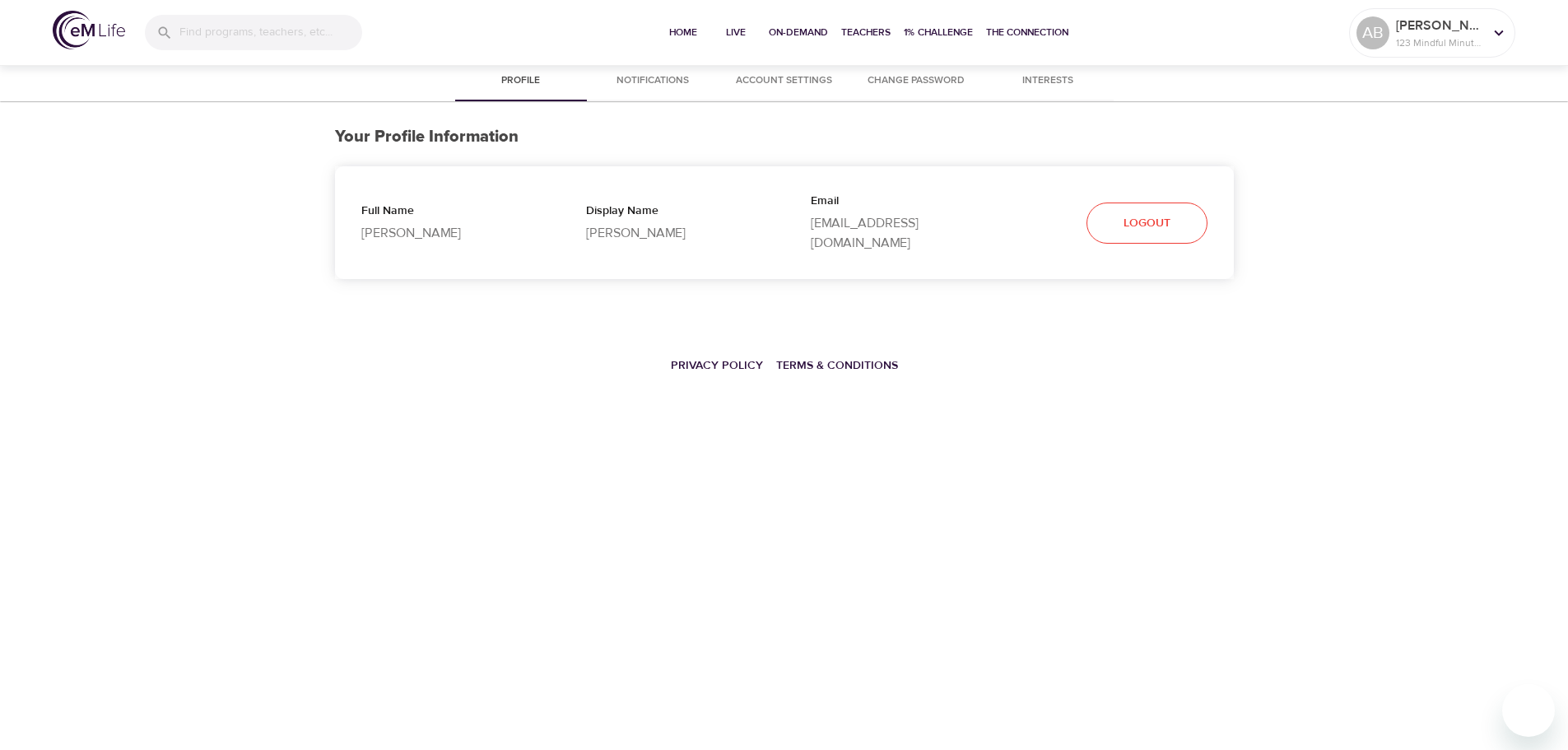
select select "10"
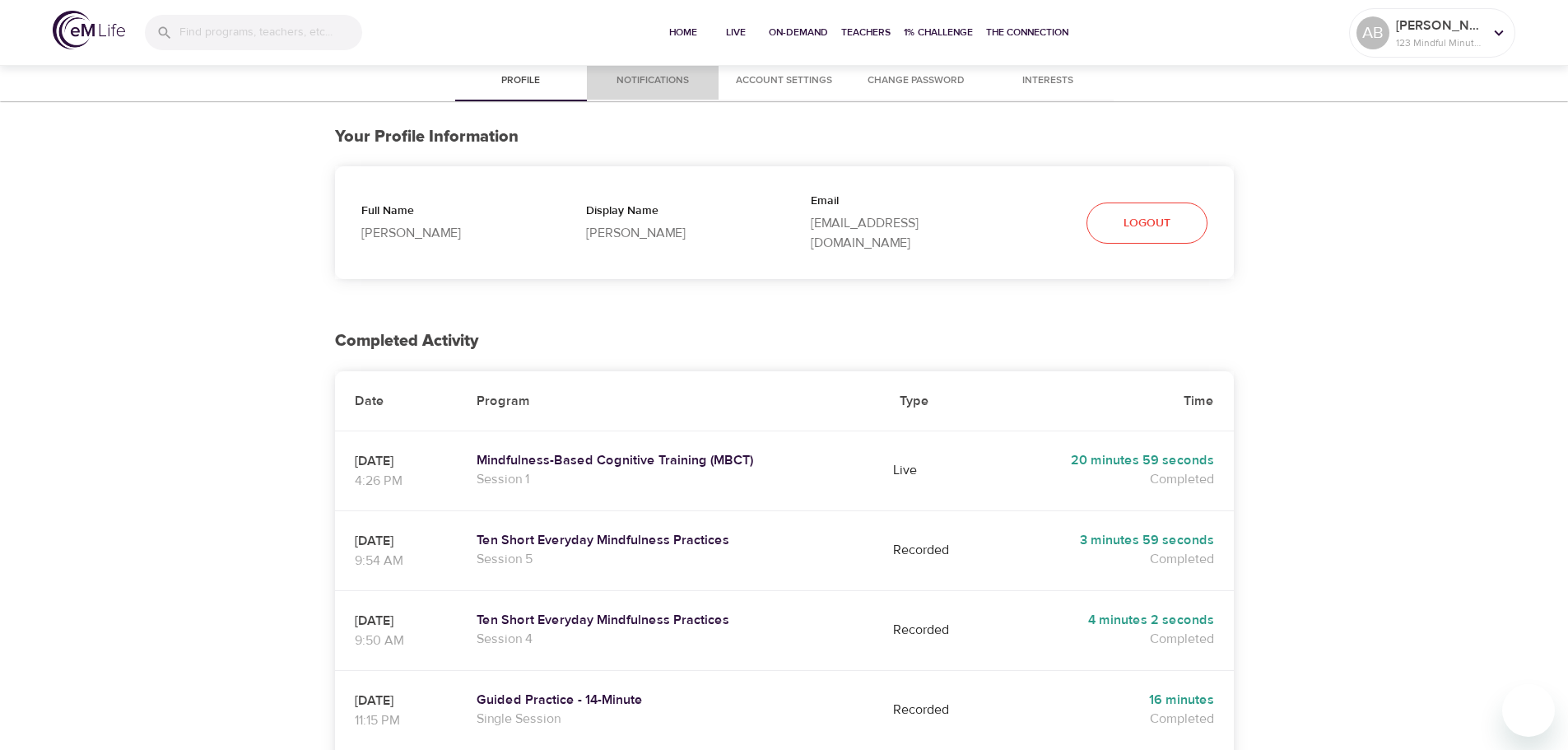
click at [620, 84] on span "Notifications" at bounding box center [652, 81] width 112 height 17
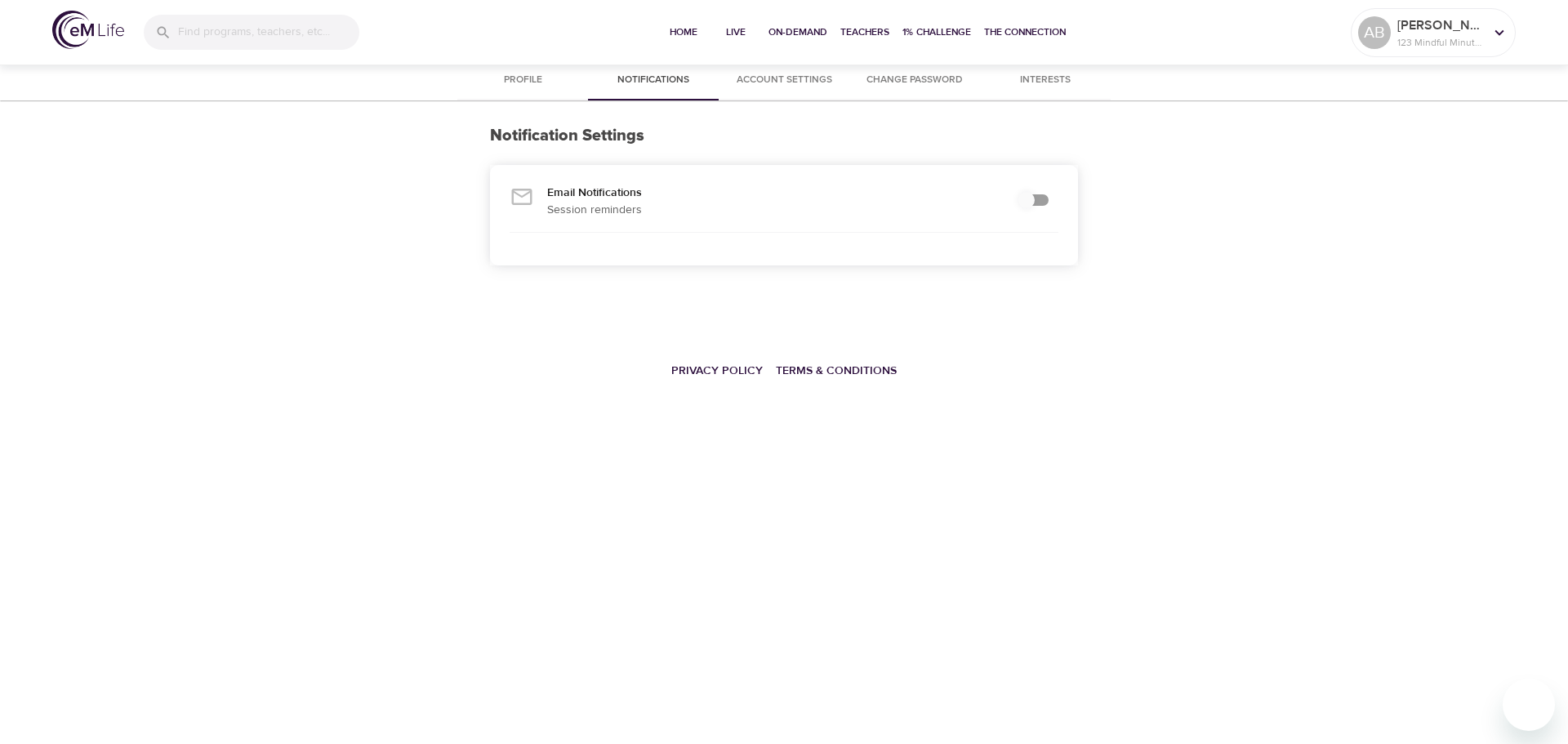
checkbox input "true"
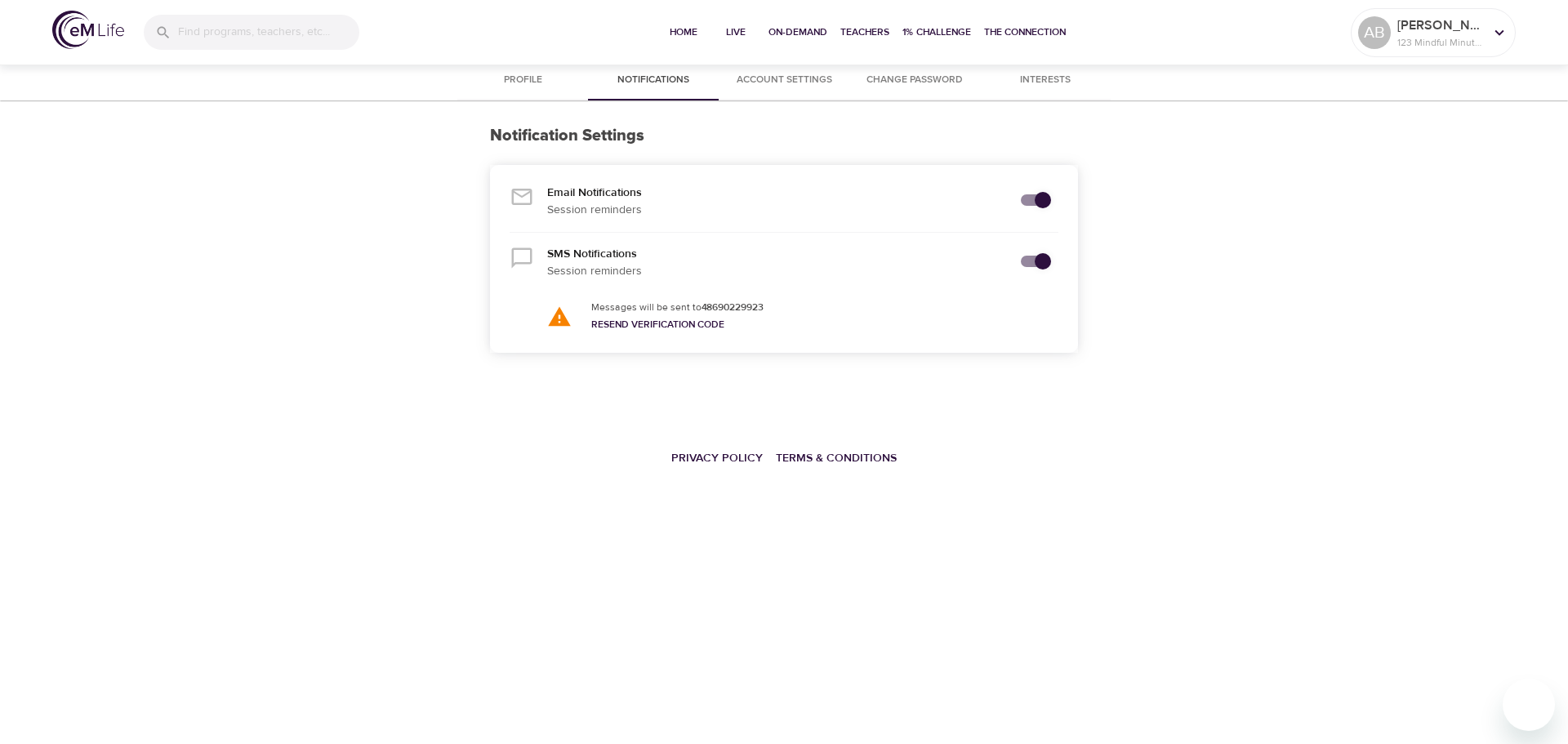
click at [751, 75] on span "Account Settings" at bounding box center [784, 80] width 111 height 17
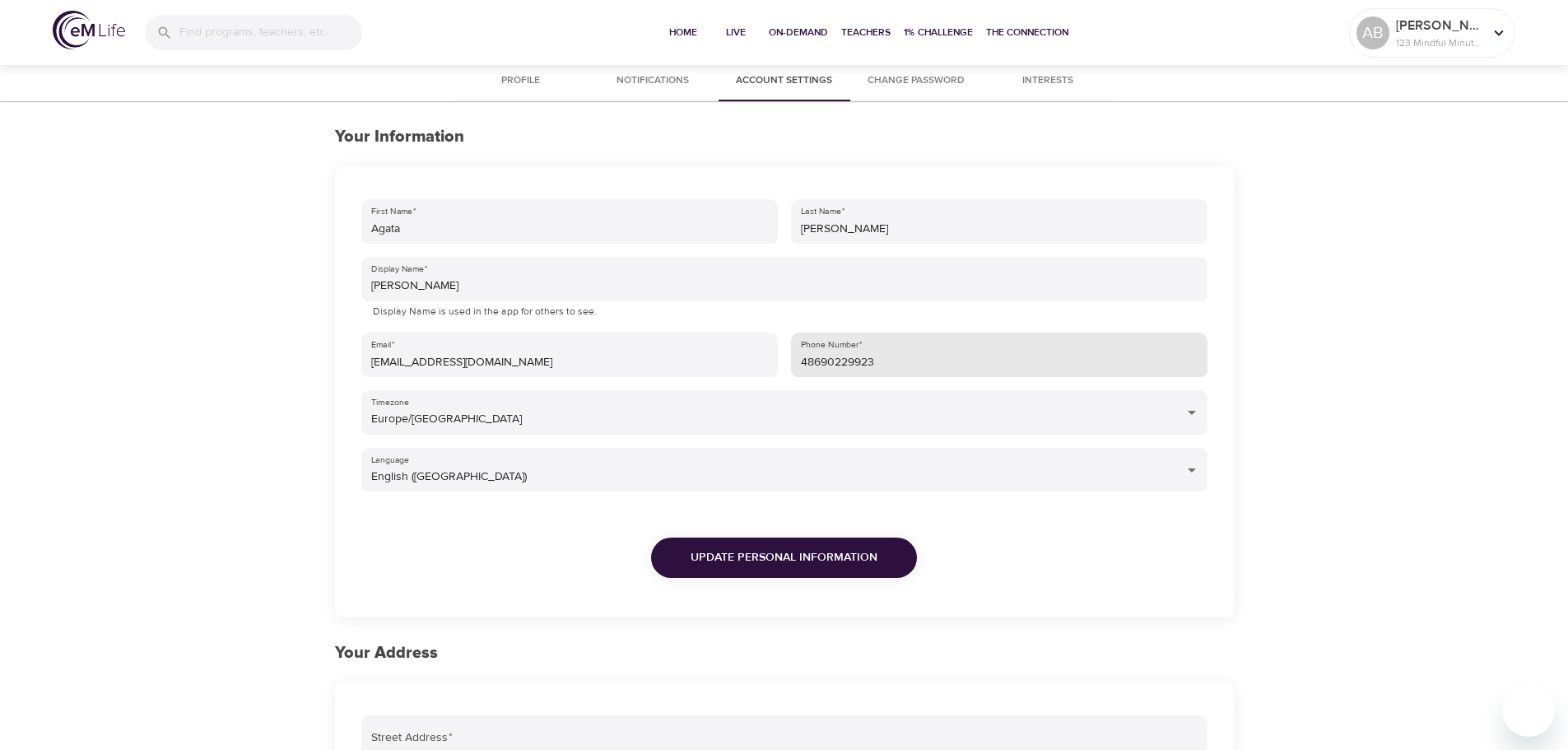
click at [800, 358] on input "48690229923" at bounding box center [999, 354] width 417 height 45
type input "+48690229923"
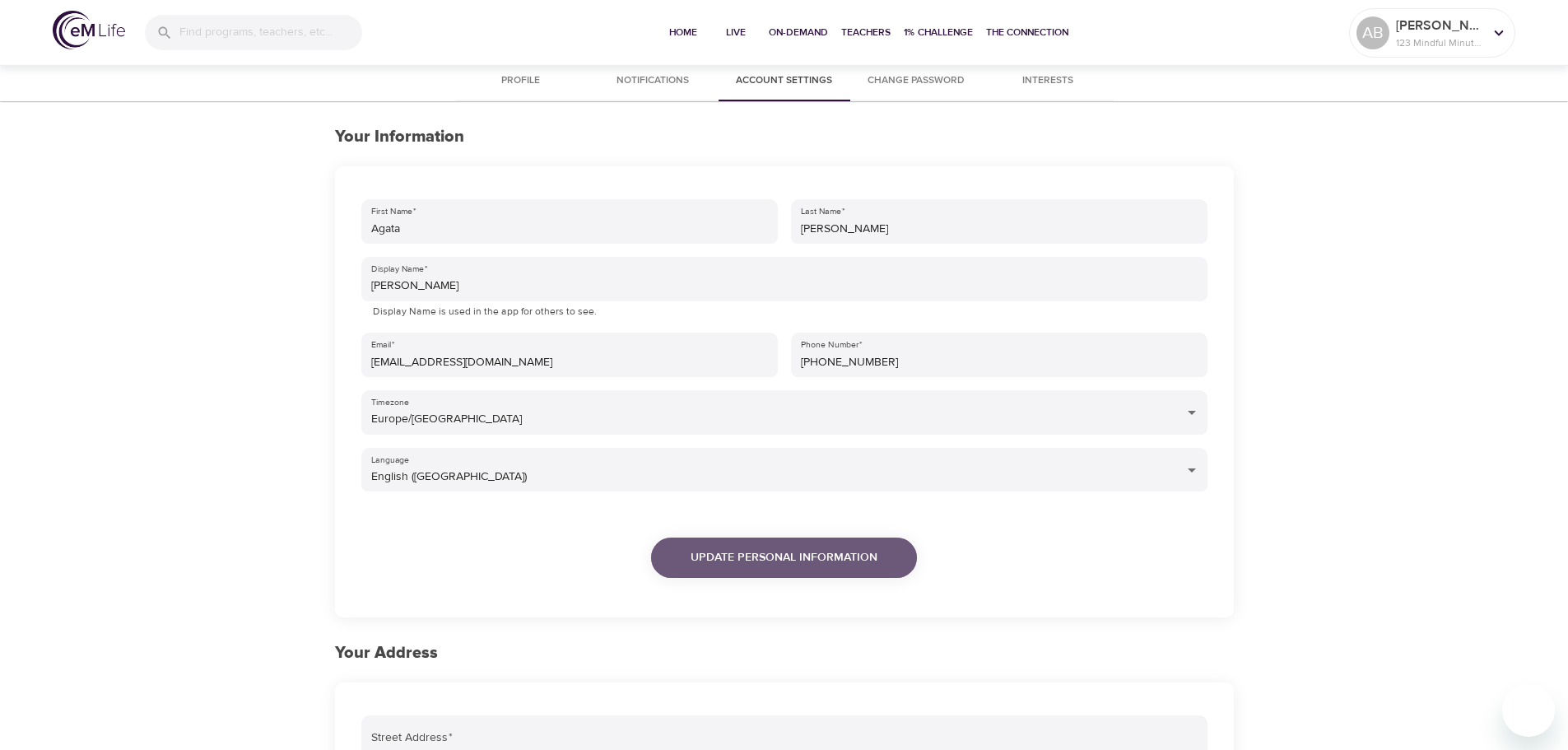
click at [819, 575] on button "Update Personal Information" at bounding box center [784, 557] width 266 height 40
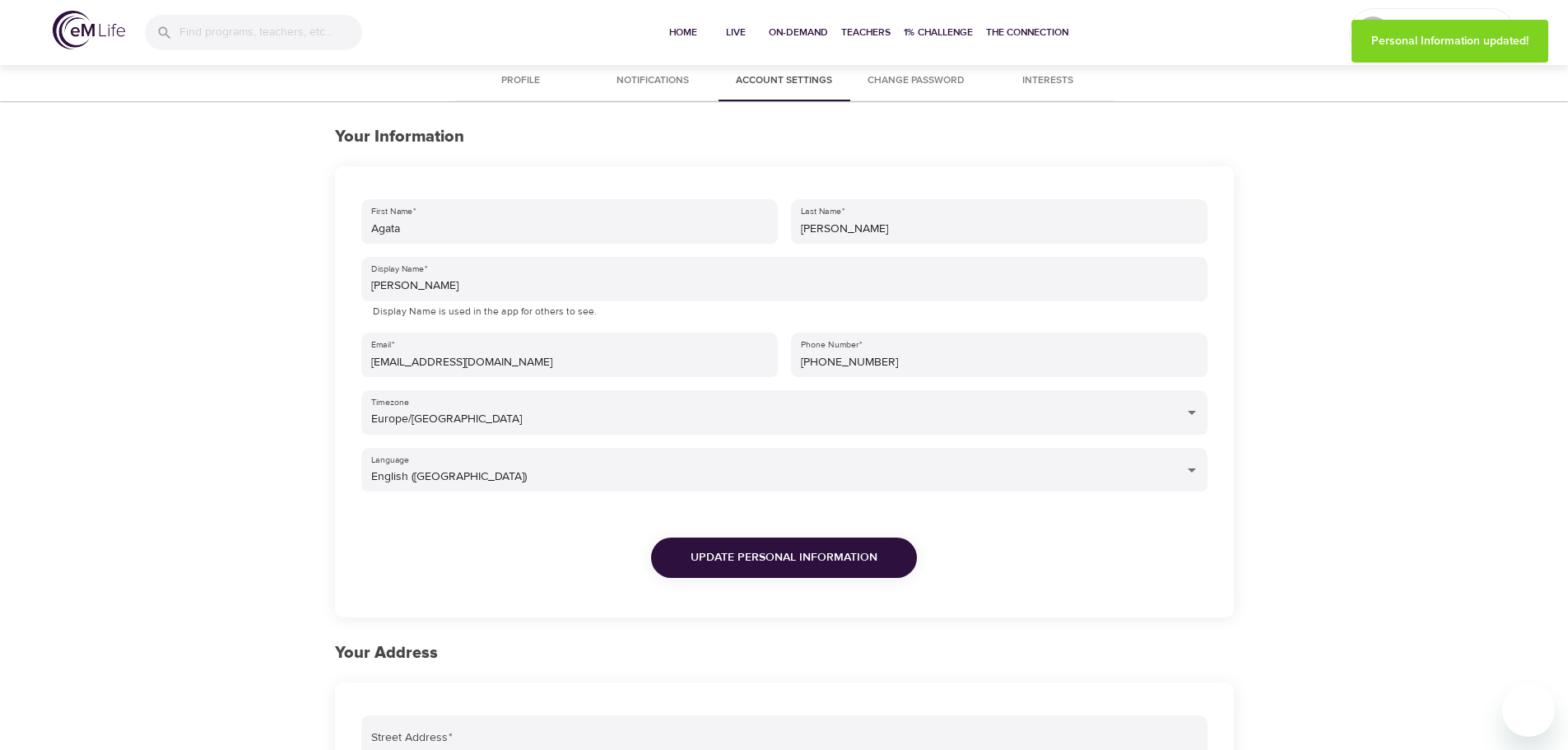
click at [633, 77] on span "Notifications" at bounding box center [652, 81] width 112 height 17
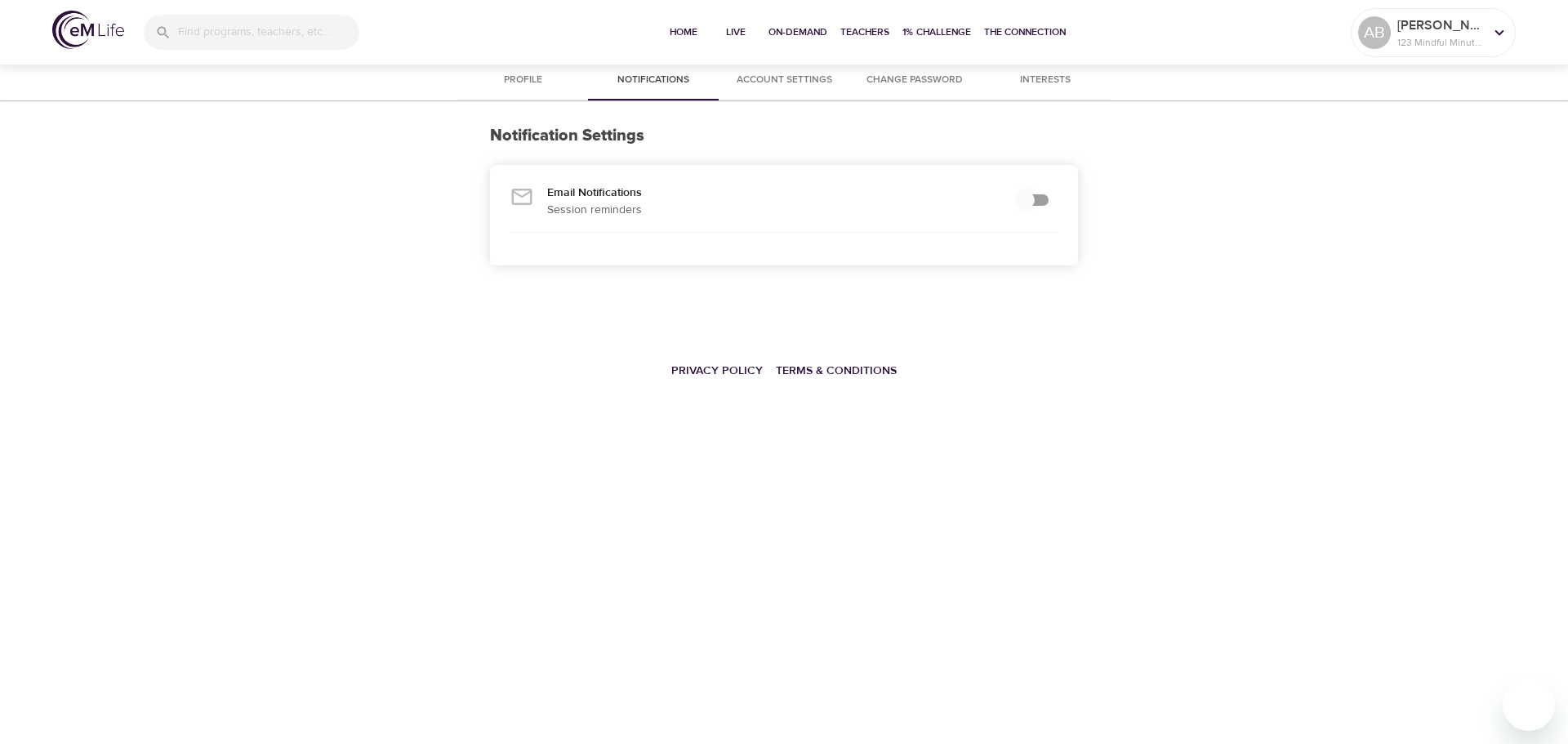
checkbox input "true"
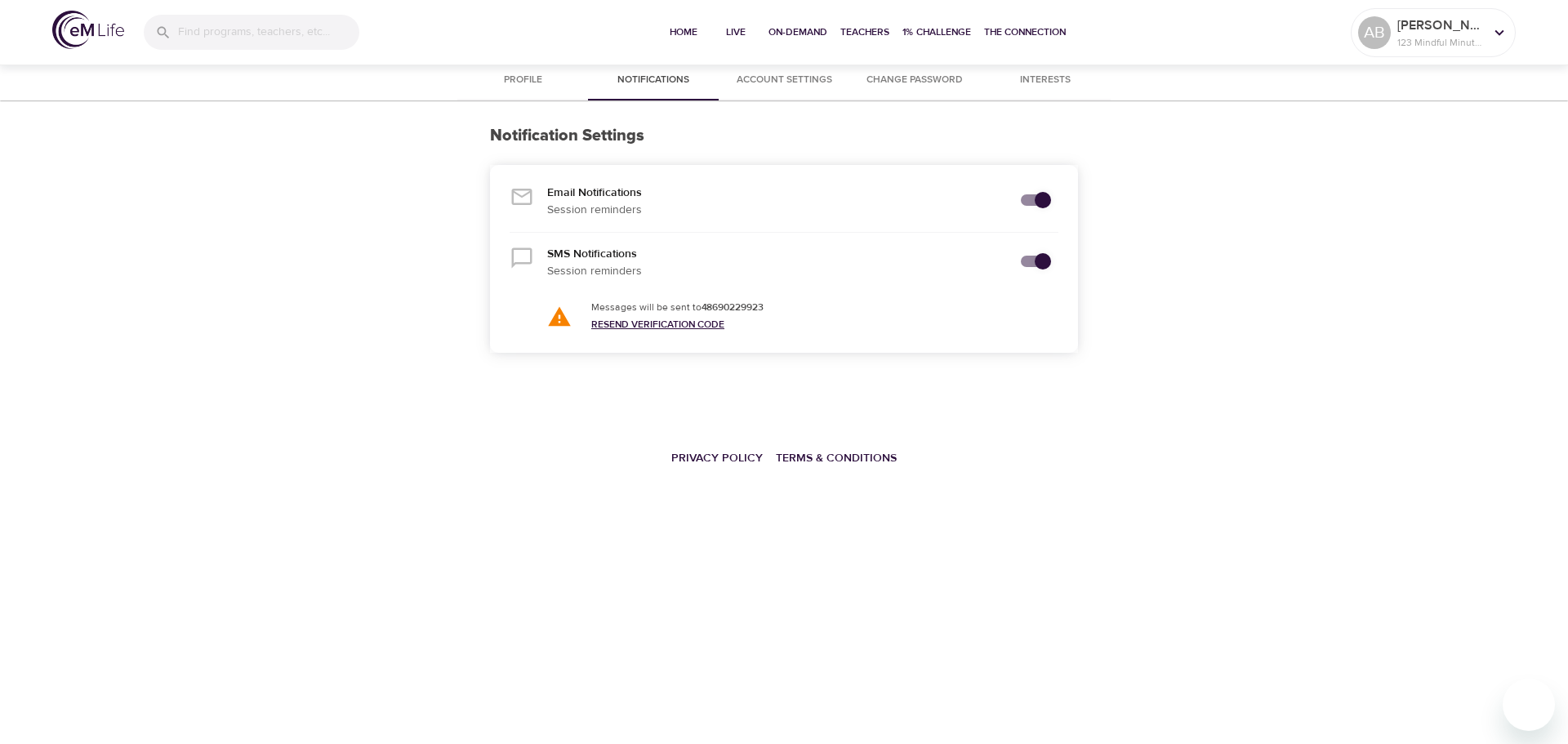
click at [678, 327] on link "Resend Verification Code" at bounding box center [658, 324] width 133 height 13
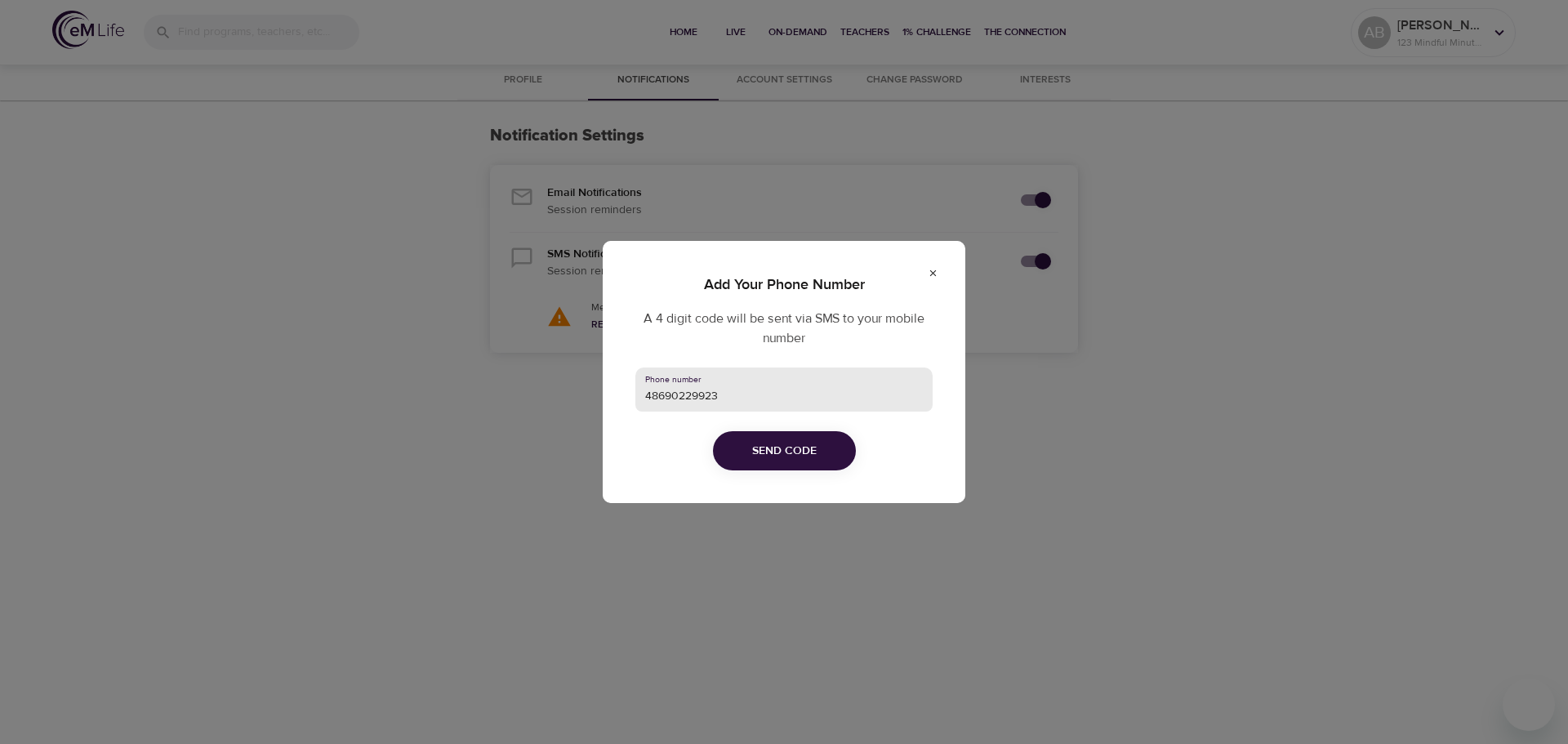
click at [640, 397] on input "48690229923" at bounding box center [783, 389] width 297 height 44
type input "+48690229923"
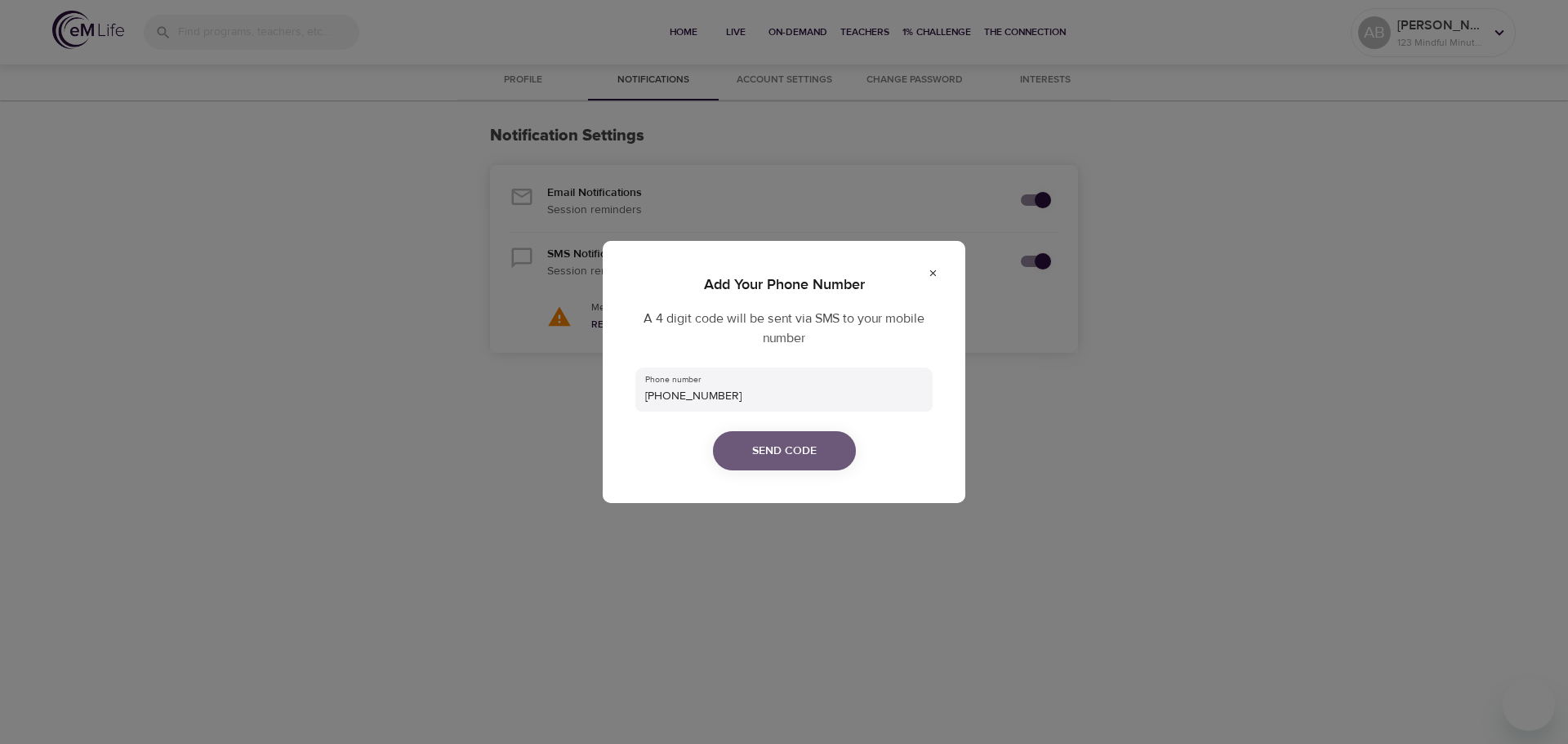
click at [784, 442] on span "Send Code" at bounding box center [784, 451] width 64 height 21
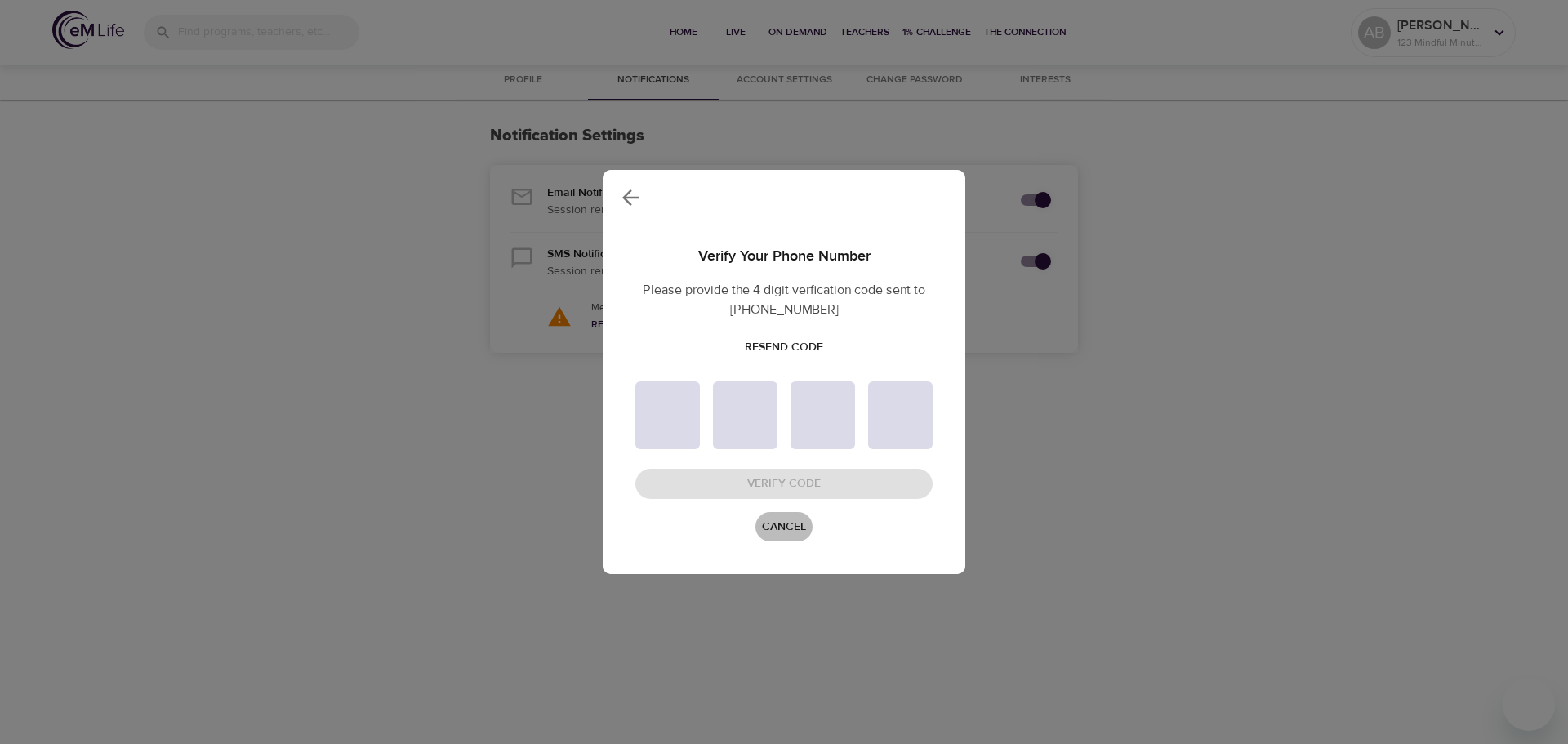
click at [771, 526] on span "Cancel" at bounding box center [784, 527] width 44 height 21
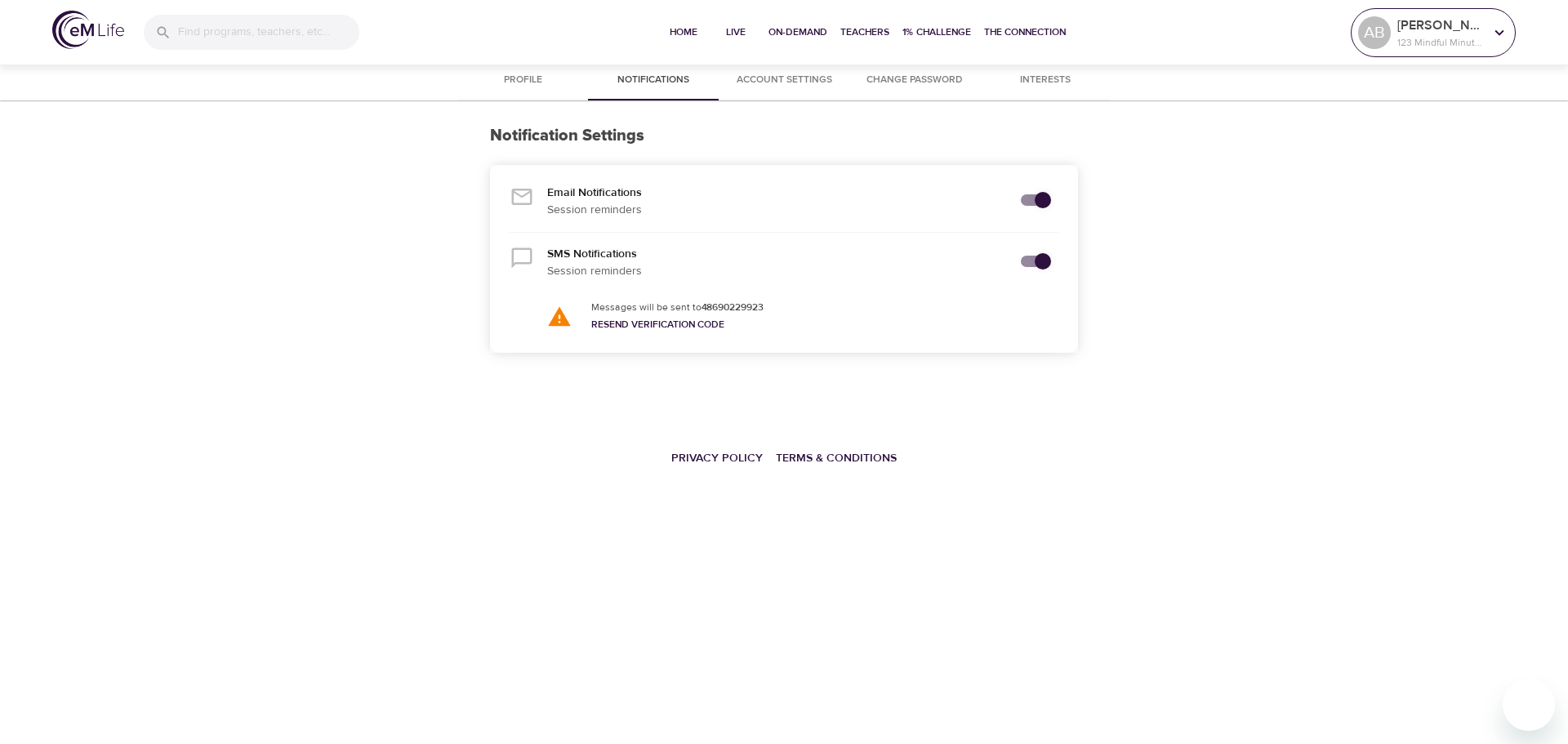
click at [1428, 27] on p "[PERSON_NAME]" at bounding box center [1441, 24] width 87 height 20
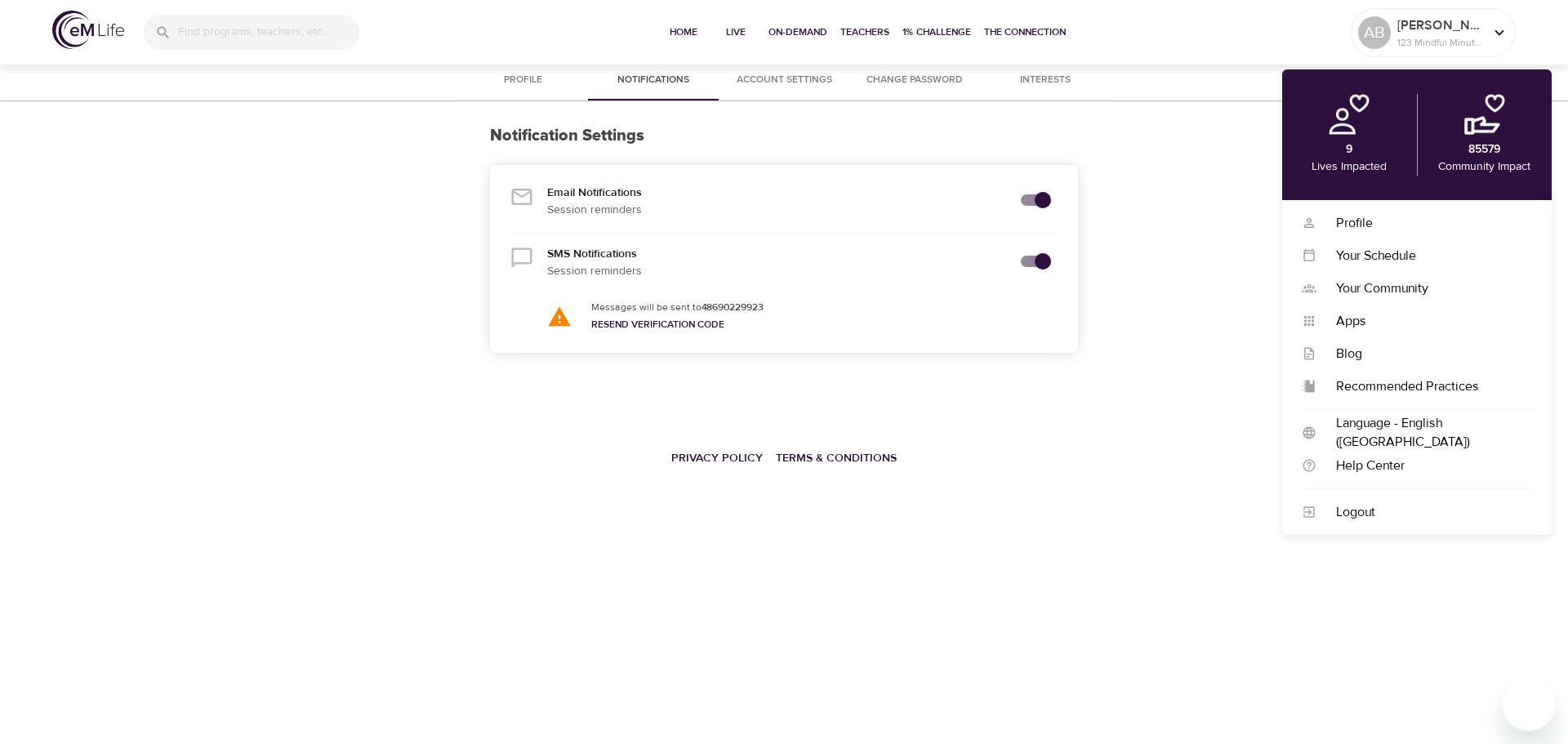
click at [786, 75] on span "Account Settings" at bounding box center [784, 80] width 111 height 17
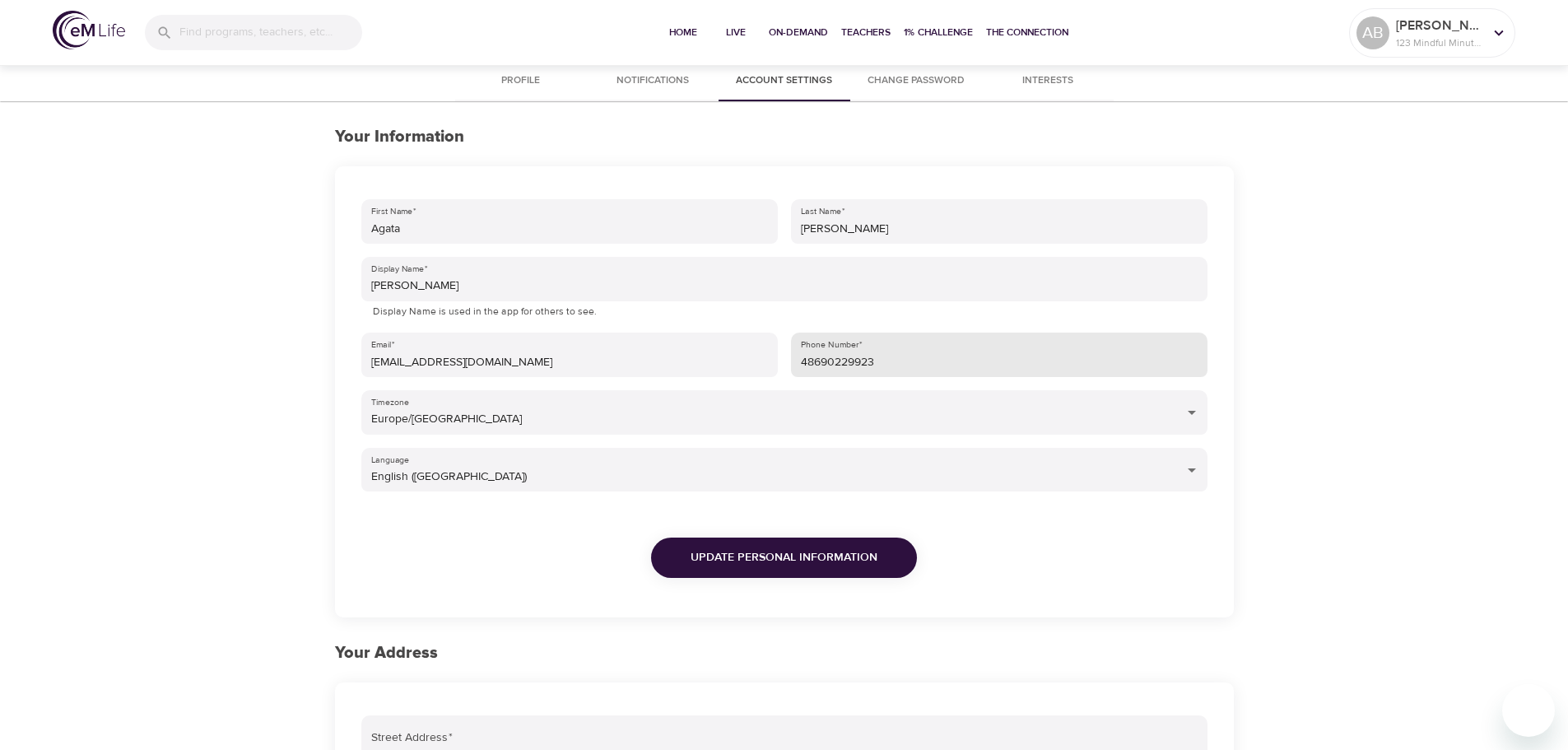
click at [802, 359] on input "48690229923" at bounding box center [999, 354] width 417 height 45
type input "0048690229923"
click at [939, 511] on div "Update Personal Information" at bounding box center [784, 553] width 860 height 113
click at [732, 364] on div "First Name   * Agata Last Name   * Bezubik-Broyan Display Name   * Grazyna Disp…" at bounding box center [784, 402] width 860 height 418
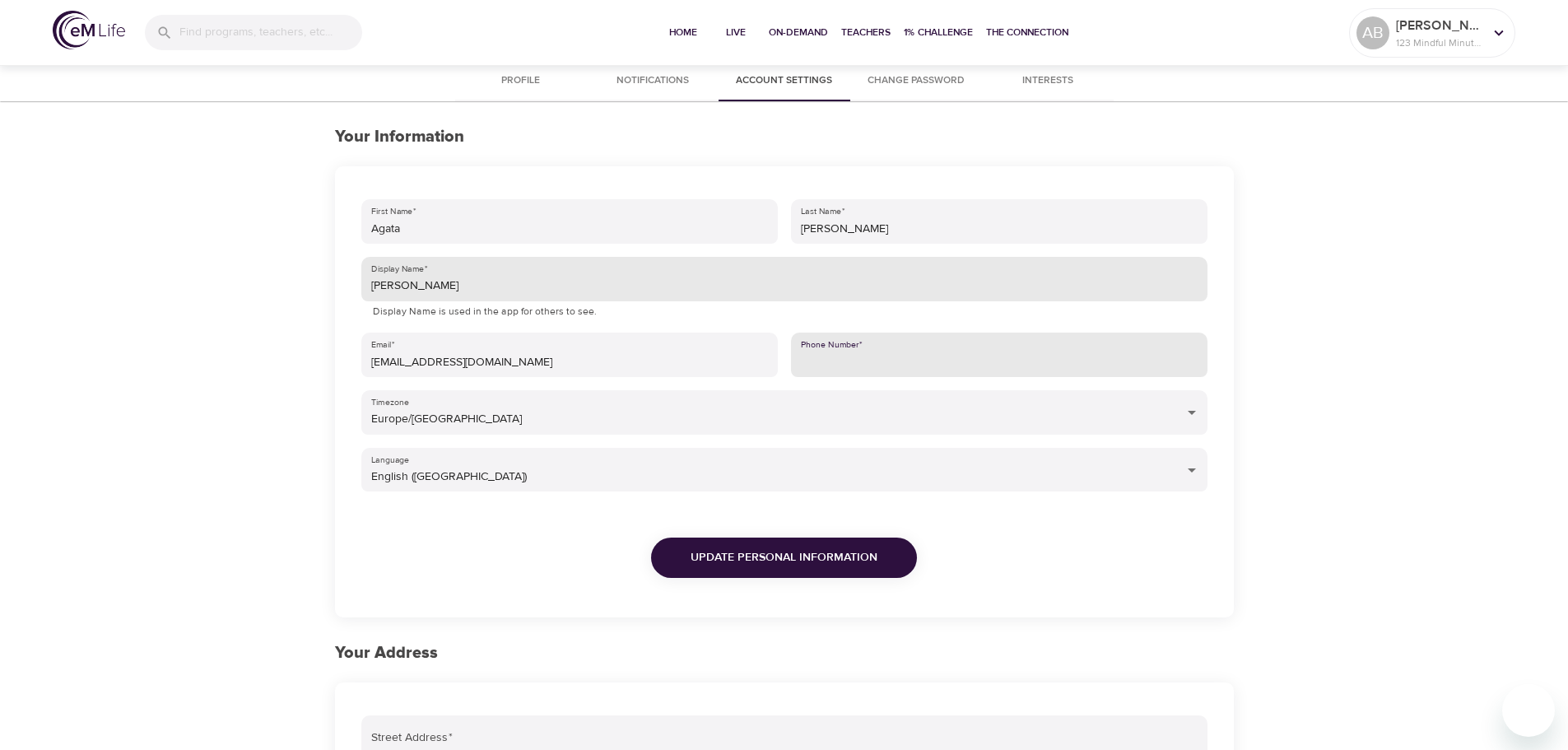
click at [919, 300] on input "[PERSON_NAME]" at bounding box center [784, 278] width 846 height 45
click at [913, 348] on input "Phone Number   *" at bounding box center [999, 354] width 417 height 45
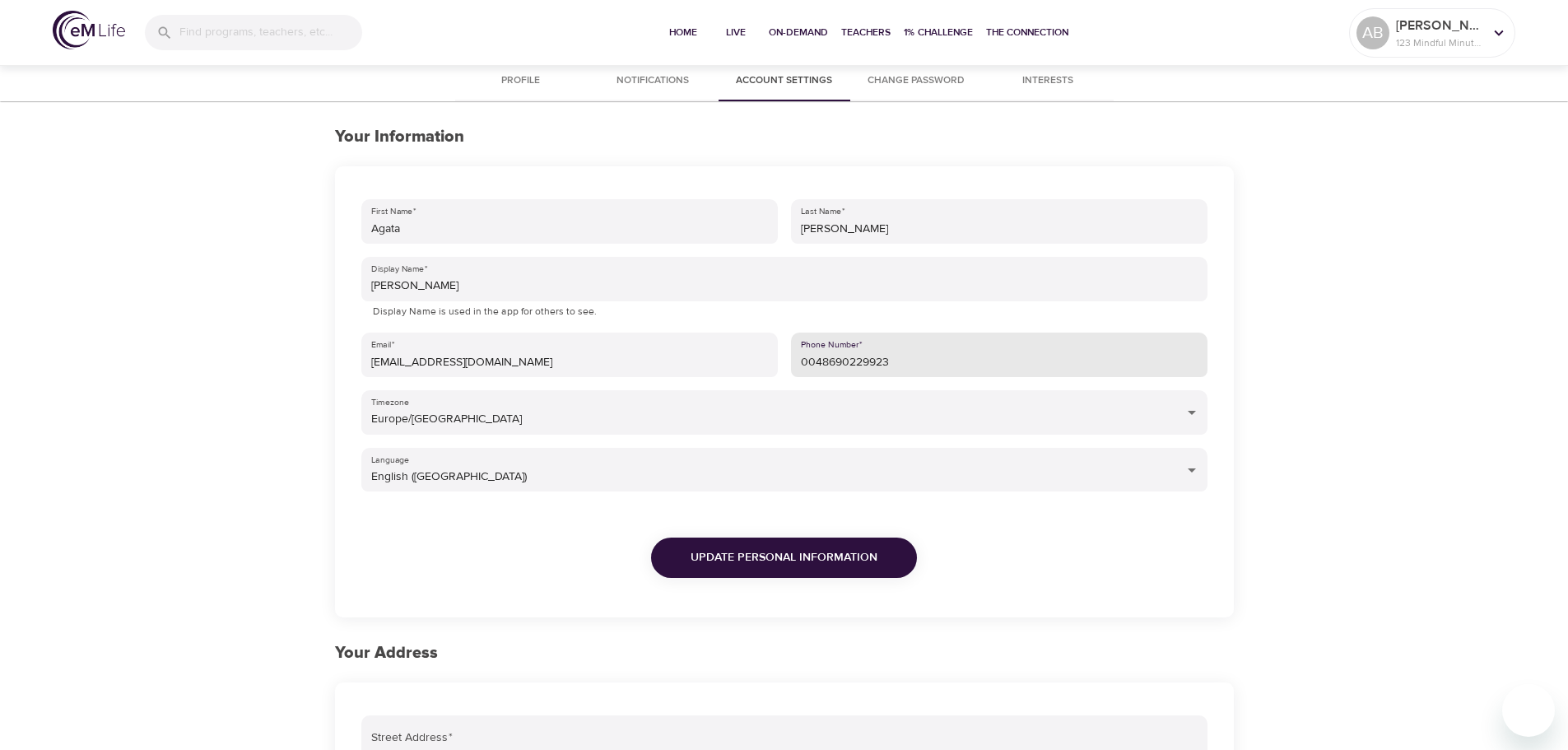
click at [808, 561] on span "Update Personal Information" at bounding box center [784, 557] width 187 height 21
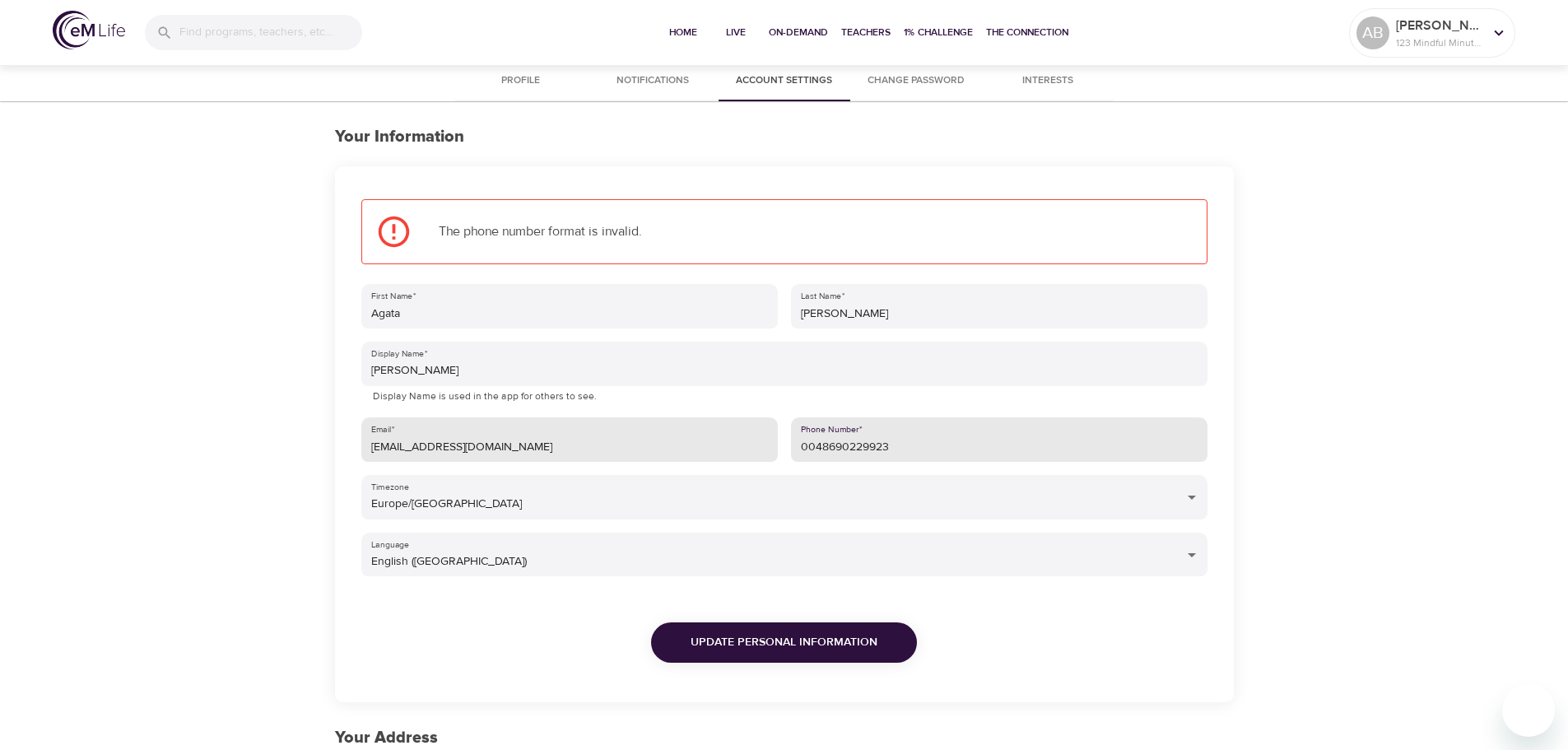
drag, startPoint x: 814, startPoint y: 447, endPoint x: 769, endPoint y: 447, distance: 45.0
click at [769, 447] on div "First Name   * Agata Last Name   * Bezubik-Broyan Display Name   * Grazyna Disp…" at bounding box center [784, 486] width 860 height 418
drag, startPoint x: 824, startPoint y: 448, endPoint x: 766, endPoint y: 445, distance: 58.1
click at [766, 445] on div "First Name   * Agata Last Name   * Bezubik-Broyan Display Name   * Grazyna Disp…" at bounding box center [784, 486] width 860 height 418
click at [744, 628] on button "Update Personal Information" at bounding box center [784, 642] width 266 height 40
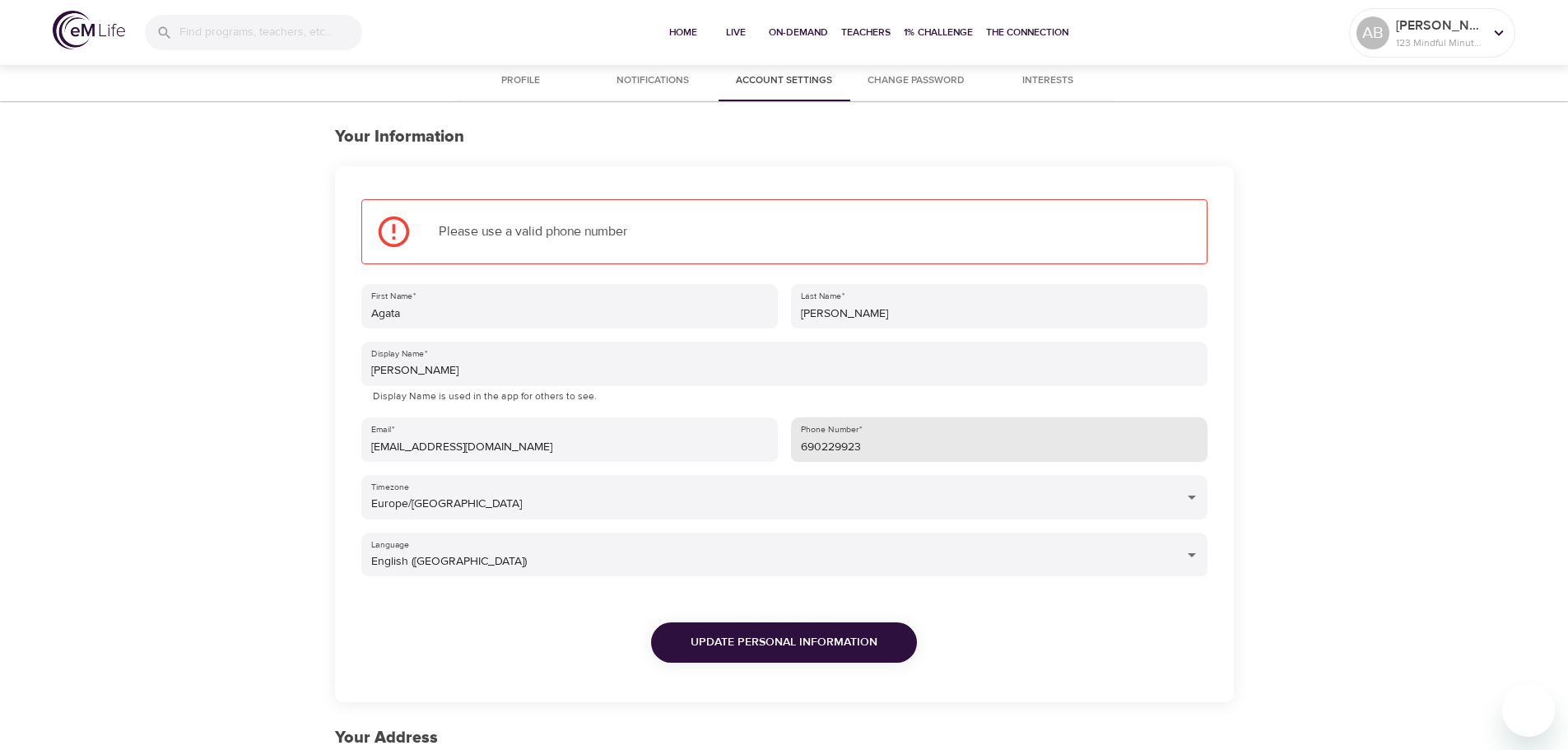
click at [798, 445] on input "690229923" at bounding box center [999, 439] width 417 height 45
type input "+48690229923"
click at [789, 650] on span "Update Personal Information" at bounding box center [784, 643] width 187 height 21
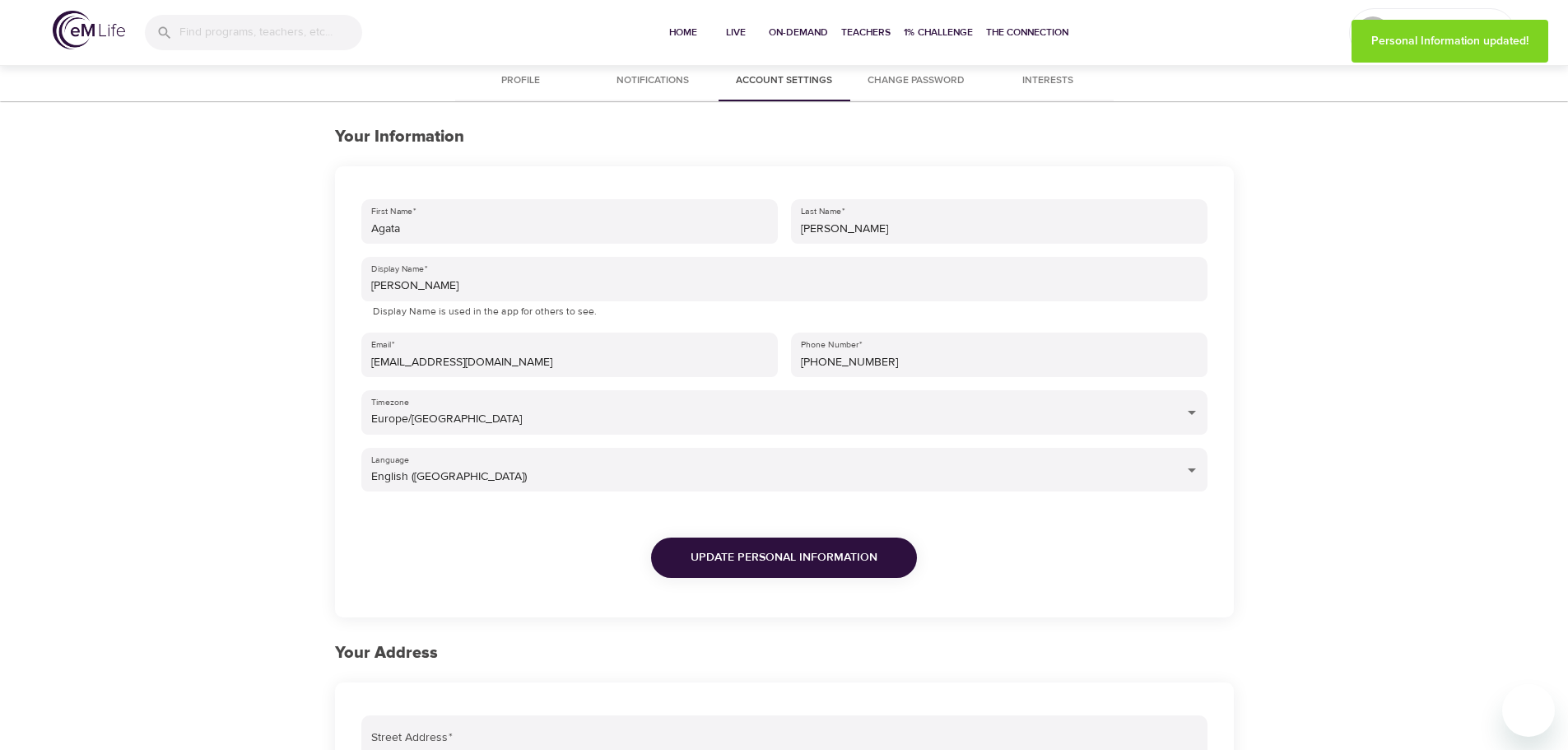
click at [685, 78] on span "Notifications" at bounding box center [652, 81] width 112 height 17
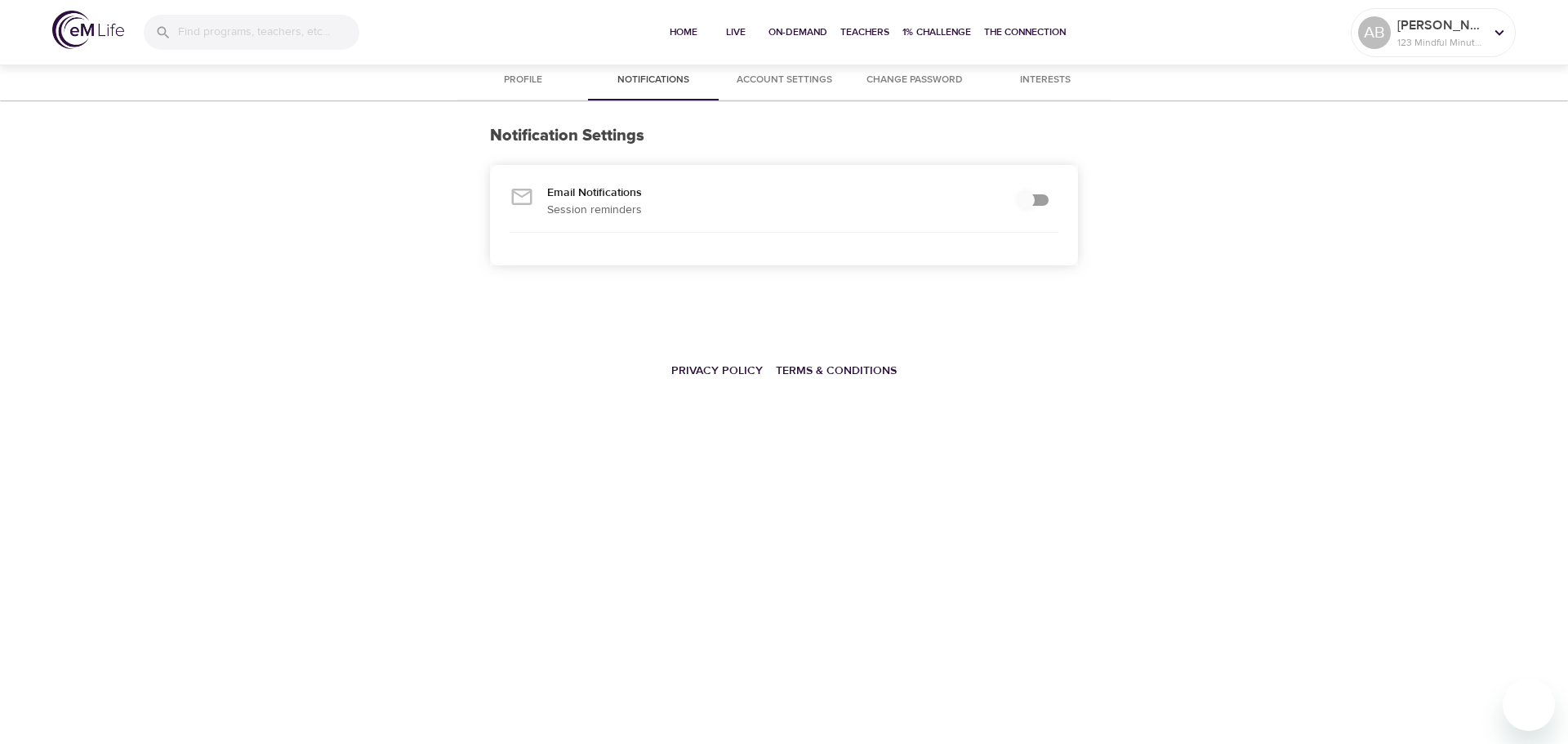
checkbox input "true"
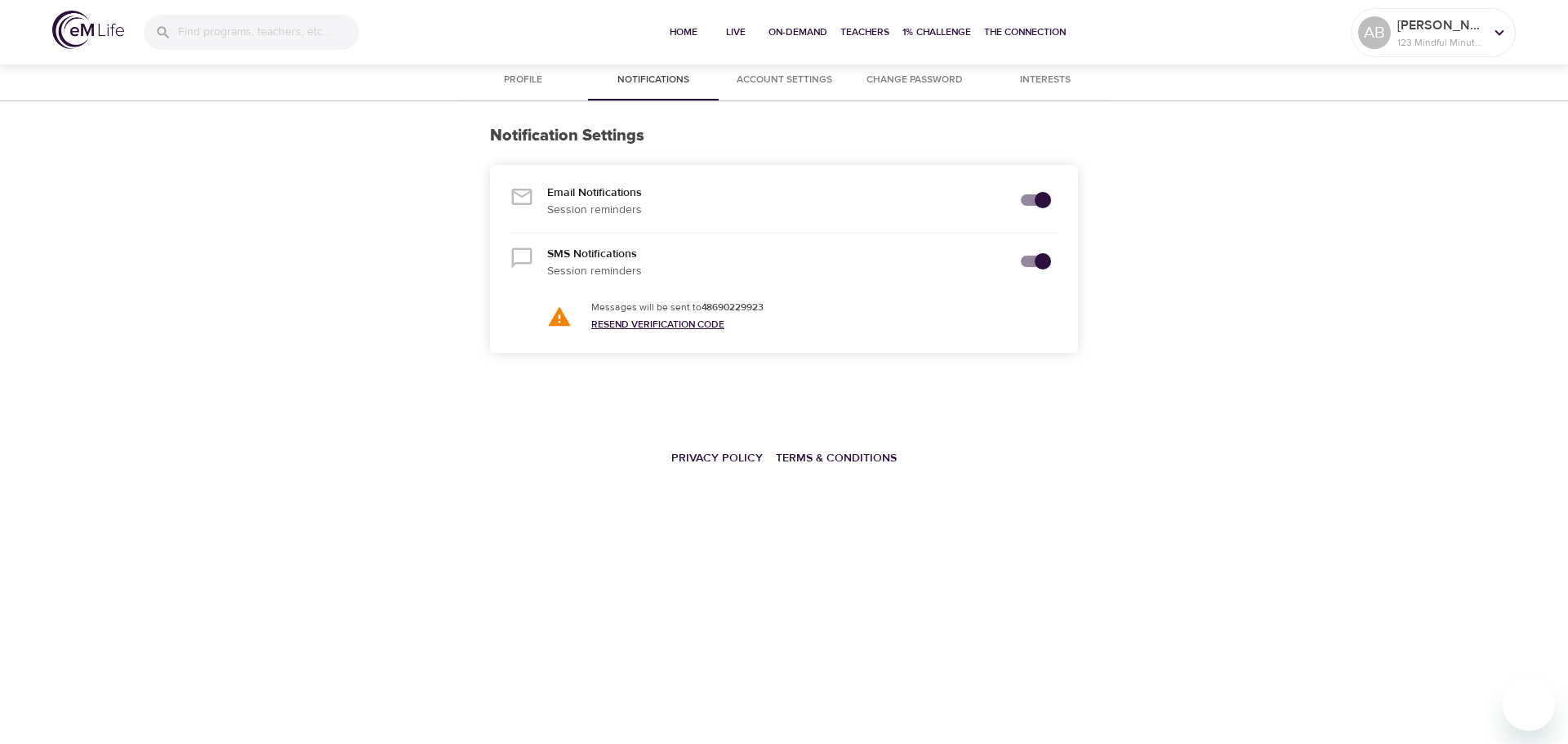
click at [627, 318] on link "Resend Verification Code" at bounding box center [658, 324] width 133 height 13
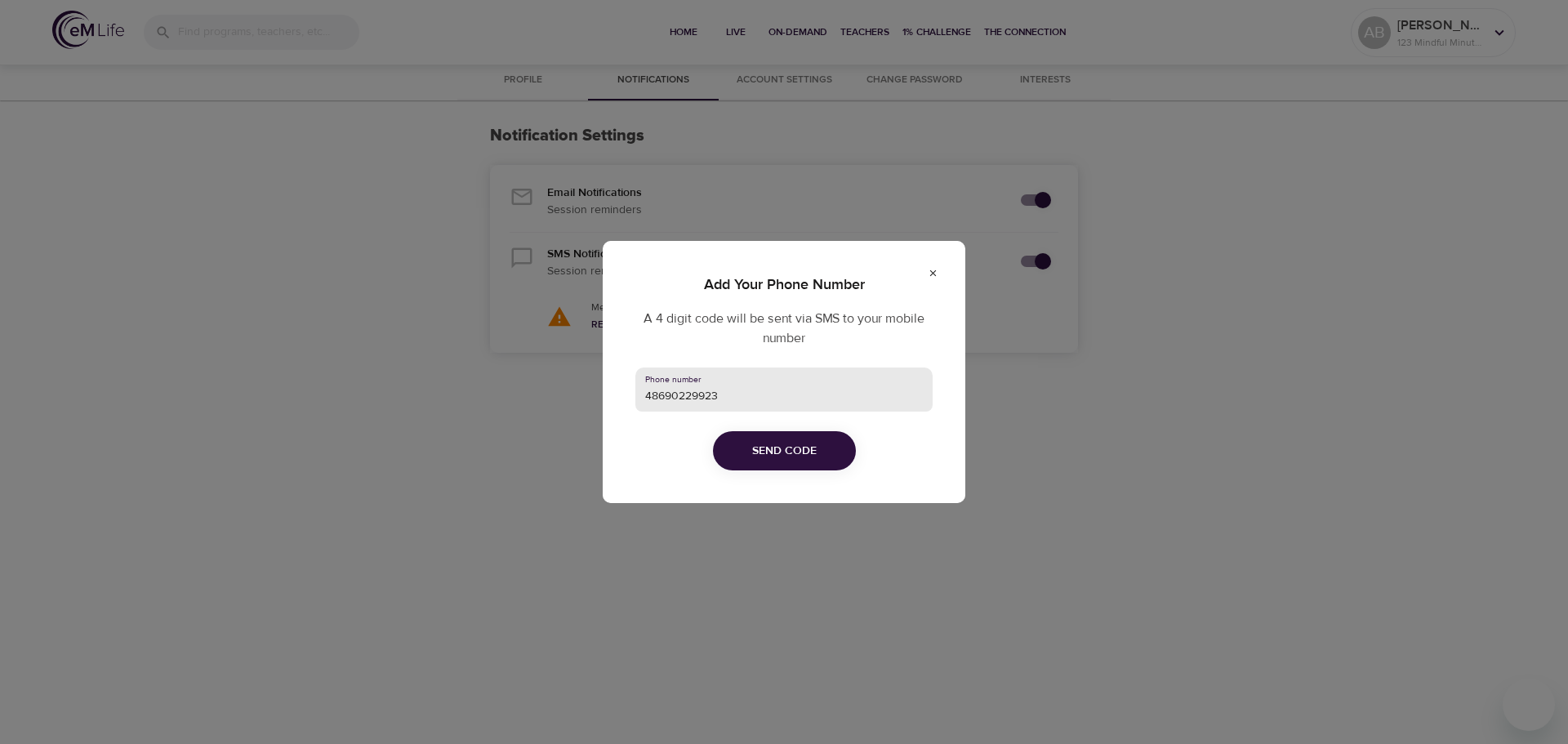
click at [643, 395] on input "48690229923" at bounding box center [783, 389] width 297 height 44
type input "+48690229923"
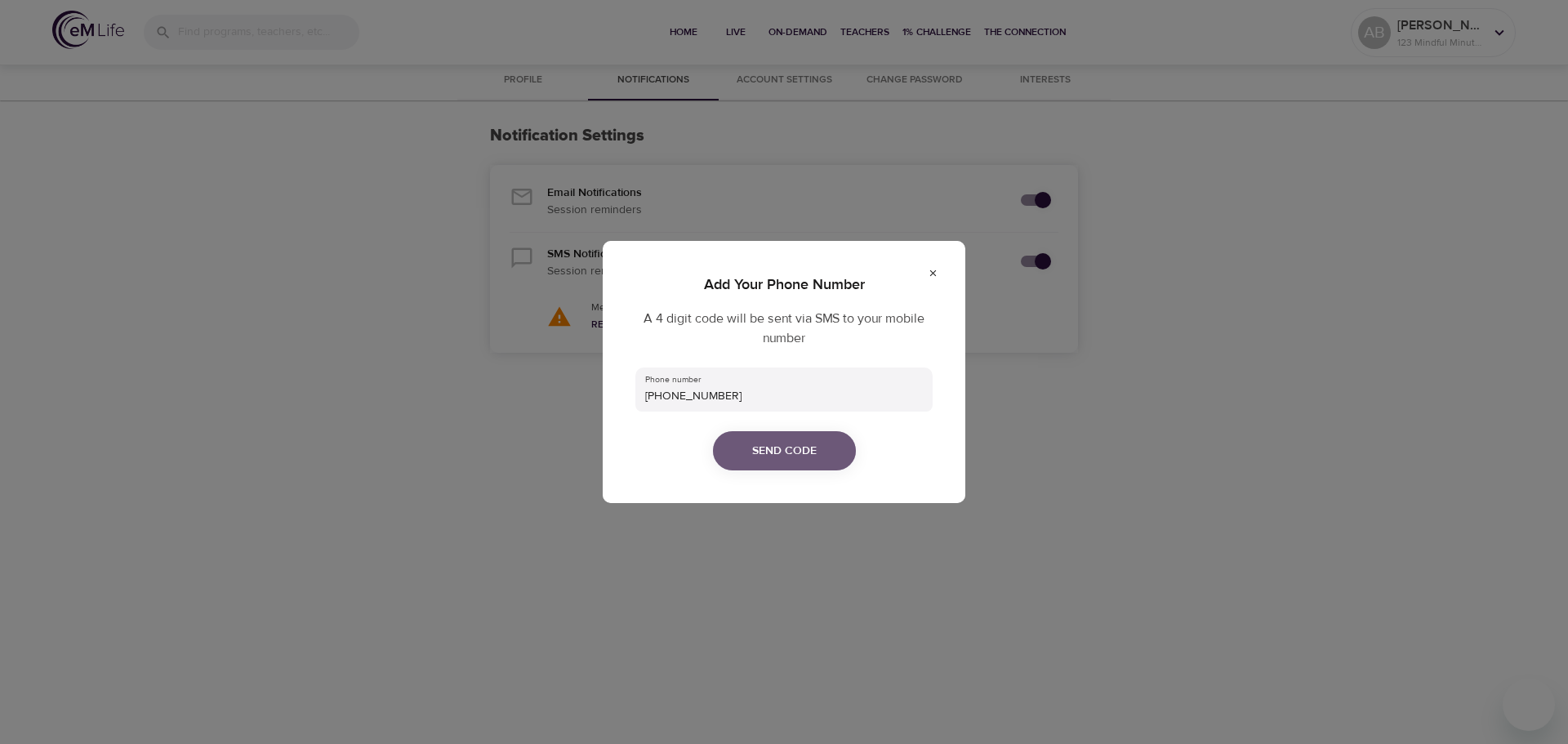
click at [760, 444] on span "Send Code" at bounding box center [784, 451] width 64 height 21
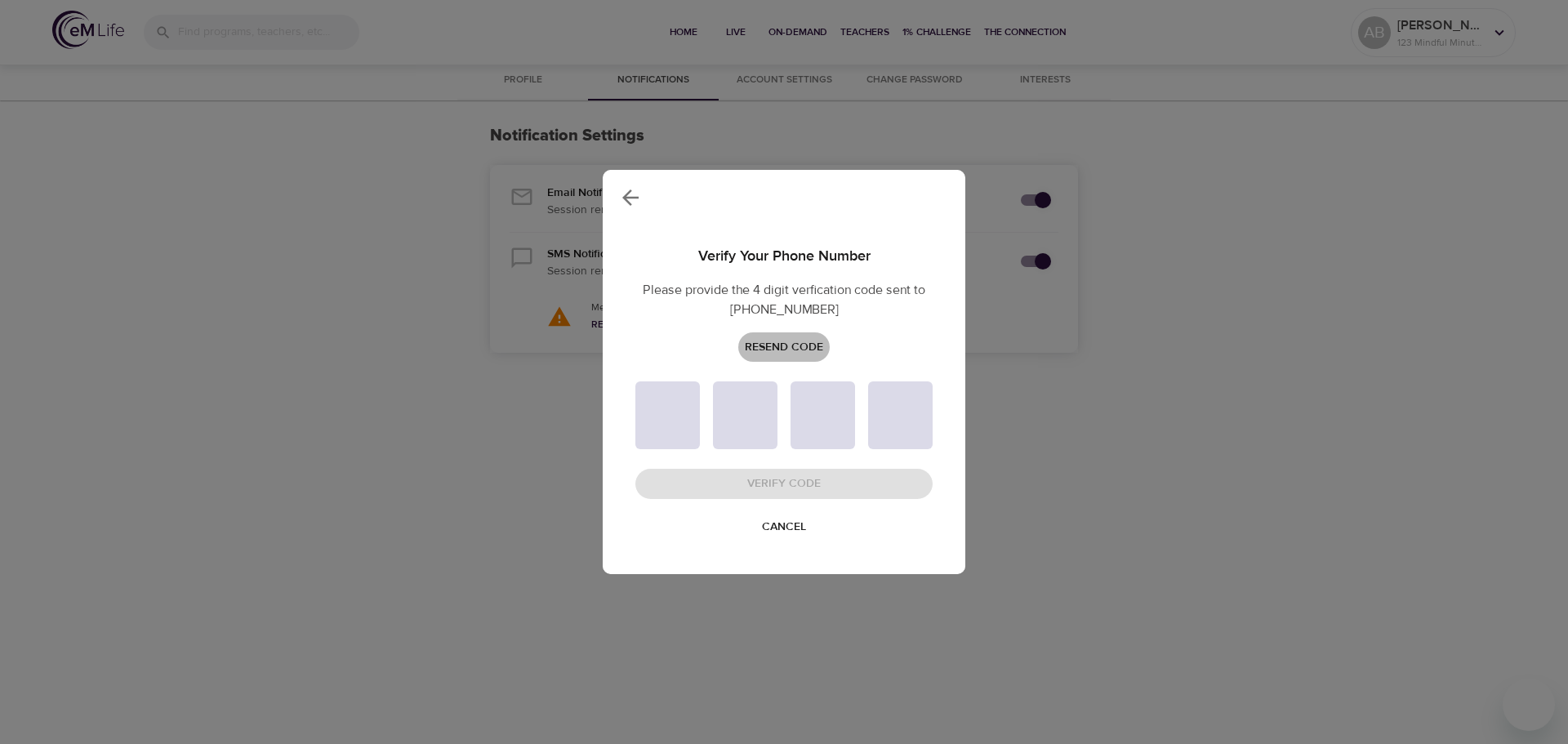
click at [776, 357] on span "Resend Code" at bounding box center [783, 348] width 78 height 21
click at [766, 525] on span "Cancel" at bounding box center [784, 527] width 44 height 21
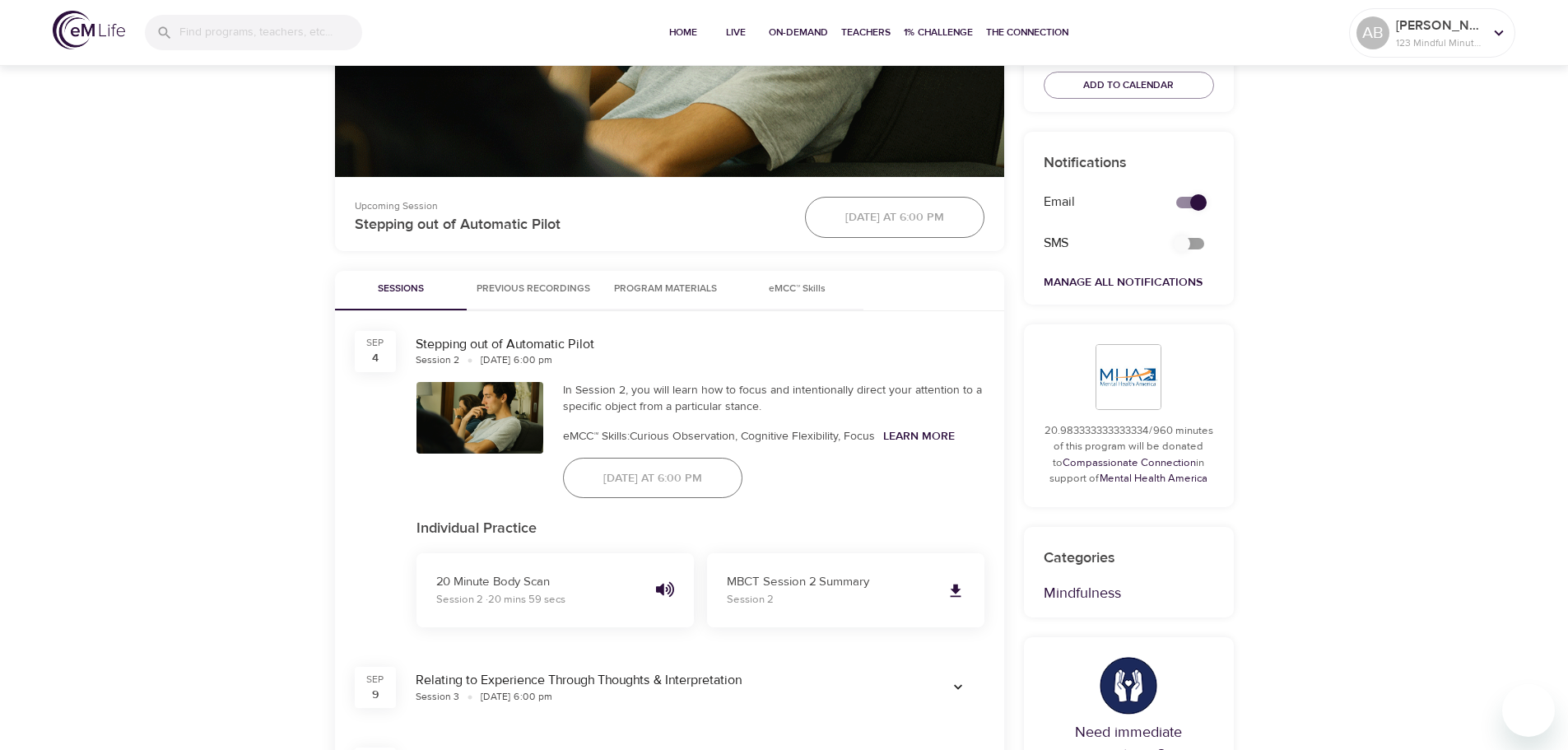
scroll to position [658, 0]
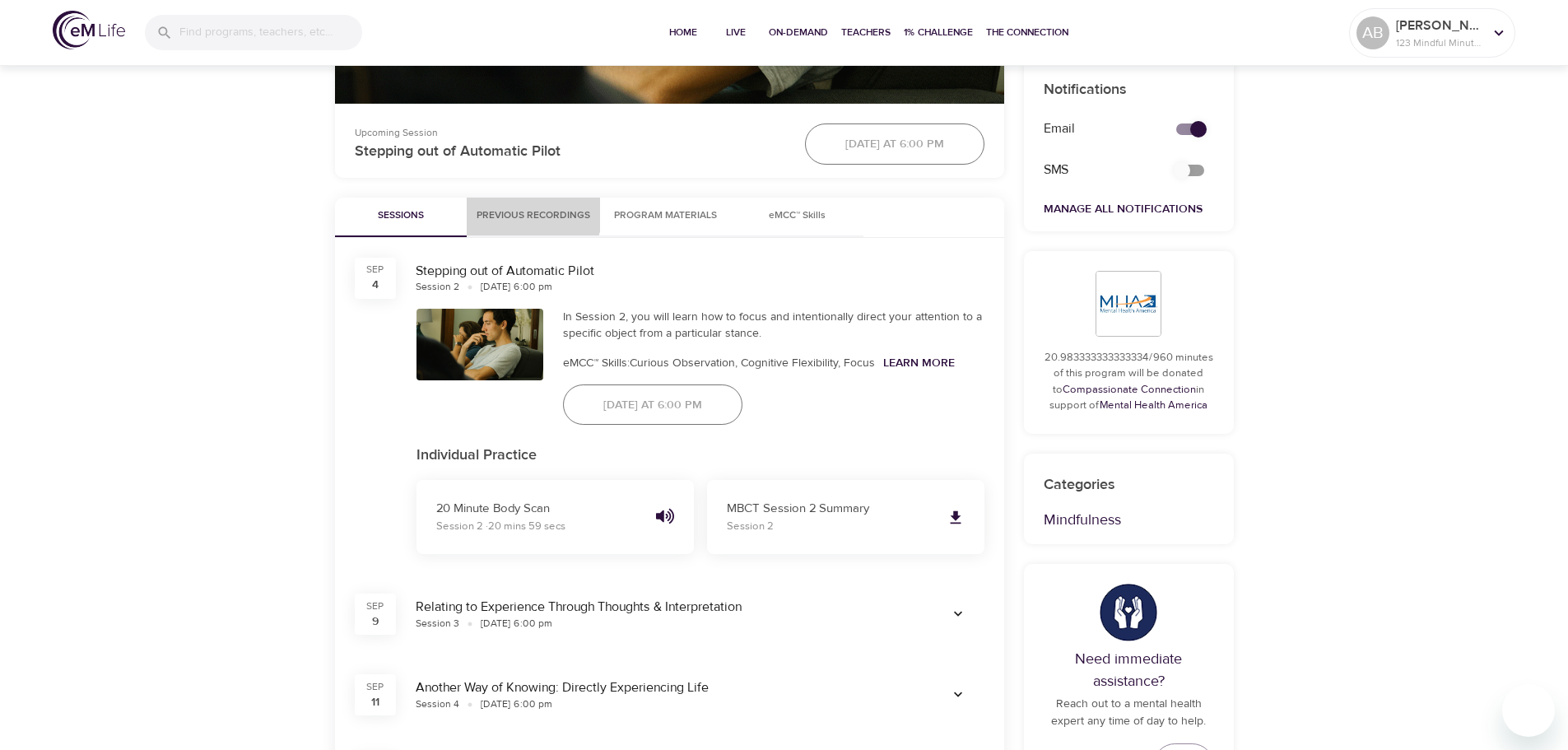
click at [498, 206] on button "Previous Recordings" at bounding box center [533, 217] width 133 height 40
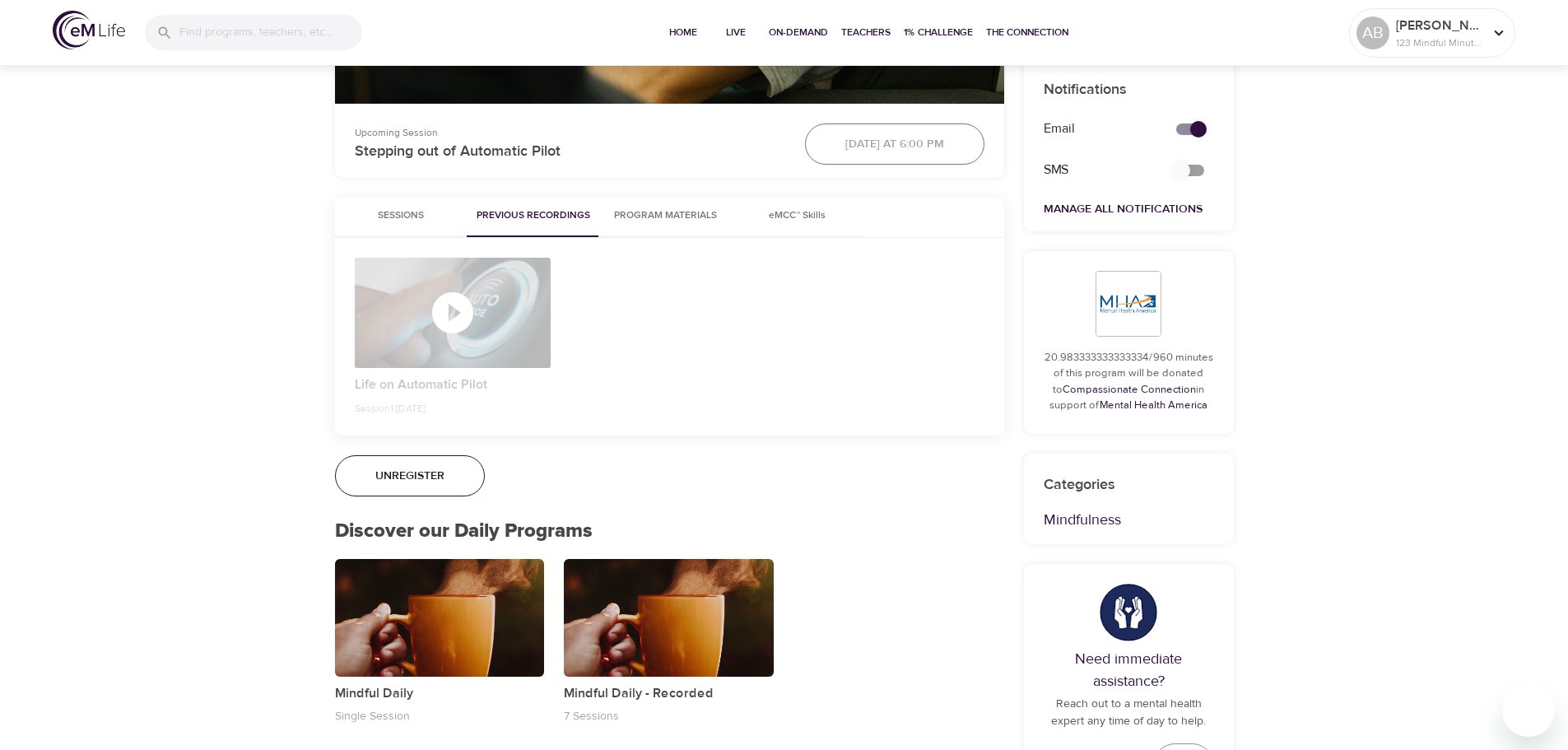
click at [437, 312] on icon "button" at bounding box center [452, 312] width 41 height 41
